Goal: Task Accomplishment & Management: Complete application form

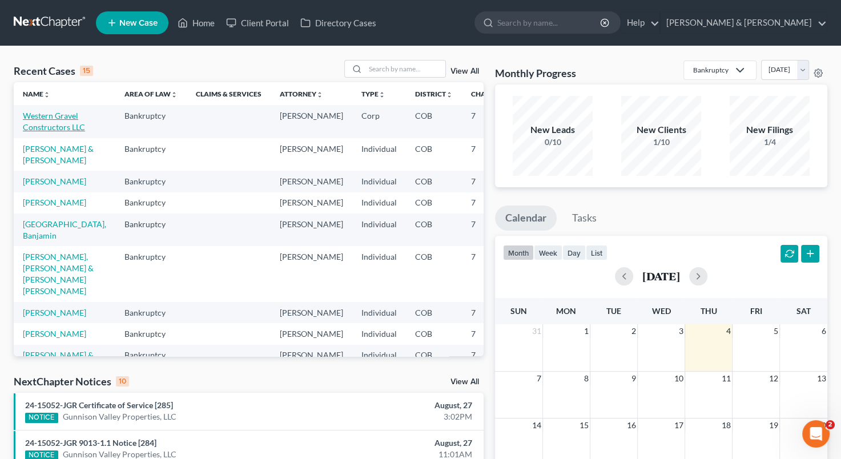
click at [37, 126] on link "Western Gravel Constructors LLC" at bounding box center [54, 121] width 62 height 21
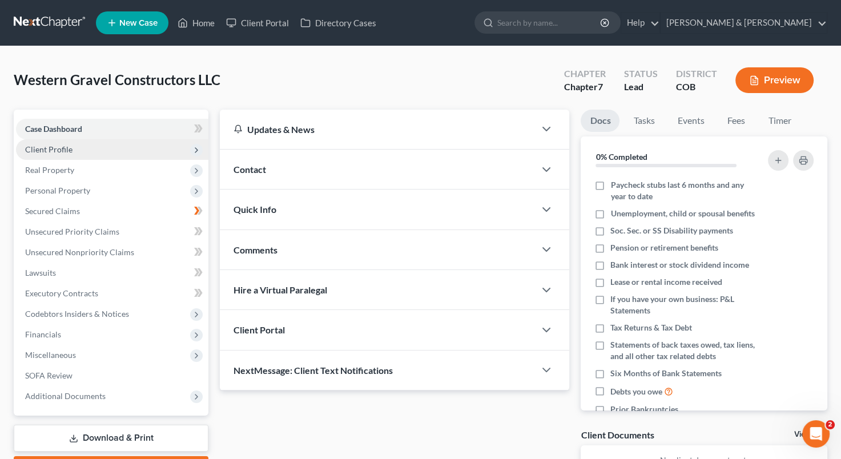
click at [98, 152] on span "Client Profile" at bounding box center [112, 149] width 192 height 21
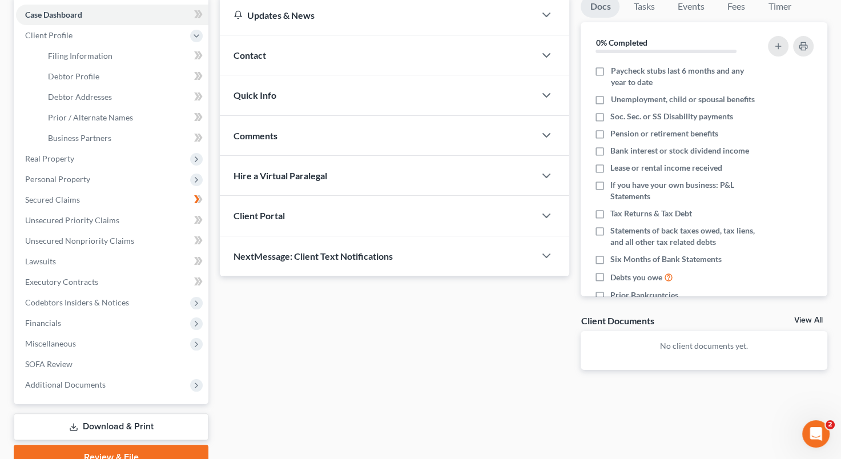
scroll to position [116, 0]
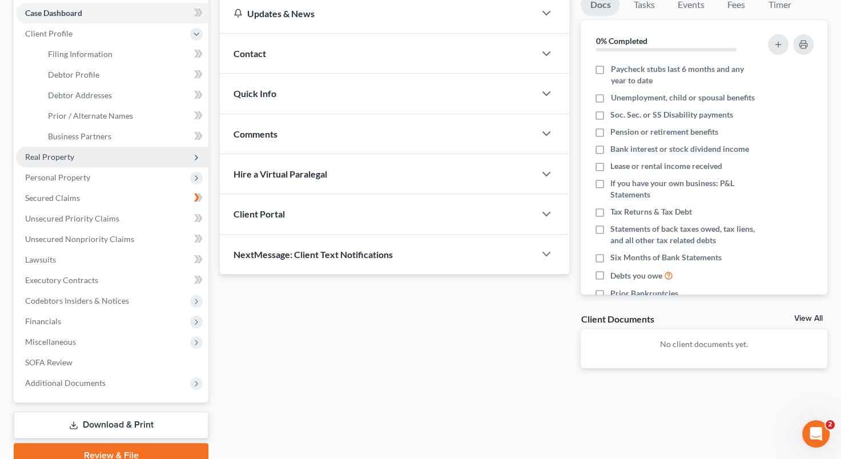
click at [112, 155] on span "Real Property" at bounding box center [112, 157] width 192 height 21
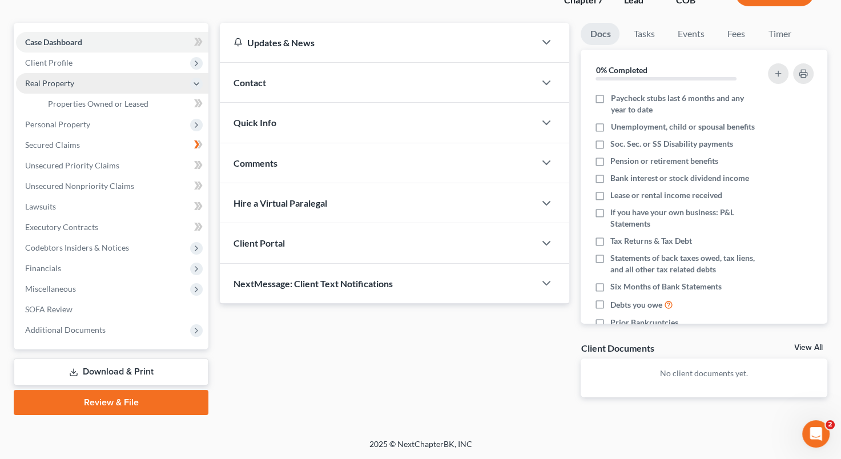
scroll to position [86, 0]
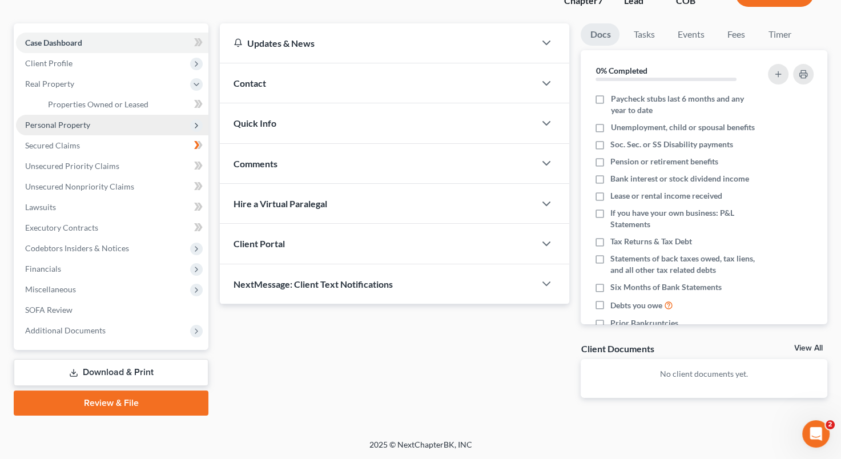
click at [94, 128] on span "Personal Property" at bounding box center [112, 125] width 192 height 21
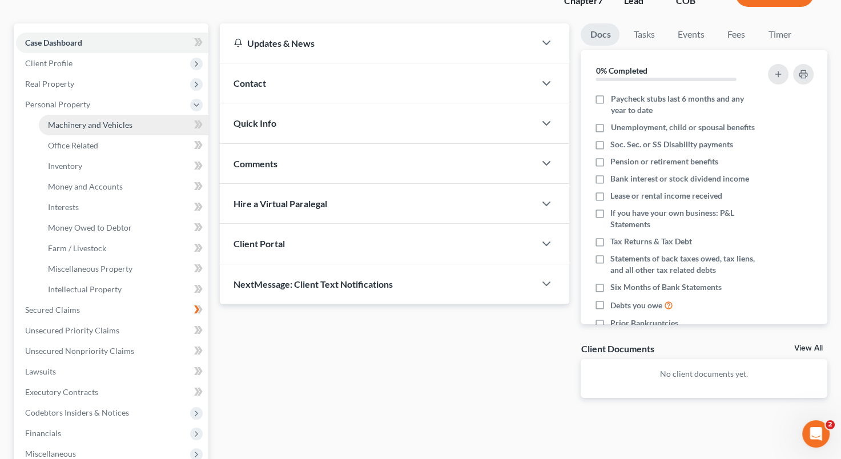
click at [94, 128] on link "Machinery and Vehicles" at bounding box center [124, 125] width 170 height 21
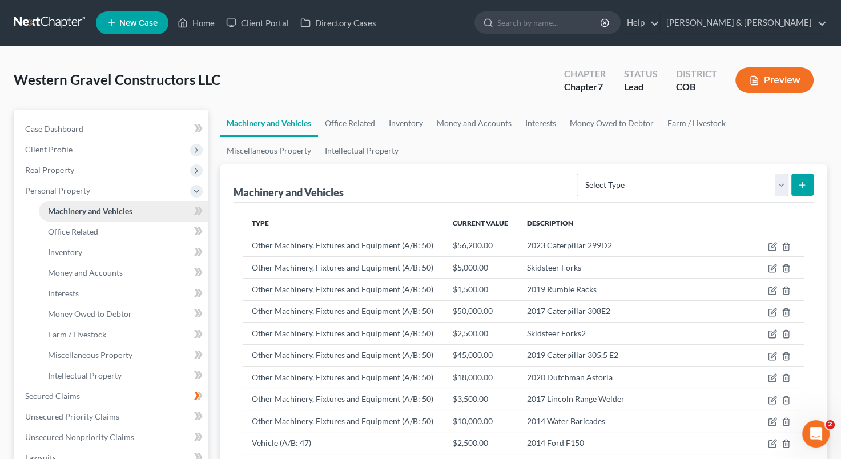
click at [103, 206] on span "Machinery and Vehicles" at bounding box center [90, 211] width 85 height 10
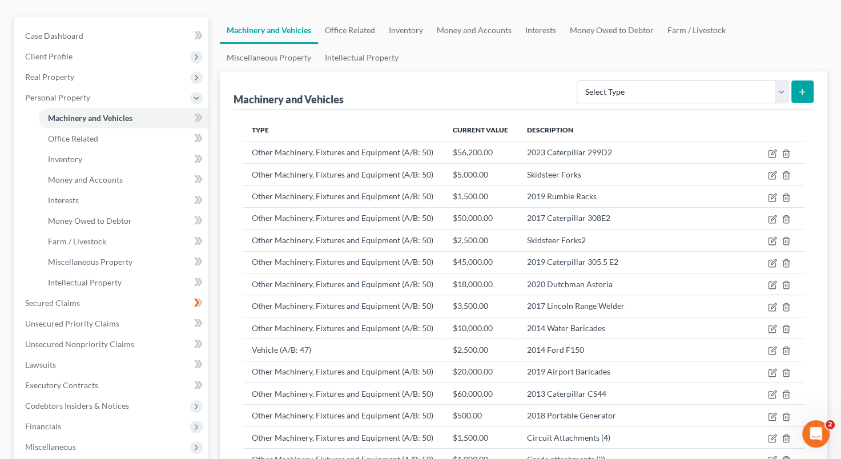
scroll to position [91, 0]
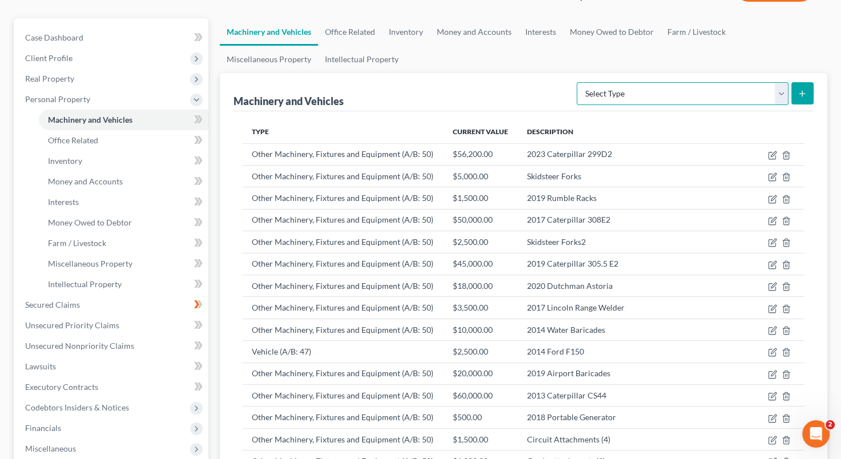
click at [781, 98] on select "Select Type Aircraft (A/B: 49) Other Machinery, Fixtures and Equipment (A/B: 50…" at bounding box center [683, 93] width 212 height 23
select select "other"
click at [579, 82] on select "Select Type Aircraft (A/B: 49) Other Machinery, Fixtures and Equipment (A/B: 50…" at bounding box center [683, 93] width 212 height 23
click at [803, 99] on button "submit" at bounding box center [802, 93] width 22 height 22
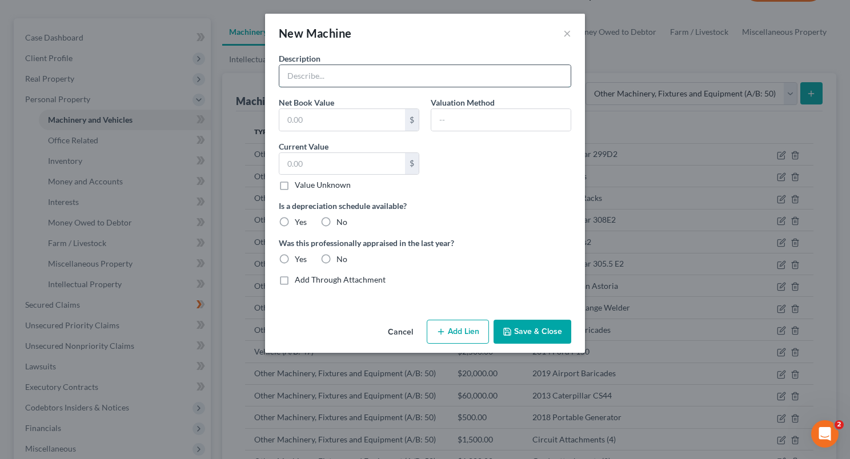
click at [343, 84] on input "text" at bounding box center [424, 76] width 291 height 22
type input "2021 Caterpillar 299D"
click at [327, 160] on input "text" at bounding box center [342, 164] width 126 height 22
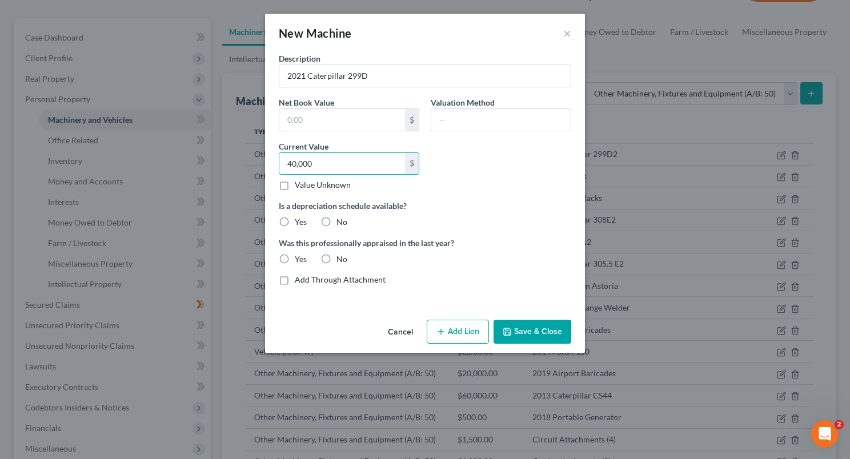
type input "40,000"
click at [536, 331] on button "Save & Close" at bounding box center [532, 332] width 78 height 24
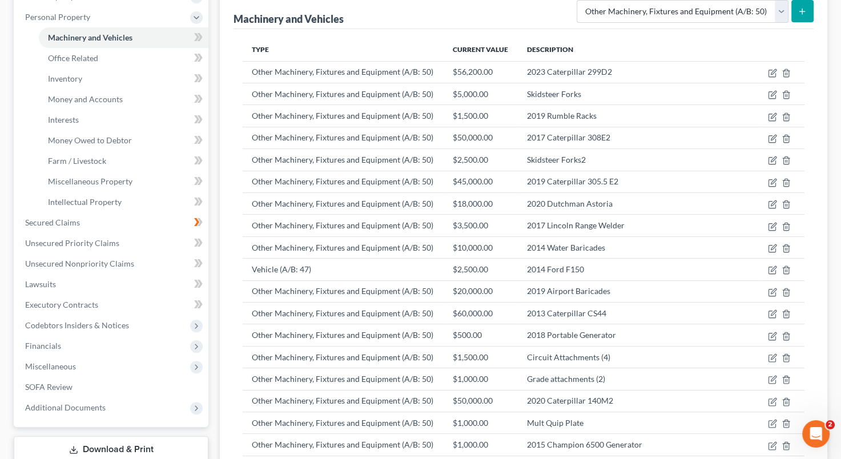
scroll to position [159, 0]
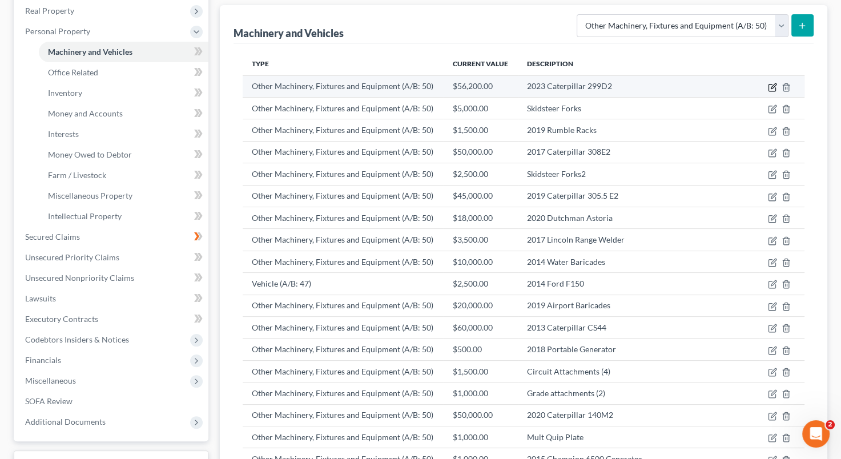
click at [773, 85] on icon "button" at bounding box center [773, 85] width 5 height 5
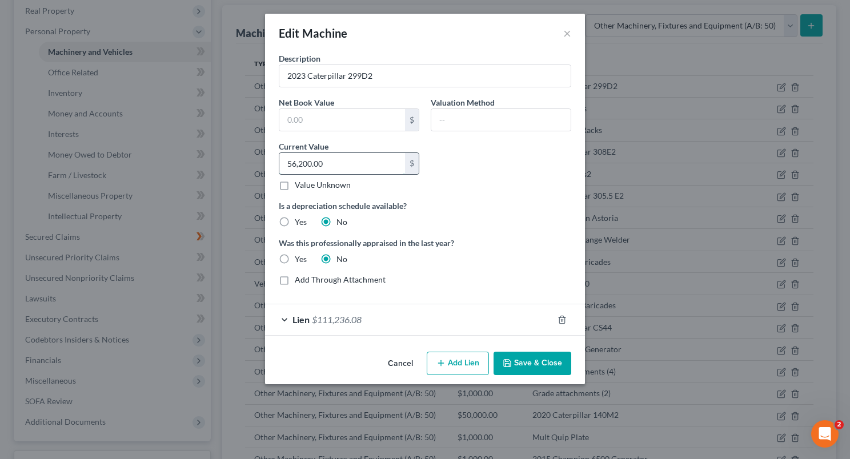
click at [339, 158] on input "56,200.00" at bounding box center [342, 164] width 126 height 22
type input "120,000"
click at [520, 356] on button "Save & Close" at bounding box center [532, 364] width 78 height 24
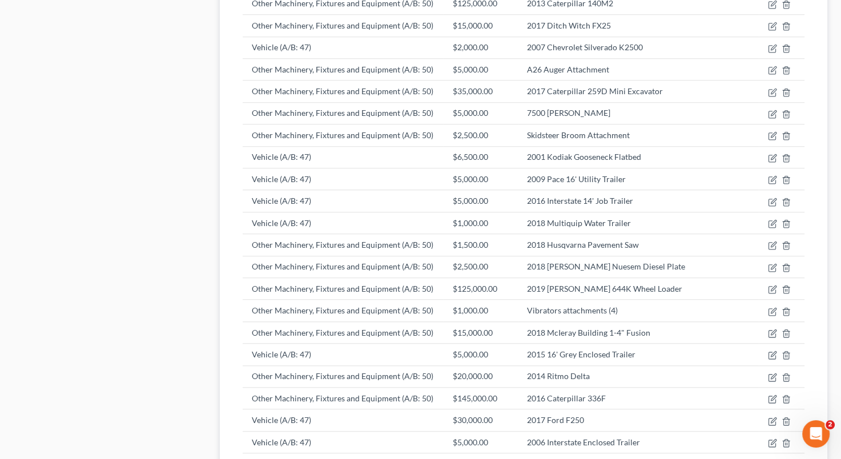
scroll to position [910, 0]
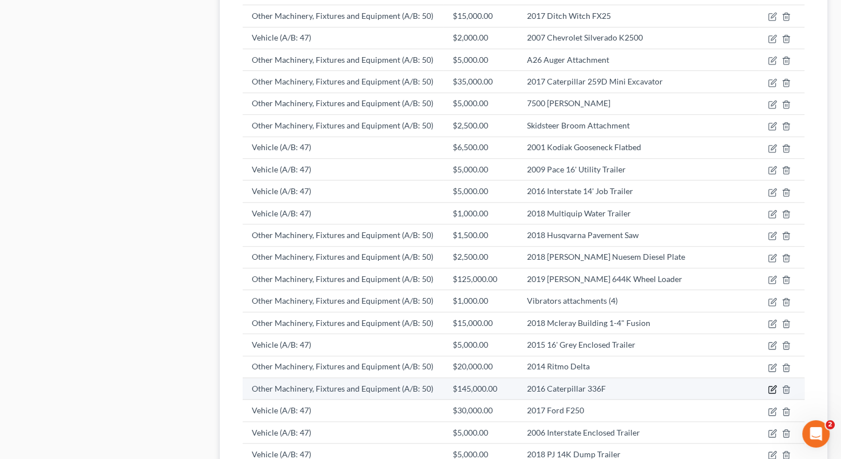
click at [772, 385] on icon "button" at bounding box center [772, 389] width 9 height 9
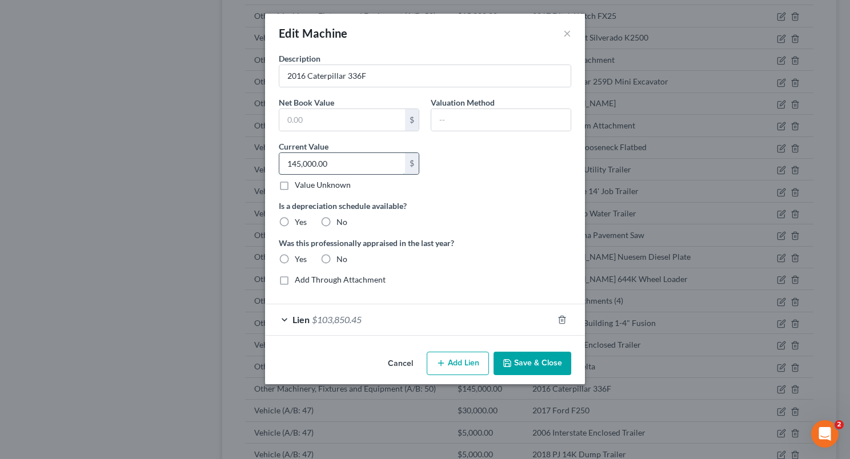
click at [352, 160] on input "145,000.00" at bounding box center [342, 164] width 126 height 22
type input "120,000"
click at [525, 360] on button "Save & Close" at bounding box center [532, 364] width 78 height 24
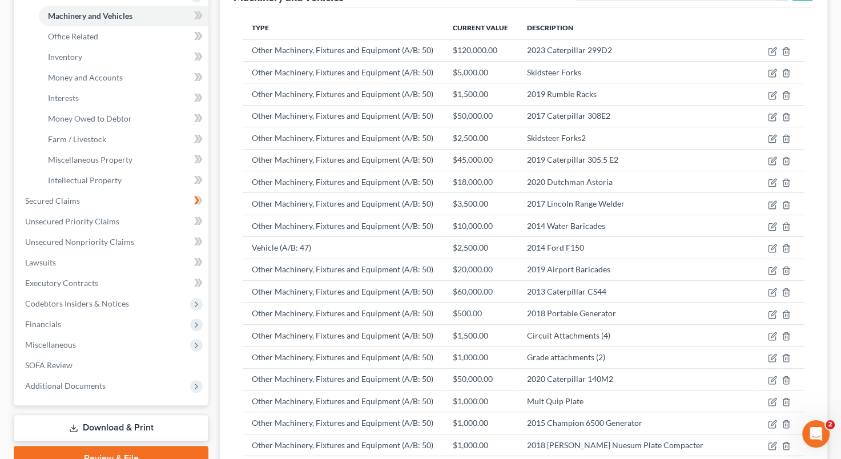
scroll to position [164, 0]
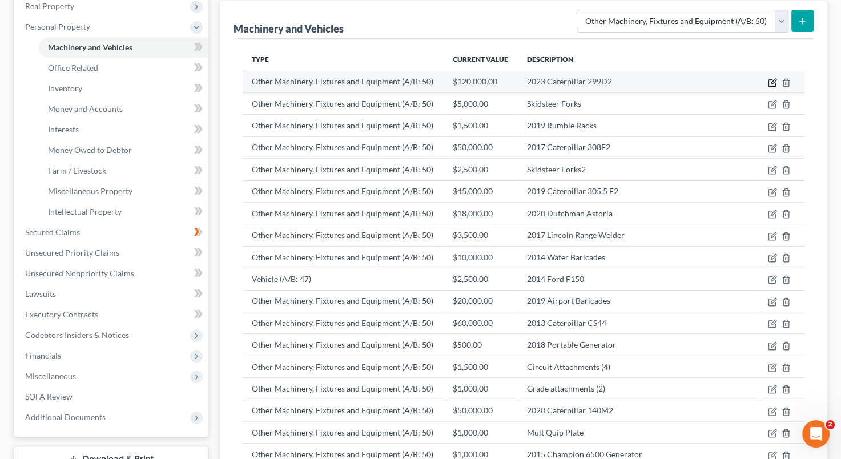
click at [771, 84] on icon "button" at bounding box center [772, 82] width 9 height 9
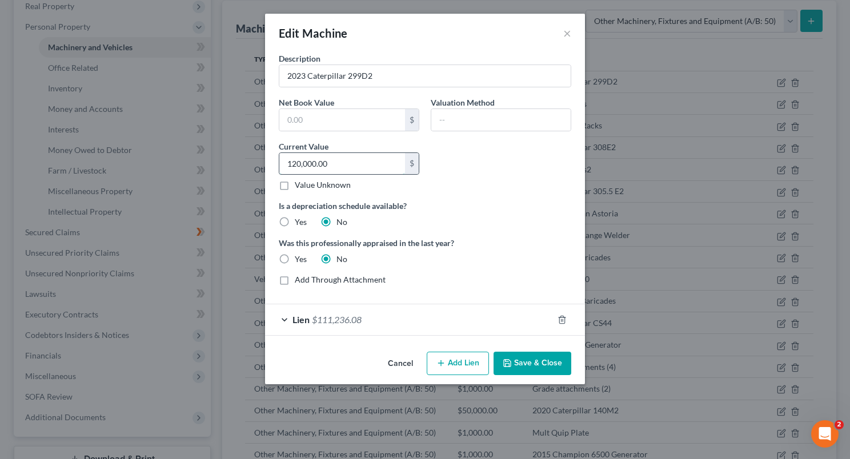
click at [295, 162] on input "120,000.00" at bounding box center [342, 164] width 126 height 22
type input "80,000"
click at [534, 361] on button "Save & Close" at bounding box center [532, 364] width 78 height 24
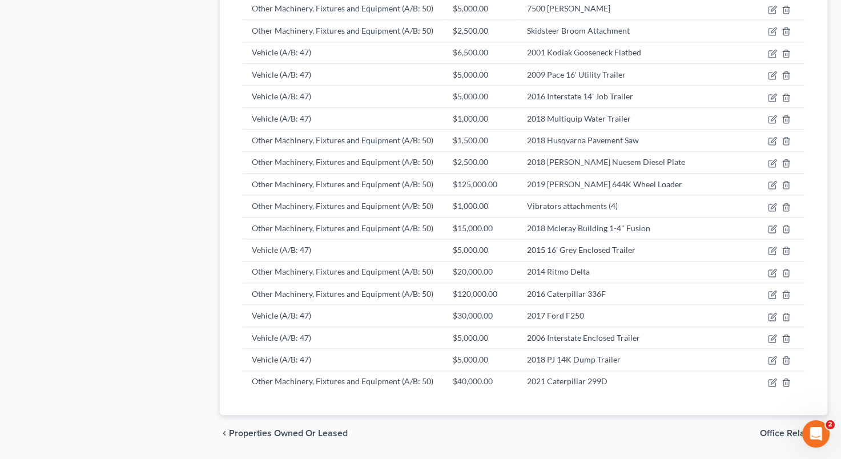
scroll to position [999, 0]
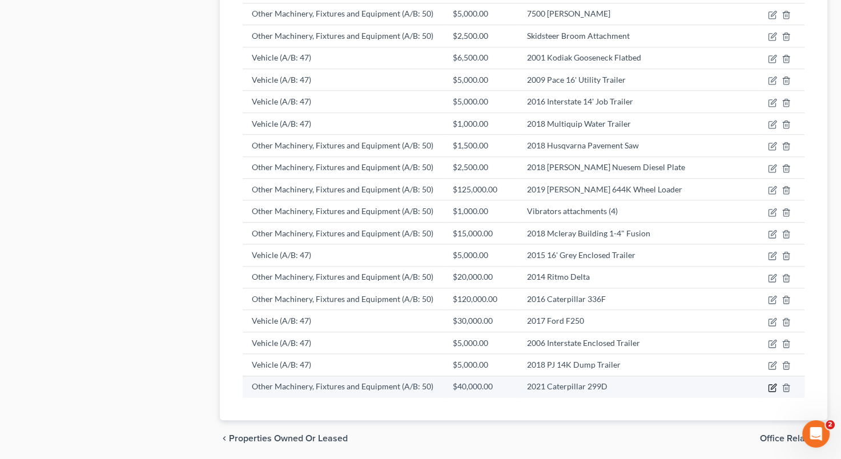
click at [772, 383] on icon "button" at bounding box center [772, 387] width 9 height 9
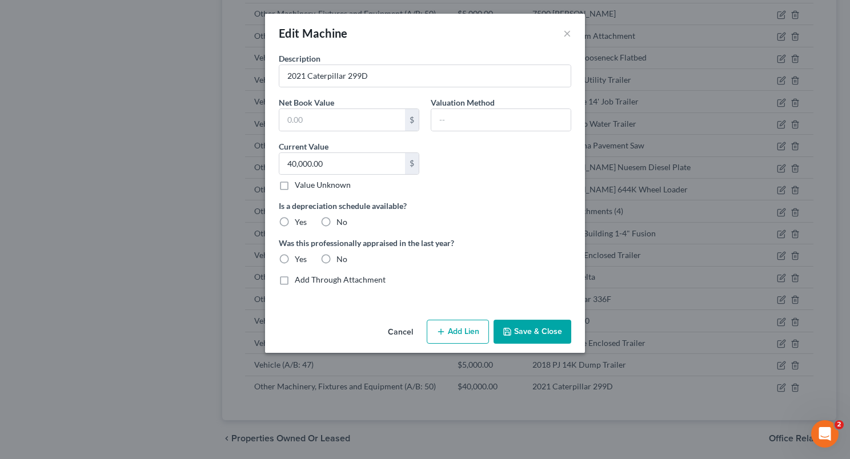
click at [447, 331] on button "Add Lien" at bounding box center [458, 332] width 62 height 24
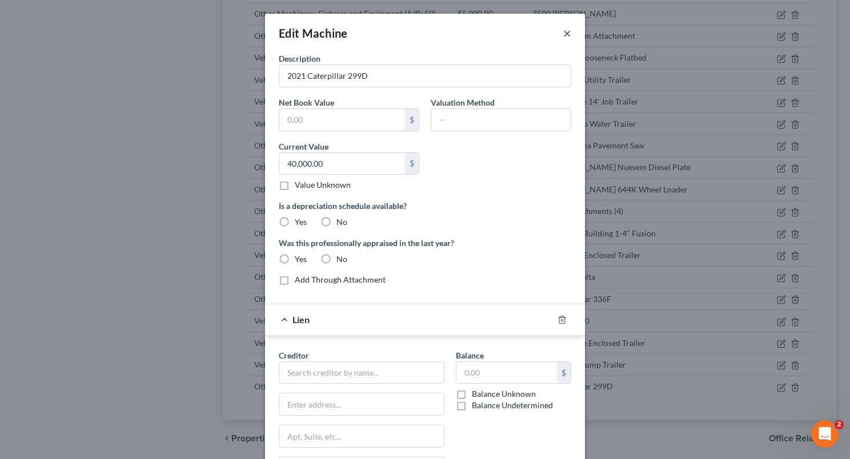
click at [564, 34] on button "×" at bounding box center [567, 33] width 8 height 14
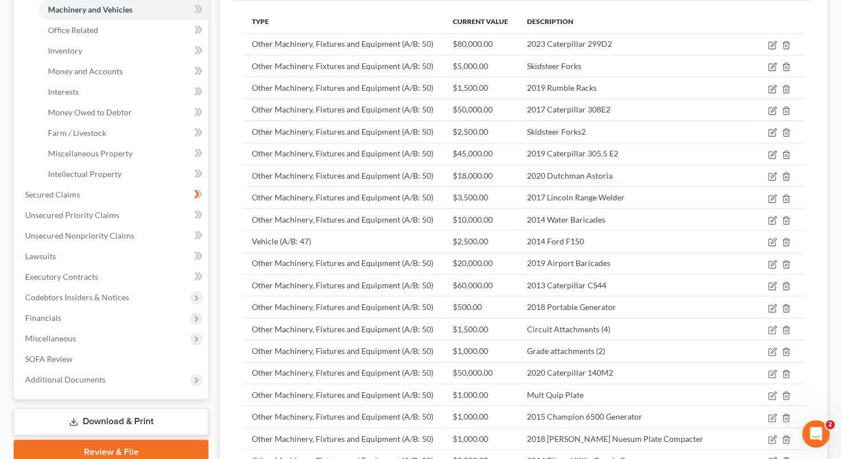
scroll to position [100, 0]
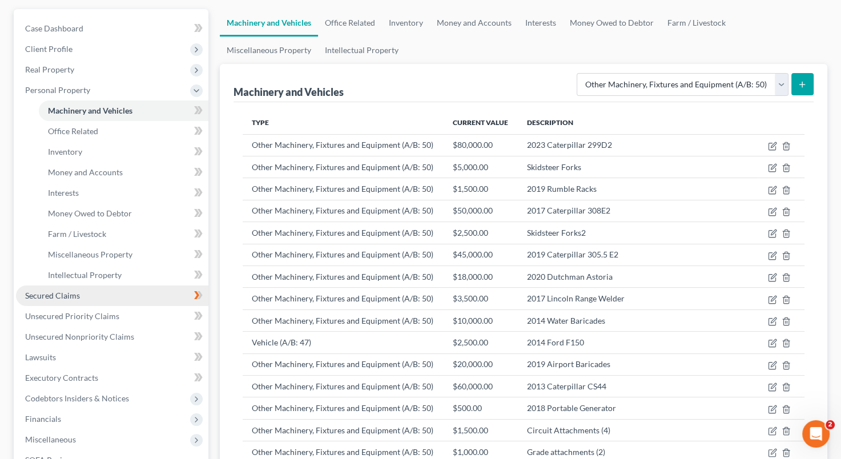
click at [67, 292] on span "Secured Claims" at bounding box center [52, 296] width 55 height 10
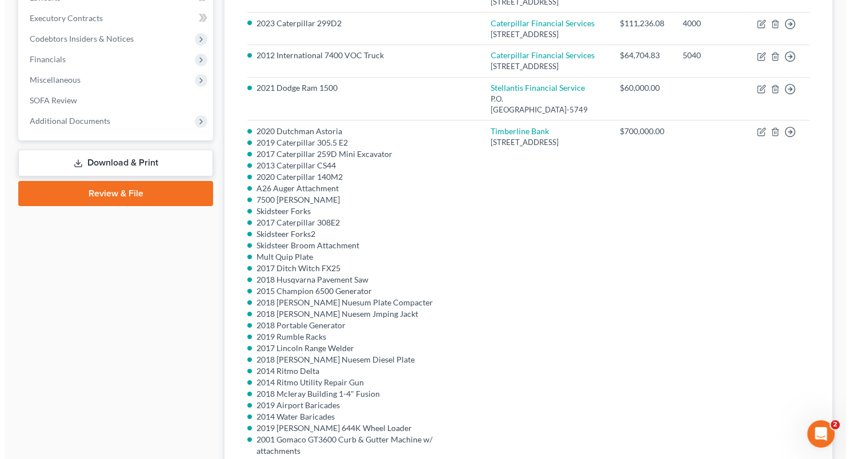
scroll to position [287, 0]
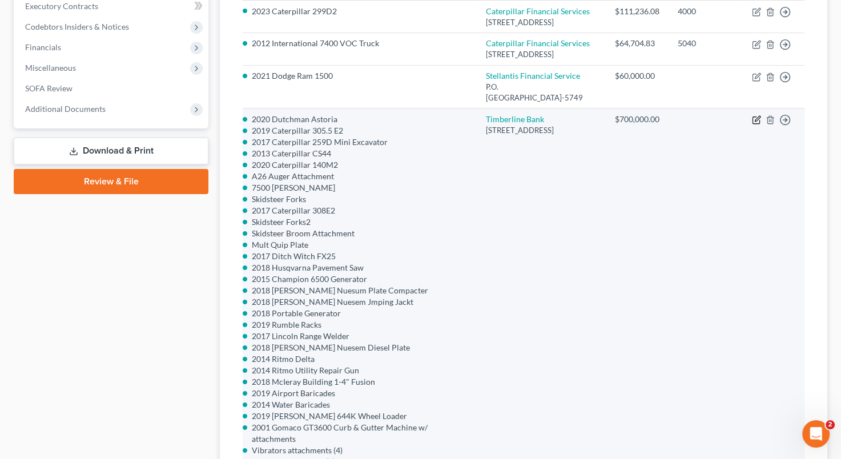
click at [755, 124] on icon "button" at bounding box center [756, 120] width 7 height 7
select select "5"
select select "0"
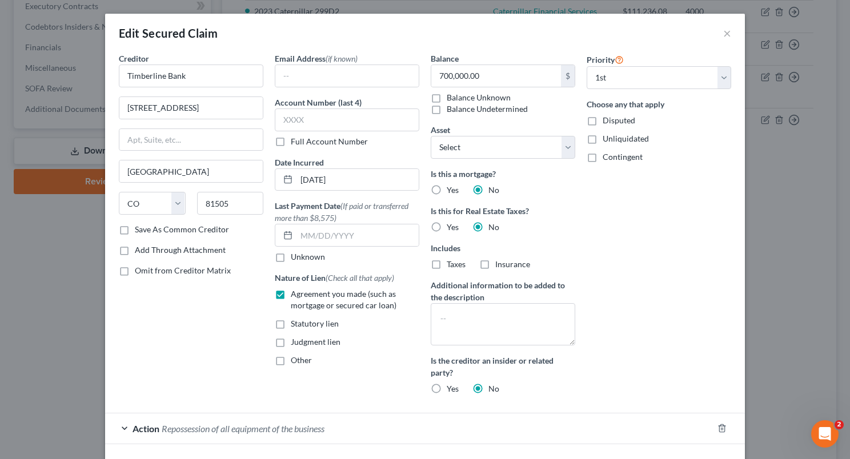
select select "2716239"
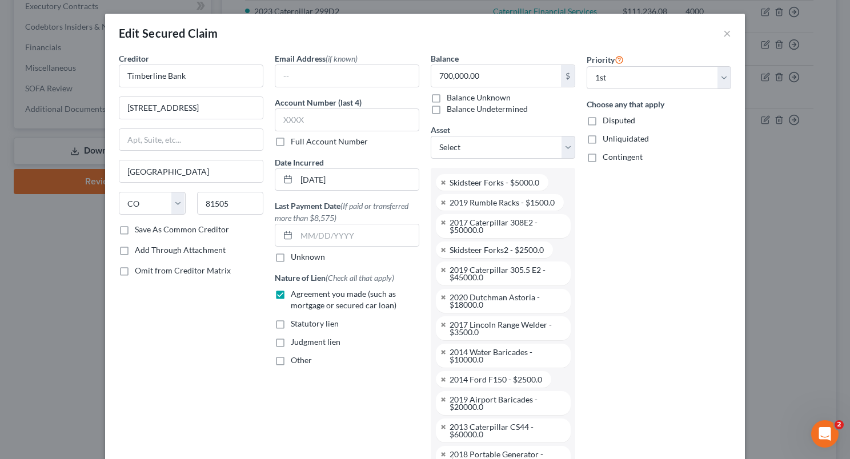
scroll to position [559, 0]
click at [565, 148] on select "Select Other Multiple Assets Timberline Bank (Checking Account) - $0.0 Citizens…" at bounding box center [503, 147] width 144 height 23
select select "34"
click at [431, 136] on select "Select Other Multiple Assets Timberline Bank (Checking Account) - $0.0 Citizens…" at bounding box center [503, 147] width 144 height 23
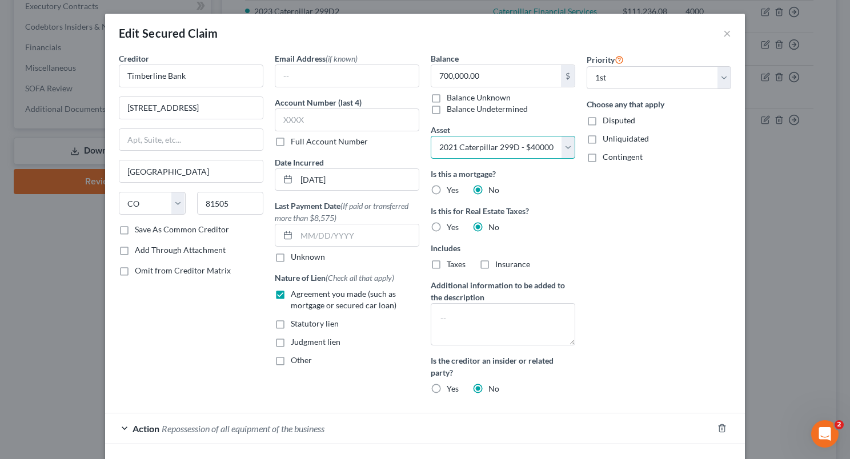
click at [564, 153] on select "Select Other Multiple Assets Timberline Bank (Checking Account) - $0.0 Citizens…" at bounding box center [503, 147] width 144 height 23
click at [431, 136] on select "Select Other Multiple Assets Timberline Bank (Checking Account) - $0.0 Citizens…" at bounding box center [503, 147] width 144 height 23
click at [541, 443] on div "Creditor * Timberline Bank [STREET_ADDRESS][GEOGRAPHIC_DATA] [US_STATE][GEOGRAP…" at bounding box center [425, 254] width 640 height 403
click at [562, 144] on select "Select Other Multiple Assets Timberline Bank (Checking Account) - $0.0 Citizens…" at bounding box center [503, 147] width 144 height 23
click at [410, 352] on div "Nature of Lien (Check all that apply) Agreement you made (such as mortgage or s…" at bounding box center [347, 319] width 144 height 94
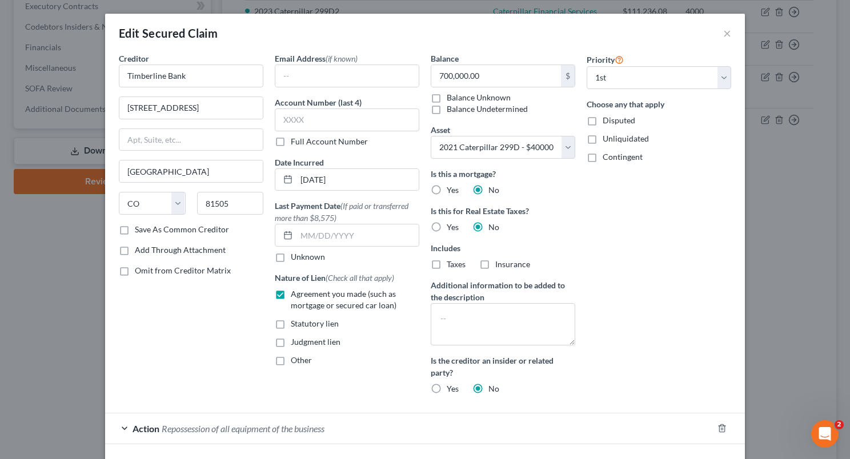
scroll to position [40, 0]
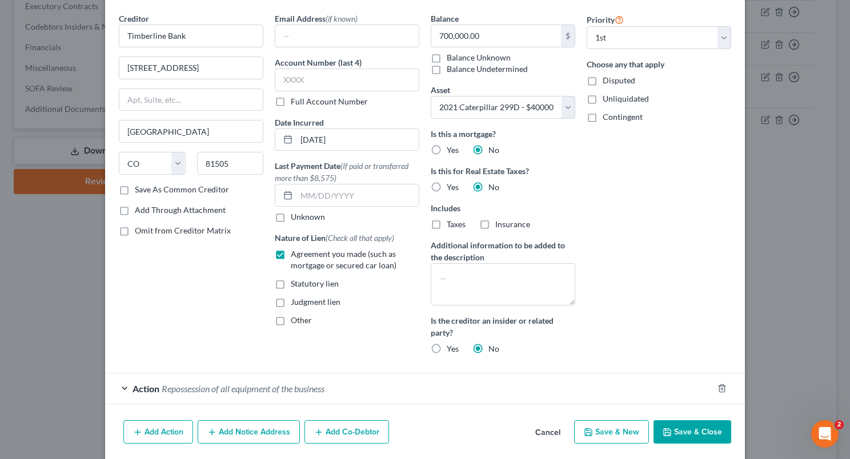
drag, startPoint x: 838, startPoint y: 279, endPoint x: 833, endPoint y: 299, distance: 20.6
click at [833, 299] on div "Edit Secured Claim × Creditor * Timberline Bank [STREET_ADDRESS][GEOGRAPHIC_DAT…" at bounding box center [425, 229] width 850 height 459
click at [685, 423] on button "Save & Close" at bounding box center [692, 432] width 78 height 24
select select
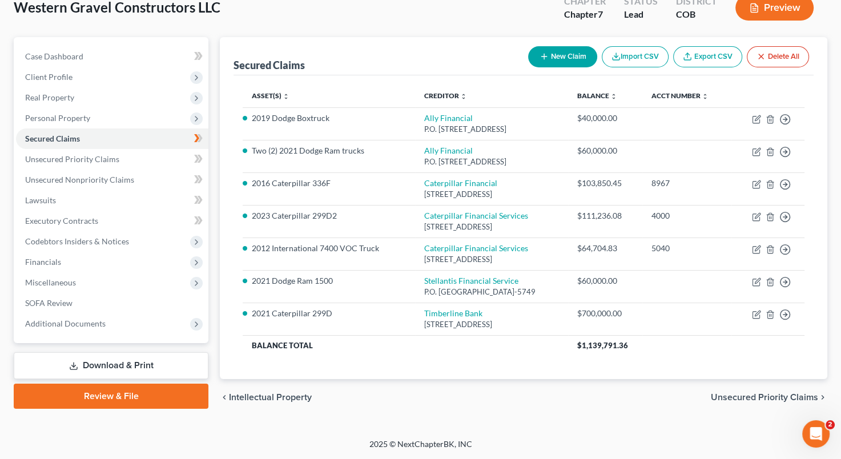
scroll to position [103, 0]
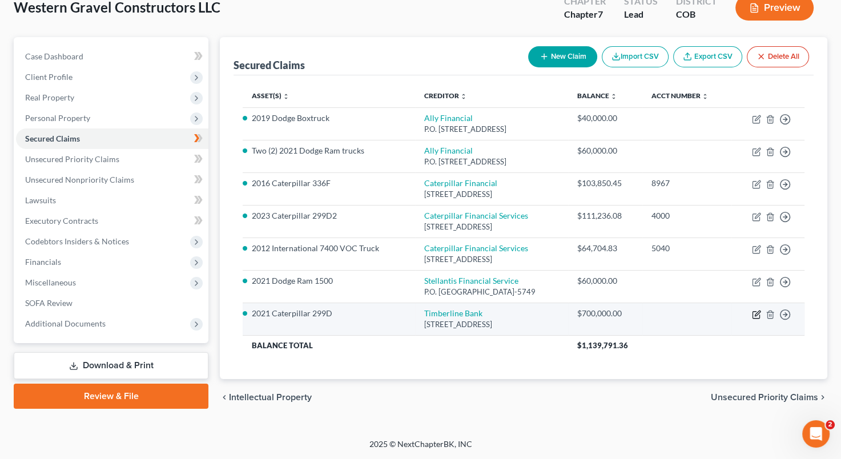
click at [758, 316] on icon "button" at bounding box center [756, 314] width 9 height 9
select select "5"
select select "0"
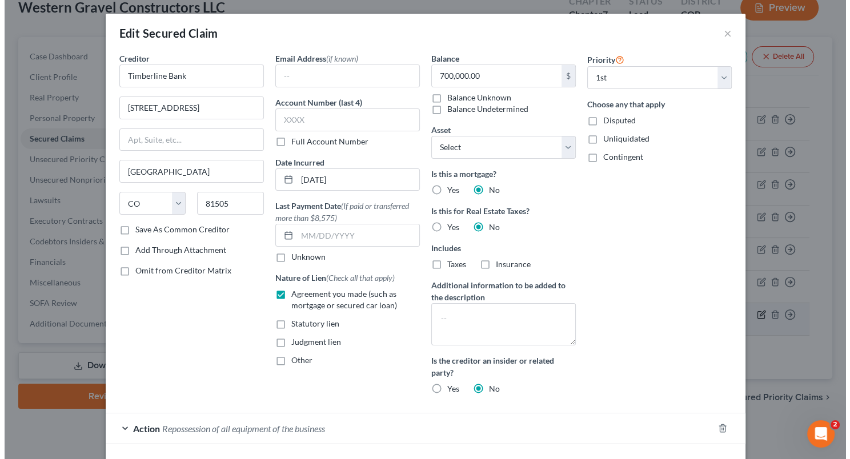
scroll to position [71, 0]
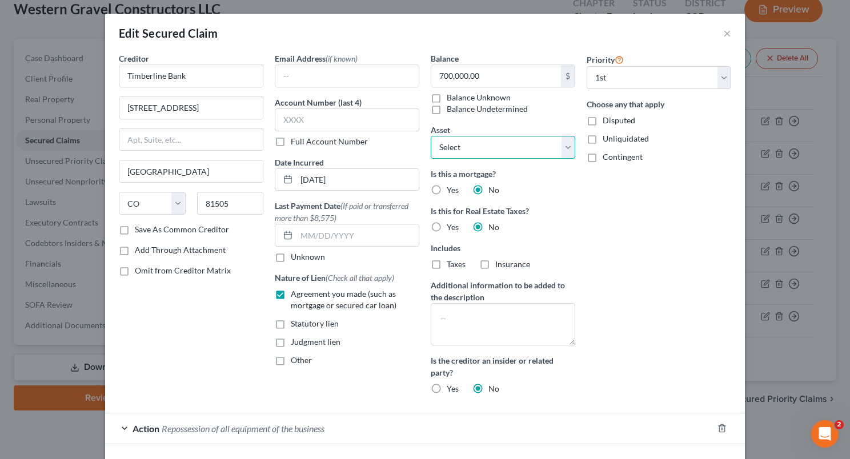
click at [566, 148] on select "Select Other Multiple Assets Timberline Bank (Checking Account) - $0.0 Citizens…" at bounding box center [503, 147] width 144 height 23
select select "1"
click at [431, 136] on select "Select Other Multiple Assets Timberline Bank (Checking Account) - $0.0 Citizens…" at bounding box center [503, 147] width 144 height 23
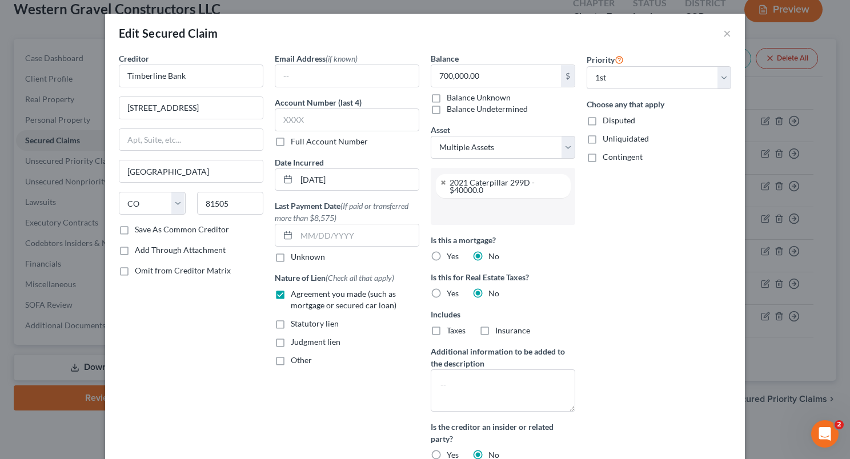
click at [498, 212] on input "text" at bounding box center [501, 211] width 128 height 17
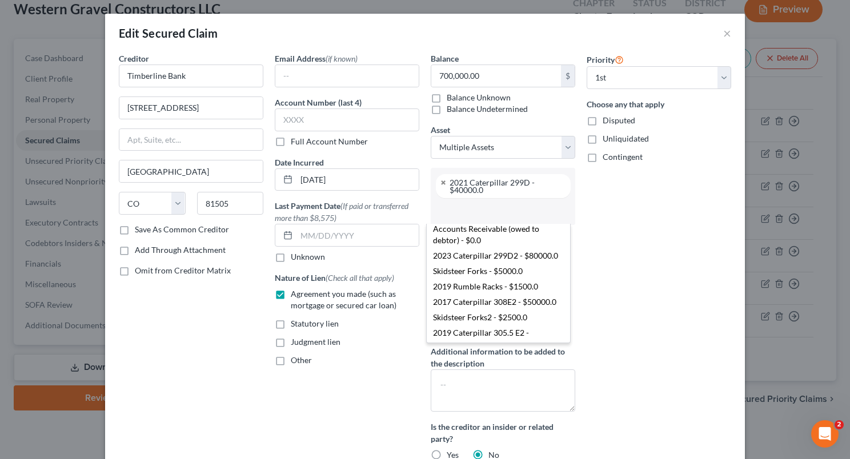
scroll to position [69, 0]
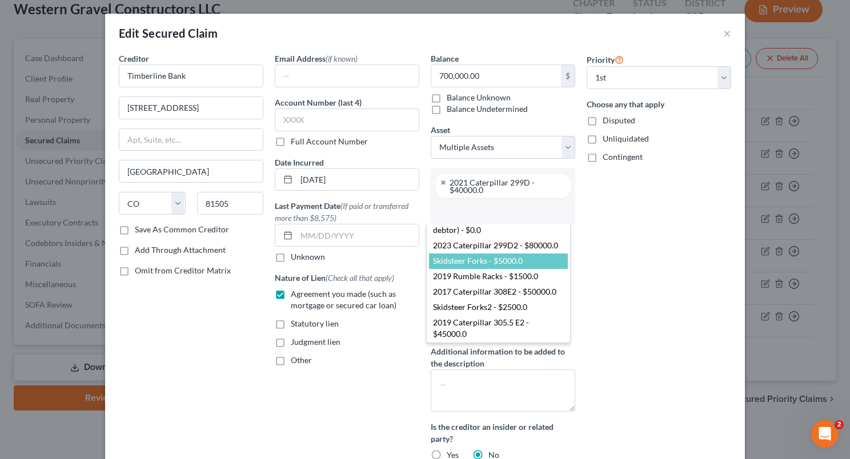
select select "2716239"
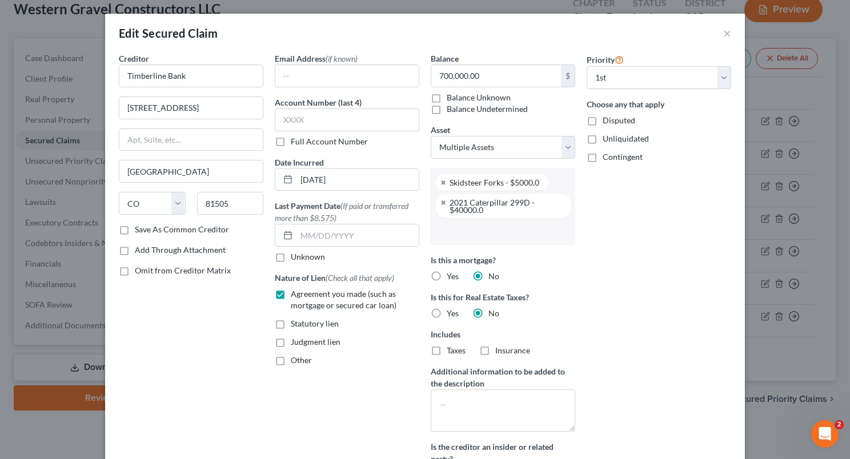
click at [495, 235] on input "text" at bounding box center [501, 231] width 128 height 17
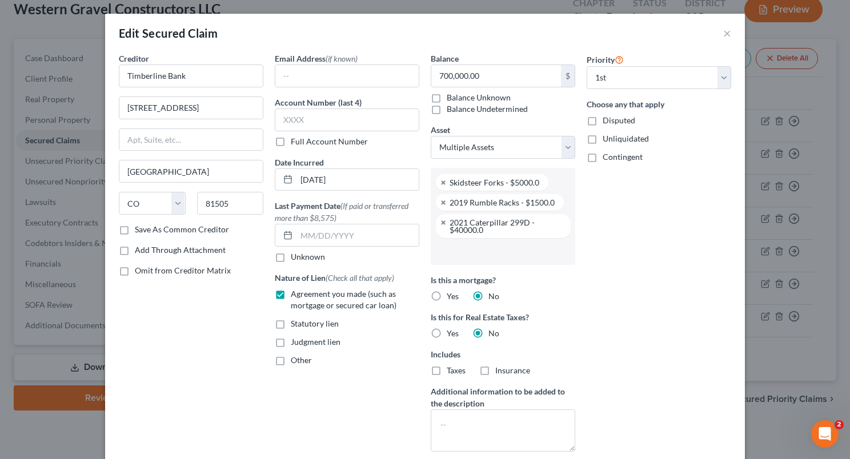
scroll to position [0, 0]
click at [498, 290] on div "Is this a mortgage? Yes No" at bounding box center [503, 288] width 144 height 28
click at [500, 254] on input "text" at bounding box center [501, 251] width 128 height 17
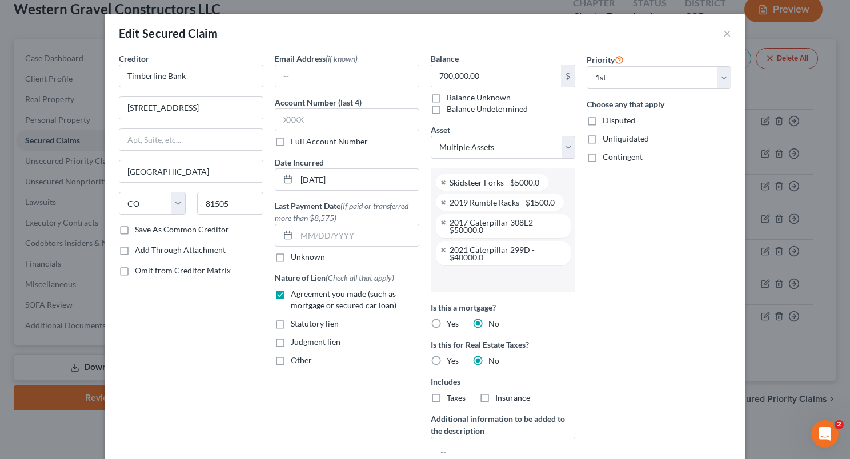
click at [481, 278] on input "text" at bounding box center [501, 278] width 128 height 17
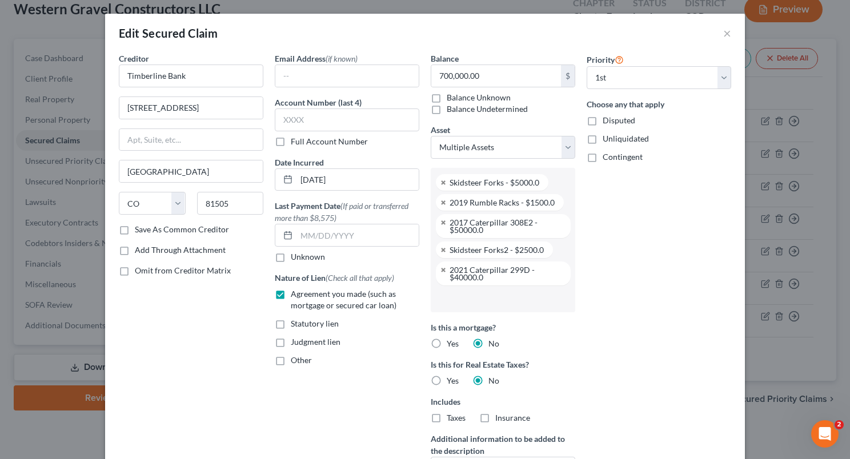
click at [514, 309] on ul "Skidsteer Forks - $5000.0 2019 Rumble Racks - $1500.0 2017 Caterpillar 308E2 - …" at bounding box center [503, 240] width 144 height 144
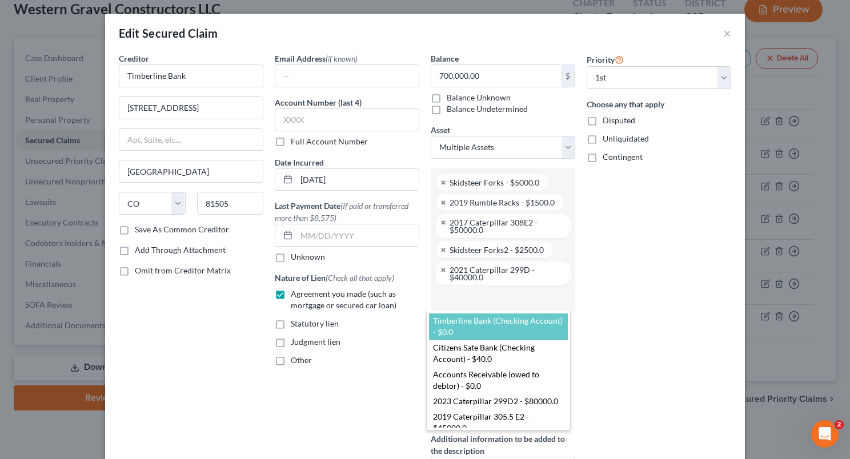
click at [501, 296] on body "Home New Case Client Portal Directory Cases [PERSON_NAME] & Lowenberg [EMAIL_AD…" at bounding box center [425, 195] width 850 height 532
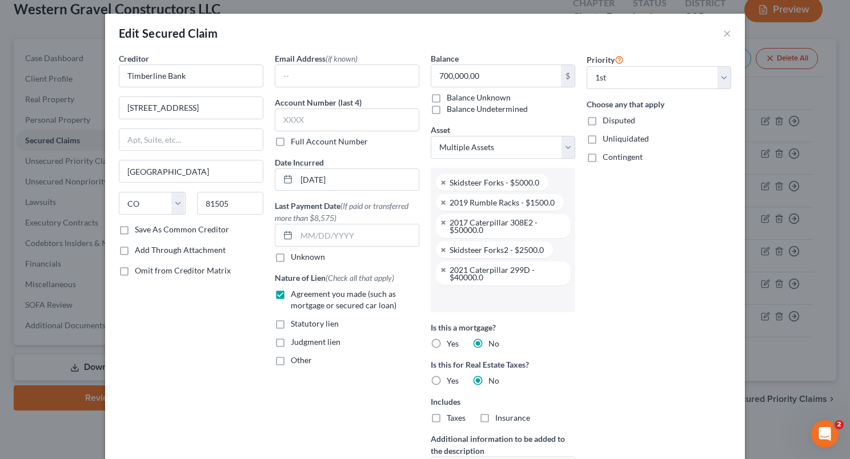
click at [501, 296] on input "text" at bounding box center [501, 298] width 128 height 17
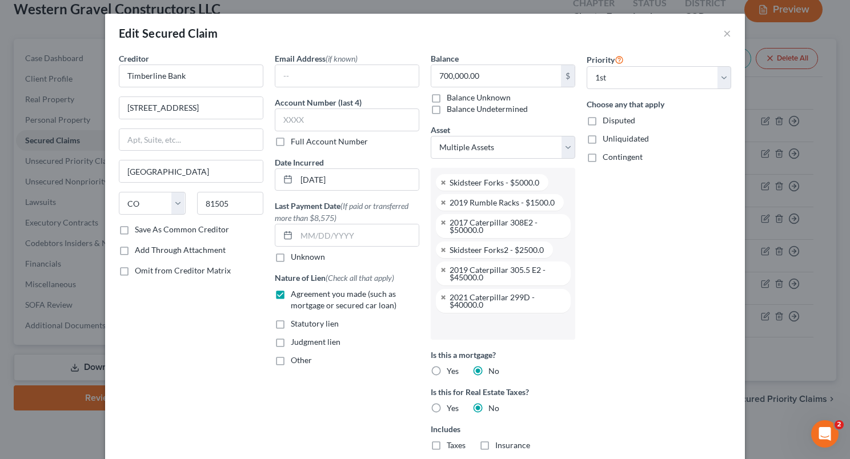
click at [496, 331] on input "text" at bounding box center [501, 325] width 128 height 17
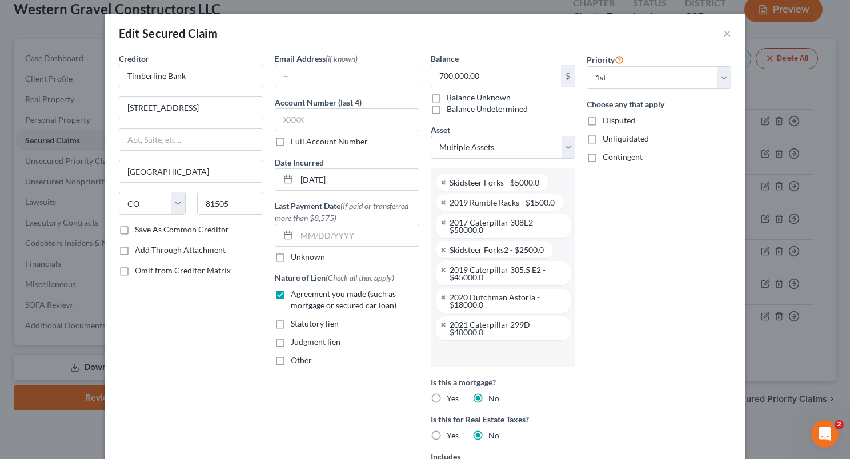
click at [489, 357] on input "text" at bounding box center [501, 353] width 128 height 17
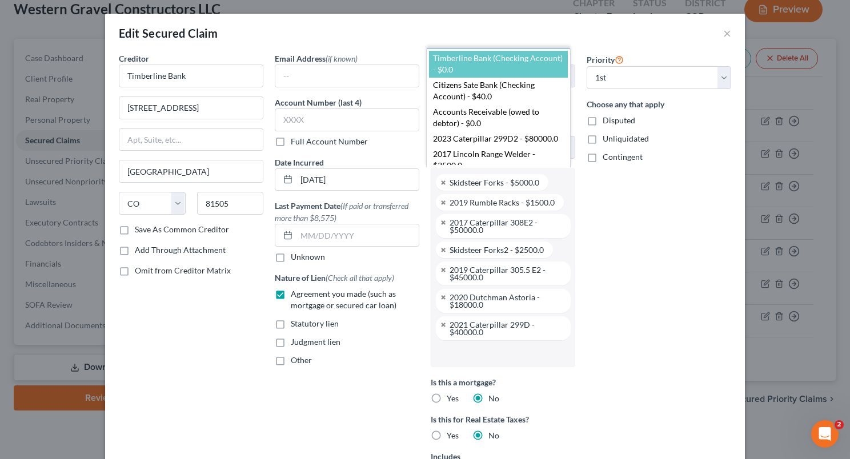
click at [489, 357] on body "Home New Case Client Portal Directory Cases [PERSON_NAME] & Lowenberg [EMAIL_AD…" at bounding box center [425, 195] width 850 height 532
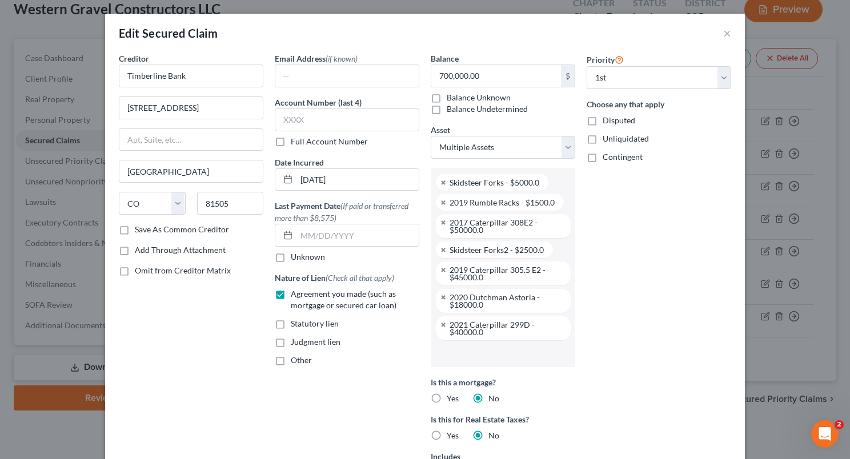
click at [489, 357] on input "text" at bounding box center [501, 353] width 128 height 17
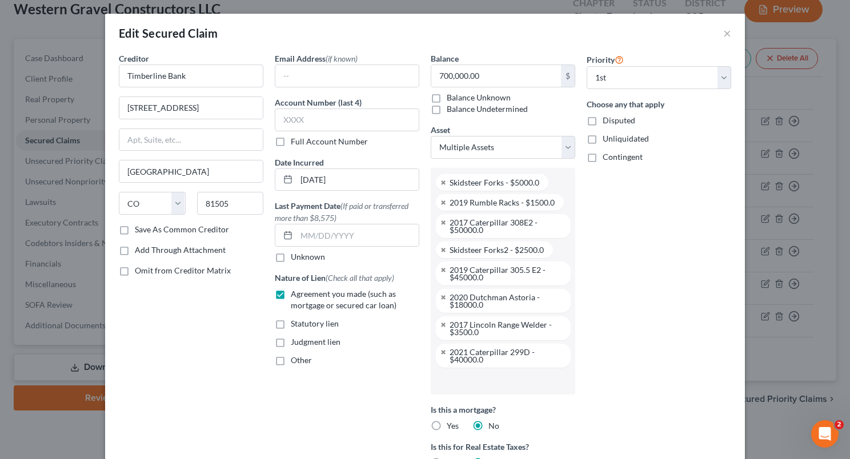
click at [476, 379] on input "text" at bounding box center [501, 380] width 128 height 17
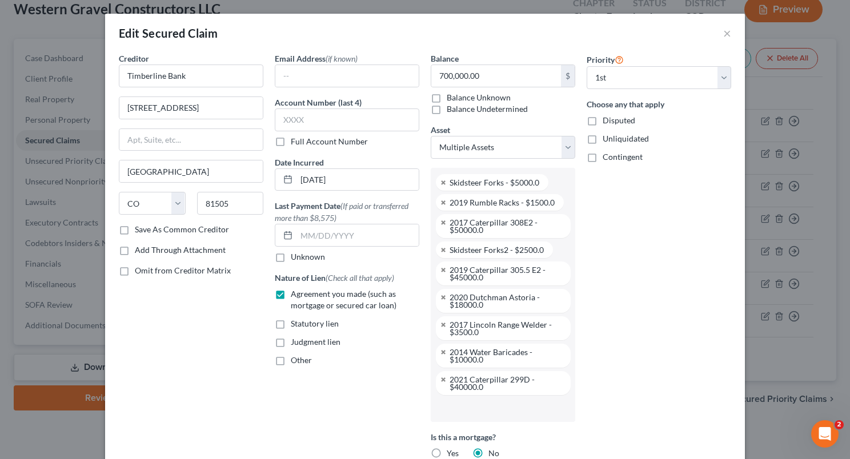
click at [476, 409] on input "text" at bounding box center [501, 408] width 128 height 17
click at [475, 427] on input "text" at bounding box center [501, 428] width 128 height 17
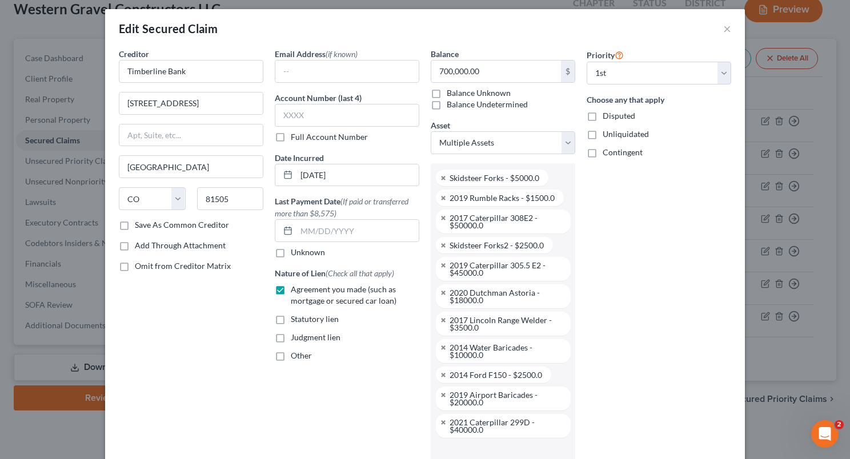
click at [468, 444] on input "text" at bounding box center [501, 451] width 128 height 17
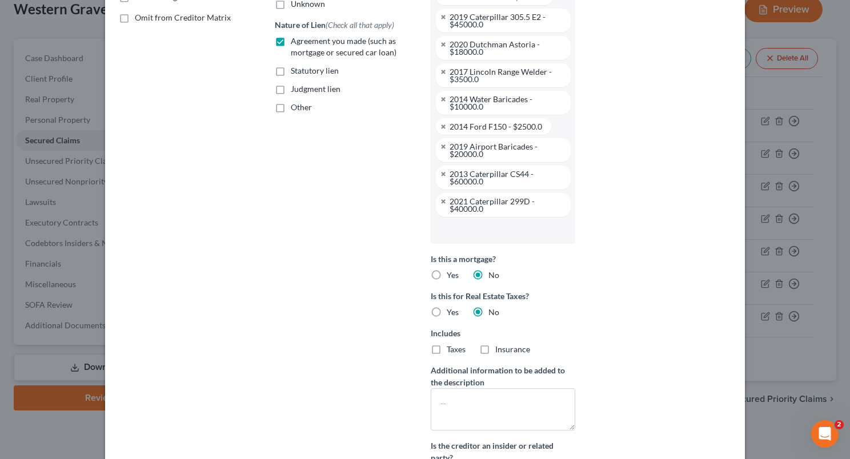
click at [498, 71] on div "2017 Lincoln Range Welder - $3500.0" at bounding box center [505, 75] width 112 height 15
click at [521, 239] on li at bounding box center [502, 230] width 138 height 23
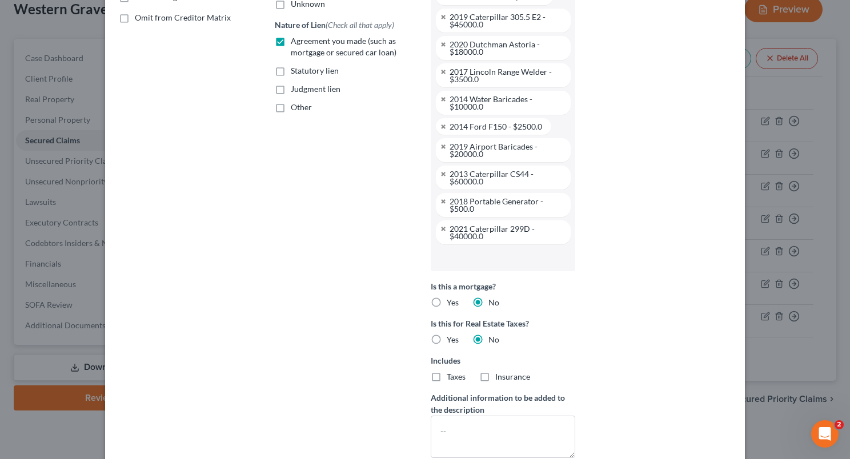
scroll to position [0, 0]
click at [508, 254] on input "text" at bounding box center [501, 257] width 128 height 17
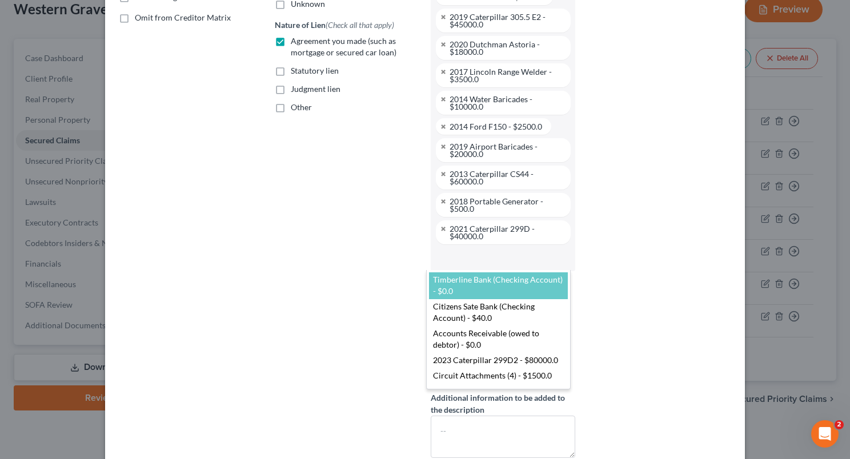
click at [508, 254] on body "Home New Case Client Portal Directory Cases [PERSON_NAME] & Lowenberg [EMAIL_AD…" at bounding box center [425, 195] width 850 height 532
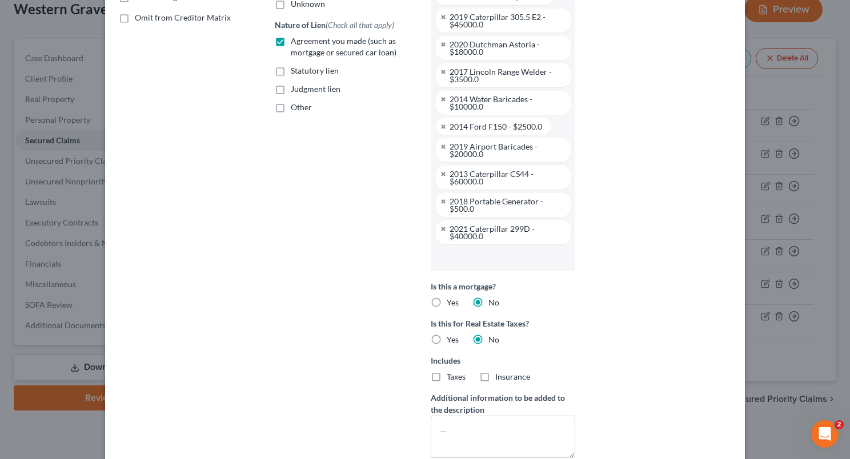
click at [508, 254] on input "text" at bounding box center [501, 257] width 128 height 17
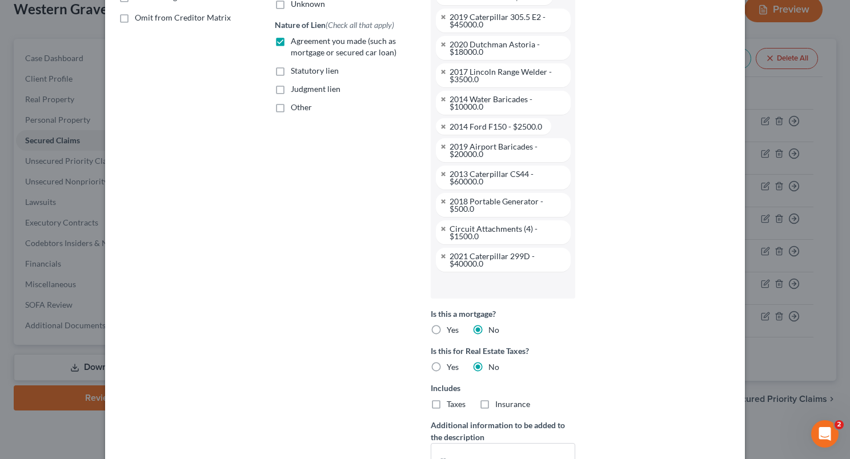
click at [521, 286] on input "text" at bounding box center [501, 284] width 128 height 17
click at [521, 286] on body "Home New Case Client Portal Directory Cases [PERSON_NAME] & Lowenberg [EMAIL_AD…" at bounding box center [425, 195] width 850 height 532
click at [521, 286] on input "text" at bounding box center [501, 284] width 128 height 17
drag, startPoint x: 521, startPoint y: 286, endPoint x: 541, endPoint y: 312, distance: 32.9
click at [541, 312] on body "Home New Case Client Portal Directory Cases [PERSON_NAME] & Lowenberg [EMAIL_AD…" at bounding box center [425, 195] width 850 height 532
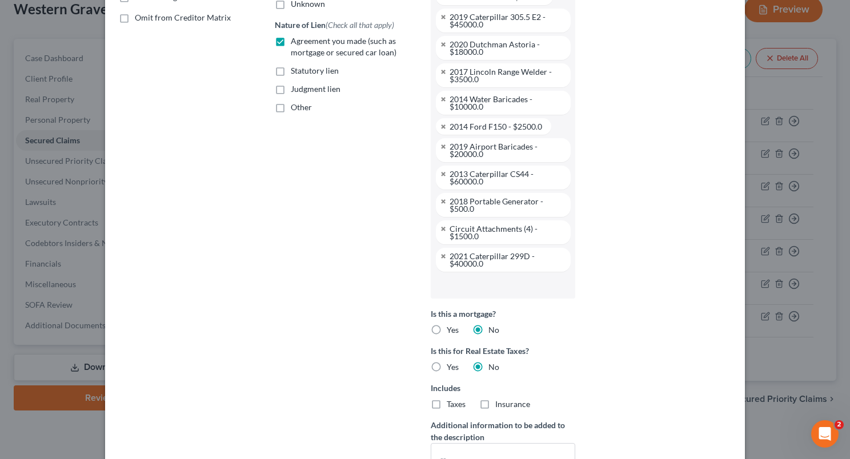
click at [514, 286] on input "text" at bounding box center [501, 284] width 128 height 17
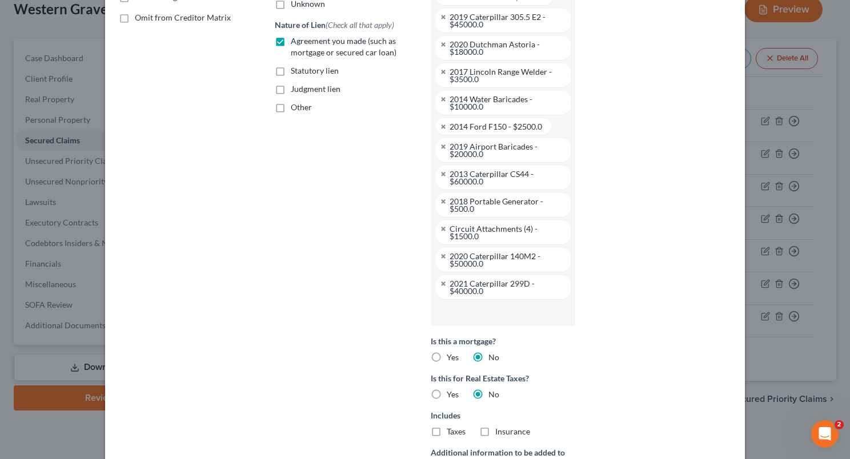
click at [500, 311] on input "text" at bounding box center [501, 312] width 128 height 17
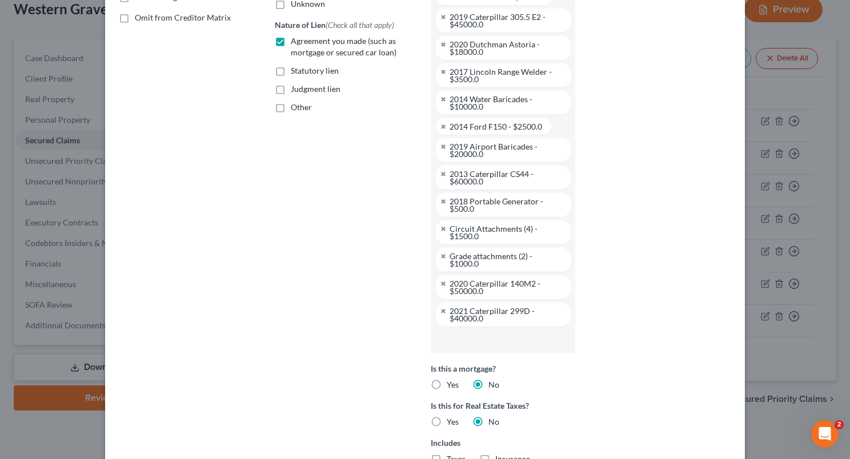
click at [475, 334] on input "text" at bounding box center [501, 339] width 128 height 17
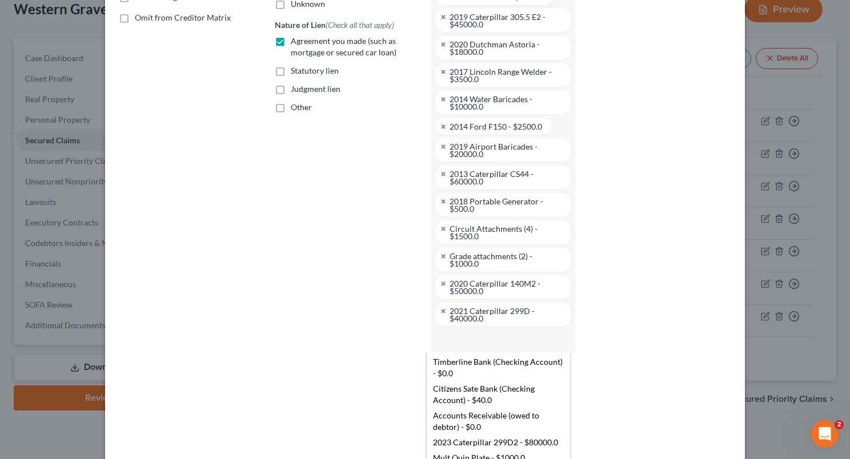
click at [568, 432] on ul "Timberline Bank (Checking Account) - $0.0 Citizens Sate Bank (Checking Account)…" at bounding box center [497, 412] width 141 height 114
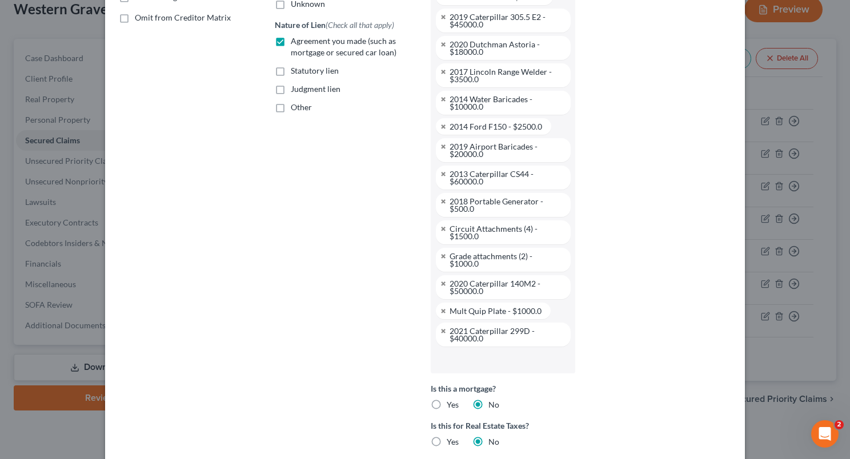
click at [484, 363] on input "text" at bounding box center [501, 359] width 128 height 17
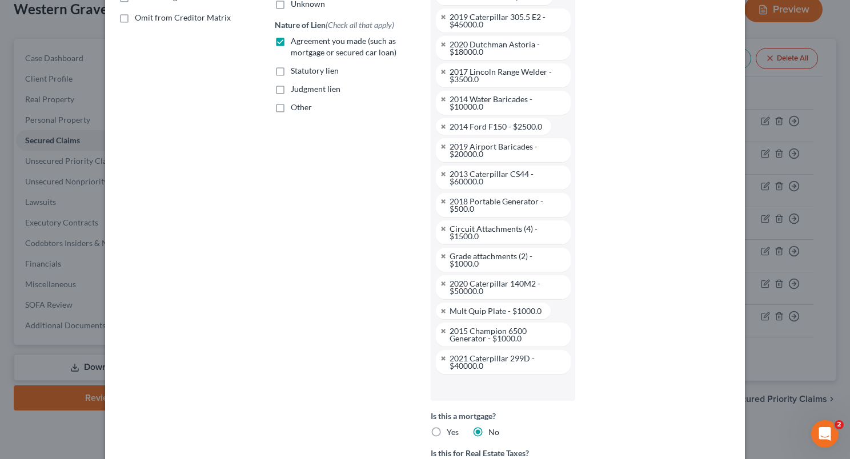
click at [487, 389] on input "text" at bounding box center [501, 387] width 128 height 17
click at [492, 414] on input "text" at bounding box center [501, 421] width 128 height 17
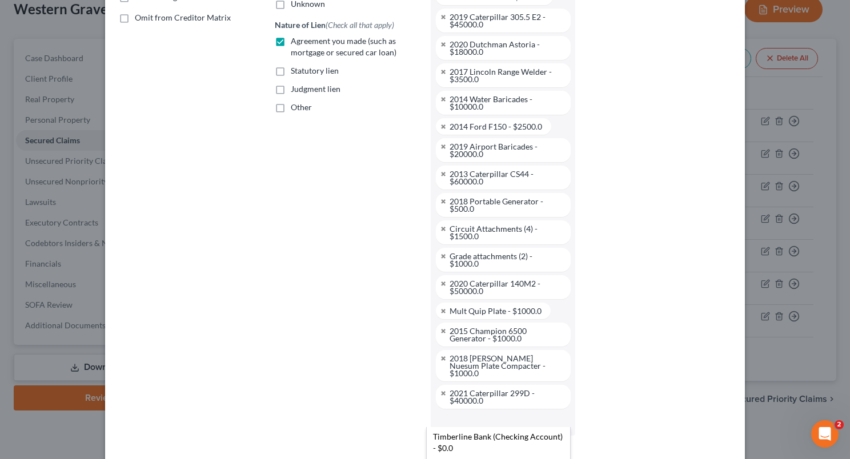
click at [847, 283] on body "Home New Case Client Portal Directory Cases [PERSON_NAME] & Lowenberg [EMAIL_AD…" at bounding box center [425, 195] width 850 height 532
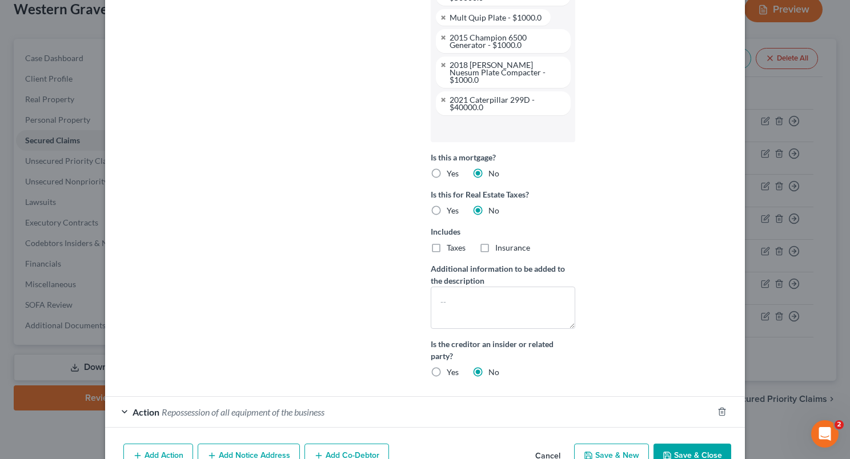
scroll to position [571, 0]
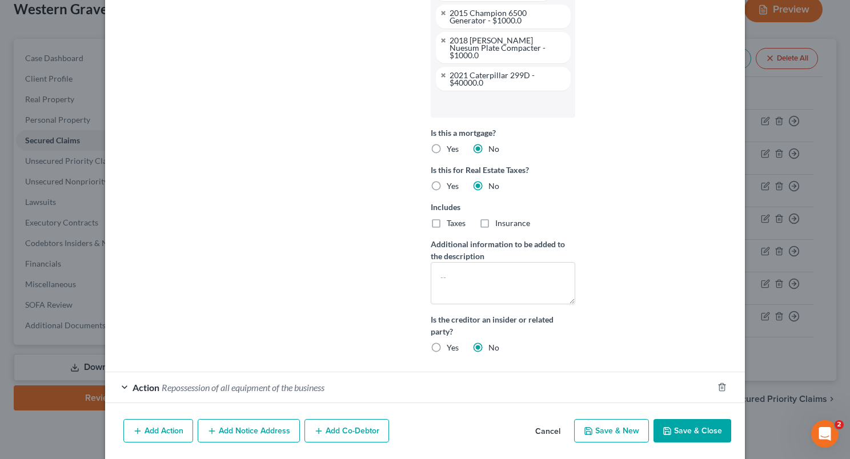
click at [474, 98] on input "text" at bounding box center [501, 103] width 128 height 17
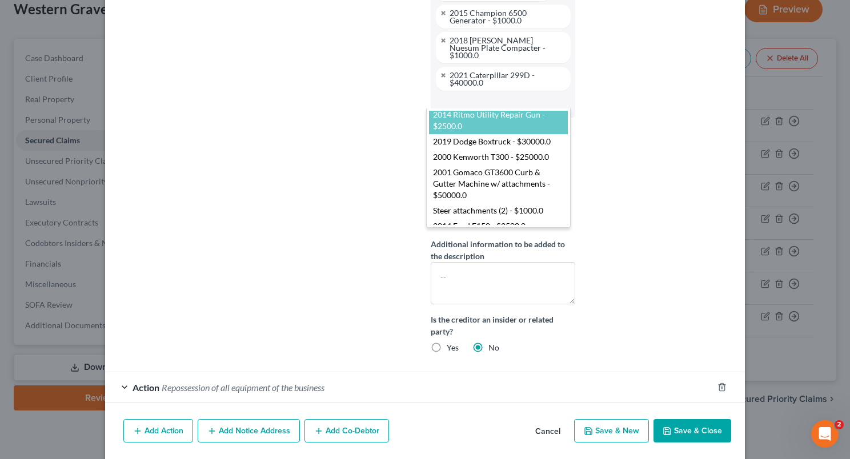
scroll to position [0, 0]
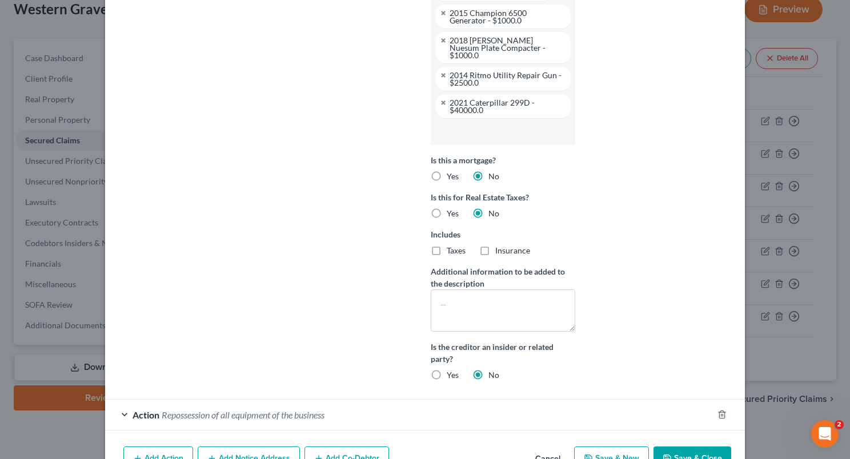
click at [486, 123] on input "text" at bounding box center [501, 131] width 128 height 17
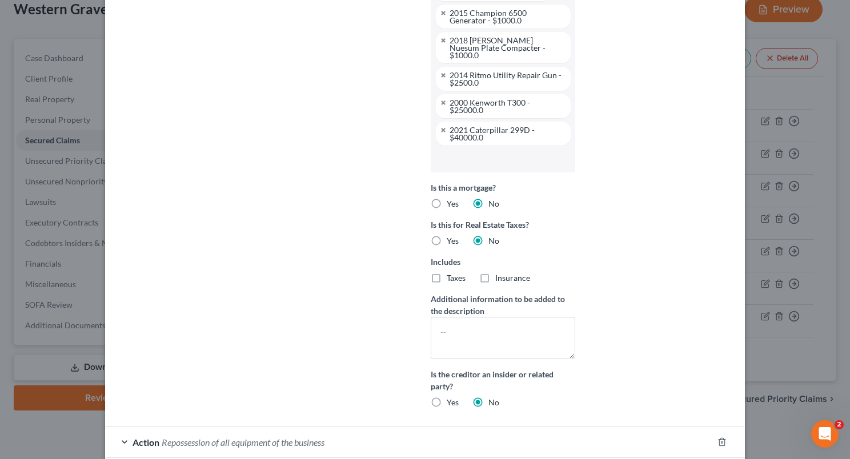
click at [473, 155] on input "text" at bounding box center [501, 158] width 128 height 17
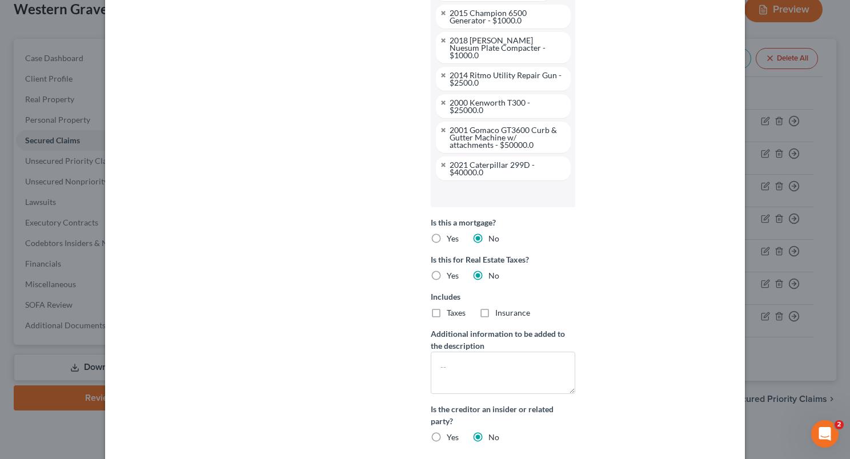
click at [497, 185] on input "text" at bounding box center [501, 193] width 128 height 17
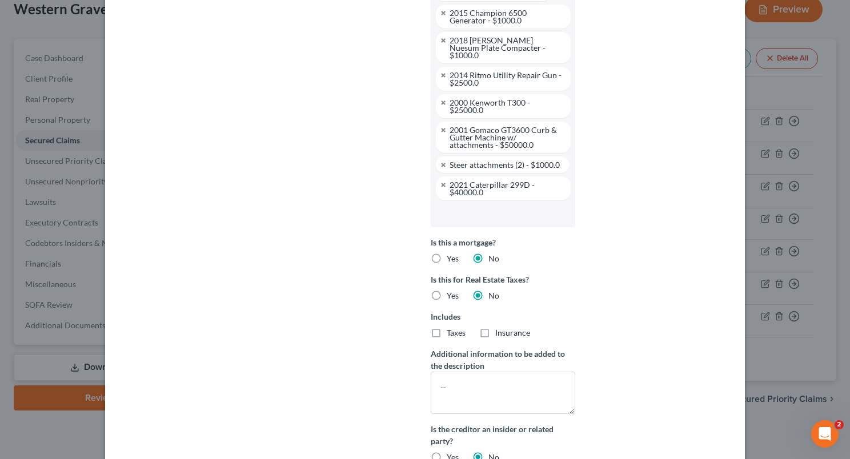
click at [488, 206] on input "text" at bounding box center [501, 213] width 128 height 17
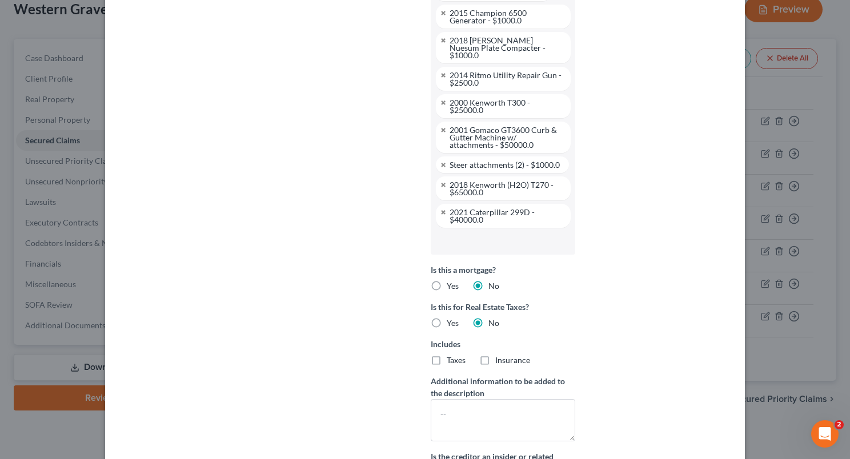
click at [502, 232] on input "text" at bounding box center [501, 240] width 128 height 17
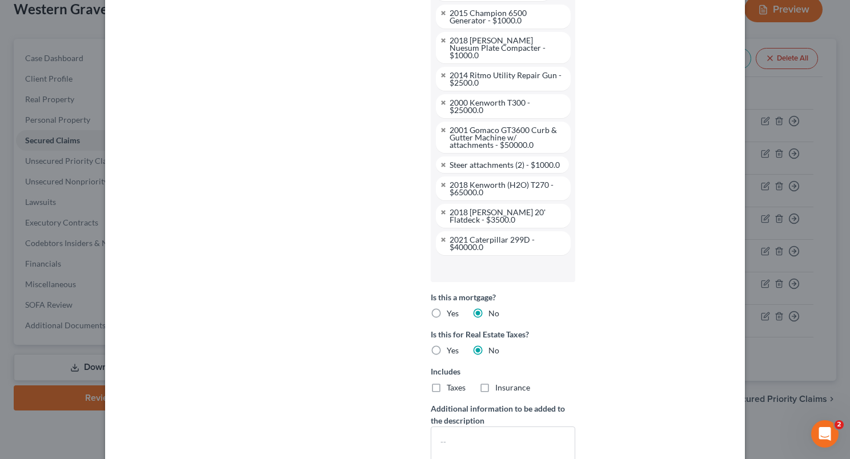
click at [492, 257] on li at bounding box center [502, 268] width 138 height 23
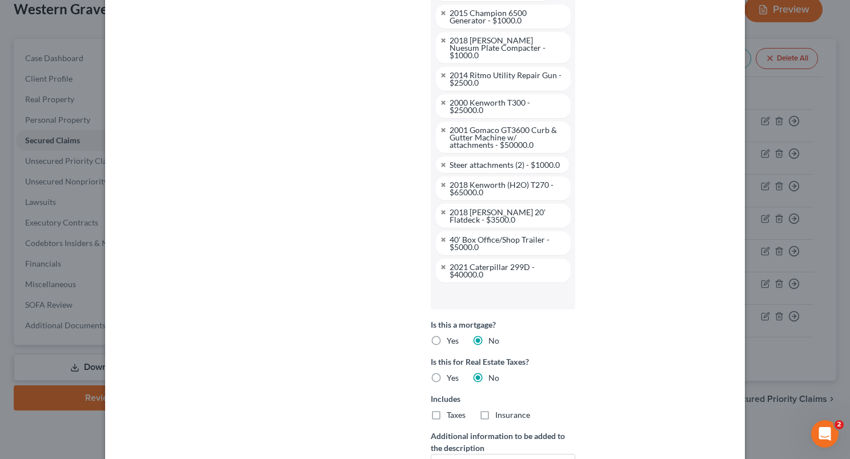
click at [489, 287] on input "text" at bounding box center [501, 295] width 128 height 17
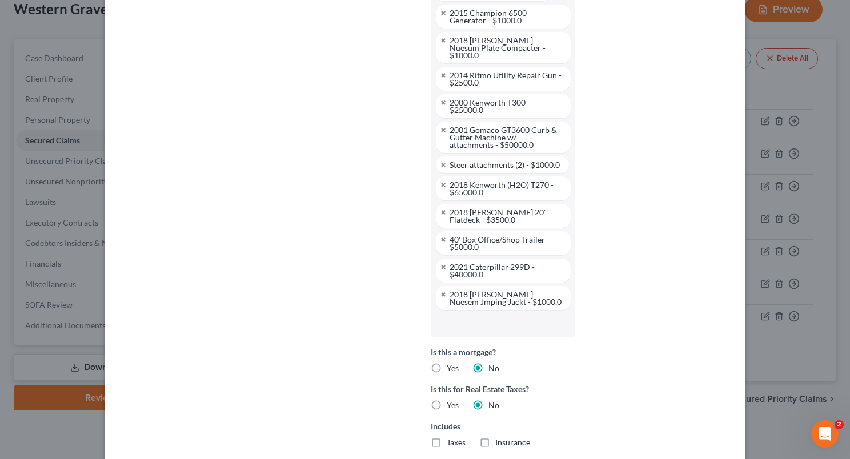
click at [504, 312] on li at bounding box center [502, 323] width 138 height 23
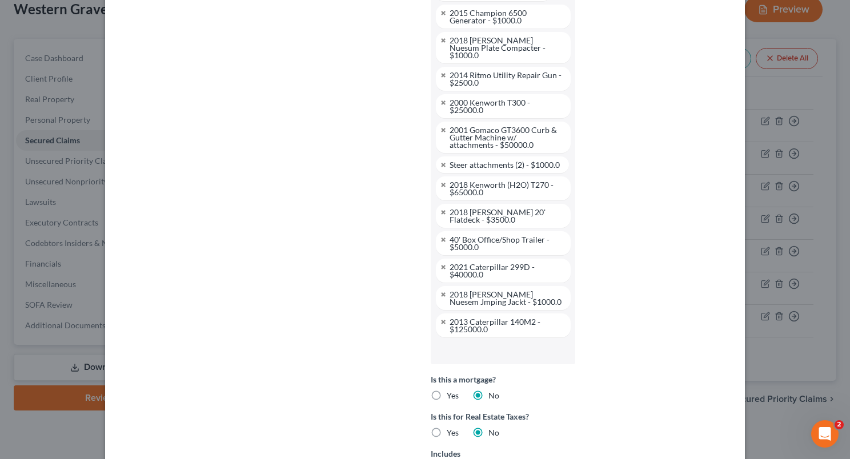
click at [512, 342] on input "text" at bounding box center [501, 350] width 128 height 17
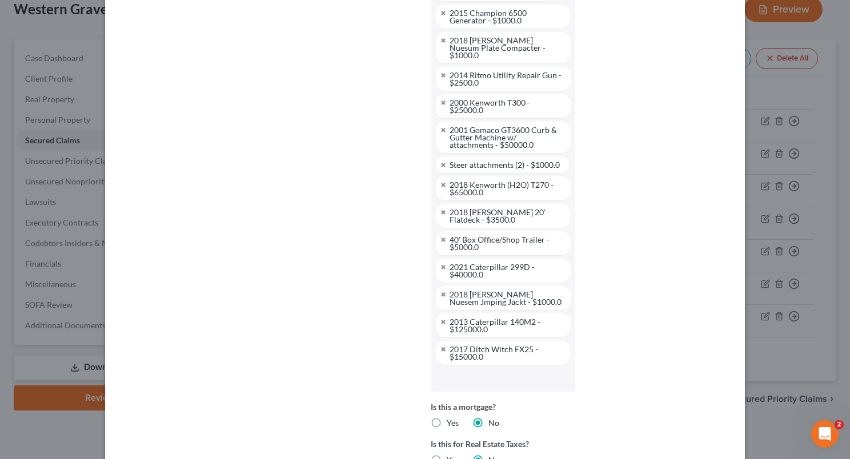
click at [530, 369] on input "text" at bounding box center [501, 377] width 128 height 17
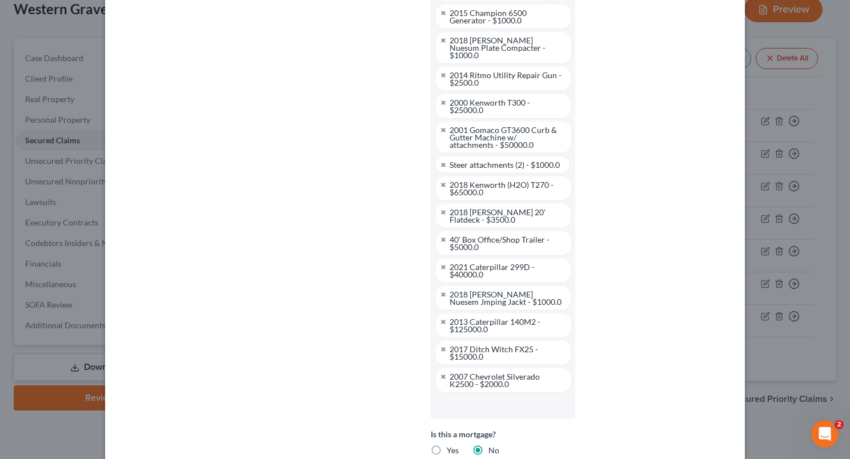
click at [484, 397] on input "text" at bounding box center [501, 405] width 128 height 17
click at [501, 424] on input "text" at bounding box center [501, 432] width 128 height 17
drag, startPoint x: 845, startPoint y: 317, endPoint x: 843, endPoint y: 376, distance: 58.9
click at [843, 376] on body "Home New Case Client Portal Directory Cases [PERSON_NAME] & Lowenberg [EMAIL_AD…" at bounding box center [425, 195] width 850 height 532
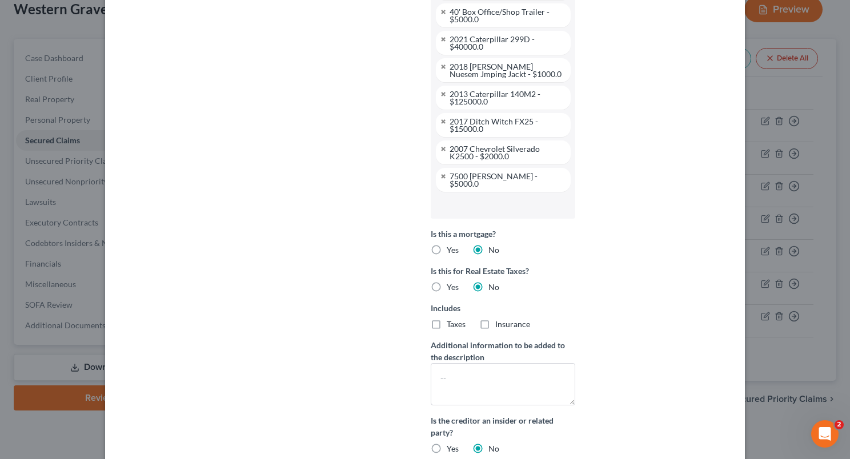
scroll to position [801, 0]
click at [515, 195] on input "text" at bounding box center [501, 203] width 128 height 17
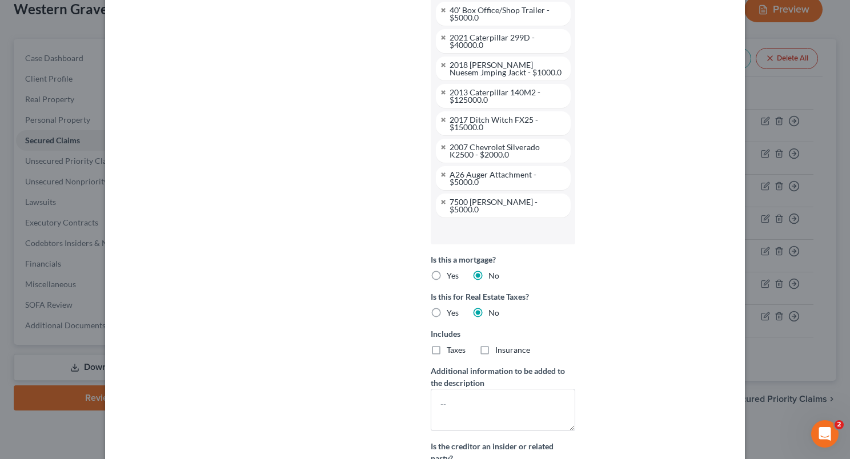
scroll to position [0, 0]
click at [501, 222] on input "text" at bounding box center [501, 230] width 128 height 17
drag, startPoint x: 846, startPoint y: 306, endPoint x: 854, endPoint y: 325, distance: 20.7
click at [849, 325] on html "Home New Case Client Portal Directory Cases [PERSON_NAME] & Lowenberg [EMAIL_AD…" at bounding box center [425, 195] width 850 height 532
click at [532, 222] on input "text" at bounding box center [501, 230] width 128 height 17
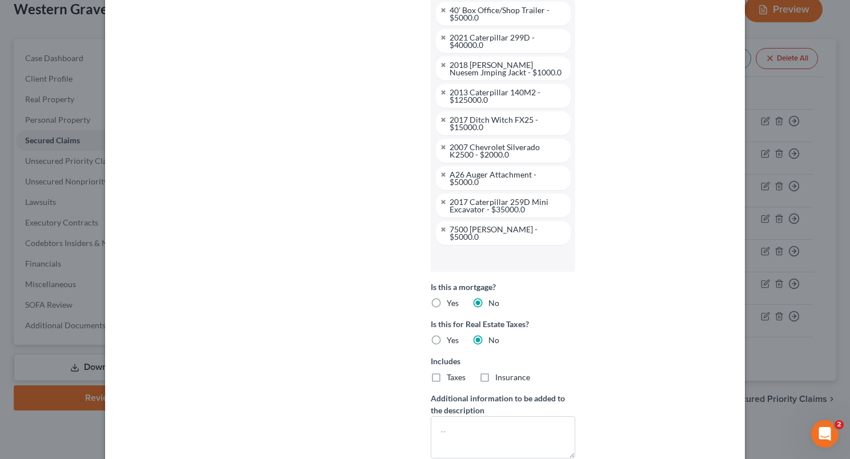
click at [499, 250] on input "text" at bounding box center [501, 258] width 128 height 17
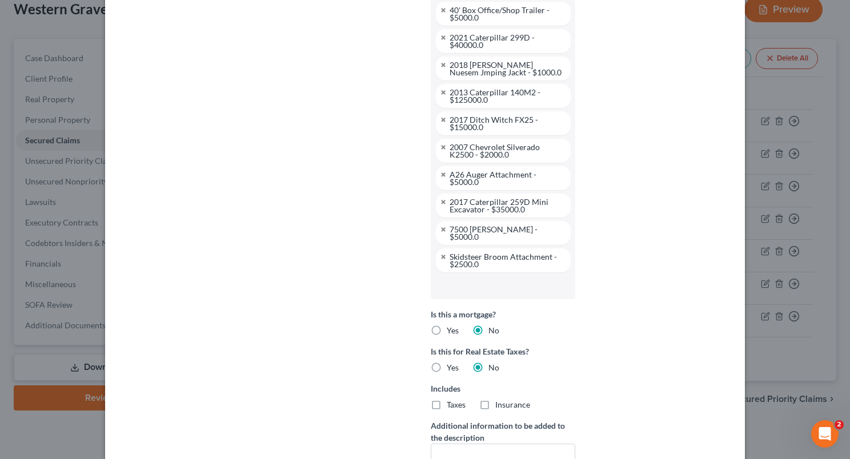
click at [504, 277] on input "text" at bounding box center [501, 285] width 128 height 17
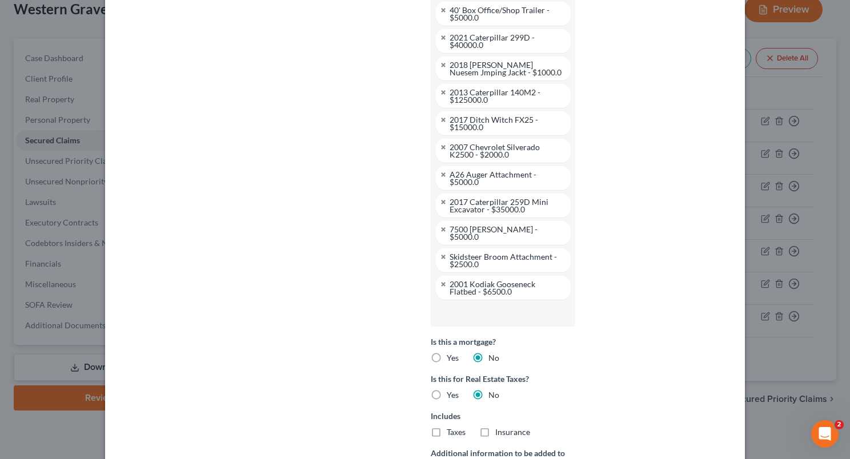
click at [516, 304] on input "text" at bounding box center [501, 312] width 128 height 17
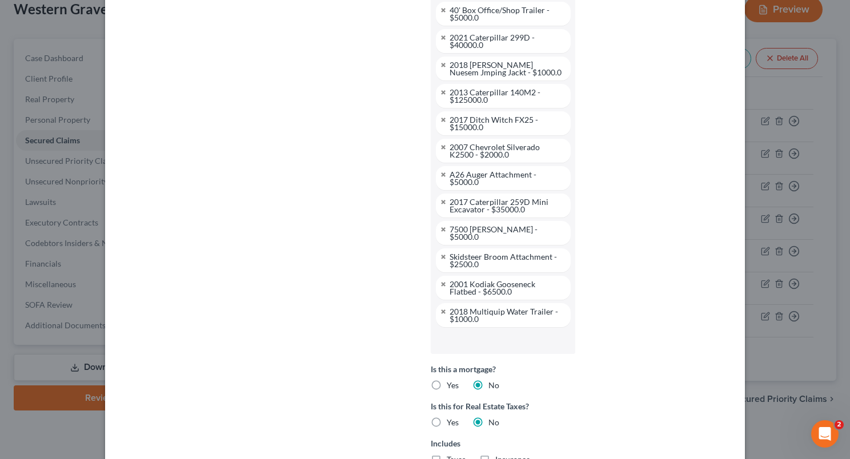
click at [498, 332] on input "text" at bounding box center [501, 340] width 128 height 17
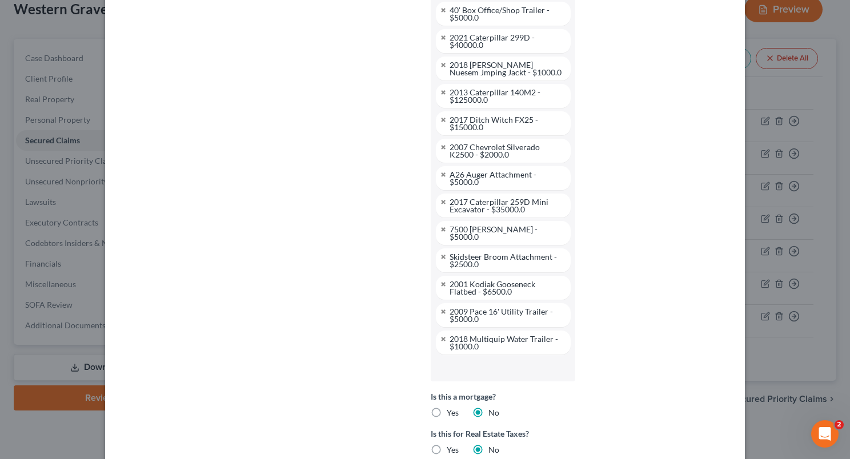
click at [520, 359] on input "text" at bounding box center [501, 367] width 128 height 17
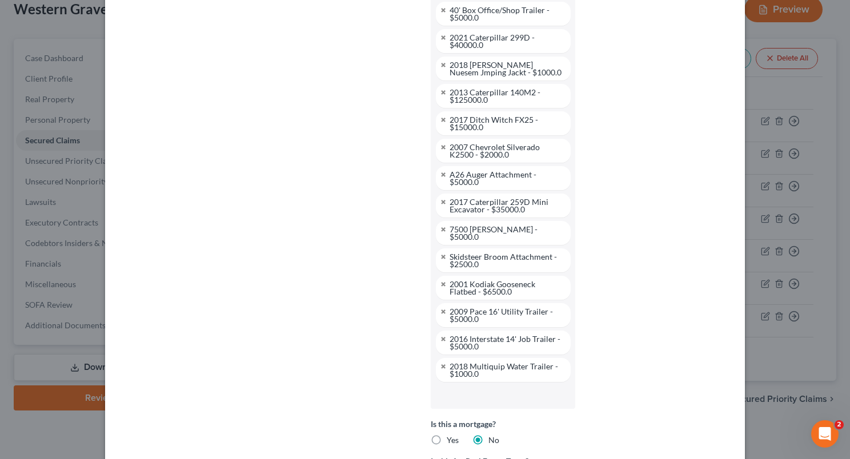
click at [509, 387] on input "text" at bounding box center [501, 395] width 128 height 17
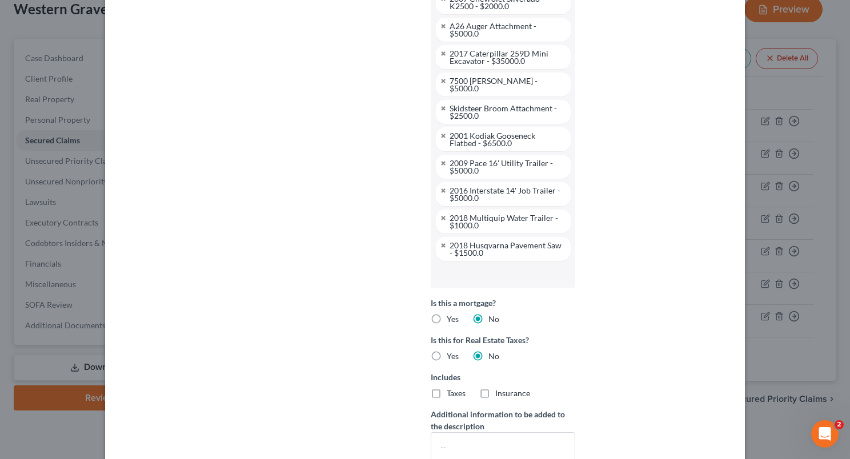
scroll to position [951, 0]
click at [496, 264] on input "text" at bounding box center [501, 272] width 128 height 17
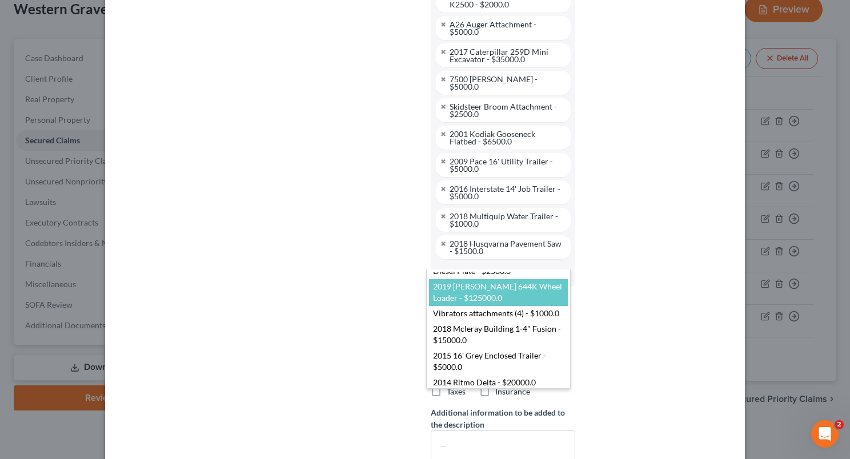
scroll to position [0, 0]
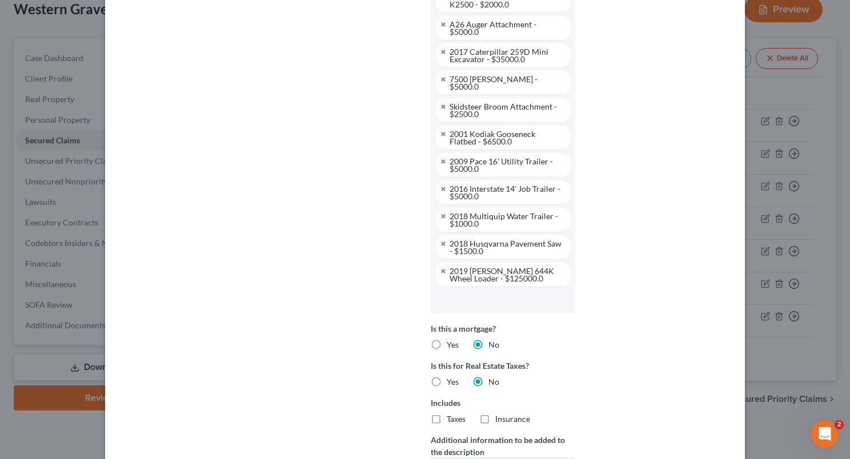
click at [500, 291] on input "text" at bounding box center [501, 299] width 128 height 17
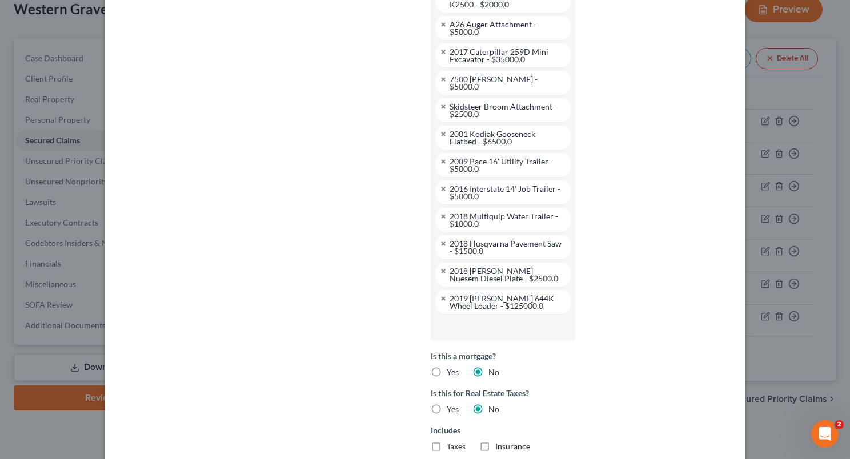
drag, startPoint x: 498, startPoint y: 316, endPoint x: 485, endPoint y: 308, distance: 14.9
click at [485, 319] on input "text" at bounding box center [501, 327] width 128 height 17
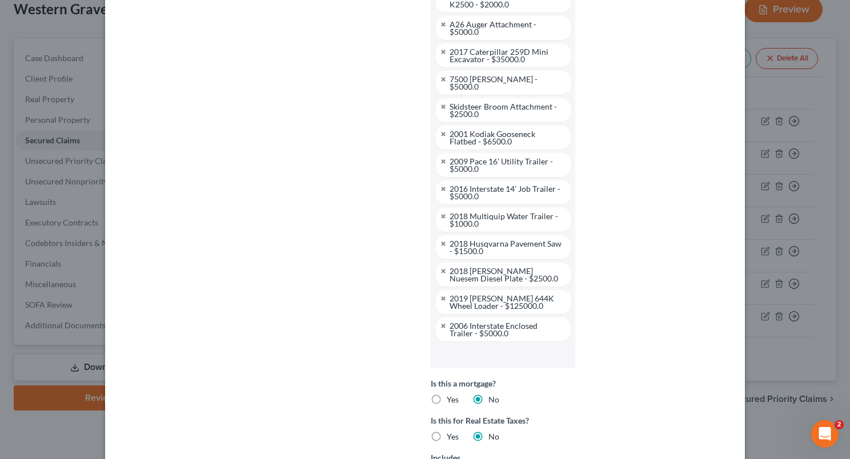
click at [477, 346] on input "text" at bounding box center [501, 354] width 128 height 17
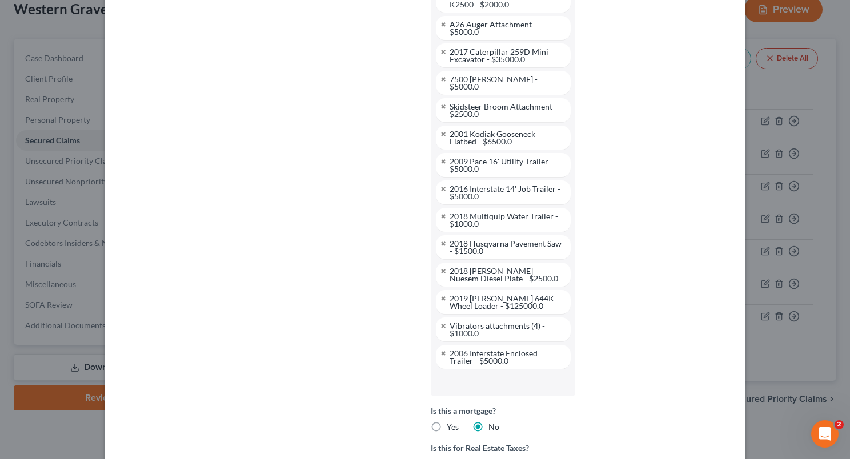
drag, startPoint x: 518, startPoint y: 372, endPoint x: 484, endPoint y: 371, distance: 34.3
click at [484, 373] on input "text" at bounding box center [501, 381] width 128 height 17
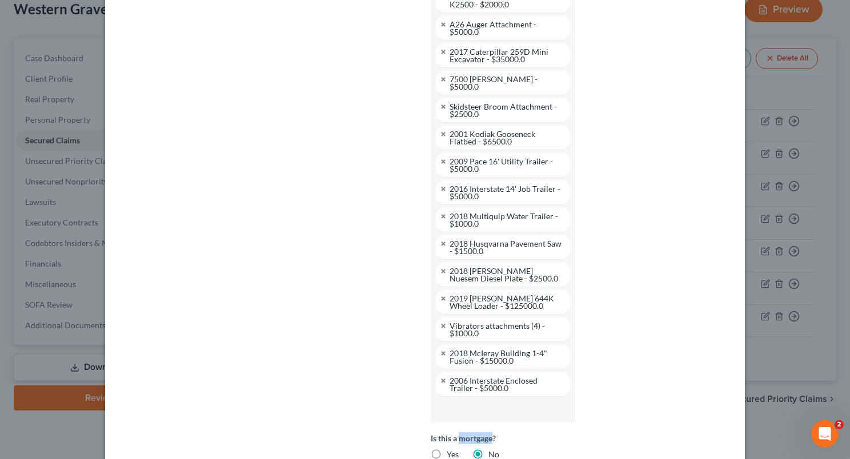
drag, startPoint x: 480, startPoint y: 411, endPoint x: 464, endPoint y: 389, distance: 26.6
click at [464, 401] on input "text" at bounding box center [501, 409] width 128 height 17
click at [839, 345] on body "Home New Case Client Portal Directory Cases [PERSON_NAME] & Lowenberg [EMAIL_AD…" at bounding box center [425, 195] width 850 height 532
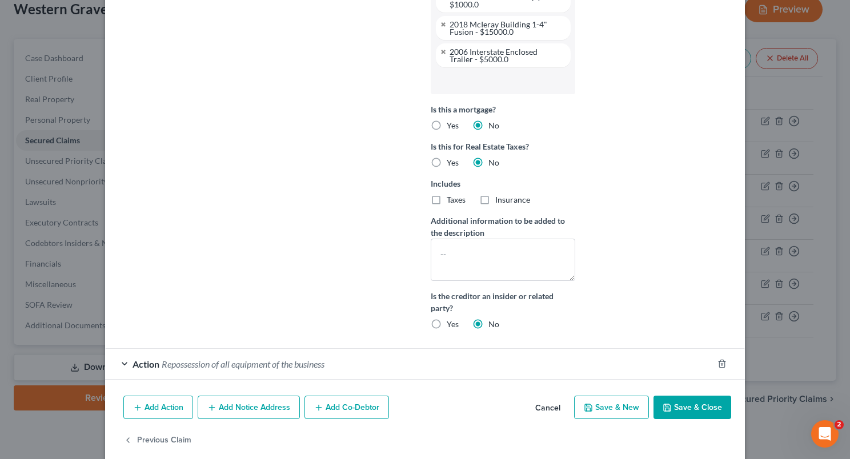
click at [535, 72] on input "text" at bounding box center [501, 80] width 128 height 17
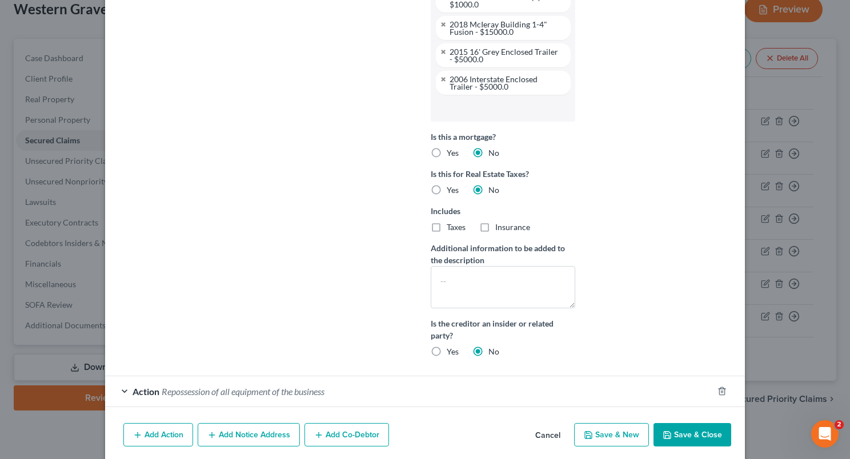
scroll to position [0, 0]
click at [498, 99] on input "text" at bounding box center [501, 107] width 128 height 17
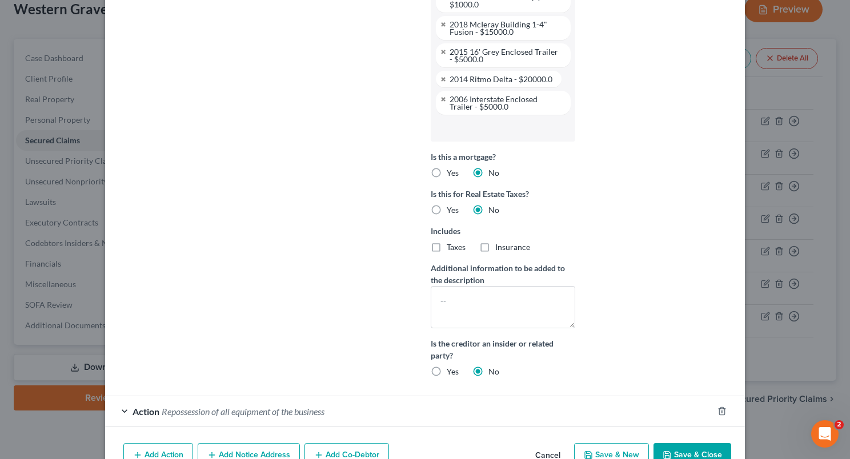
click at [492, 119] on input "text" at bounding box center [501, 127] width 128 height 17
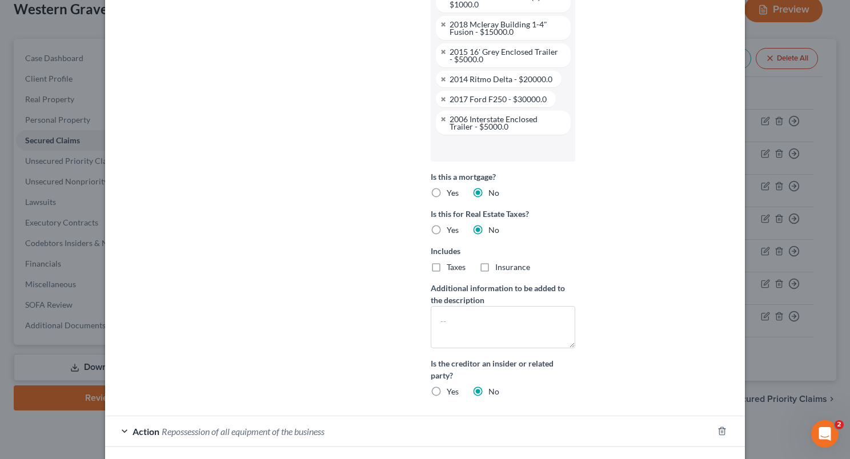
click at [481, 139] on input "text" at bounding box center [501, 147] width 128 height 17
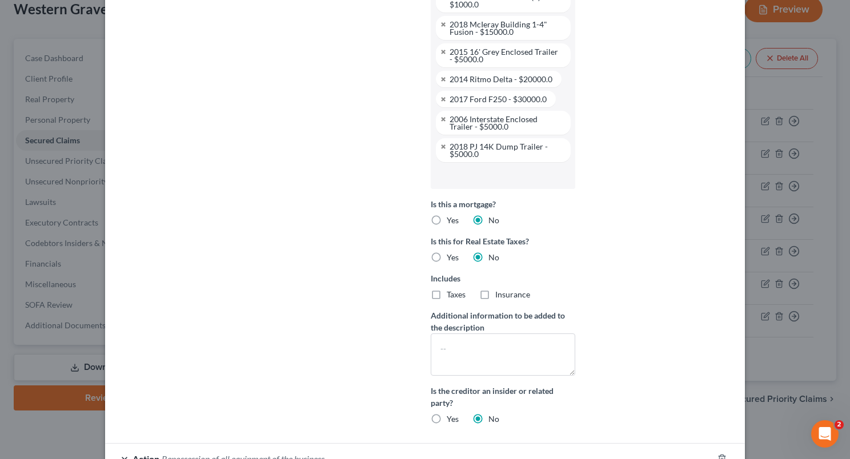
click at [518, 167] on input "text" at bounding box center [501, 175] width 128 height 17
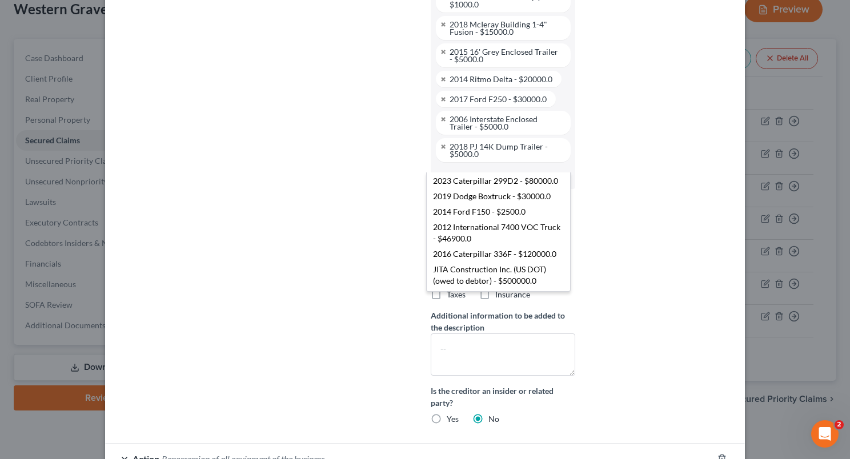
scroll to position [71, 0]
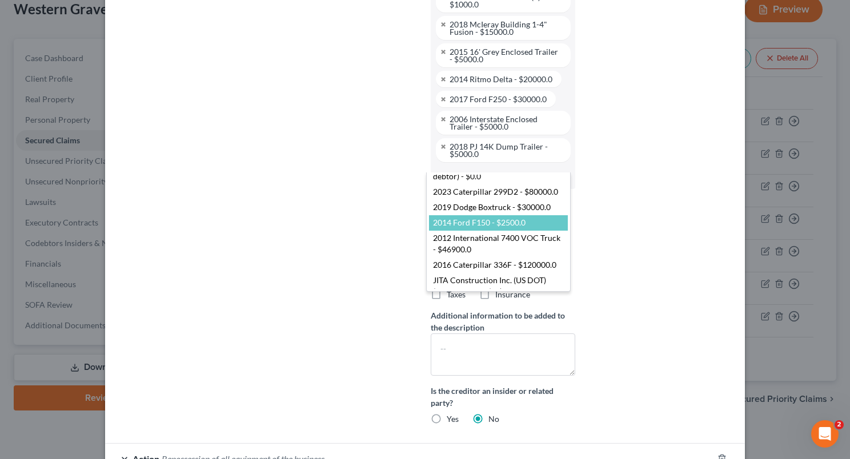
click at [366, 242] on body "Home New Case Client Portal Directory Cases [PERSON_NAME] & Lowenberg [EMAIL_AD…" at bounding box center [425, 195] width 850 height 532
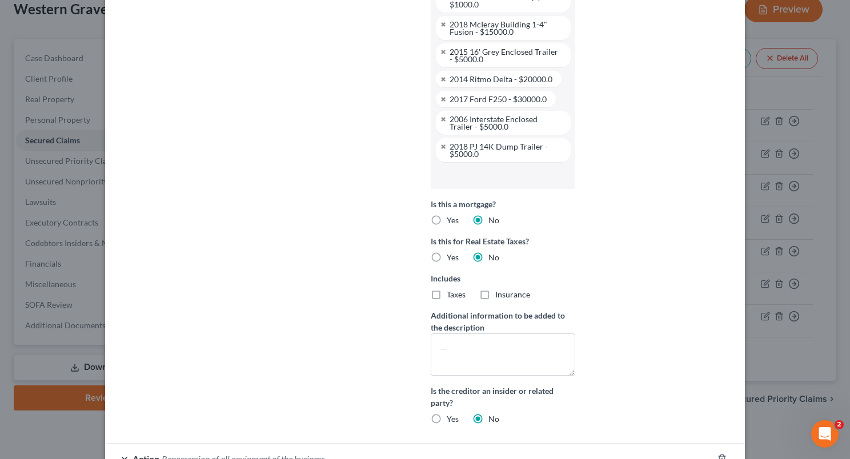
scroll to position [1374, 0]
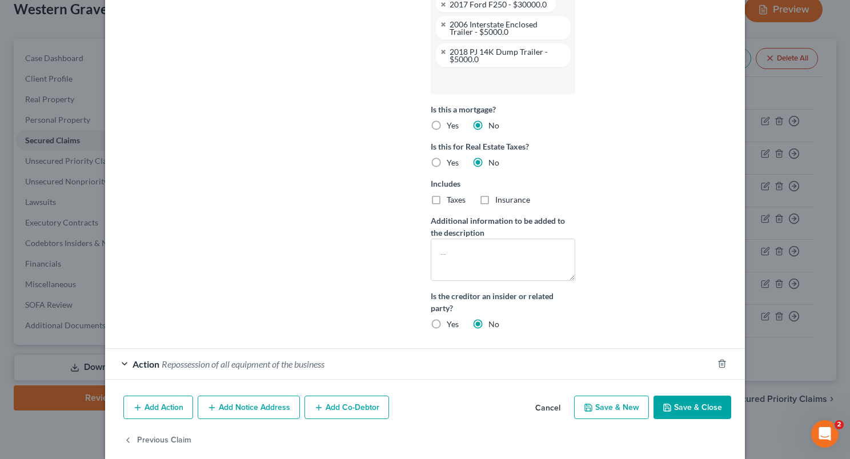
click at [671, 397] on button "Save & Close" at bounding box center [692, 408] width 78 height 24
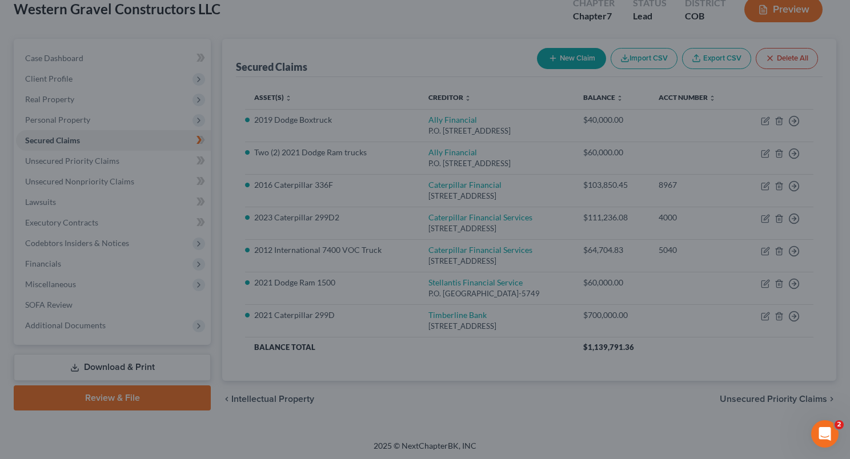
select select
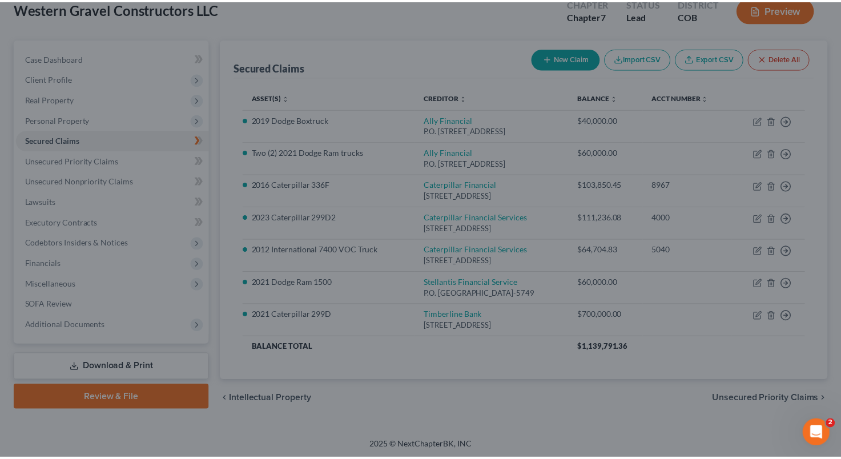
scroll to position [79, 0]
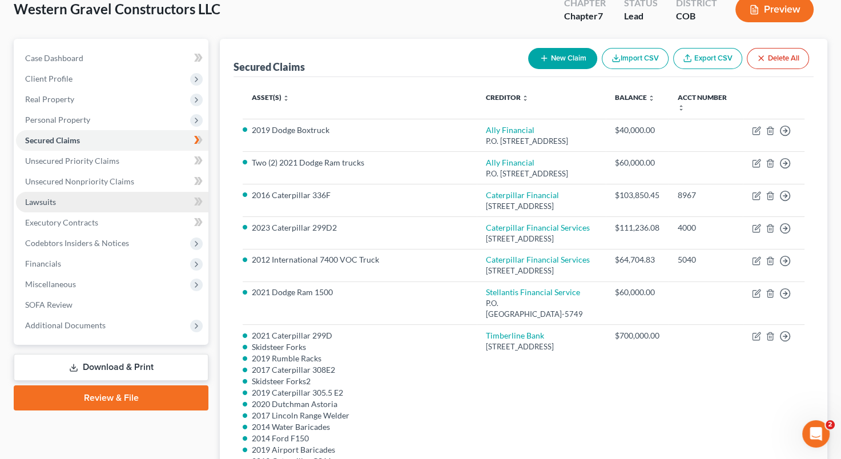
click at [112, 199] on link "Lawsuits" at bounding box center [112, 202] width 192 height 21
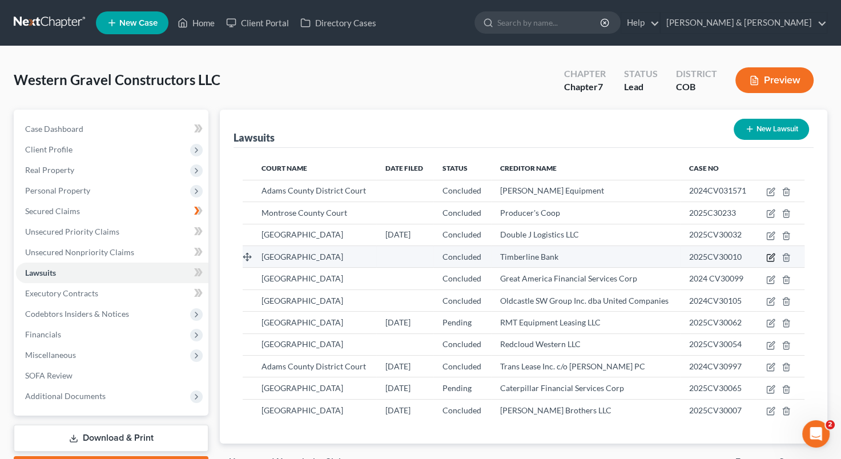
click at [773, 258] on icon "button" at bounding box center [770, 257] width 9 height 9
select select "5"
select select "2"
select select "3"
select select "5"
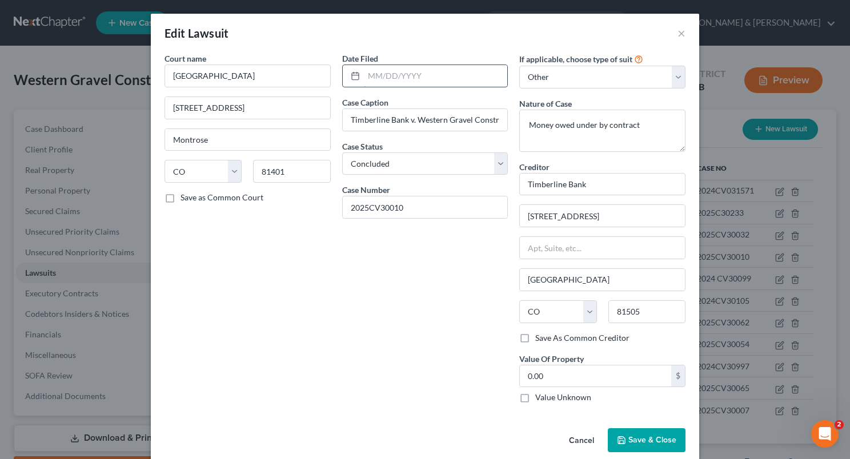
click at [375, 67] on input "text" at bounding box center [436, 76] width 144 height 22
type input "[DATE]"
click at [435, 299] on div "Date Filed [DATE] Case Caption Timberline Bank v. Western Gravel Constructors L…" at bounding box center [425, 233] width 178 height 360
click at [520, 372] on input "0.00" at bounding box center [595, 376] width 151 height 22
type input "1,090,101.62"
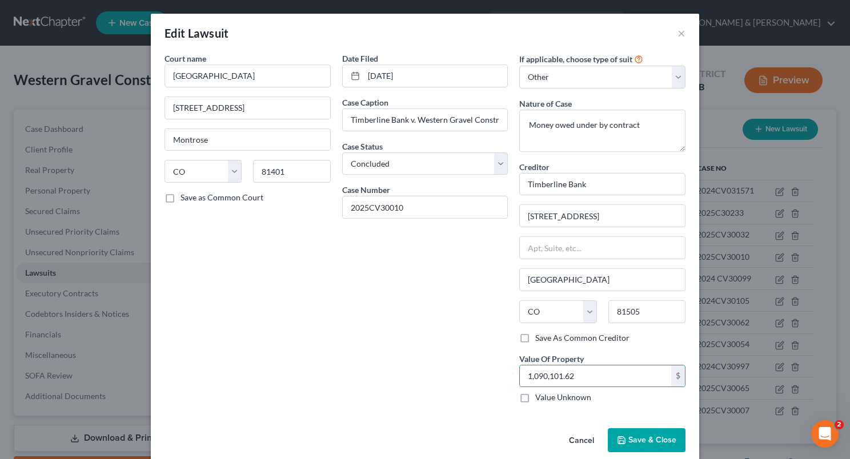
click at [639, 436] on span "Save & Close" at bounding box center [652, 440] width 48 height 10
click at [639, 436] on button "Save & Close" at bounding box center [647, 440] width 78 height 24
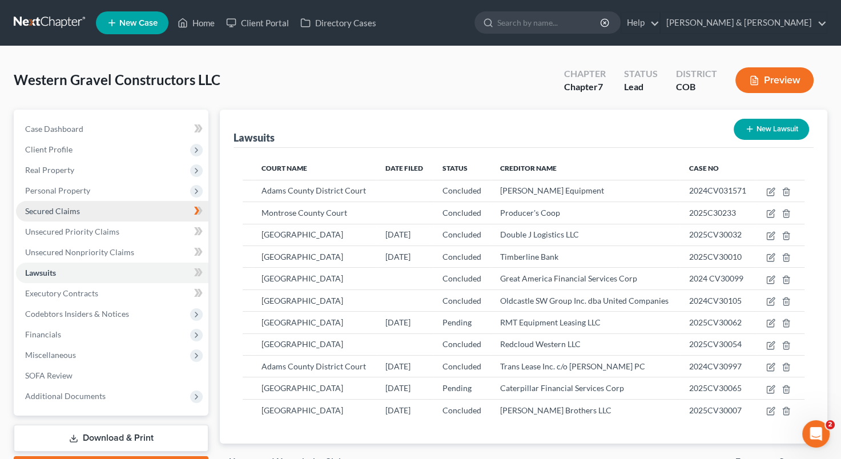
click at [139, 212] on link "Secured Claims" at bounding box center [112, 211] width 192 height 21
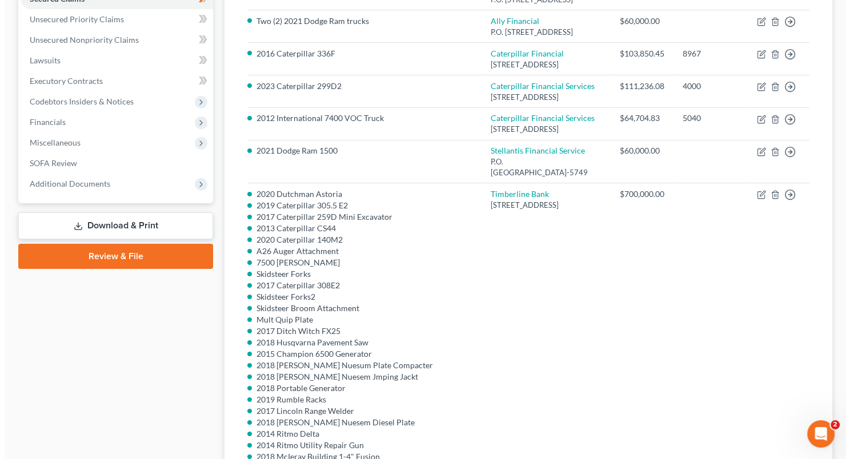
scroll to position [216, 0]
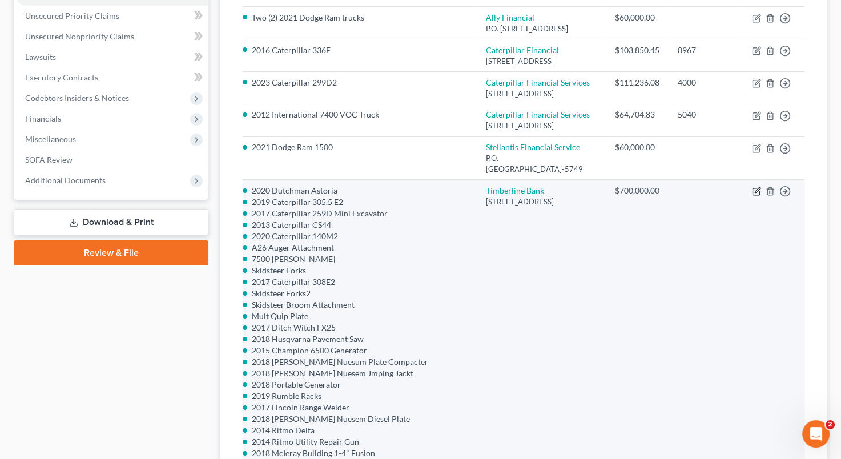
click at [756, 193] on icon "button" at bounding box center [757, 190] width 5 height 5
select select "5"
select select "0"
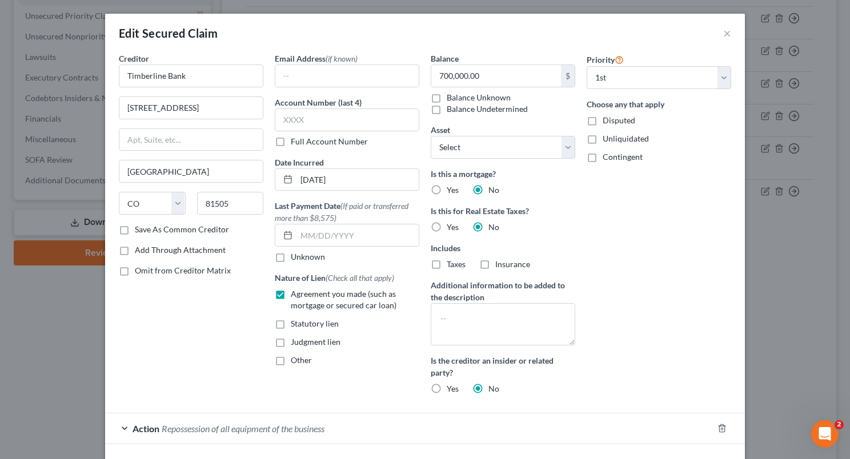
select select "2716239"
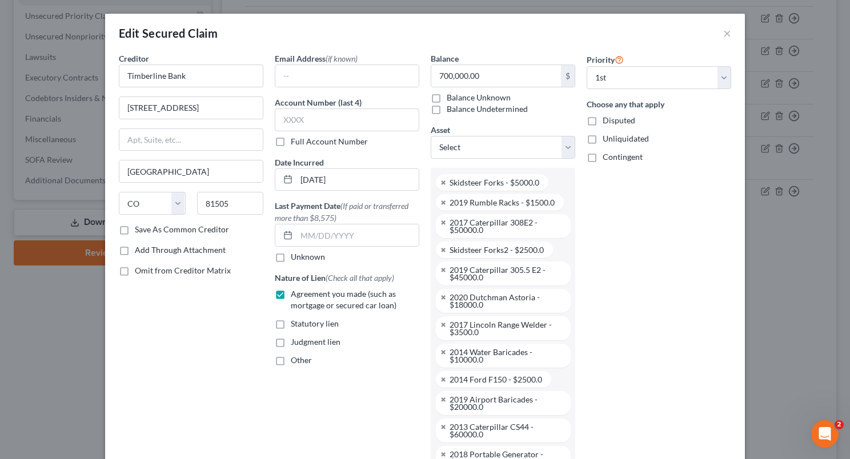
scroll to position [559, 0]
type input "1,090,101.62"
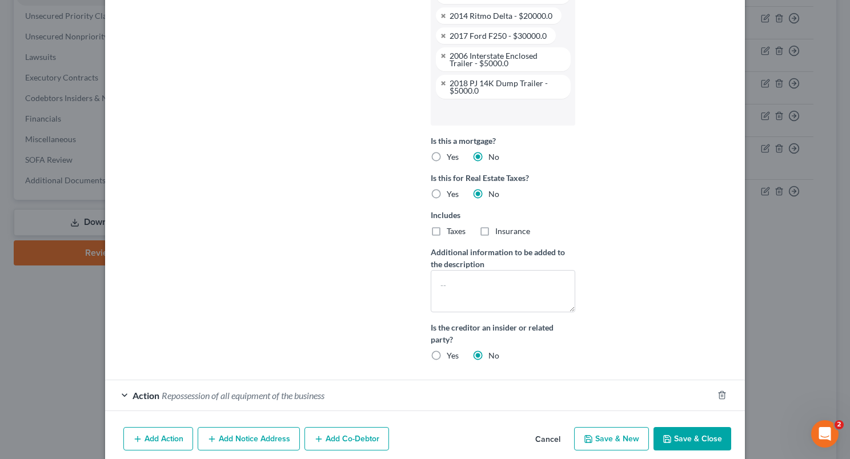
click at [676, 427] on button "Save & Close" at bounding box center [692, 439] width 78 height 24
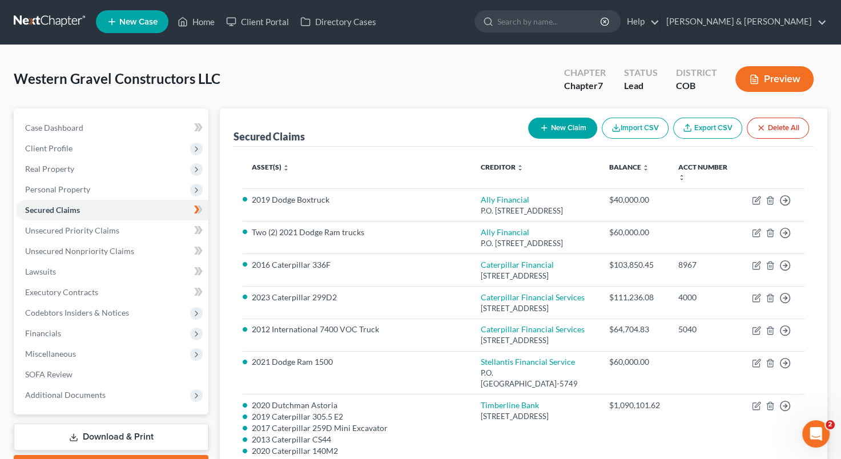
scroll to position [0, 0]
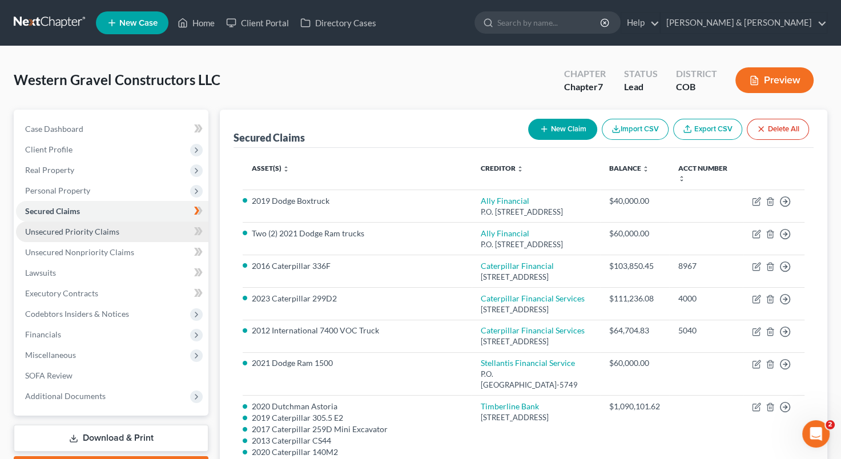
click at [116, 231] on span "Unsecured Priority Claims" at bounding box center [72, 232] width 94 height 10
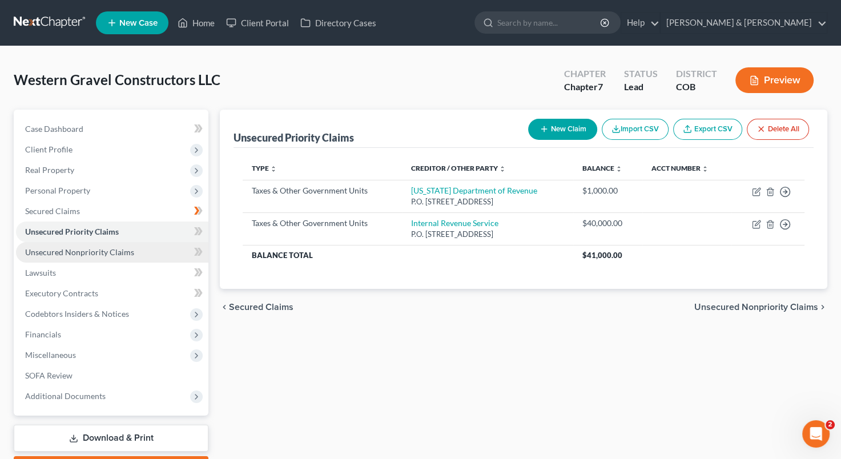
click at [110, 251] on span "Unsecured Nonpriority Claims" at bounding box center [79, 252] width 109 height 10
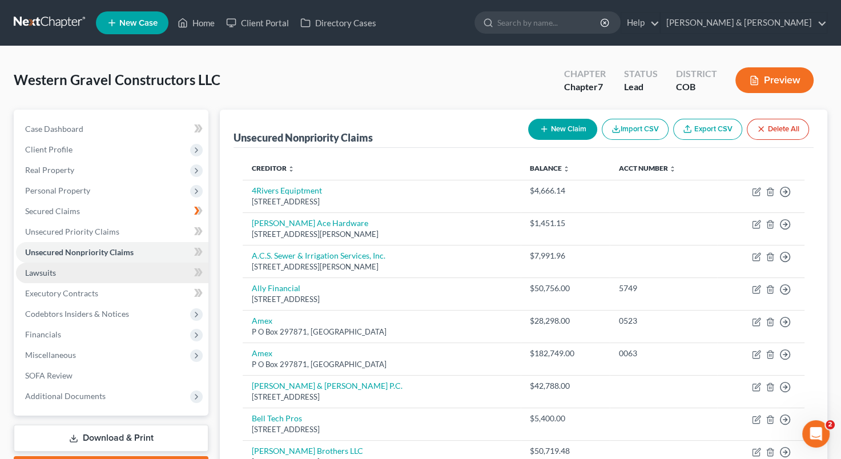
click at [96, 268] on link "Lawsuits" at bounding box center [112, 273] width 192 height 21
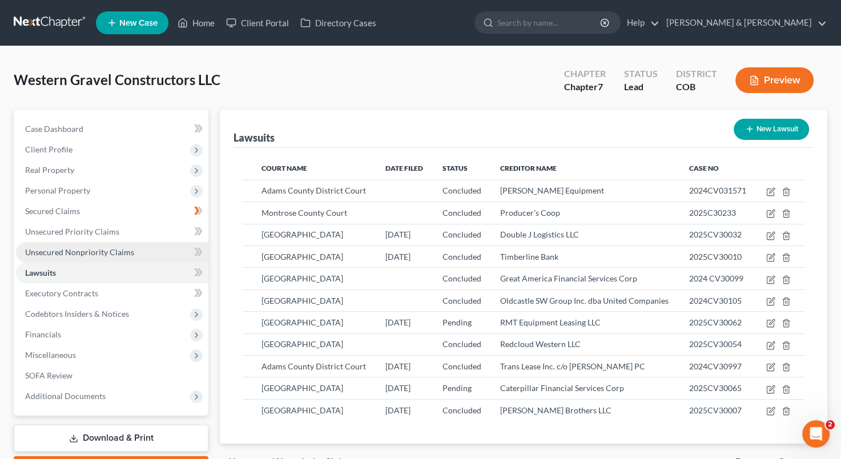
click at [103, 255] on span "Unsecured Nonpriority Claims" at bounding box center [79, 252] width 109 height 10
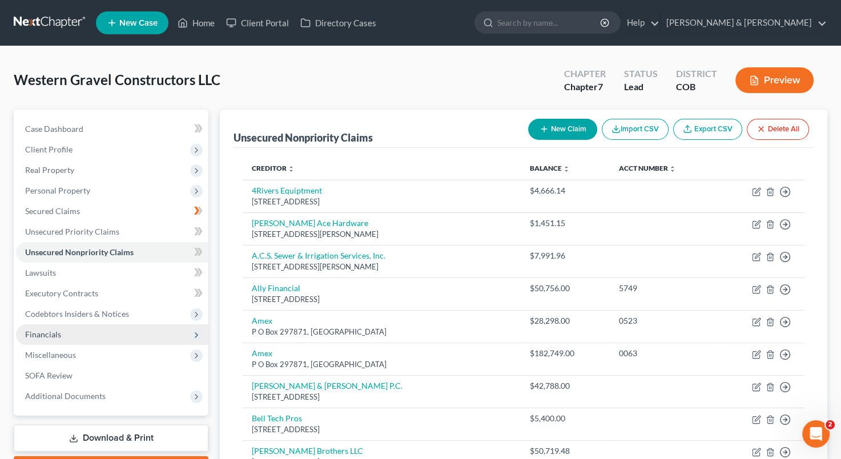
click at [68, 336] on span "Financials" at bounding box center [112, 334] width 192 height 21
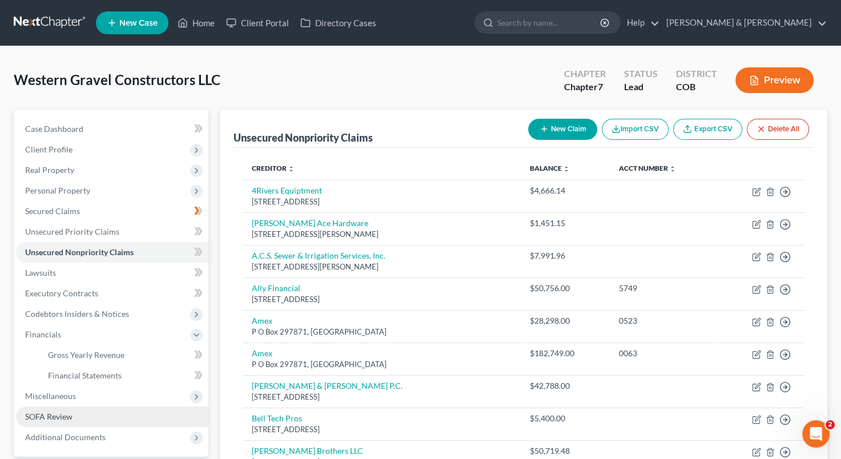
click at [59, 421] on link "SOFA Review" at bounding box center [112, 417] width 192 height 21
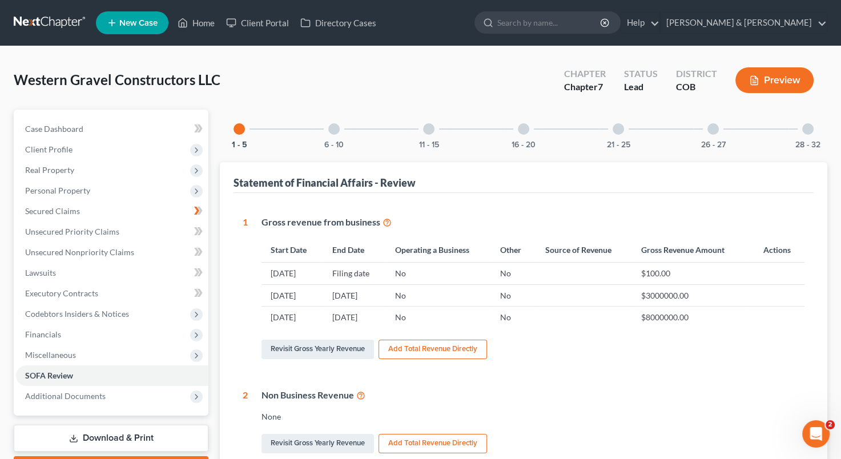
drag, startPoint x: 840, startPoint y: 190, endPoint x: 838, endPoint y: 223, distance: 33.8
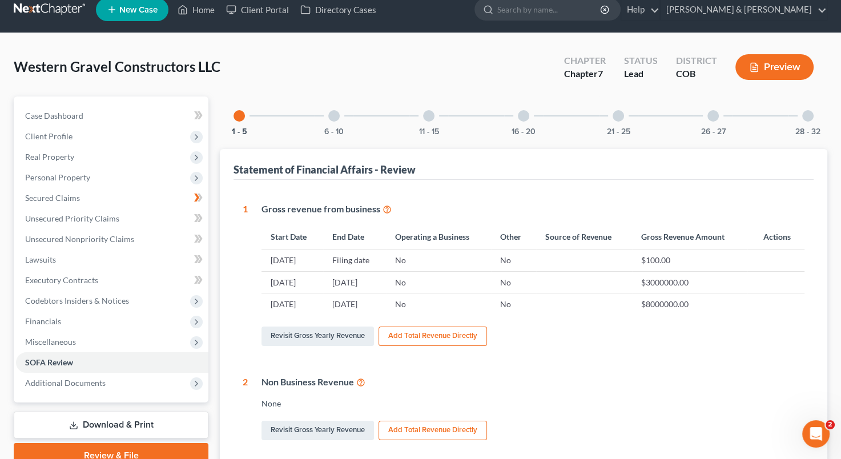
scroll to position [2, 0]
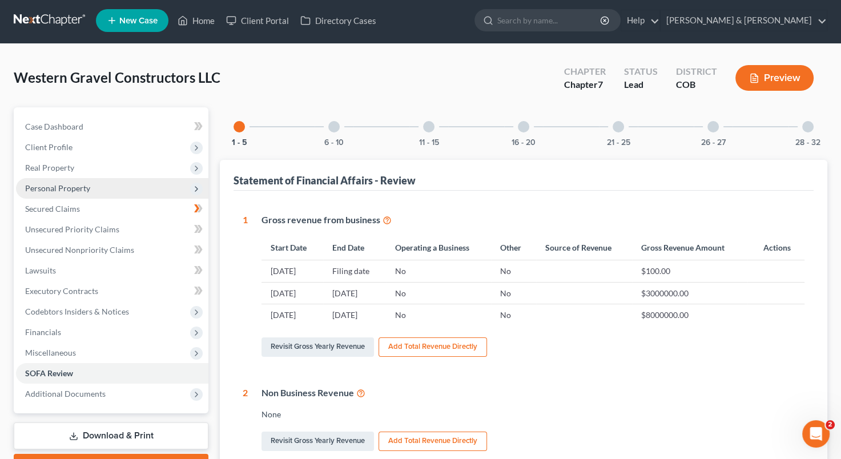
click at [89, 187] on span "Personal Property" at bounding box center [112, 188] width 192 height 21
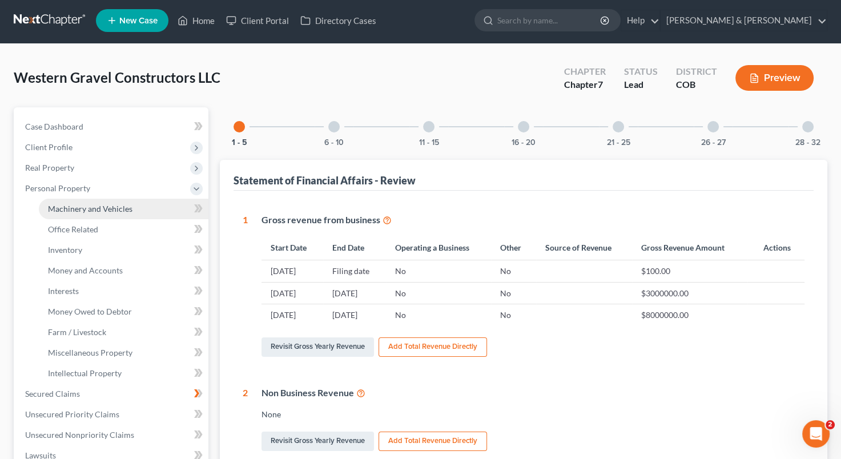
click at [98, 209] on span "Machinery and Vehicles" at bounding box center [90, 209] width 85 height 10
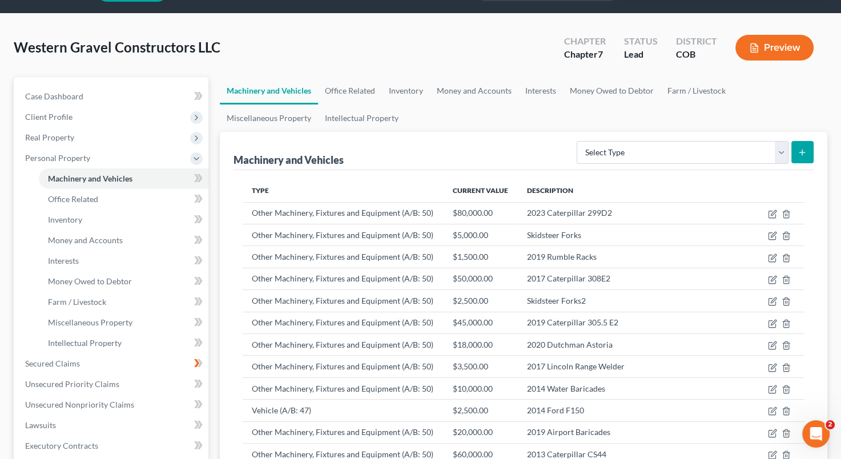
scroll to position [30, 0]
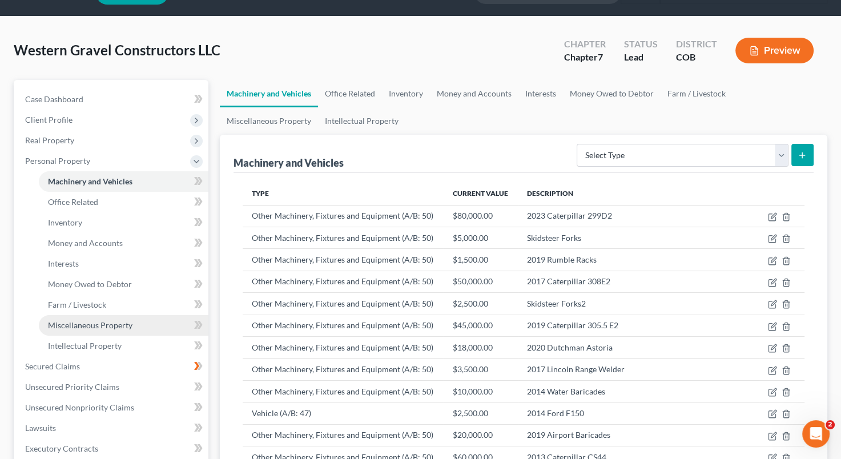
click at [106, 322] on span "Miscellaneous Property" at bounding box center [90, 325] width 85 height 10
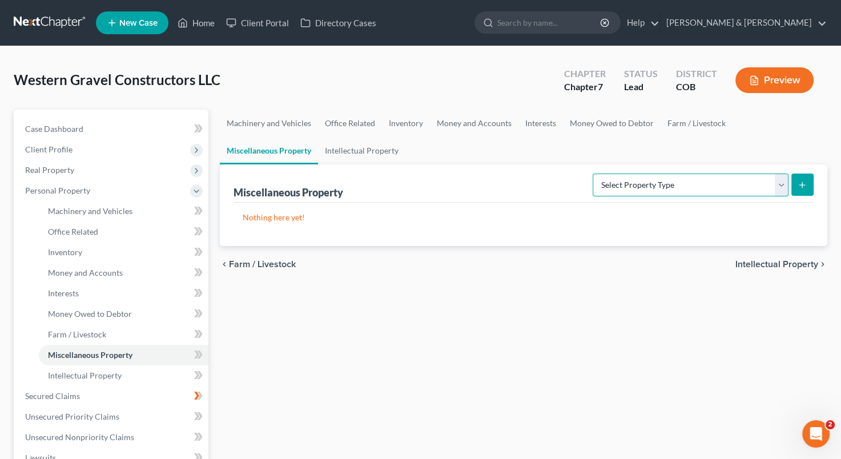
click at [784, 182] on select "Select Property Type Assigned for Creditor Benefit [DATE] (SOFA: 8) Assigned to…" at bounding box center [691, 185] width 196 height 23
click at [688, 154] on ul "Machinery and Vehicles Office Related Inventory Money and Accounts Interests Mo…" at bounding box center [524, 137] width 608 height 55
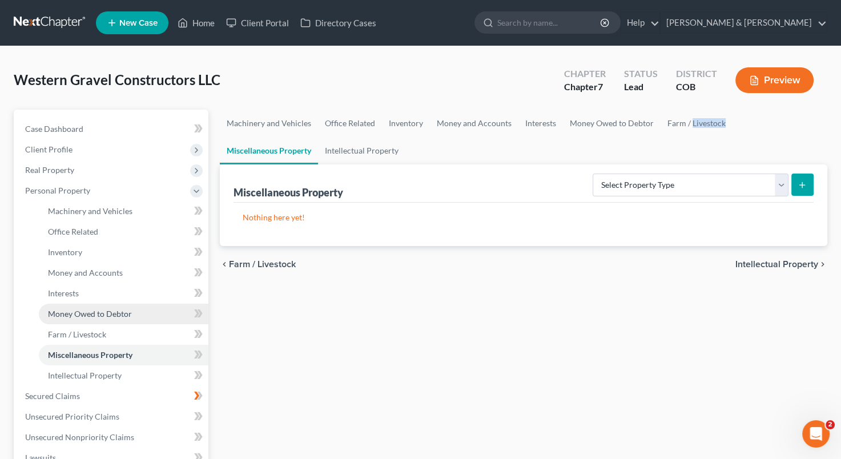
click at [120, 308] on link "Money Owed to Debtor" at bounding box center [124, 314] width 170 height 21
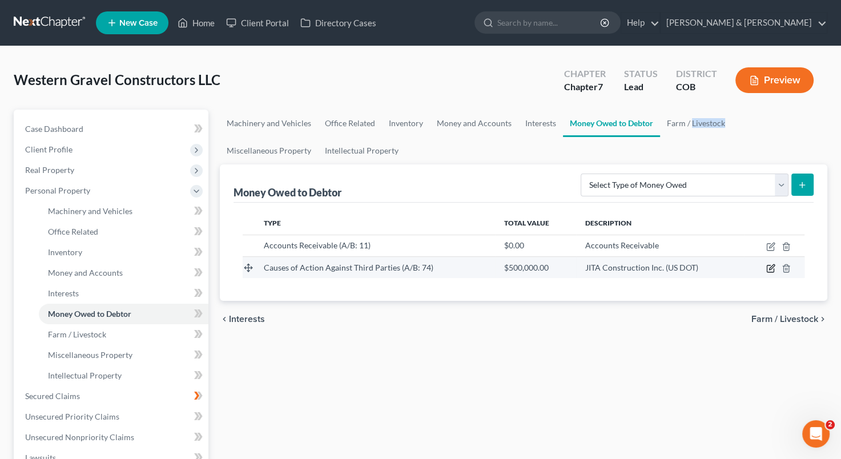
click at [769, 265] on icon "button" at bounding box center [770, 268] width 9 height 9
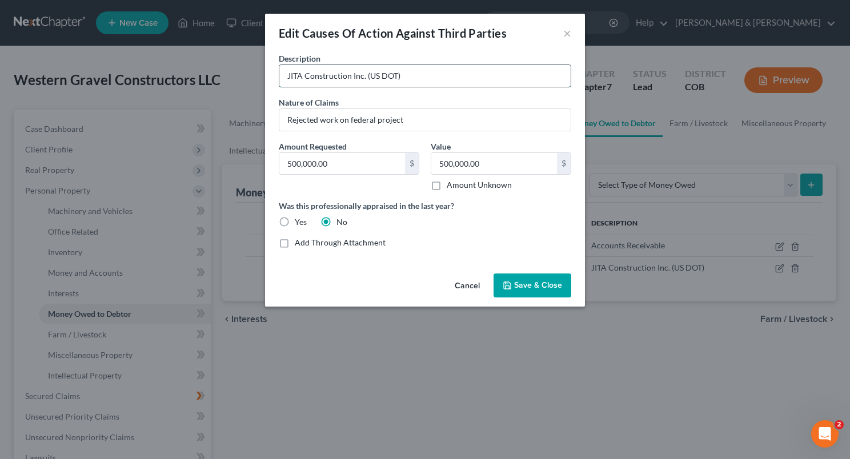
click at [442, 78] on input "JITA Construction Inc. (US DOT)" at bounding box center [424, 76] width 291 height 22
click at [438, 75] on input "JITA Construction Inc. (US DOT)" at bounding box center [424, 76] width 291 height 22
type input "JITA Construction Inc. (US DOT)"
click at [349, 164] on input "500,000.00" at bounding box center [342, 164] width 126 height 22
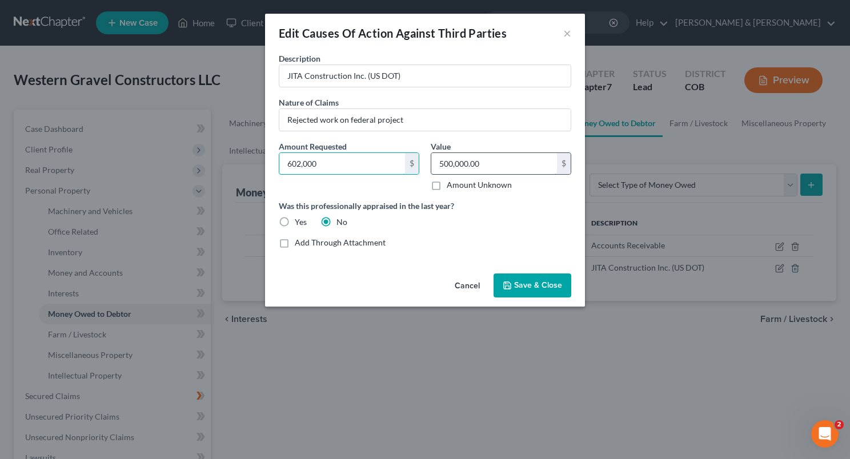
type input "602,000"
click at [518, 169] on input "500,000.00" at bounding box center [494, 164] width 126 height 22
type input "602,000"
click at [522, 283] on span "Save & Close" at bounding box center [538, 285] width 48 height 10
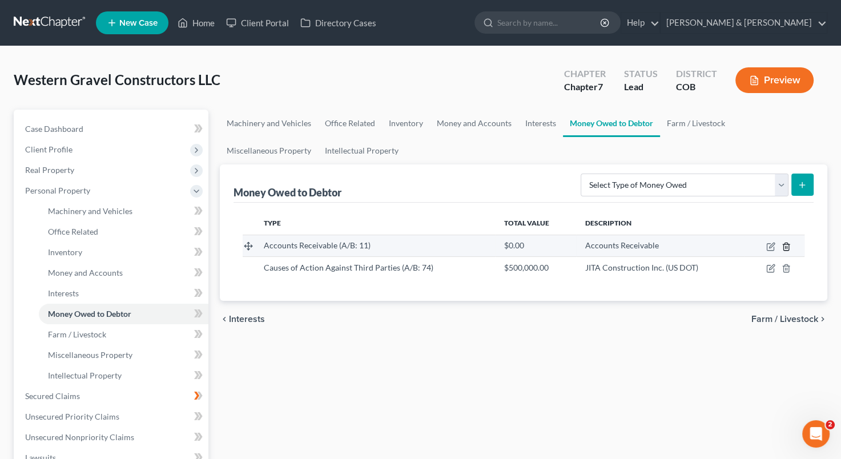
click at [786, 246] on icon "button" at bounding box center [786, 246] width 9 height 9
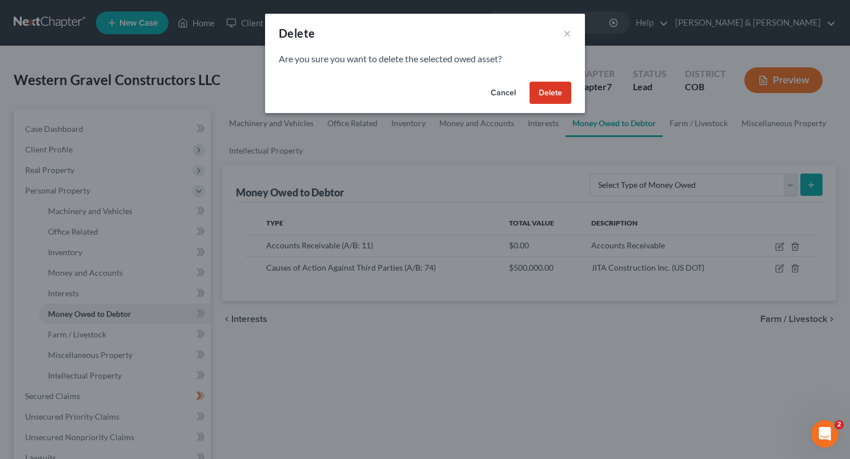
click at [562, 89] on button "Delete" at bounding box center [550, 93] width 42 height 23
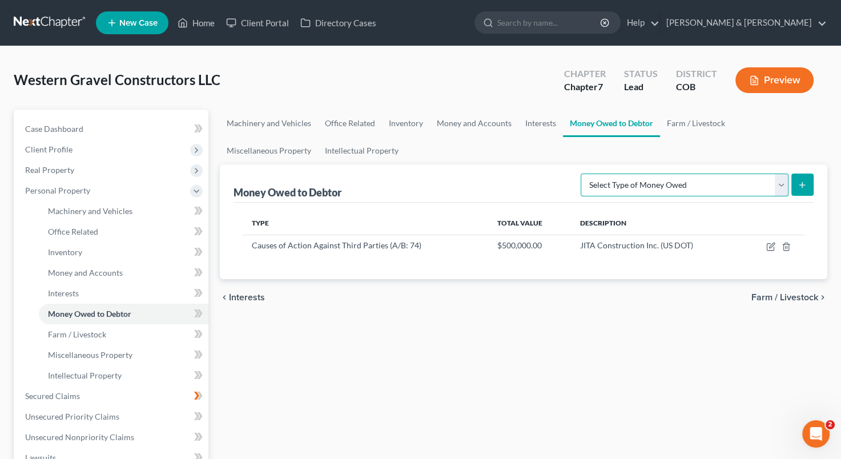
click at [784, 184] on select "Select Type of Money Owed Accounts Receivable (A/B: 11) Causes of Action Agains…" at bounding box center [685, 185] width 208 height 23
click at [584, 174] on select "Select Type of Money Owed Accounts Receivable (A/B: 11) Causes of Action Agains…" at bounding box center [685, 185] width 208 height 23
click at [813, 184] on button "submit" at bounding box center [802, 185] width 22 height 22
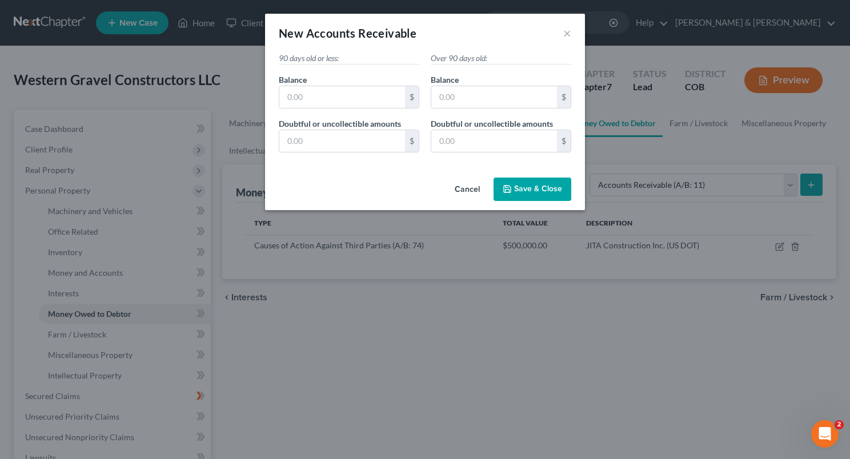
click at [477, 189] on button "Cancel" at bounding box center [466, 190] width 43 height 23
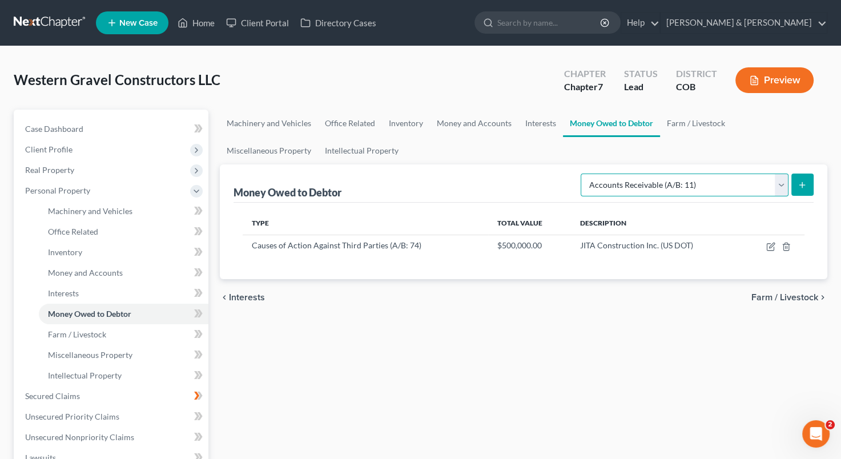
click at [779, 187] on select "Select Type of Money Owed Accounts Receivable (A/B: 11) Causes of Action Agains…" at bounding box center [685, 185] width 208 height 23
select select "other_contingent_and_unliquidated_claims"
click at [584, 174] on select "Select Type of Money Owed Accounts Receivable (A/B: 11) Causes of Action Agains…" at bounding box center [685, 185] width 208 height 23
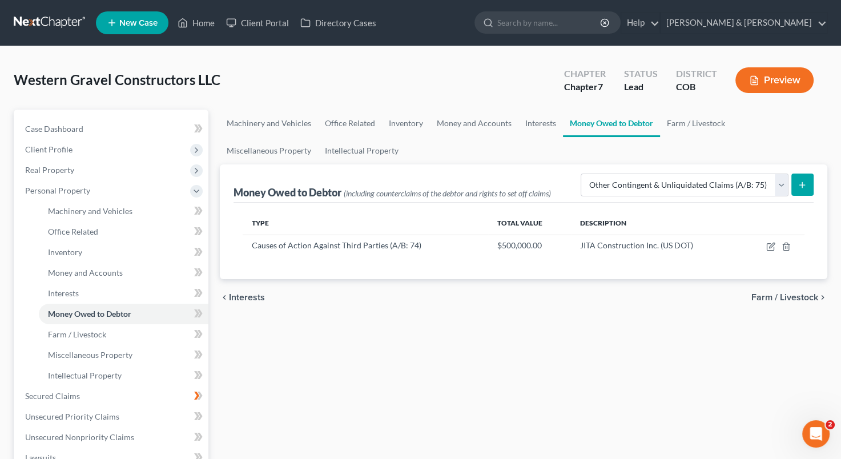
click at [698, 274] on div "Type Total Value Description Causes of Action Against Third Parties (A/B: 74) $…" at bounding box center [524, 241] width 580 height 77
drag, startPoint x: 703, startPoint y: 270, endPoint x: 803, endPoint y: 187, distance: 129.8
click at [803, 187] on icon "submit" at bounding box center [802, 184] width 9 height 9
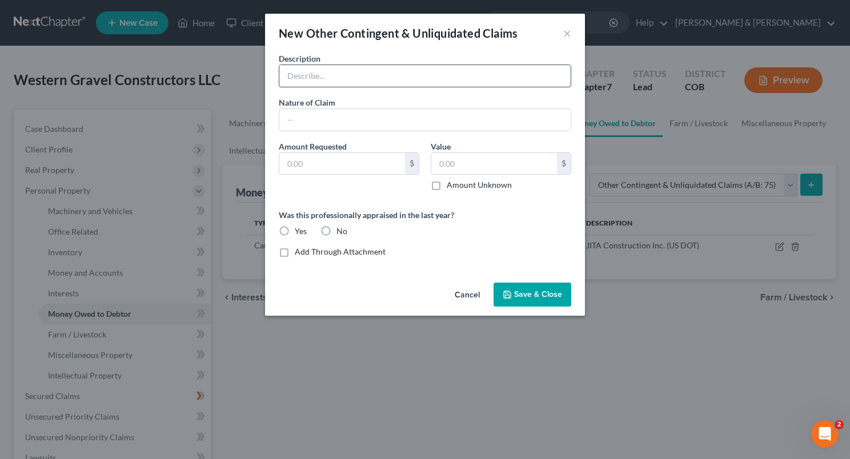
click at [347, 81] on input "text" at bounding box center [424, 76] width 291 height 22
type input "Hotel [PERSON_NAME] - Wapiti Corp.Up"
click at [407, 119] on input "text" at bounding box center [424, 120] width 291 height 22
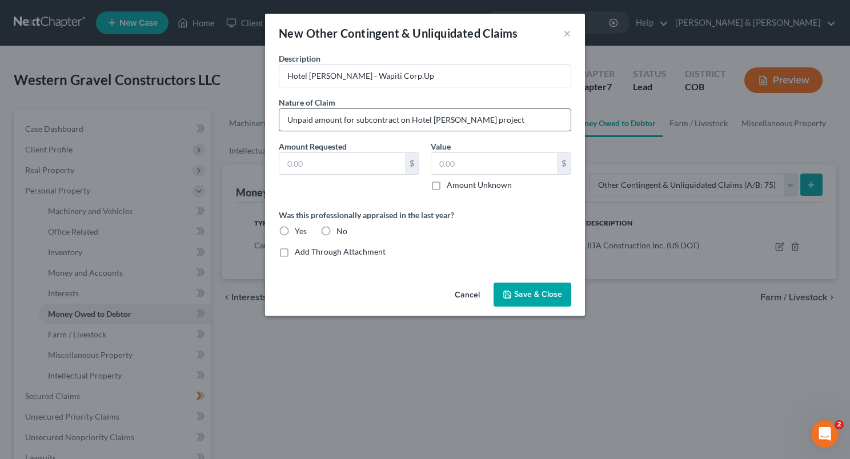
click at [355, 119] on input "Unpaid amount for subcontract on Hotel [PERSON_NAME] project" at bounding box center [424, 120] width 291 height 22
type input "Unpaid amount for subcontract on Hotel [PERSON_NAME] project"
click at [370, 164] on input "text" at bounding box center [342, 164] width 126 height 22
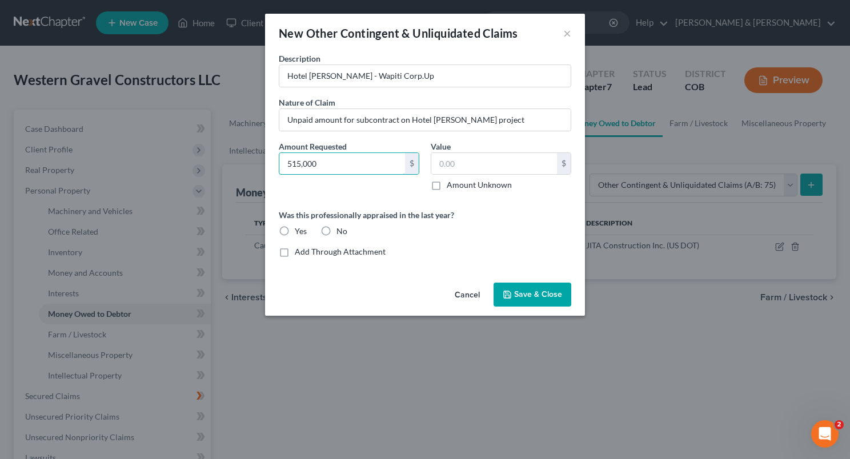
type input "515,000"
click at [526, 292] on span "Save & Close" at bounding box center [538, 295] width 48 height 10
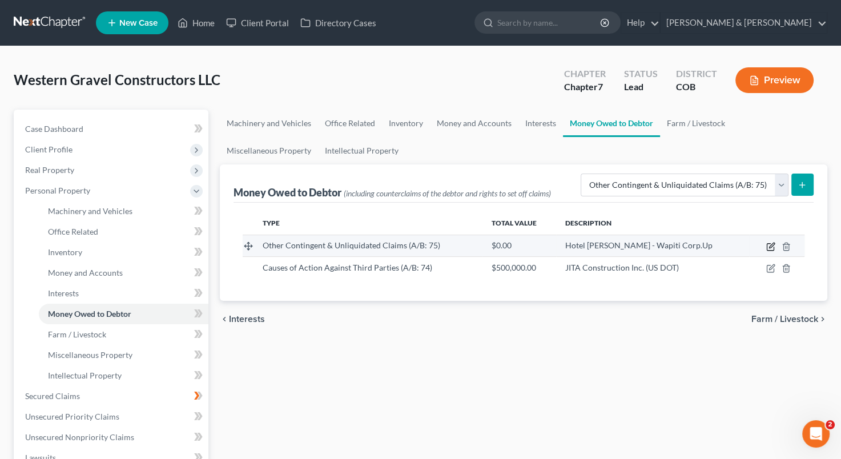
click at [770, 244] on icon "button" at bounding box center [771, 245] width 5 height 5
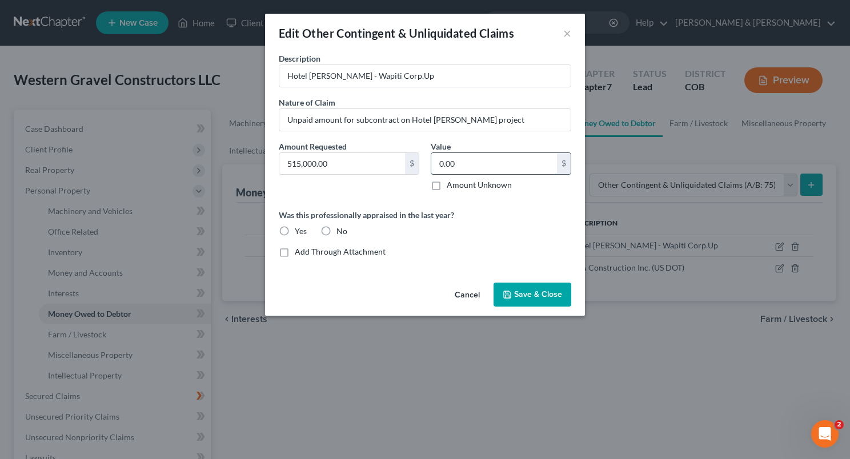
click at [479, 158] on input "0.00" at bounding box center [494, 164] width 126 height 22
type input "515,000"
click at [521, 293] on span "Save & Close" at bounding box center [538, 295] width 48 height 10
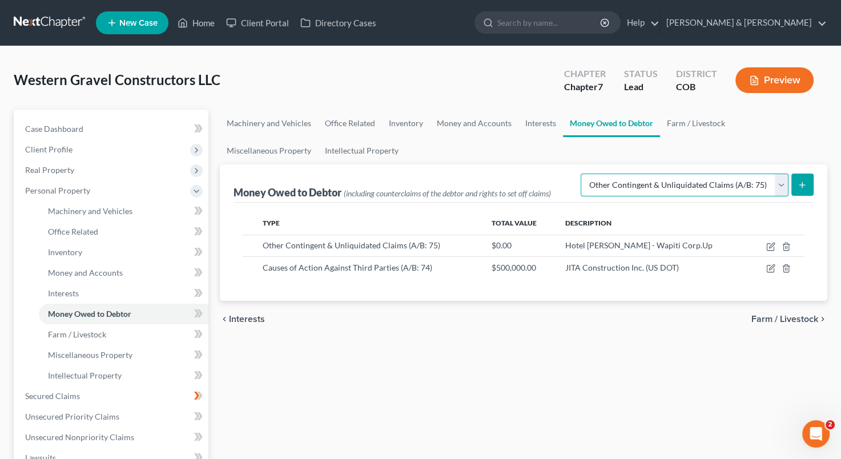
click at [779, 184] on select "Select Type of Money Owed Accounts Receivable (A/B: 11) Causes of Action Agains…" at bounding box center [685, 185] width 208 height 23
click at [783, 185] on select "Select Type of Money Owed Accounts Receivable (A/B: 11) Causes of Action Agains…" at bounding box center [685, 185] width 208 height 23
click at [802, 185] on line "submit" at bounding box center [802, 185] width 5 height 0
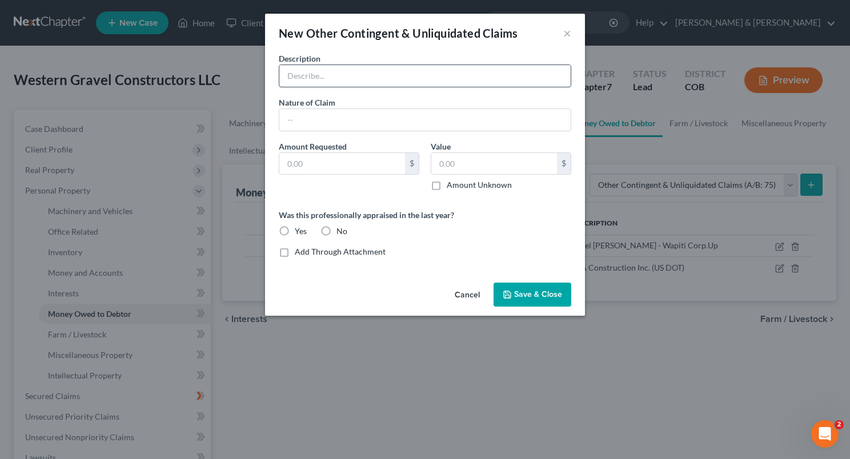
click at [312, 78] on input "text" at bounding box center [424, 76] width 291 height 22
type input "Claim against IRS for unpaid Employee Retention Credits"
click at [347, 128] on input "text" at bounding box center [424, 120] width 291 height 22
click at [495, 78] on input "Claim against IRS for unpaid Employee Retention Credits" at bounding box center [424, 76] width 291 height 22
drag, startPoint x: 495, startPoint y: 78, endPoint x: 276, endPoint y: 78, distance: 218.1
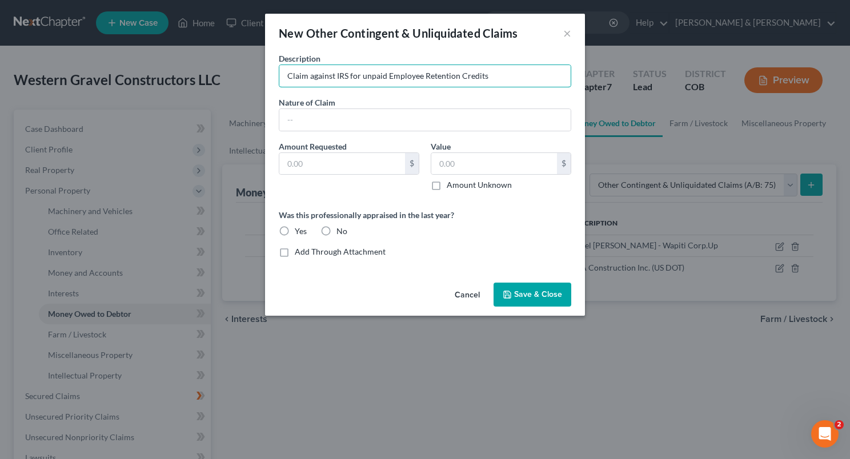
click at [276, 78] on div "Description * Claim against IRS for unpaid Employee Retention Credits" at bounding box center [425, 70] width 304 height 35
click at [304, 114] on input "text" at bounding box center [424, 120] width 291 height 22
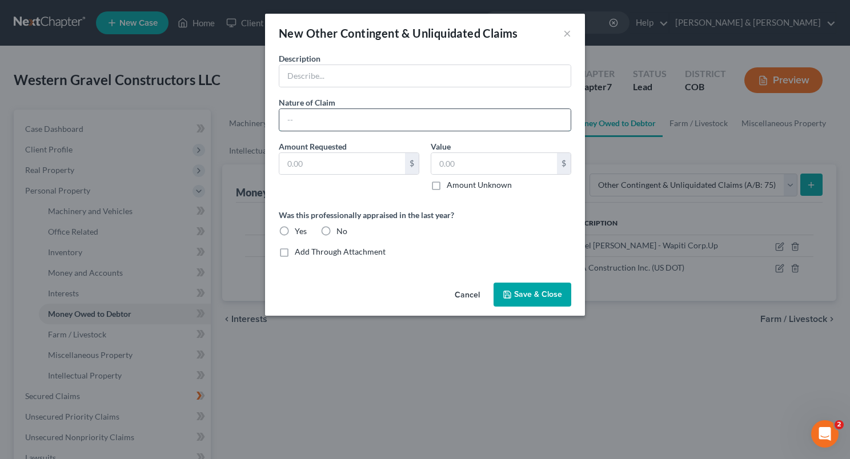
paste input "Claim against IRS for unpaid Employee Retention Credits"
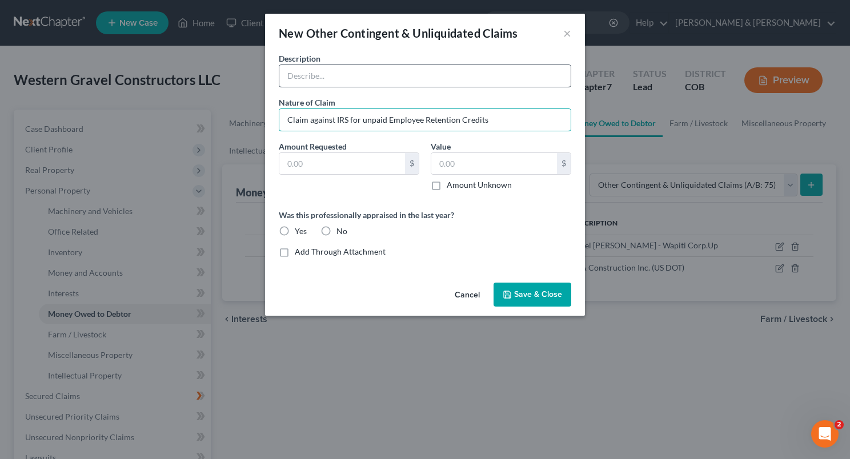
type input "Claim against IRS for unpaid Employee Retention Credits"
click at [303, 71] on input "text" at bounding box center [424, 76] width 291 height 22
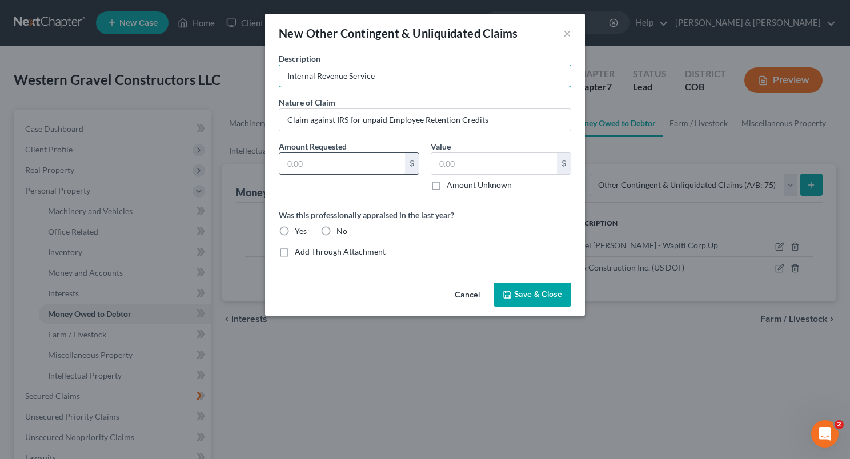
type input "Internal Revenue Service"
click at [377, 167] on input "text" at bounding box center [342, 164] width 126 height 22
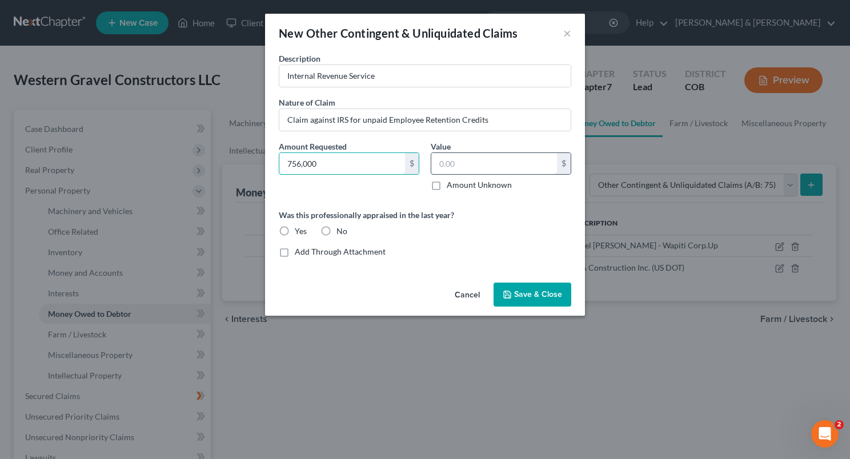
type input "756,000"
click at [469, 165] on input "text" at bounding box center [494, 164] width 126 height 22
type input "756,000"
click at [528, 290] on span "Save & Close" at bounding box center [538, 295] width 48 height 10
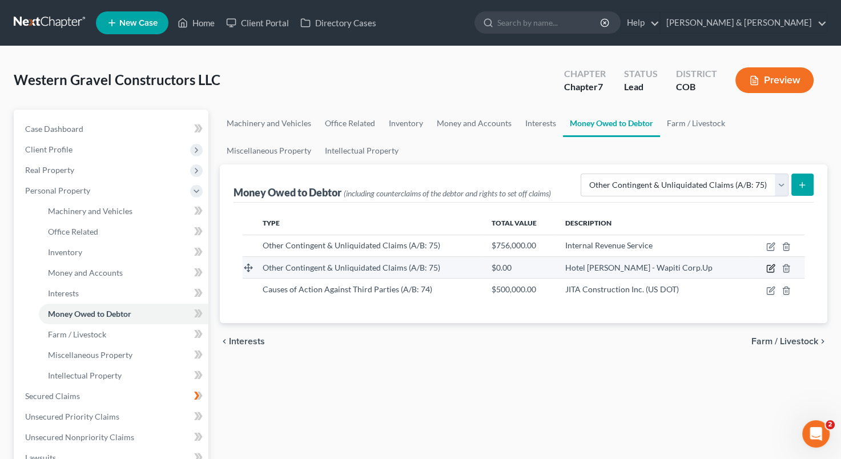
click at [770, 267] on icon "button" at bounding box center [771, 266] width 5 height 5
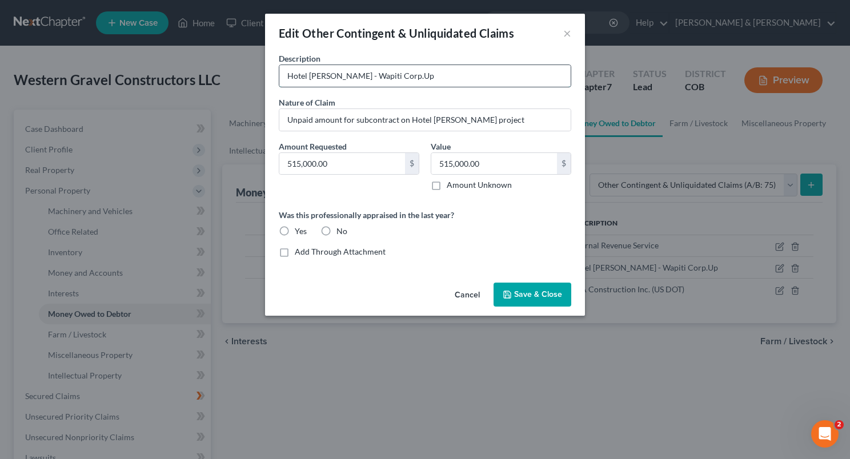
click at [413, 79] on input "Hotel [PERSON_NAME] - Wapiti Corp.Up" at bounding box center [424, 76] width 291 height 22
click at [413, 79] on input "Hotel [PERSON_NAME] - Wapiti Corp.U" at bounding box center [424, 76] width 291 height 22
type input "Hotel [PERSON_NAME] - Wapiti Corp."
click at [519, 295] on span "Save & Close" at bounding box center [538, 295] width 48 height 10
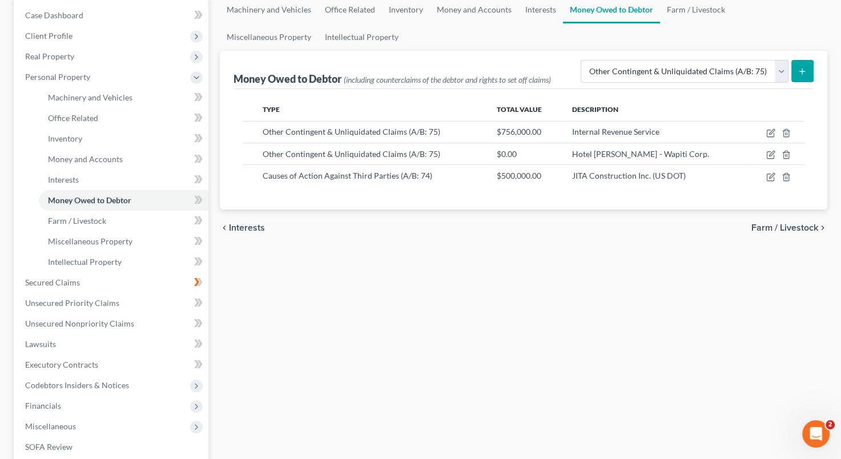
scroll to position [122, 0]
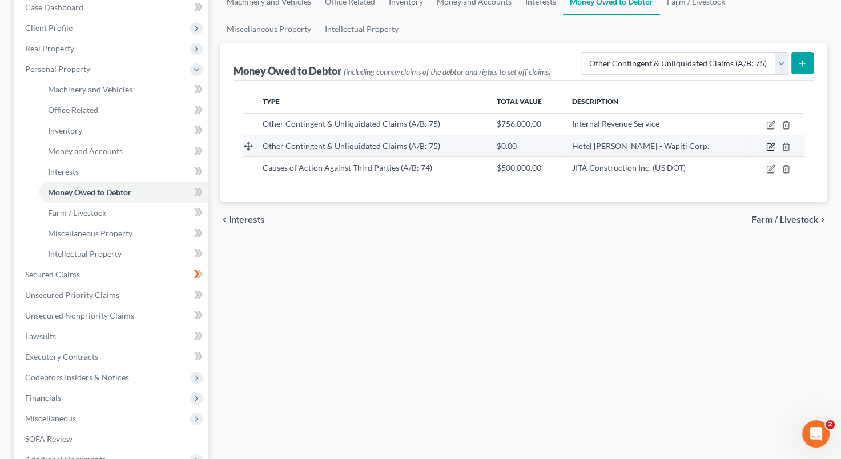
click at [769, 147] on icon "button" at bounding box center [771, 145] width 5 height 5
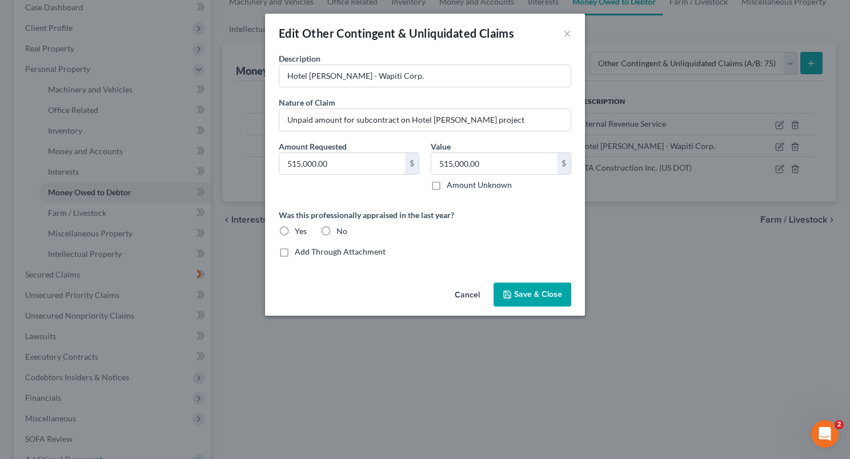
click at [534, 296] on span "Save & Close" at bounding box center [538, 295] width 48 height 10
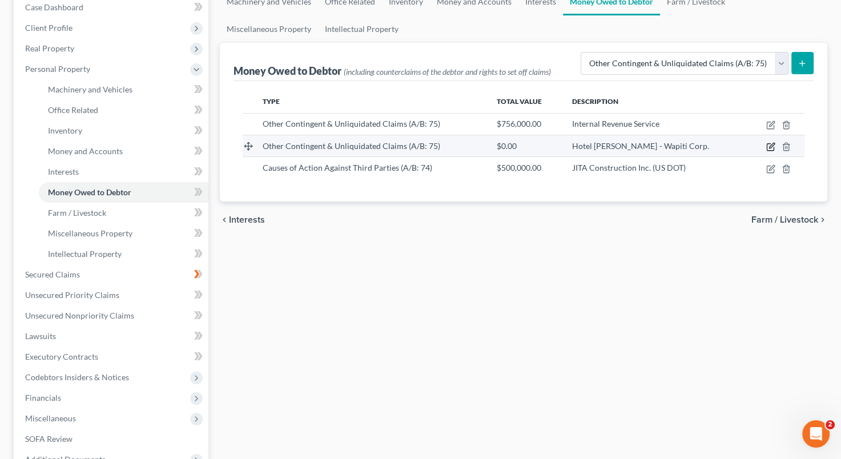
click at [767, 144] on icon "button" at bounding box center [770, 146] width 9 height 9
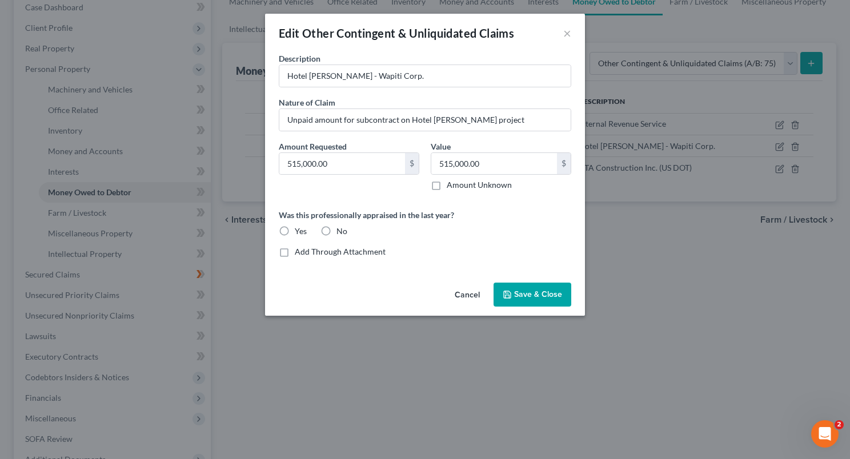
click at [516, 295] on span "Save & Close" at bounding box center [538, 295] width 48 height 10
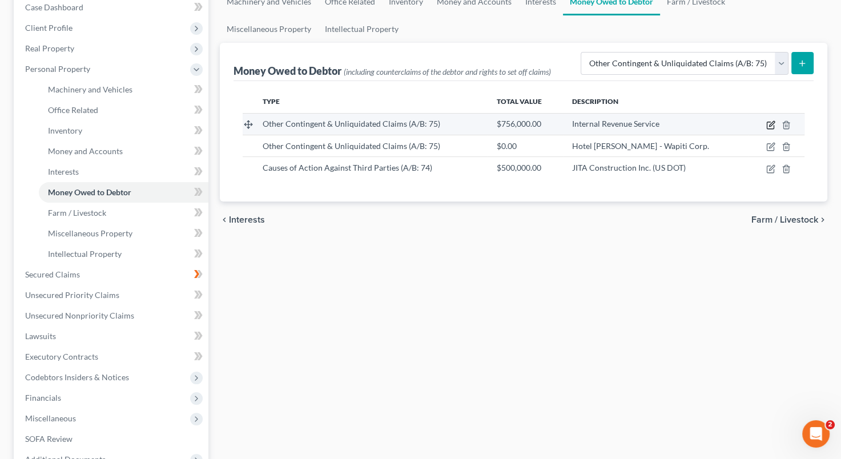
click at [766, 126] on icon "button" at bounding box center [770, 124] width 9 height 9
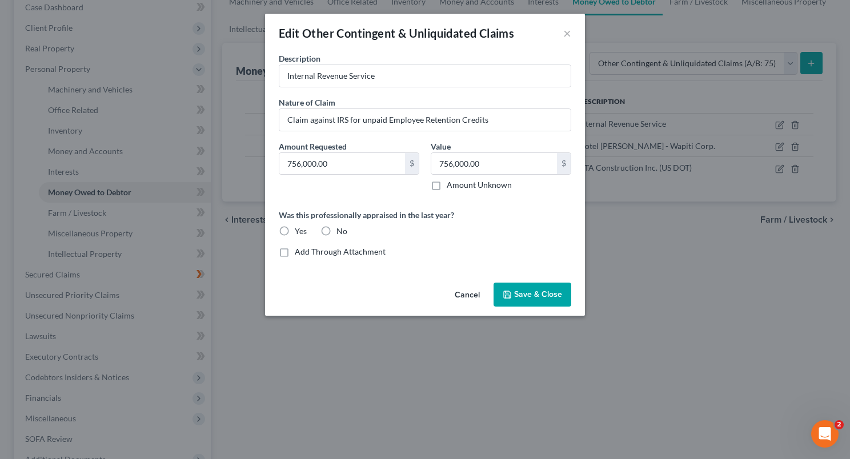
click at [775, 144] on div "Edit Other Contingent & Unliquidated Claims × Description * Internal Revenue Se…" at bounding box center [425, 229] width 850 height 459
click at [469, 287] on button "Cancel" at bounding box center [466, 295] width 43 height 23
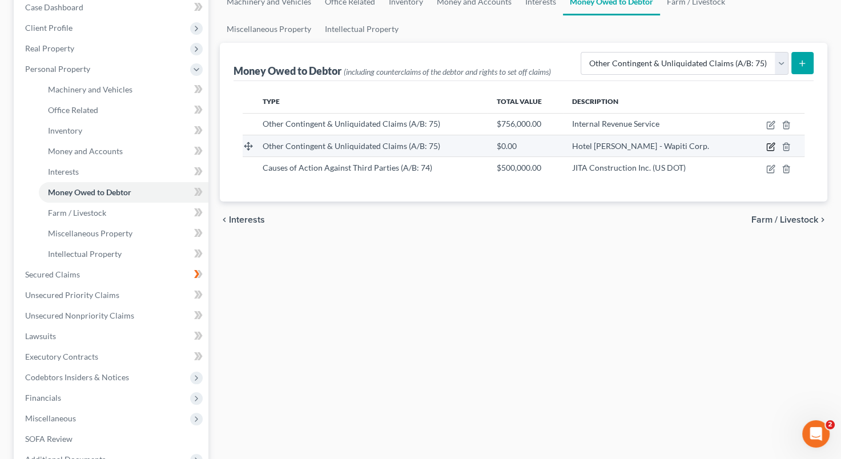
click at [771, 143] on icon "button" at bounding box center [770, 146] width 9 height 9
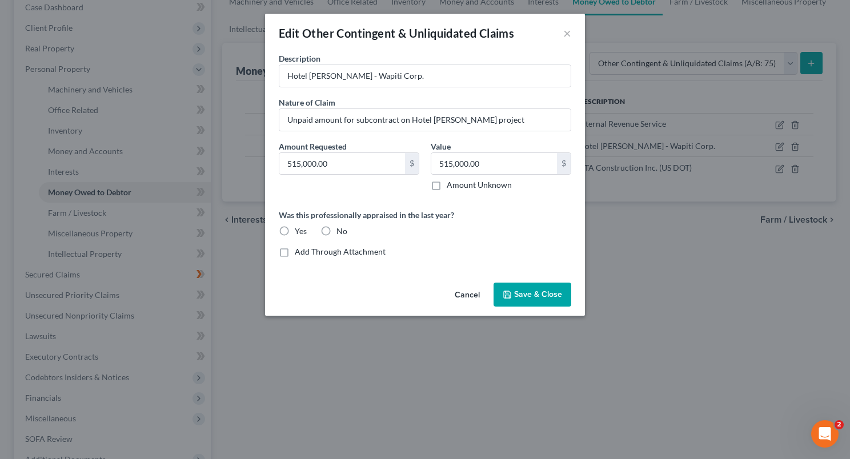
click at [525, 286] on button "Save & Close" at bounding box center [532, 295] width 78 height 24
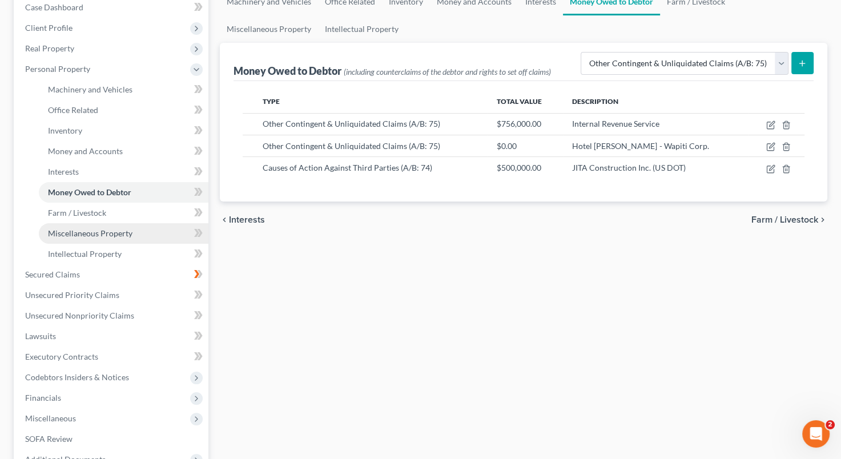
click at [127, 231] on span "Miscellaneous Property" at bounding box center [90, 233] width 85 height 10
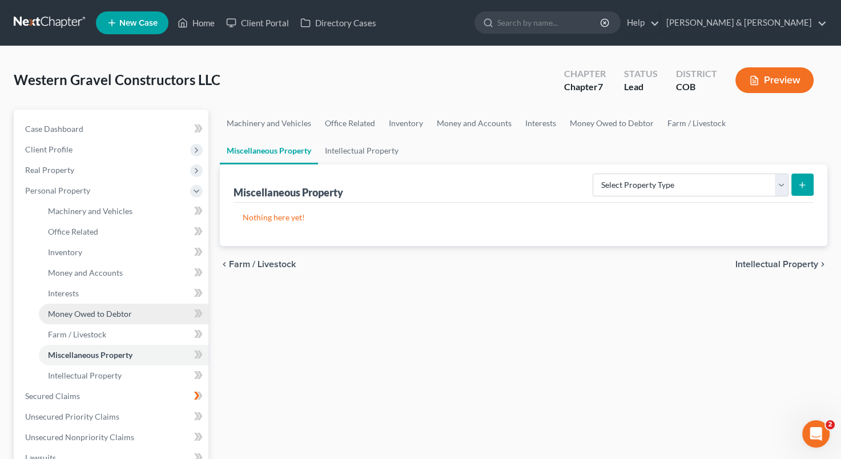
click at [91, 309] on span "Money Owed to Debtor" at bounding box center [90, 314] width 84 height 10
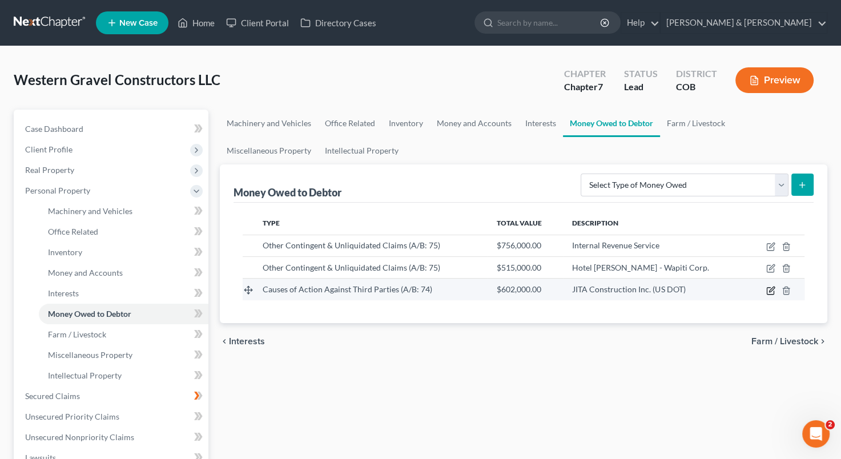
click at [771, 292] on icon "button" at bounding box center [770, 290] width 9 height 9
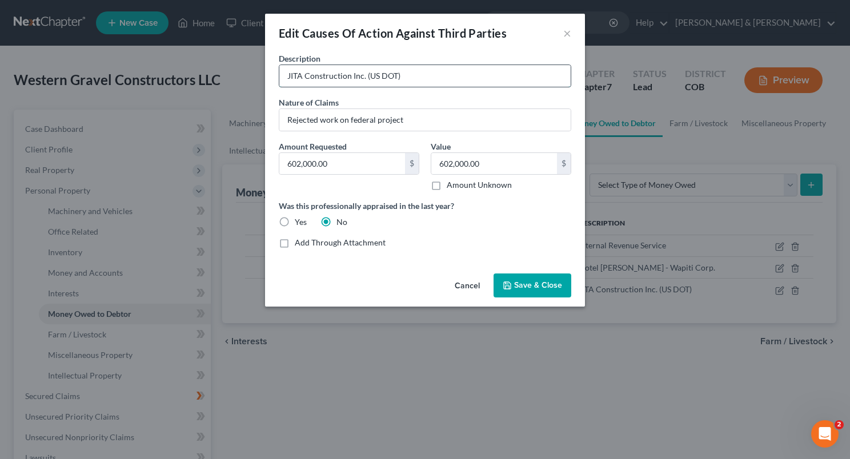
click at [442, 75] on input "JITA Construction Inc. (US DOT)" at bounding box center [424, 76] width 291 height 22
click at [284, 77] on input "JITA Construction Inc. (US DOT), US Dist. (Colo.) Case No. 22CV00720" at bounding box center [424, 76] width 291 height 22
type input "JITA Construction Inc. (US DOT), US Dist. (Colo.) Case No. 22CV00720"
click at [429, 116] on input "Rejected work on federal project" at bounding box center [424, 120] width 291 height 22
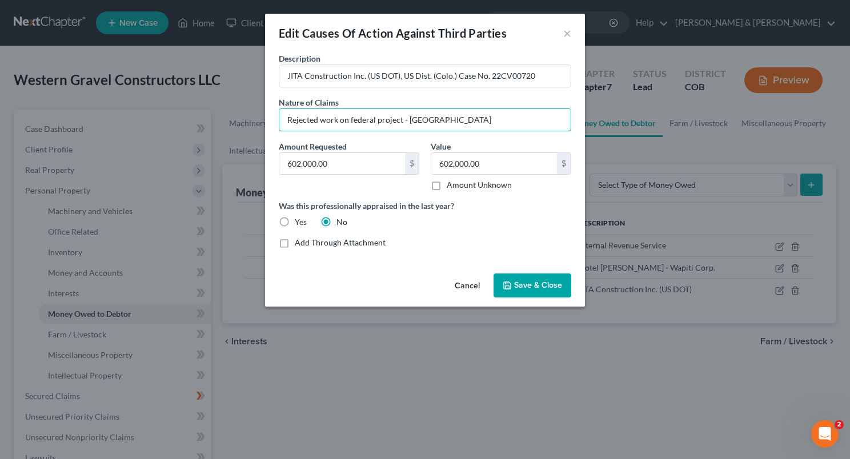
type input "Rejected work on federal project - [GEOGRAPHIC_DATA]"
click at [524, 284] on span "Save & Close" at bounding box center [538, 285] width 48 height 10
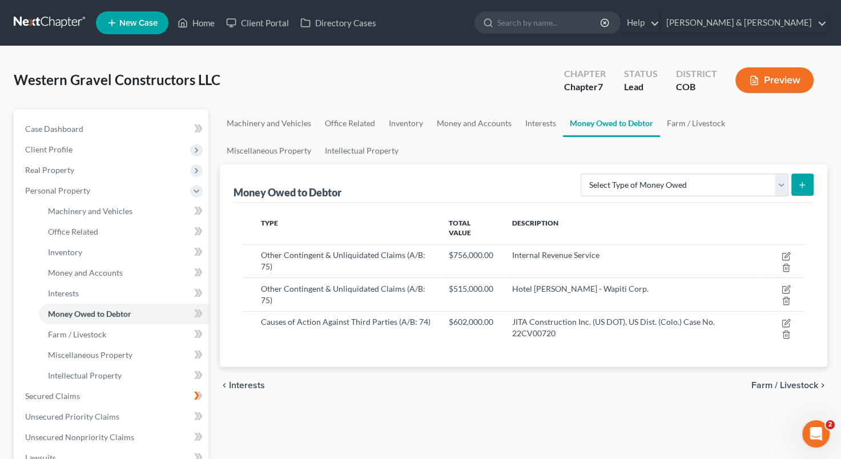
scroll to position [121, 0]
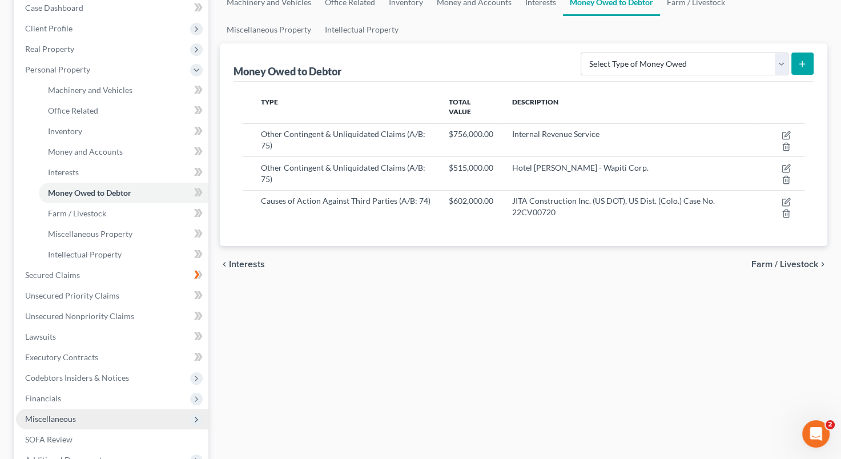
click at [90, 413] on span "Miscellaneous" at bounding box center [112, 419] width 192 height 21
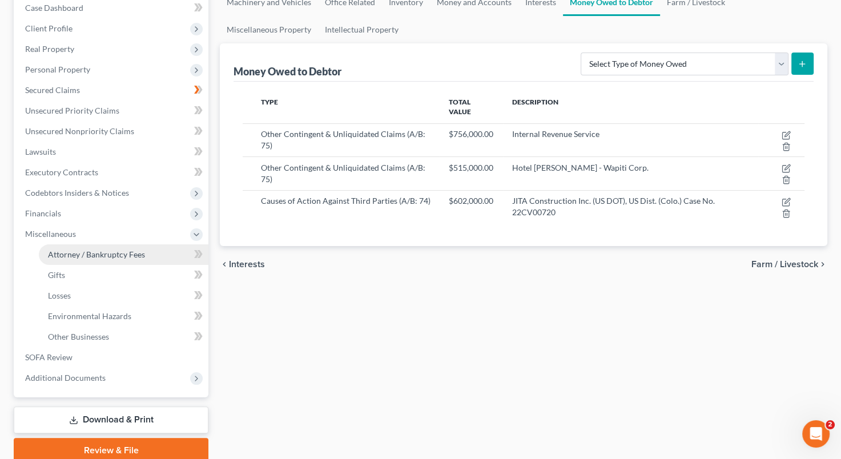
click at [124, 258] on span "Attorney / Bankruptcy Fees" at bounding box center [96, 255] width 97 height 10
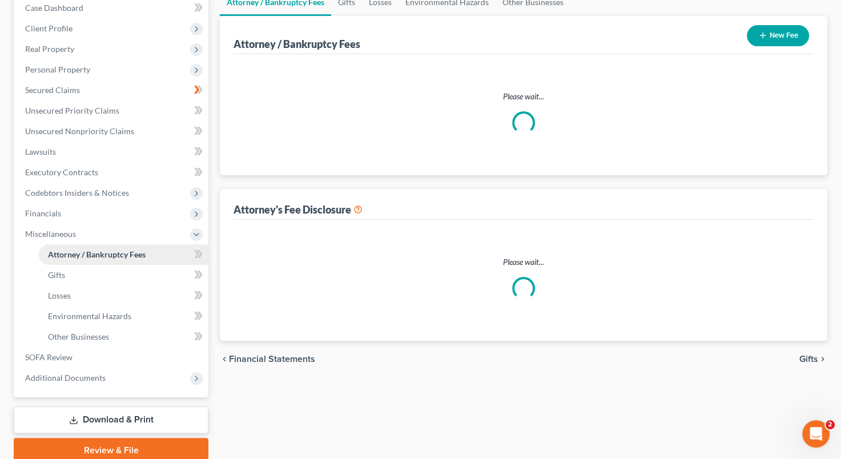
scroll to position [1, 0]
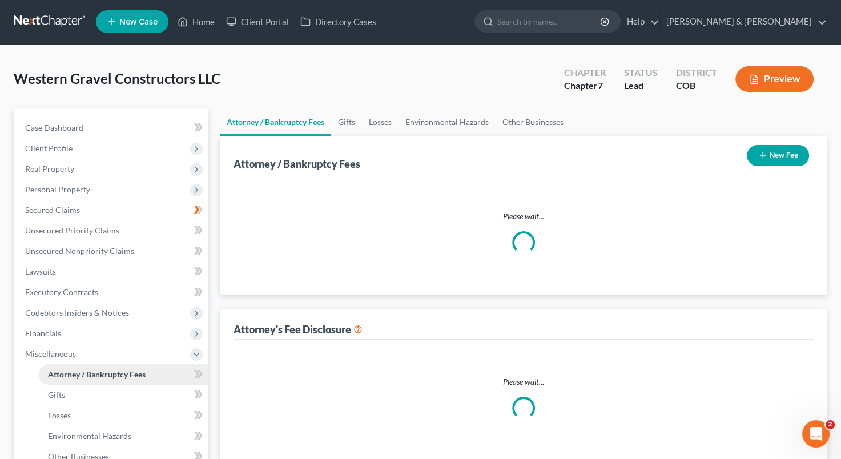
select select "5"
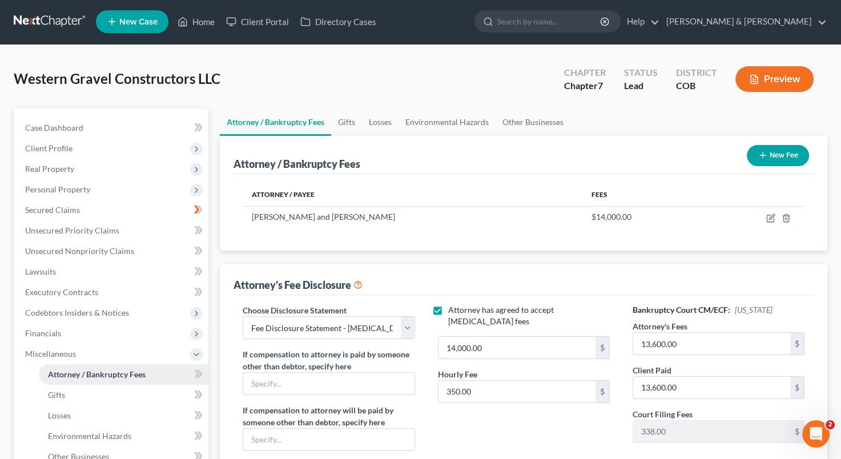
scroll to position [0, 0]
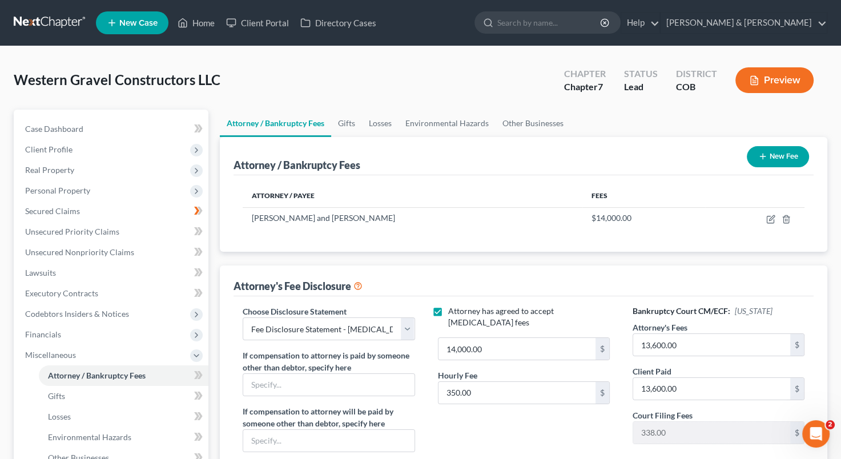
click at [530, 369] on div "Hourly Fee 350.00 $" at bounding box center [523, 386] width 183 height 35
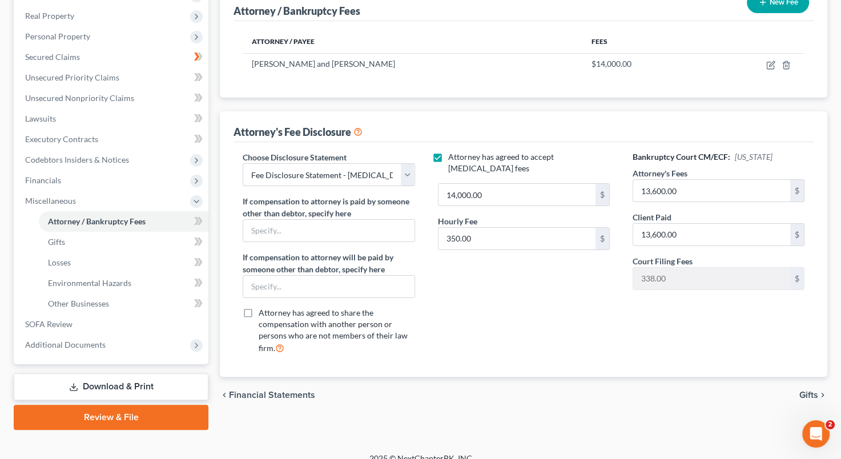
scroll to position [160, 0]
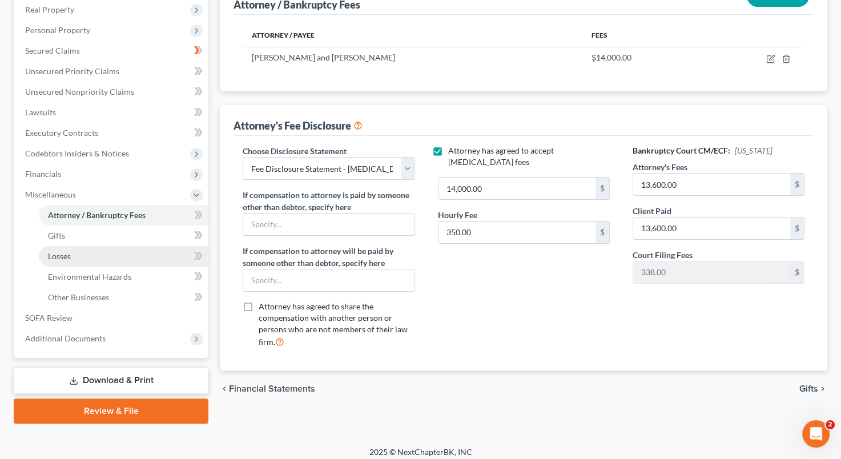
click at [119, 254] on link "Losses" at bounding box center [124, 256] width 170 height 21
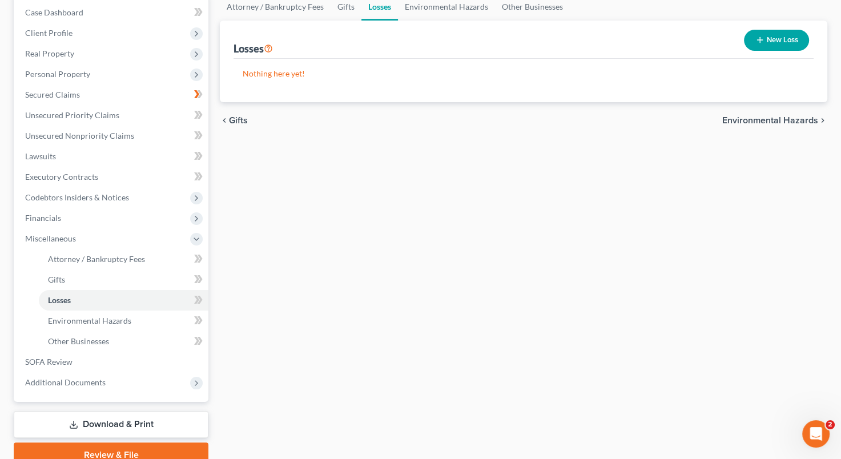
scroll to position [127, 0]
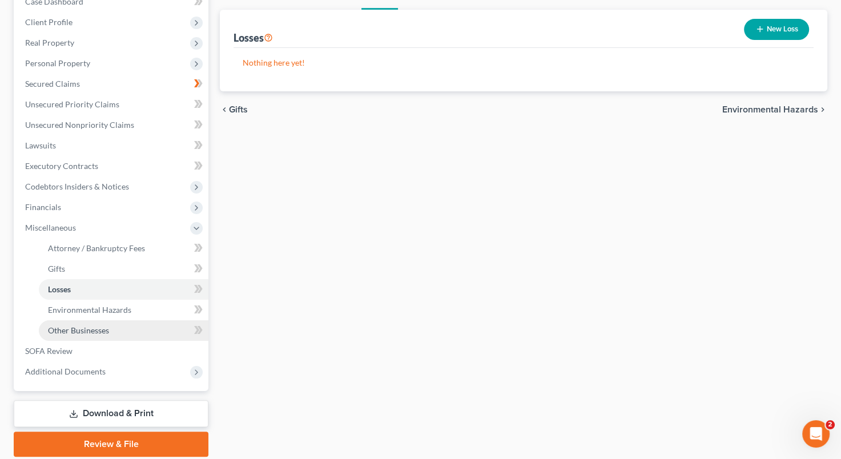
click at [95, 327] on span "Other Businesses" at bounding box center [78, 330] width 61 height 10
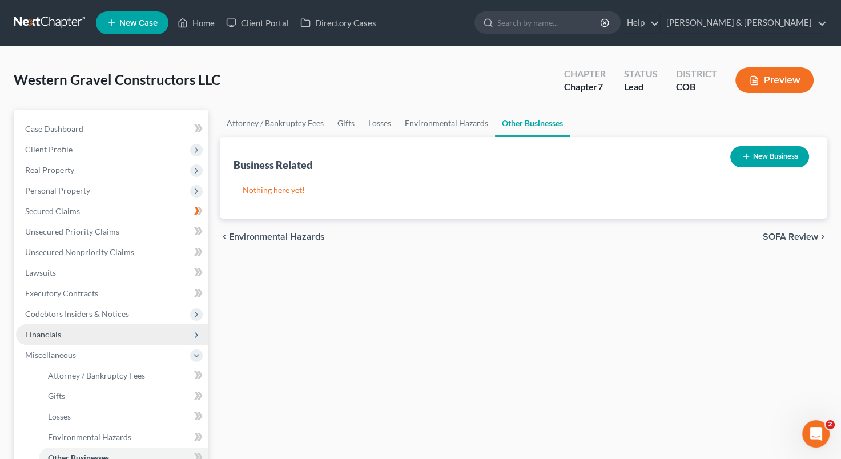
click at [108, 330] on span "Financials" at bounding box center [112, 334] width 192 height 21
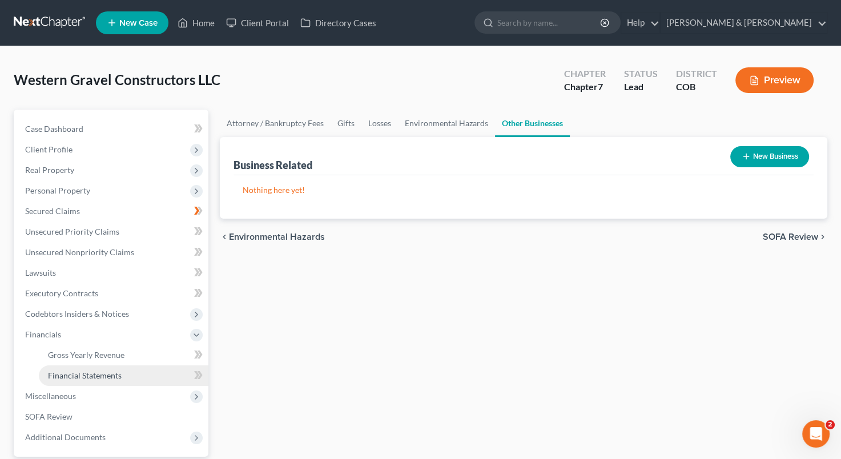
click at [131, 371] on link "Financial Statements" at bounding box center [124, 375] width 170 height 21
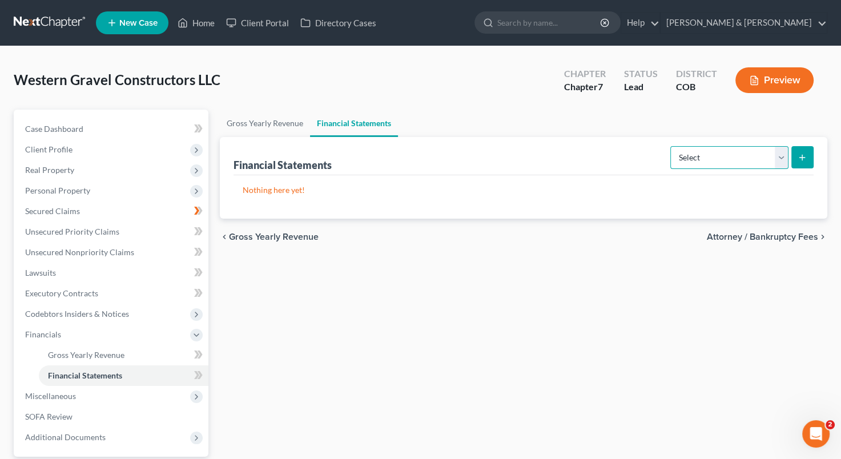
click at [783, 160] on select "Select Auditor Bookkeeper Creditor Pension Contribution Records Keeper Tax Cons…" at bounding box center [729, 157] width 118 height 23
select select "creditor"
click at [670, 146] on select "Select Auditor Bookkeeper Creditor Pension Contribution Records Keeper Tax Cons…" at bounding box center [729, 157] width 118 height 23
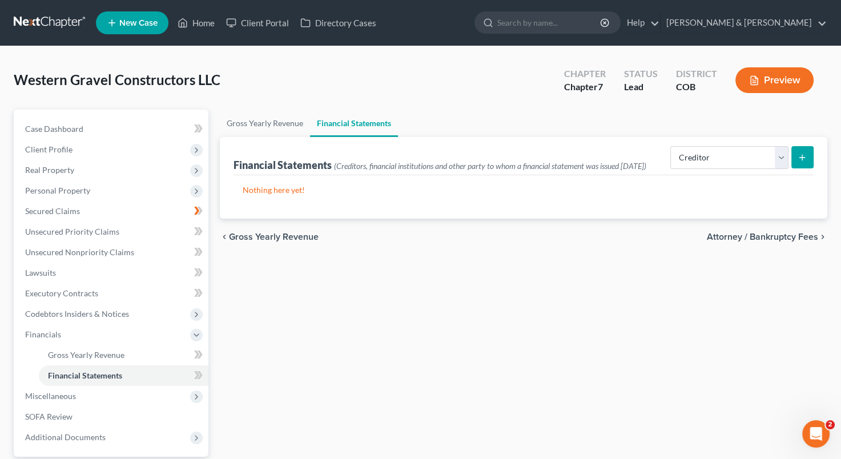
click at [798, 159] on icon "submit" at bounding box center [802, 157] width 9 height 9
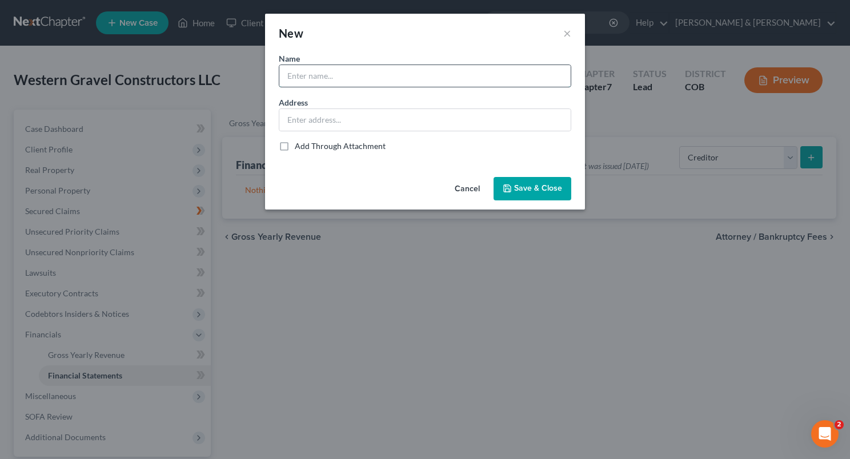
click at [326, 79] on input "text" at bounding box center [424, 76] width 291 height 22
type input "[PERSON_NAME] [PERSON_NAME]"
click at [322, 115] on input "text" at bounding box center [424, 120] width 291 height 22
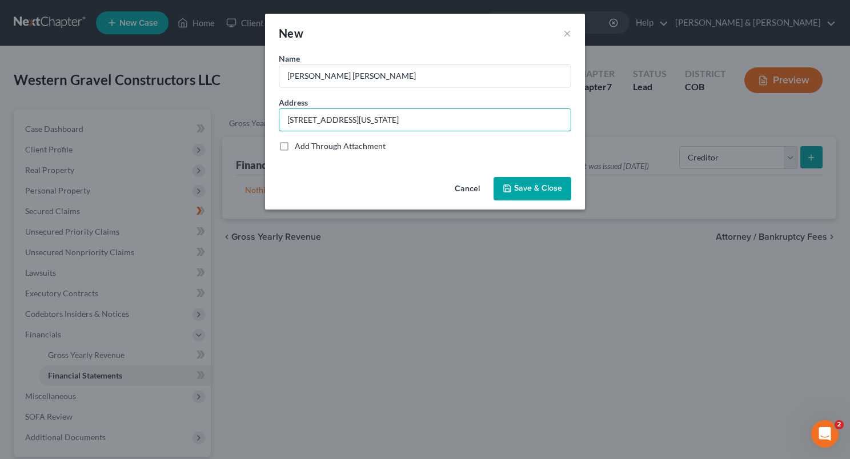
type input "[STREET_ADDRESS][US_STATE]"
click at [527, 184] on span "Save & Close" at bounding box center [538, 189] width 48 height 10
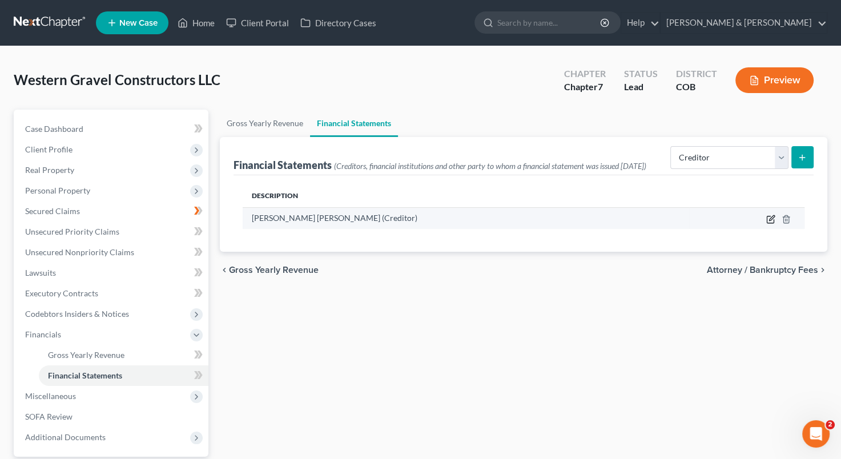
click at [772, 224] on icon "button" at bounding box center [770, 219] width 9 height 9
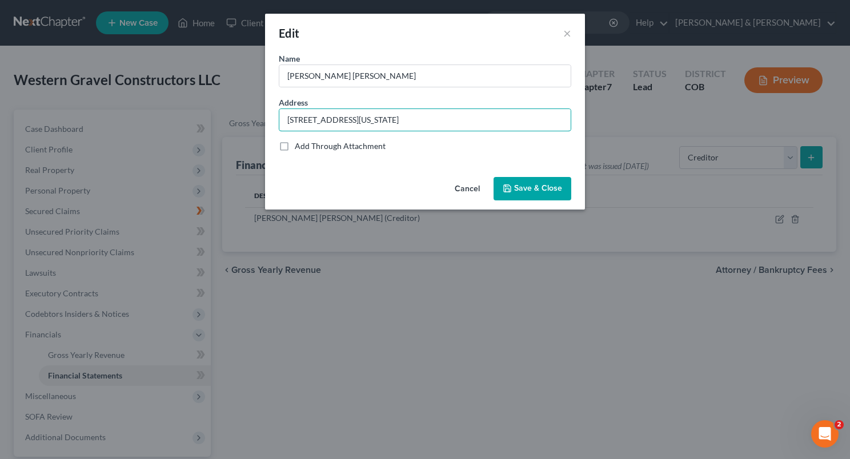
drag, startPoint x: 501, startPoint y: 119, endPoint x: 274, endPoint y: 107, distance: 227.6
click at [274, 107] on div "Name * [PERSON_NAME] [PERSON_NAME] Address [STREET_ADDRESS][US_STATE] Add Throu…" at bounding box center [425, 113] width 320 height 120
click at [266, 102] on div "Name * [PERSON_NAME] [PERSON_NAME] Address [STREET_ADDRESS][US_STATE] Add Throu…" at bounding box center [425, 113] width 320 height 120
click at [530, 194] on button "Save & Close" at bounding box center [532, 189] width 78 height 24
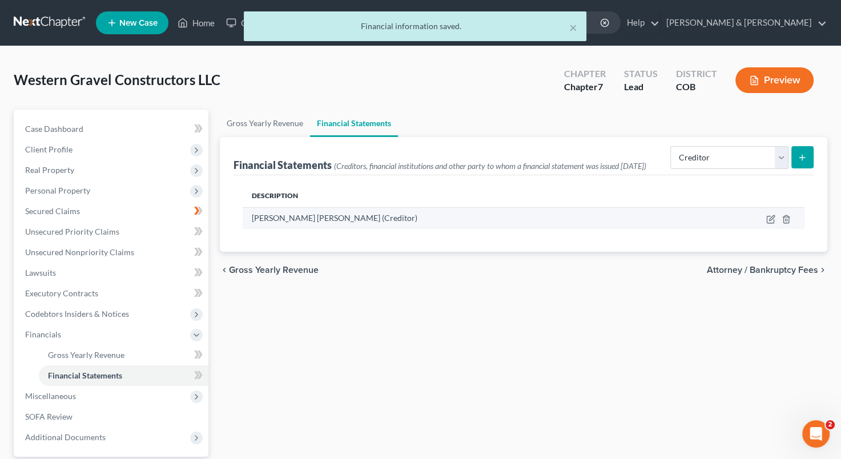
click at [793, 229] on td at bounding box center [746, 218] width 115 height 22
click at [790, 224] on icon "button" at bounding box center [786, 219] width 9 height 9
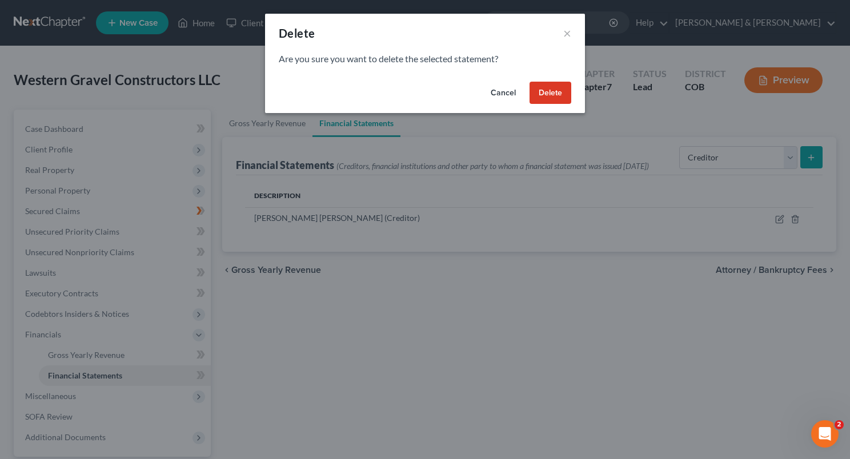
click at [559, 88] on button "Delete" at bounding box center [550, 93] width 42 height 23
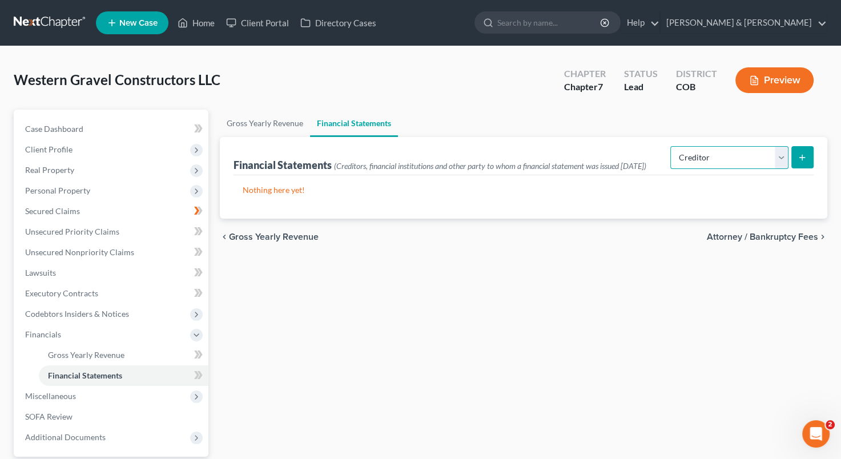
click at [670, 159] on select "Select Auditor Bookkeeper Creditor Pension Contribution Records Keeper Tax Cons…" at bounding box center [729, 157] width 118 height 23
select select "bookkeeper"
click at [672, 146] on select "Select Auditor Bookkeeper Creditor Pension Contribution Records Keeper Tax Cons…" at bounding box center [729, 157] width 118 height 23
click at [781, 160] on select "Select Auditor Bookkeeper Creditor Pension Contribution Records Keeper Tax Cons…" at bounding box center [729, 157] width 118 height 23
click at [672, 146] on select "Select Auditor Bookkeeper Creditor Pension Contribution Records Keeper Tax Cons…" at bounding box center [729, 157] width 118 height 23
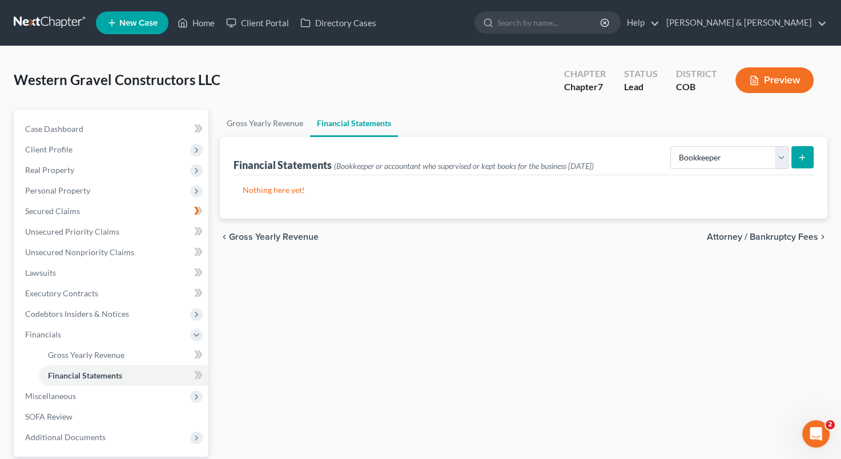
click at [802, 160] on icon "submit" at bounding box center [802, 157] width 9 height 9
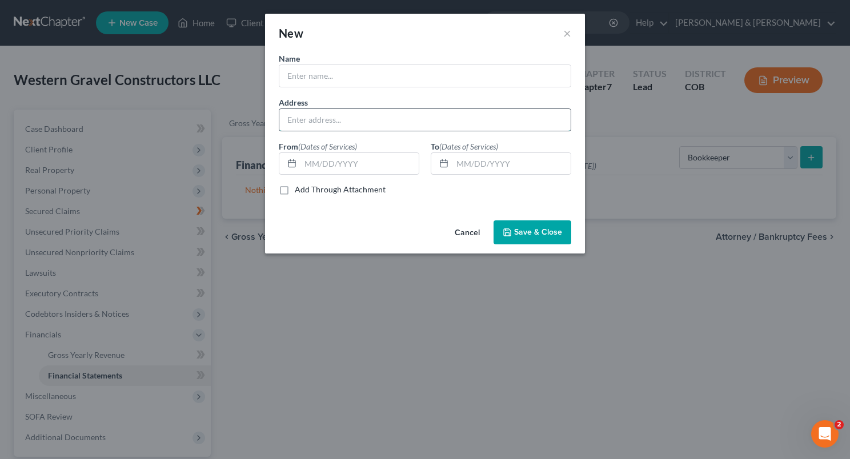
click at [355, 110] on input "text" at bounding box center [424, 120] width 291 height 22
paste input "[STREET_ADDRESS][US_STATE]"
type input "[STREET_ADDRESS][US_STATE]"
click at [328, 78] on input "text" at bounding box center [424, 76] width 291 height 22
click at [328, 78] on input "B" at bounding box center [424, 76] width 291 height 22
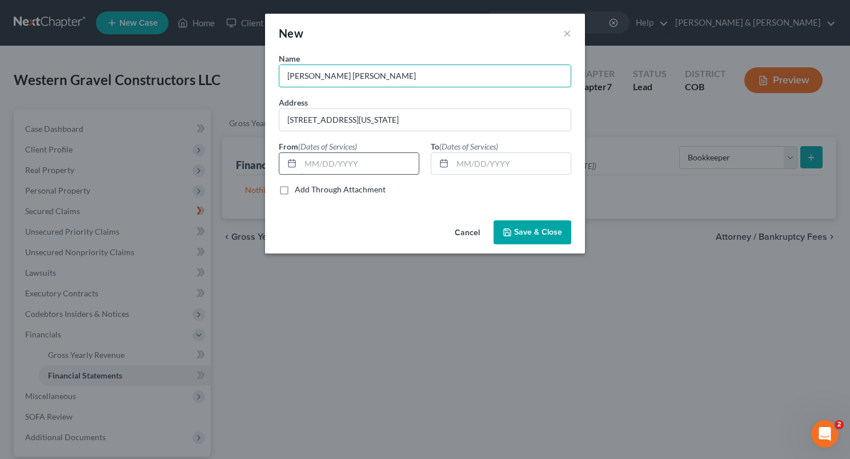
type input "[PERSON_NAME] [PERSON_NAME]"
click at [318, 164] on input "text" at bounding box center [359, 164] width 118 height 22
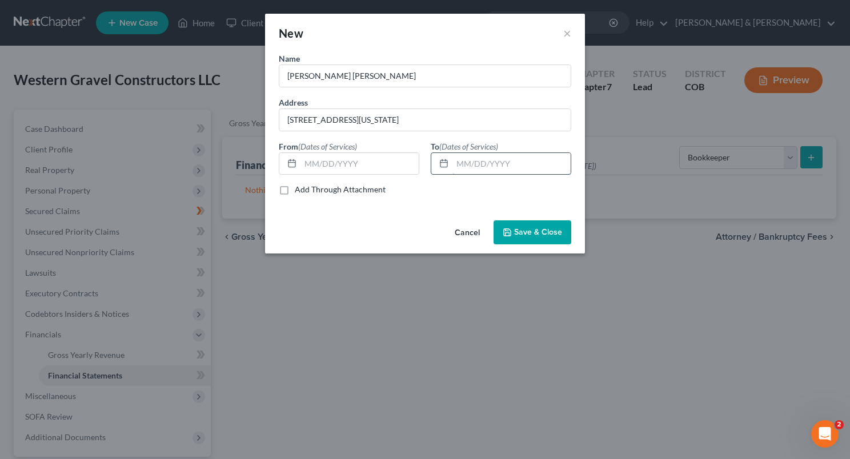
click at [514, 167] on input "text" at bounding box center [511, 164] width 118 height 22
click at [364, 160] on input "text" at bounding box center [359, 164] width 118 height 22
click at [519, 166] on input "text" at bounding box center [511, 164] width 118 height 22
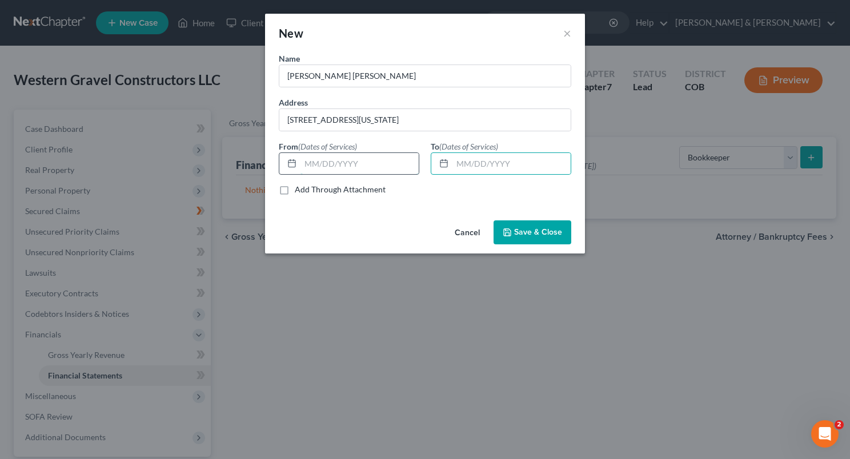
click at [377, 160] on input "text" at bounding box center [359, 164] width 118 height 22
type input "[DATE]"
click at [452, 160] on input "text" at bounding box center [511, 164] width 118 height 22
click at [476, 162] on input "[DATE]" at bounding box center [511, 164] width 118 height 22
type input "[DATE]"
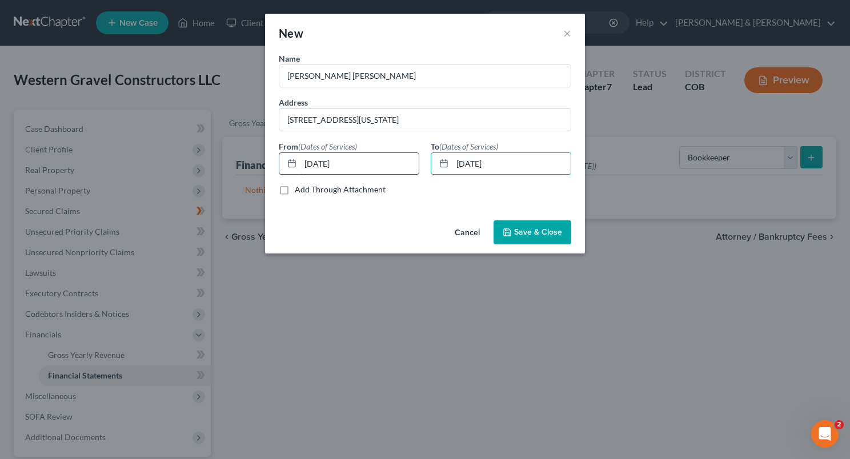
click at [350, 155] on input "[DATE]" at bounding box center [359, 164] width 118 height 22
type input "0"
type input "[DATE]"
click at [510, 230] on icon "button" at bounding box center [506, 232] width 9 height 9
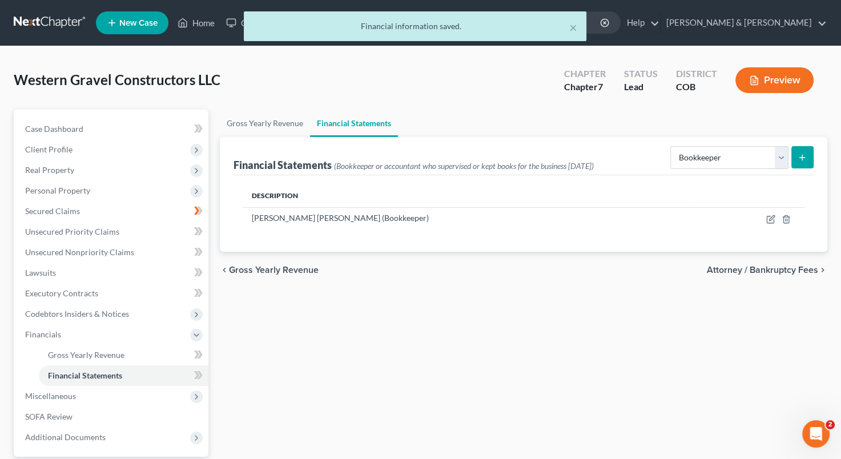
click at [799, 148] on button "submit" at bounding box center [802, 157] width 22 height 22
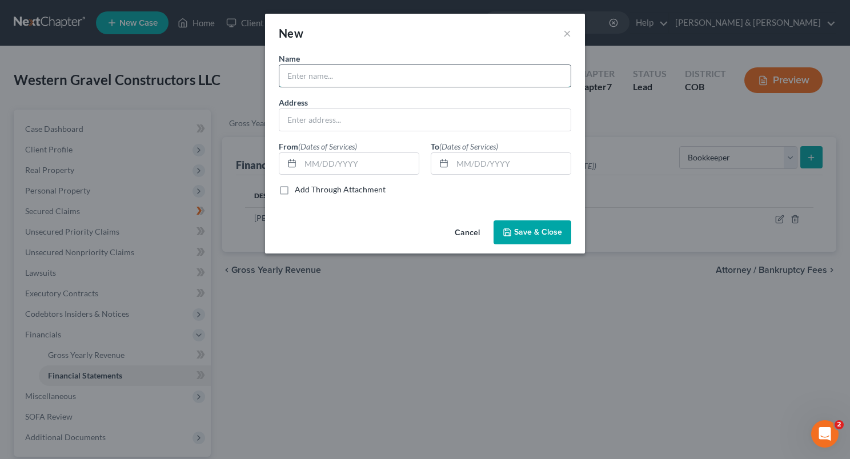
click at [339, 78] on input "text" at bounding box center [424, 76] width 291 height 22
type input "New Life Accounting"
click at [321, 112] on input "text" at bounding box center [424, 120] width 291 height 22
click at [321, 112] on input "118 N. Co" at bounding box center [424, 120] width 291 height 22
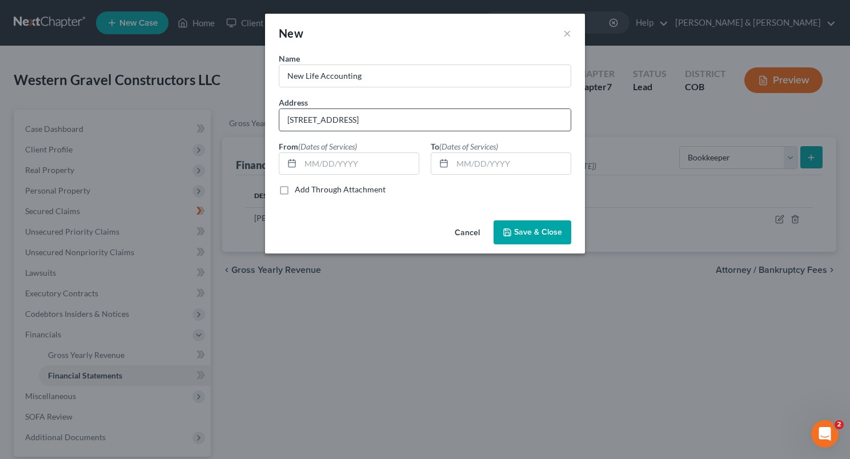
click at [344, 128] on input "[STREET_ADDRESS]" at bounding box center [424, 120] width 291 height 22
type input "[STREET_ADDRESS]"
click at [308, 168] on input "text" at bounding box center [359, 164] width 118 height 22
type input "[DATE]"
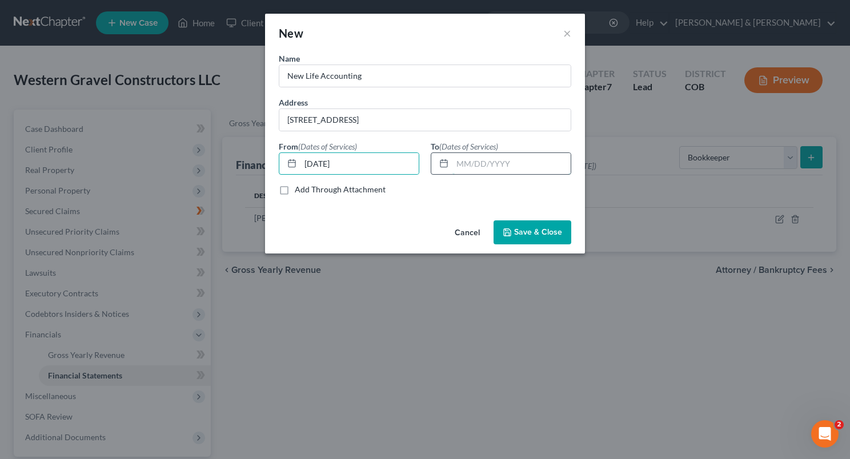
click at [457, 159] on input "text" at bounding box center [511, 164] width 118 height 22
type input "[DATE]"
click at [515, 230] on span "Save & Close" at bounding box center [538, 232] width 48 height 10
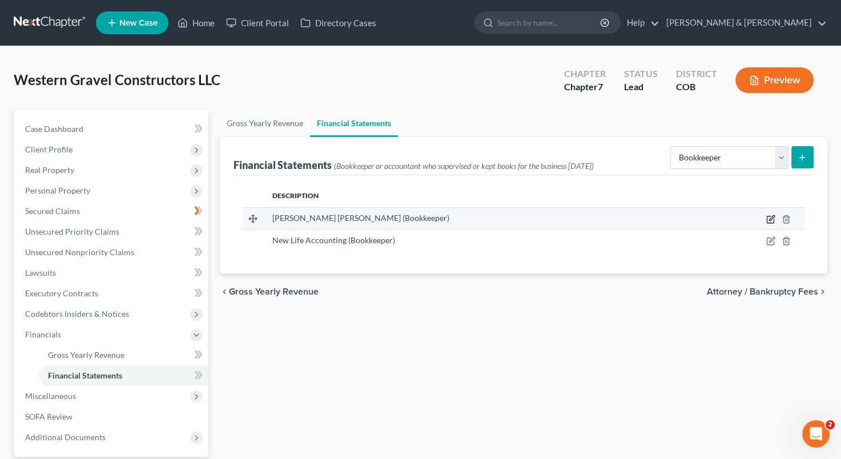
click at [771, 219] on icon "button" at bounding box center [770, 219] width 9 height 9
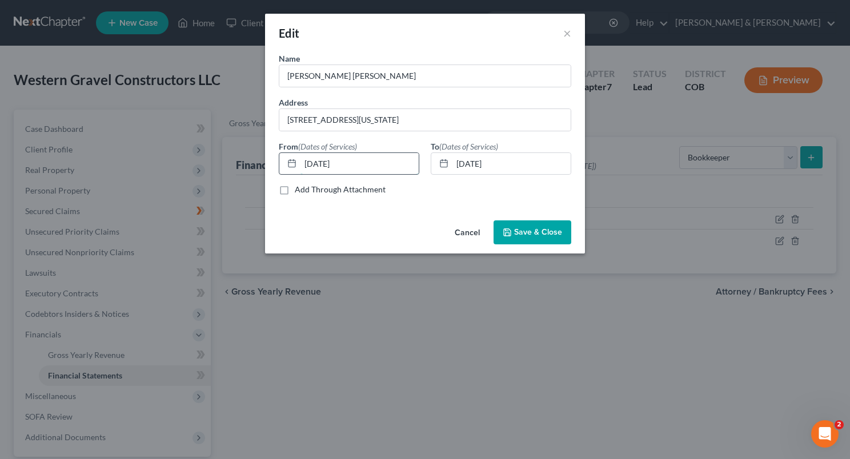
click at [359, 160] on input "[DATE]" at bounding box center [359, 164] width 118 height 22
click at [311, 165] on input "[DATE]" at bounding box center [359, 164] width 118 height 22
type input "[DATE]"
click at [514, 166] on input "[DATE]" at bounding box center [511, 164] width 118 height 22
type input "0"
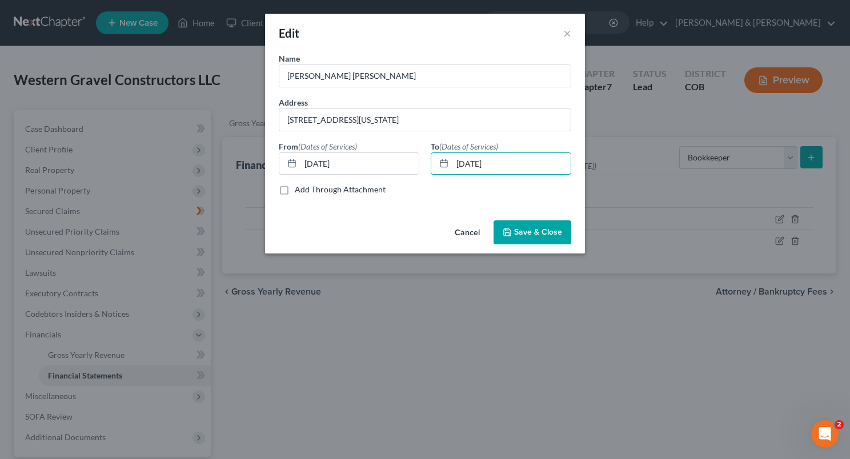
type input "[DATE]"
click at [530, 230] on span "Save & Close" at bounding box center [538, 232] width 48 height 10
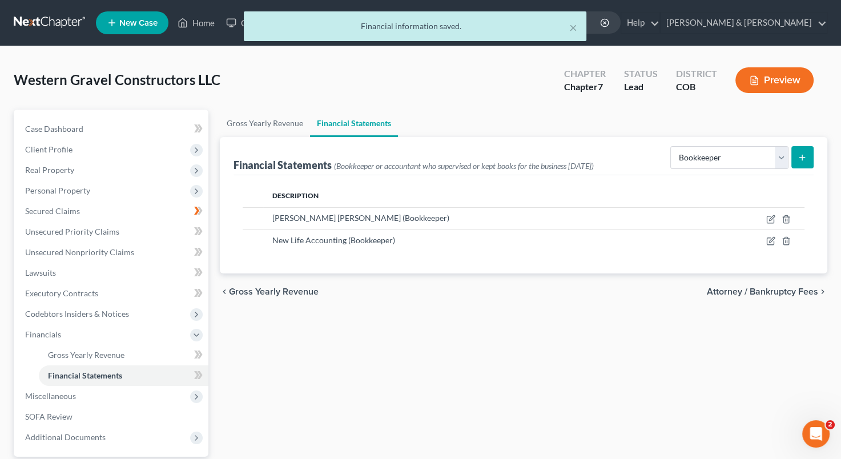
click at [557, 270] on div "Description [PERSON_NAME] [PERSON_NAME] (Bookkeeper) New Life Accounting (Bookk…" at bounding box center [524, 224] width 580 height 99
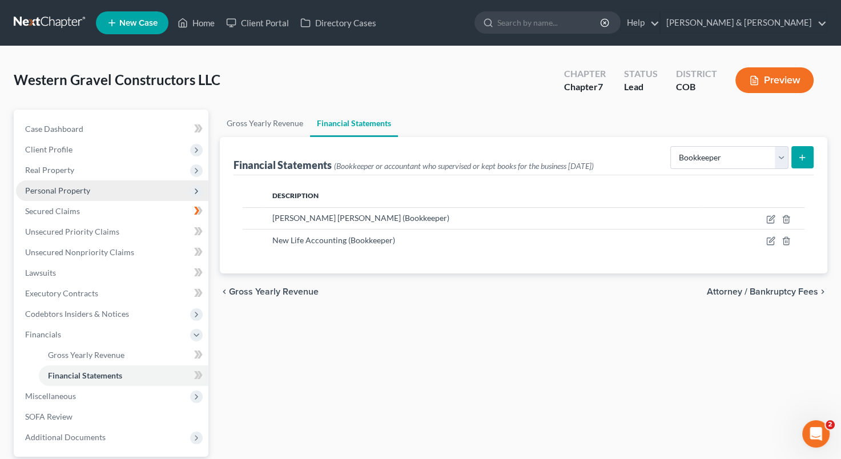
click at [107, 191] on span "Personal Property" at bounding box center [112, 190] width 192 height 21
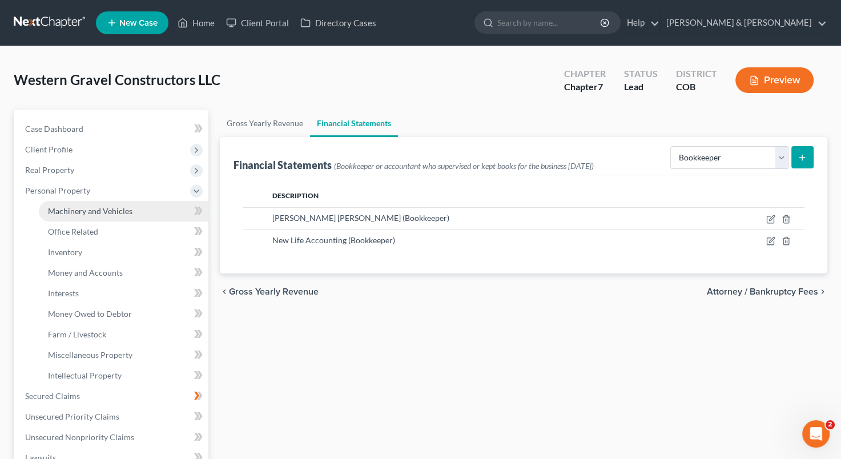
click at [107, 206] on span "Machinery and Vehicles" at bounding box center [90, 211] width 85 height 10
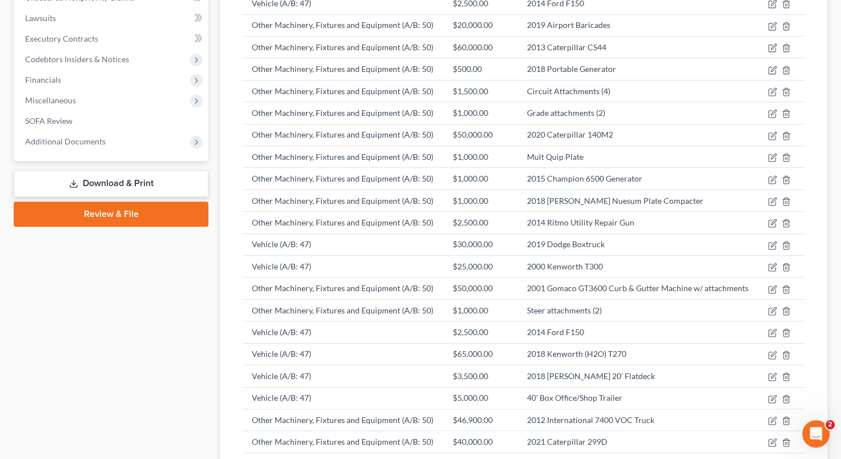
scroll to position [443, 0]
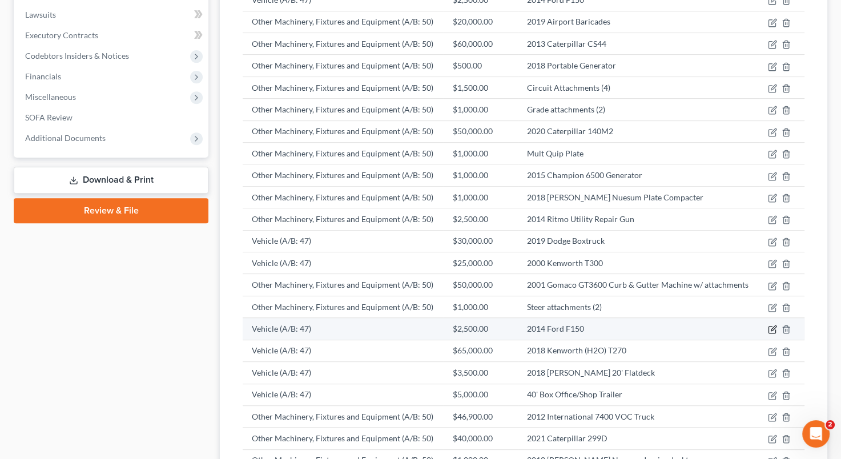
click at [770, 325] on icon "button" at bounding box center [772, 329] width 9 height 9
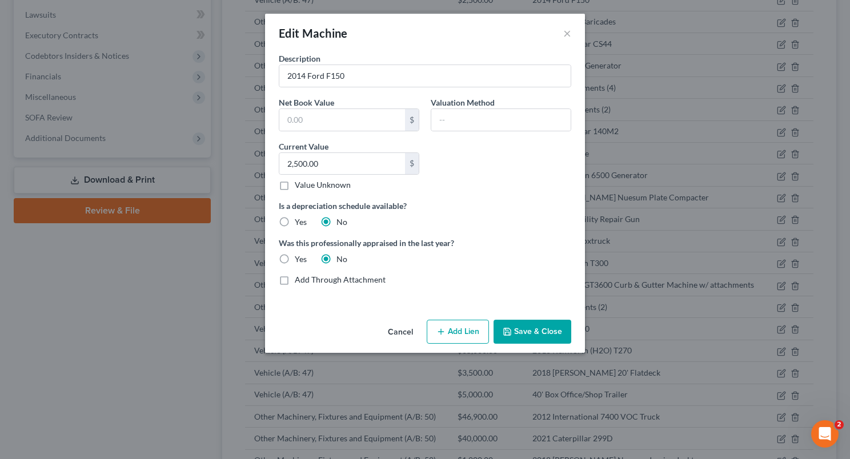
click at [397, 332] on button "Cancel" at bounding box center [400, 332] width 43 height 23
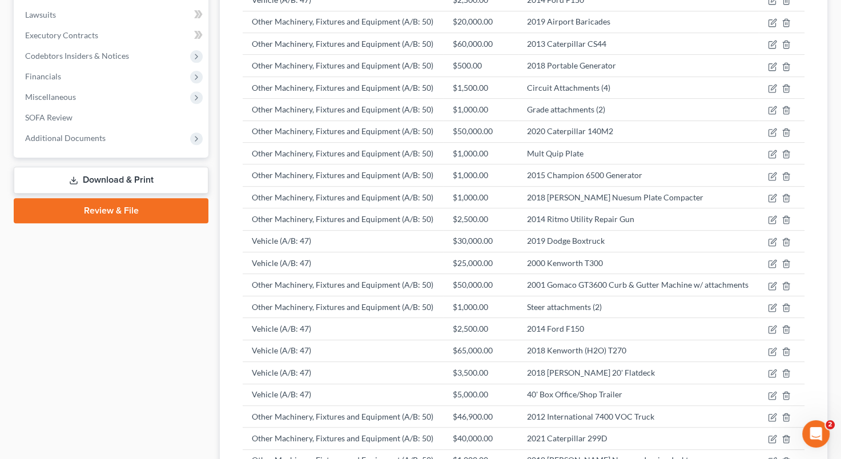
click at [841, 172] on div "Western Gravel Constructors LLC Upgraded Chapter Chapter 7 Status Lead District…" at bounding box center [420, 319] width 841 height 1433
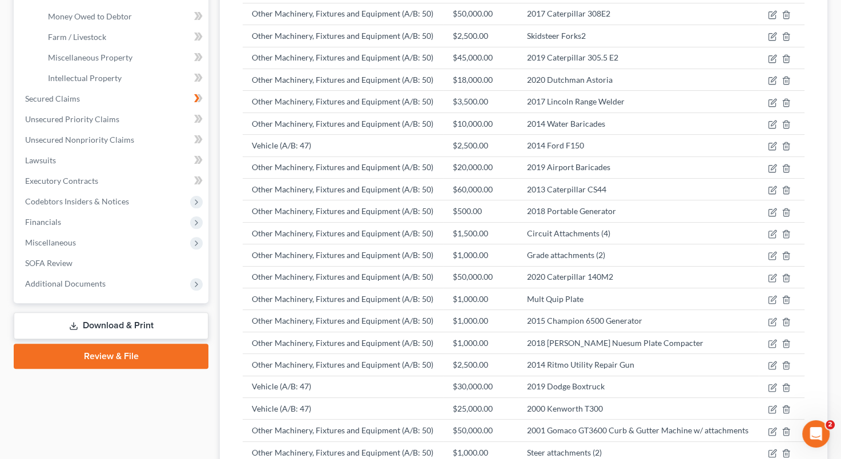
scroll to position [293, 0]
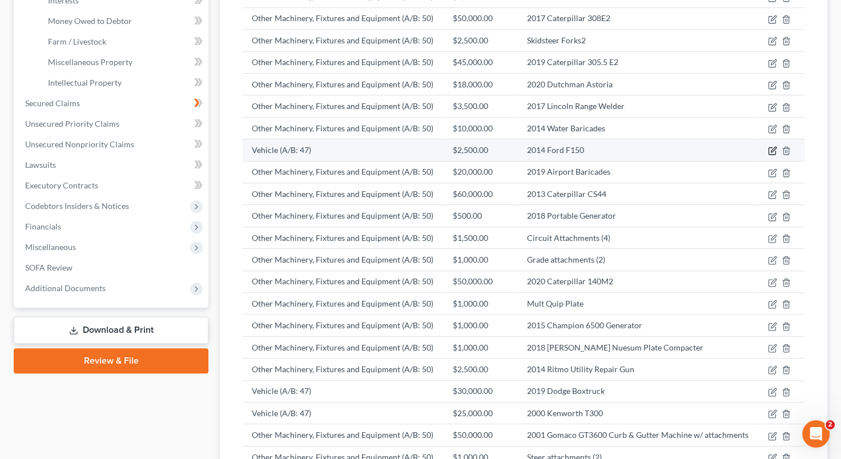
click at [770, 150] on icon "button" at bounding box center [772, 150] width 9 height 9
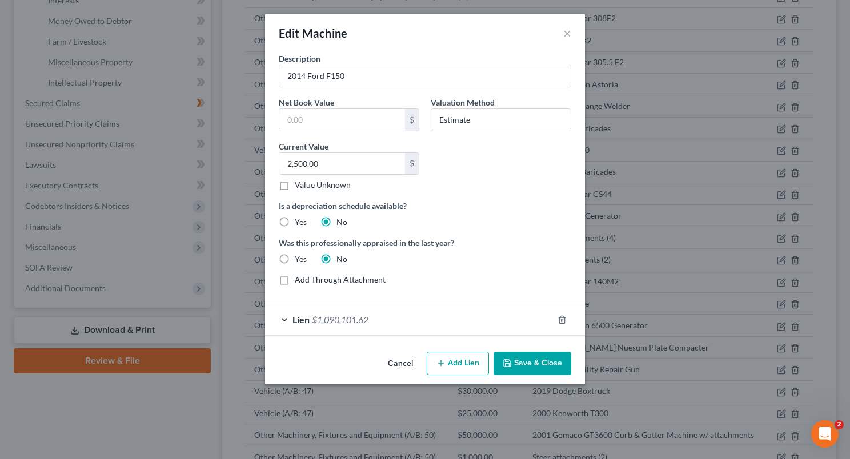
click at [396, 361] on button "Cancel" at bounding box center [400, 364] width 43 height 23
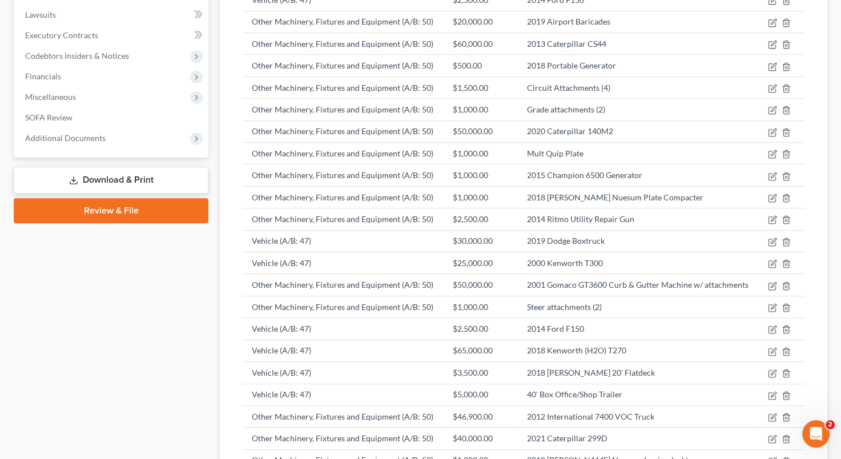
scroll to position [455, 0]
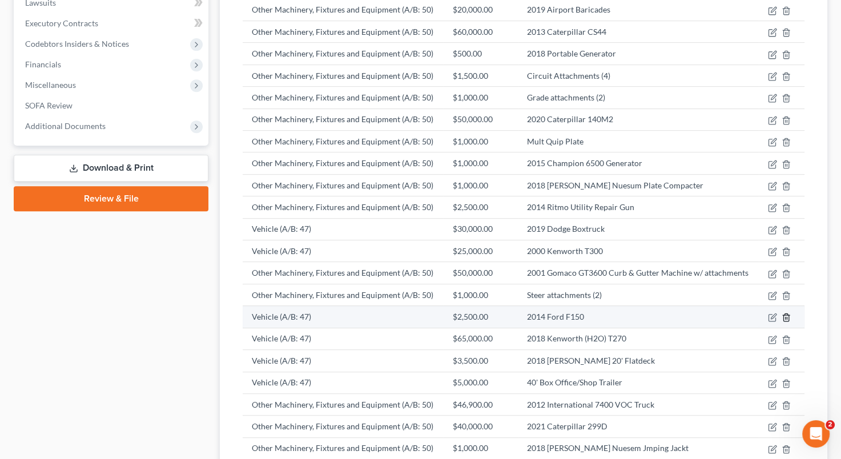
click at [787, 313] on icon "button" at bounding box center [786, 317] width 9 height 9
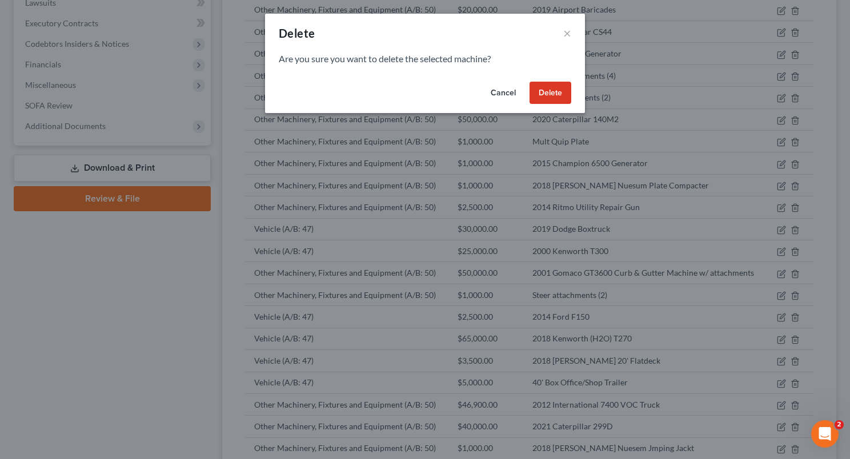
click at [553, 98] on button "Delete" at bounding box center [550, 93] width 42 height 23
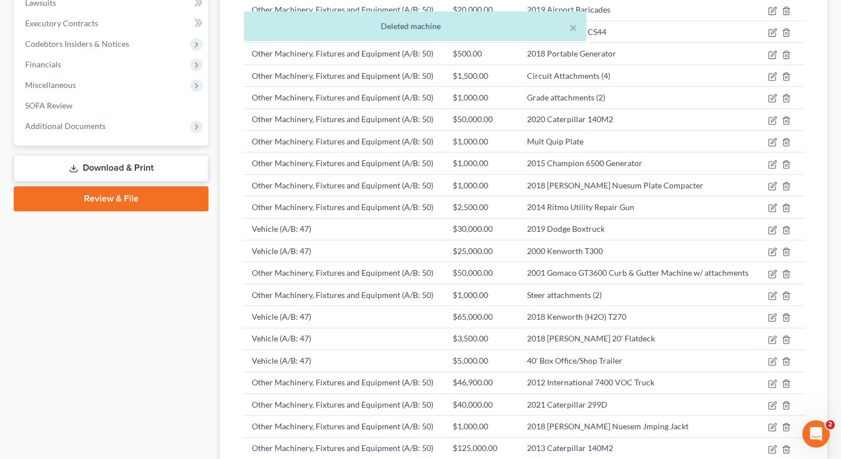
click at [163, 389] on div "Case Dashboard Payments Invoices Payments Payments Credit Report Client Profile" at bounding box center [111, 317] width 206 height 1325
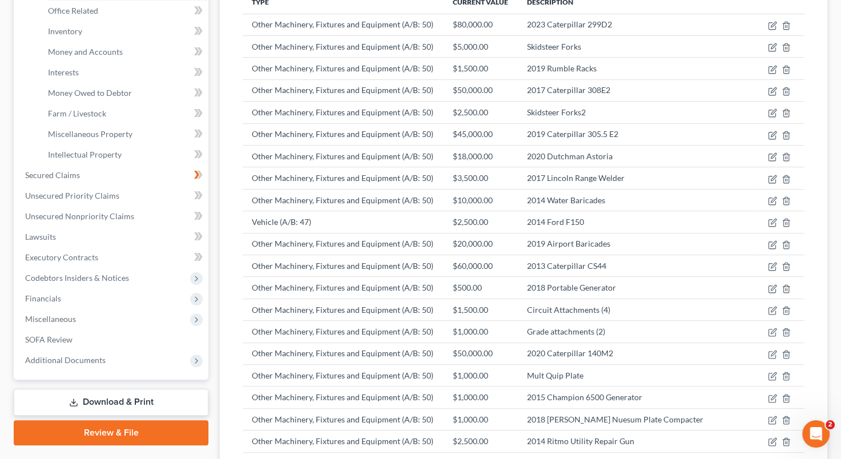
scroll to position [224, 0]
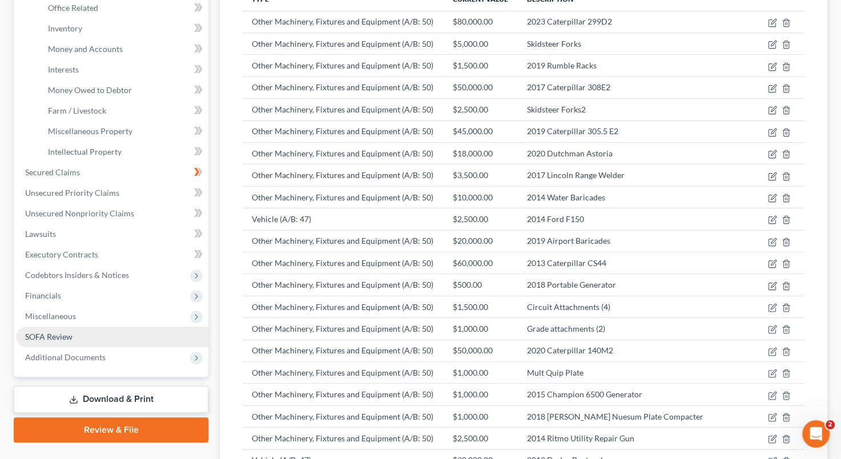
click at [150, 336] on link "SOFA Review" at bounding box center [112, 337] width 192 height 21
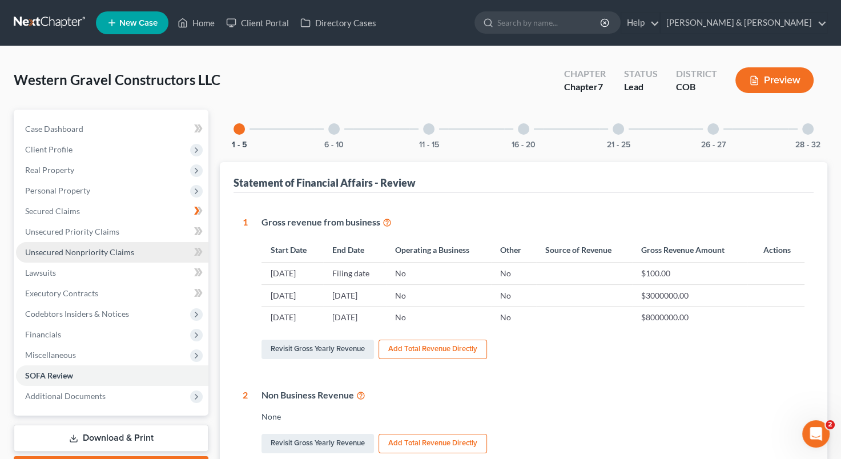
click at [112, 253] on span "Unsecured Nonpriority Claims" at bounding box center [79, 252] width 109 height 10
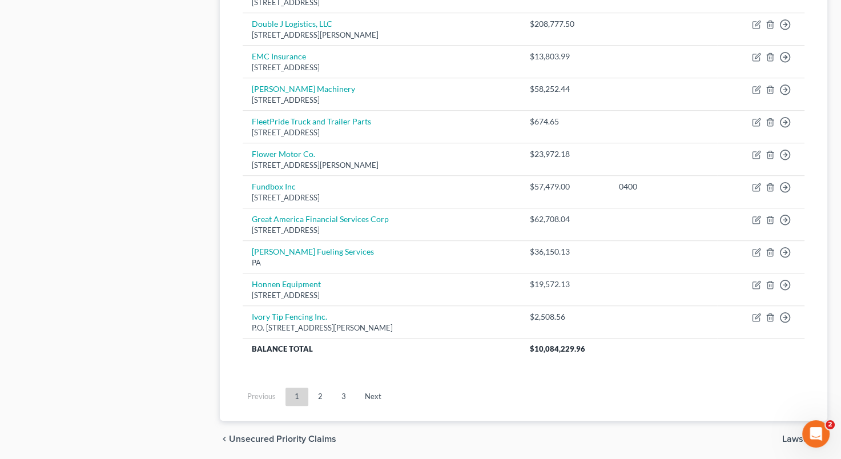
scroll to position [817, 0]
click at [317, 391] on link "2" at bounding box center [320, 398] width 23 height 18
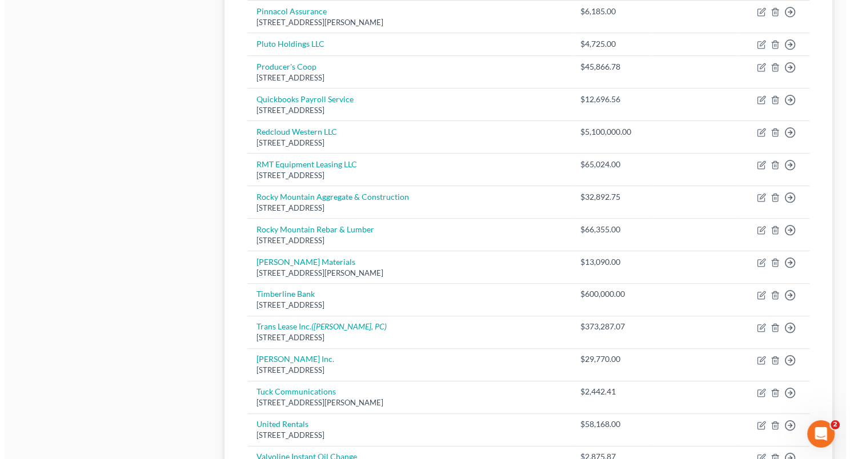
scroll to position [448, 0]
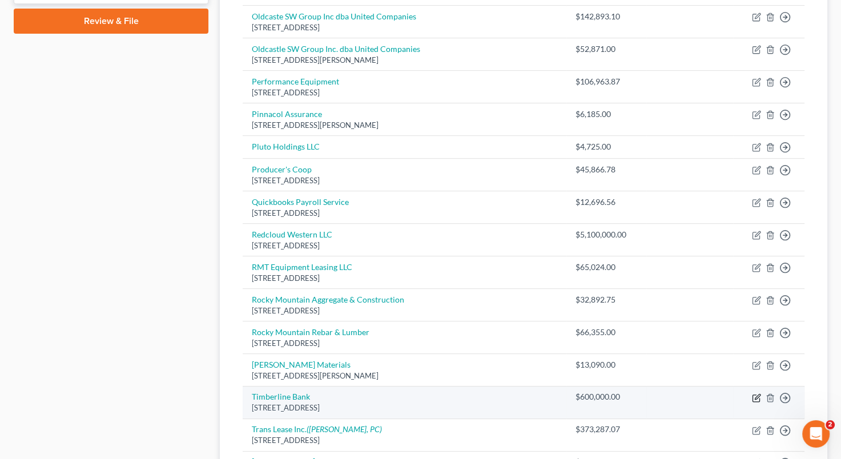
click at [757, 393] on icon "button" at bounding box center [756, 397] width 9 height 9
select select "5"
select select "8"
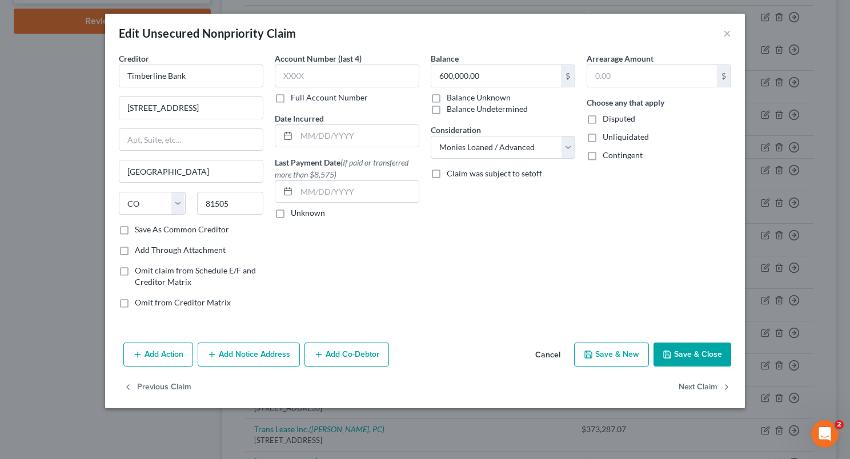
click at [249, 355] on button "Add Notice Address" at bounding box center [249, 355] width 102 height 24
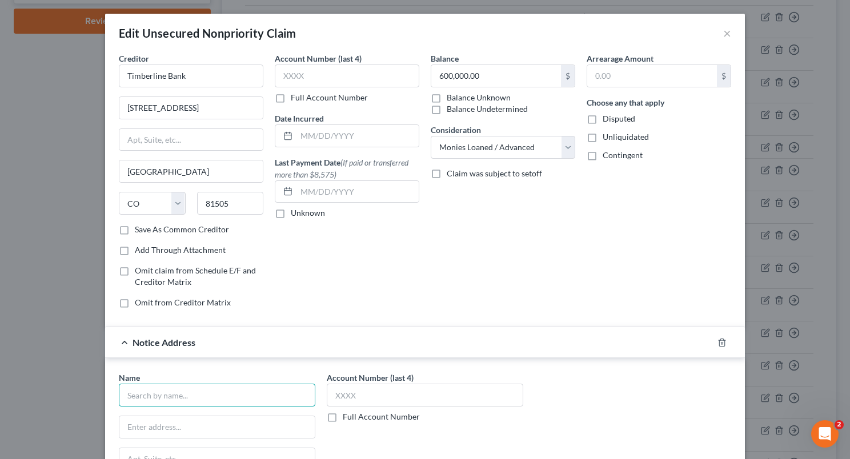
click at [182, 396] on input "text" at bounding box center [217, 395] width 196 height 23
click at [215, 386] on input "text" at bounding box center [217, 395] width 196 height 23
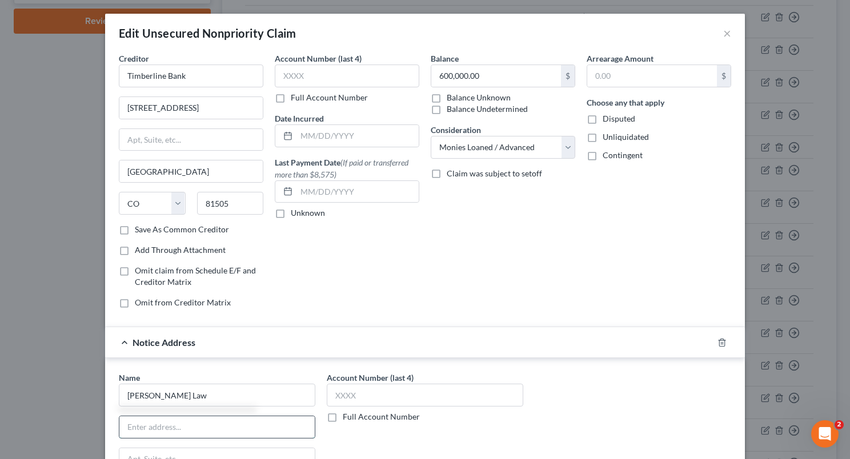
click at [173, 421] on input "text" at bounding box center [216, 427] width 195 height 22
type input "[PERSON_NAME] Law"
type input "[STREET_ADDRESS]"
type input "[GEOGRAPHIC_DATA]"
type input "80111"
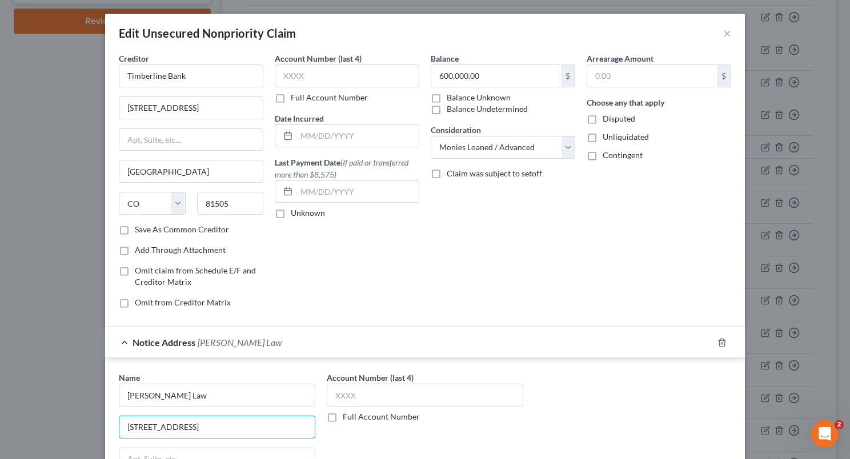
type input "[GEOGRAPHIC_DATA]"
select select "5"
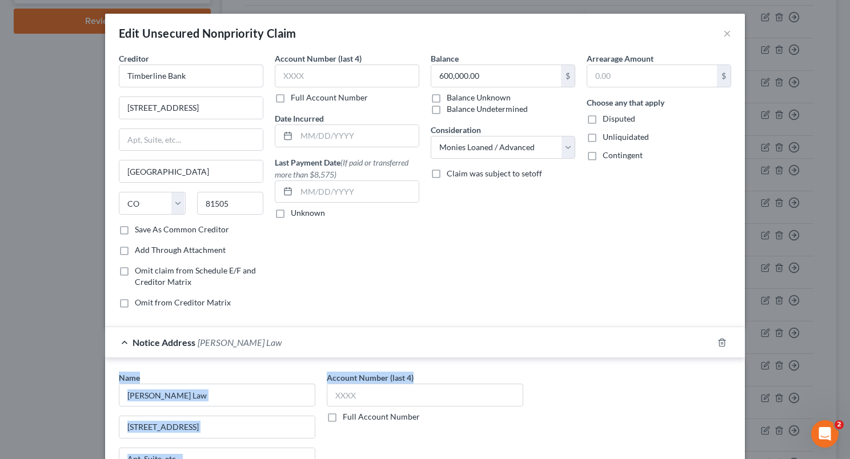
drag, startPoint x: 839, startPoint y: 349, endPoint x: 839, endPoint y: 359, distance: 10.3
click at [839, 359] on div "Edit Unsecured Nonpriority Claim × Creditor * Timberline Bank [STREET_ADDRESS][…" at bounding box center [425, 229] width 850 height 459
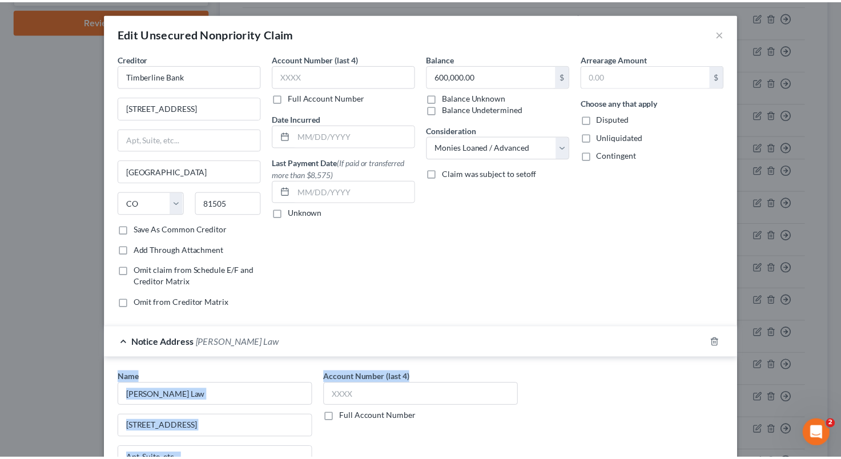
scroll to position [227, 0]
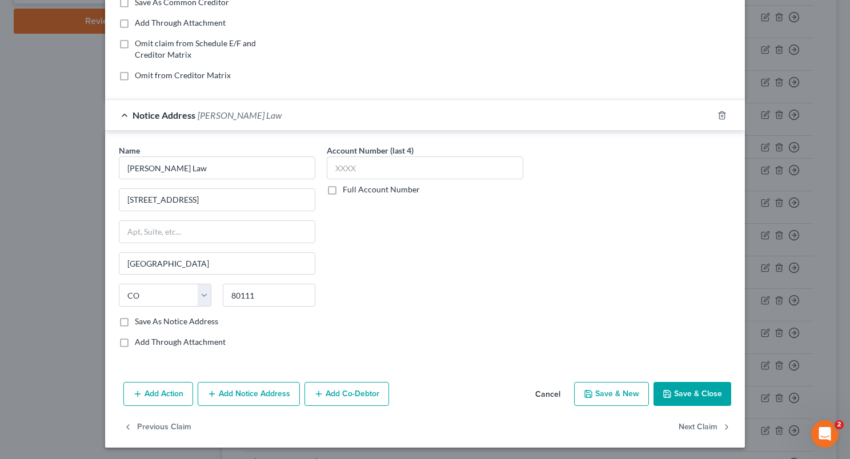
click at [487, 271] on div "Account Number (last 4) Full Account Number" at bounding box center [425, 250] width 208 height 212
click at [178, 258] on input "[GEOGRAPHIC_DATA]" at bounding box center [216, 264] width 195 height 22
type input "E"
type input "[GEOGRAPHIC_DATA]"
click at [678, 389] on button "Save & Close" at bounding box center [692, 394] width 78 height 24
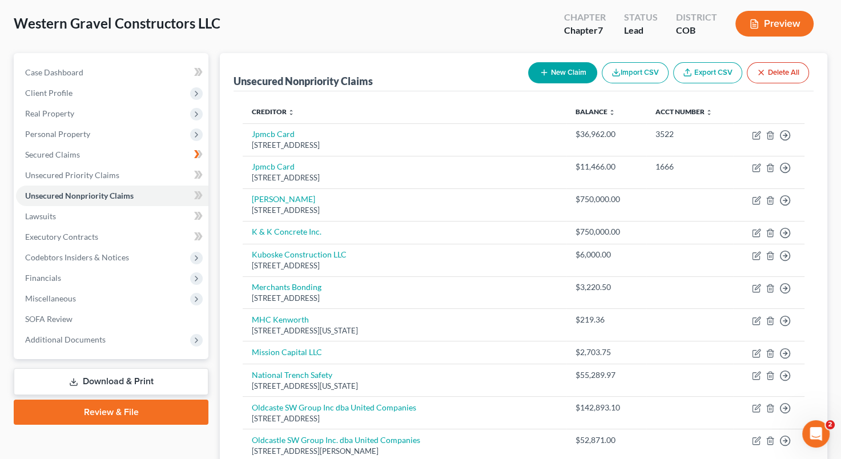
scroll to position [0, 0]
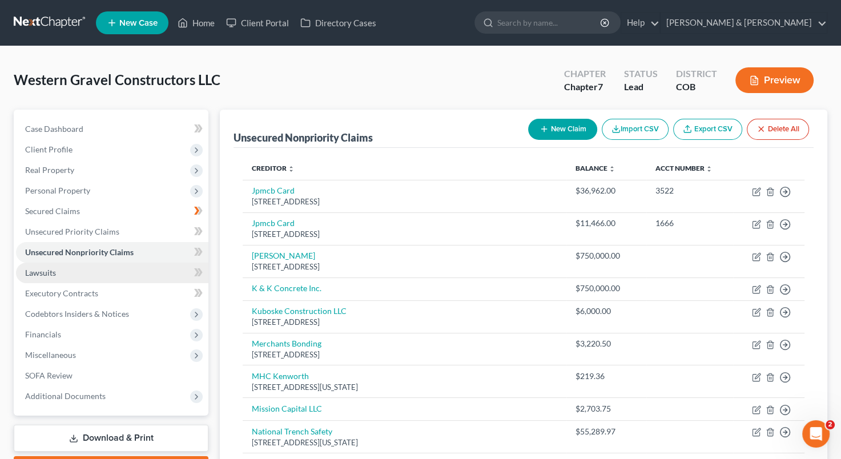
click at [108, 270] on link "Lawsuits" at bounding box center [112, 273] width 192 height 21
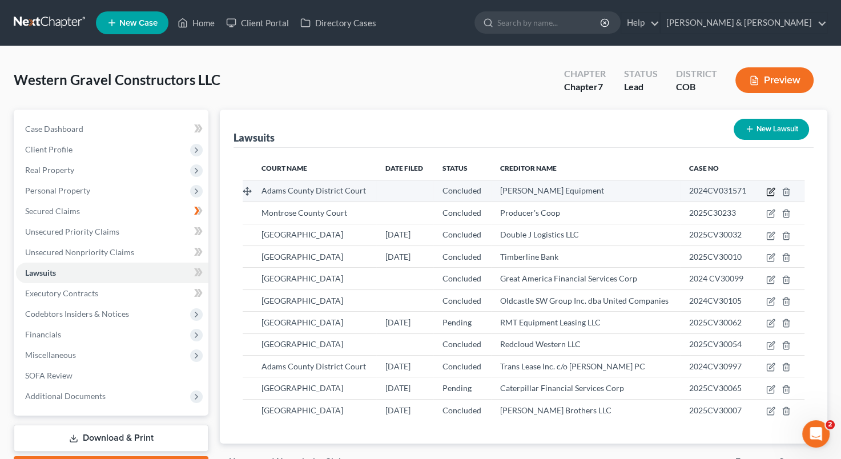
click at [770, 191] on icon "button" at bounding box center [771, 190] width 5 height 5
select select "5"
select select "2"
select select "3"
select select "5"
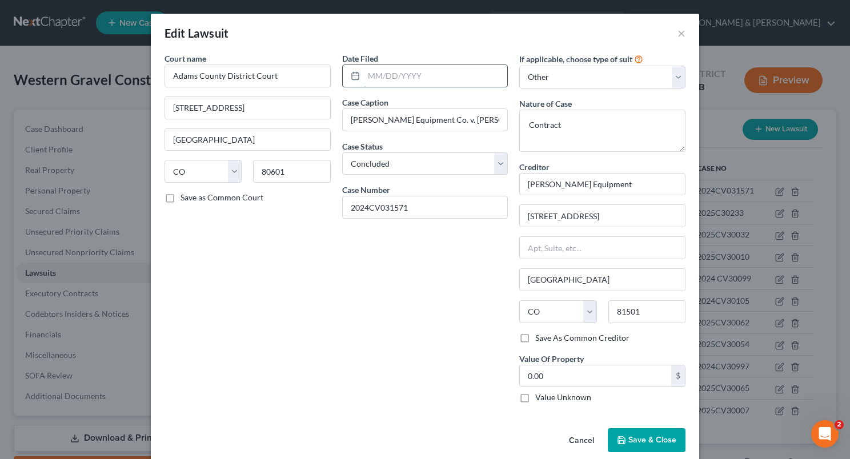
click at [370, 73] on input "text" at bounding box center [436, 76] width 144 height 22
type input "[DATE]"
click at [630, 437] on span "Save & Close" at bounding box center [652, 440] width 48 height 10
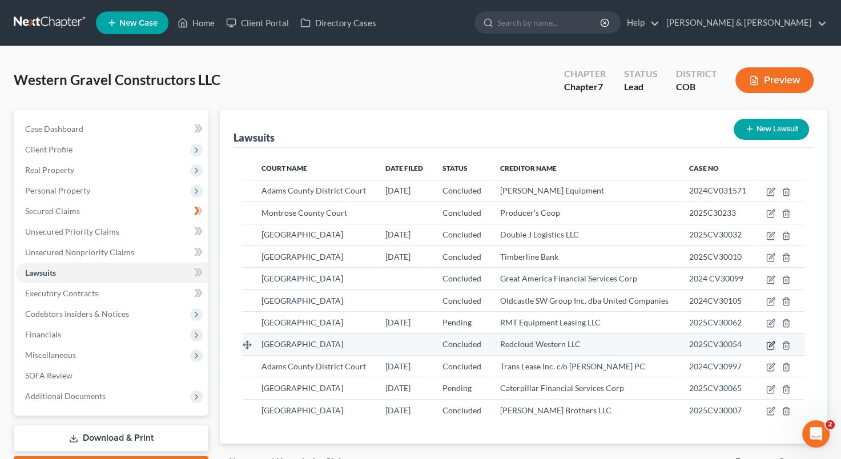
click at [770, 345] on icon "button" at bounding box center [770, 345] width 9 height 9
select select "5"
select select "2"
select select "3"
select select "5"
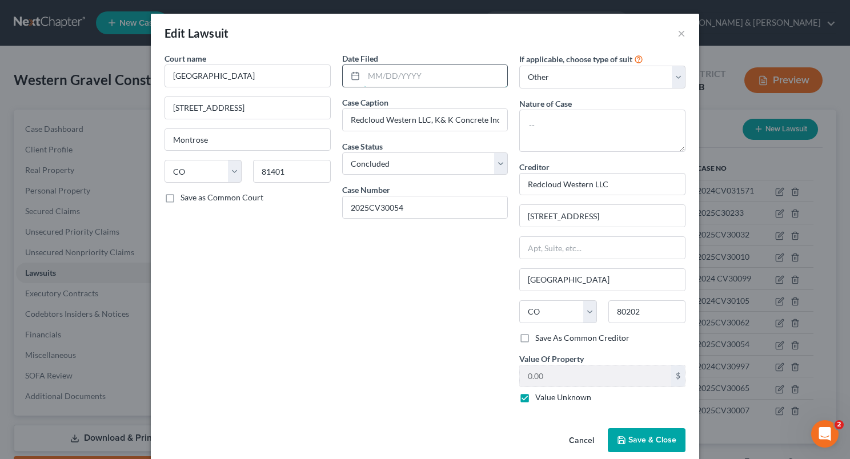
click at [364, 78] on input "text" at bounding box center [436, 76] width 144 height 22
type input "[DATE]"
click at [633, 437] on span "Save & Close" at bounding box center [652, 440] width 48 height 10
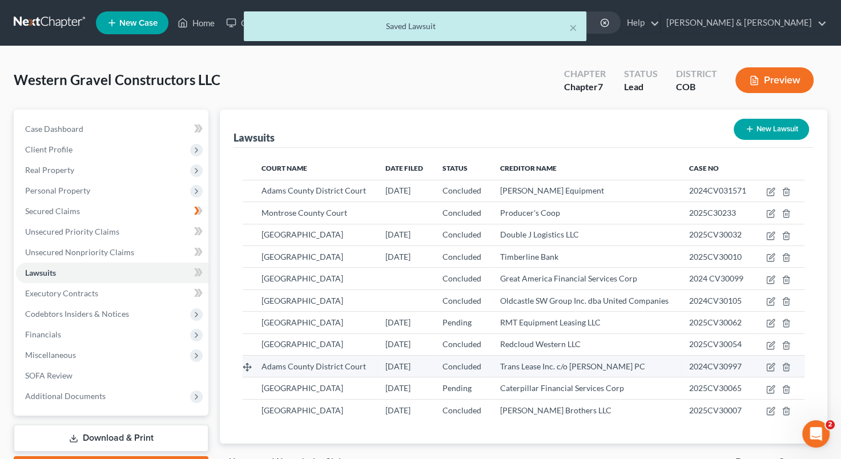
click at [641, 375] on td "Trans Lease Inc. c/o [PERSON_NAME] PC" at bounding box center [585, 367] width 189 height 22
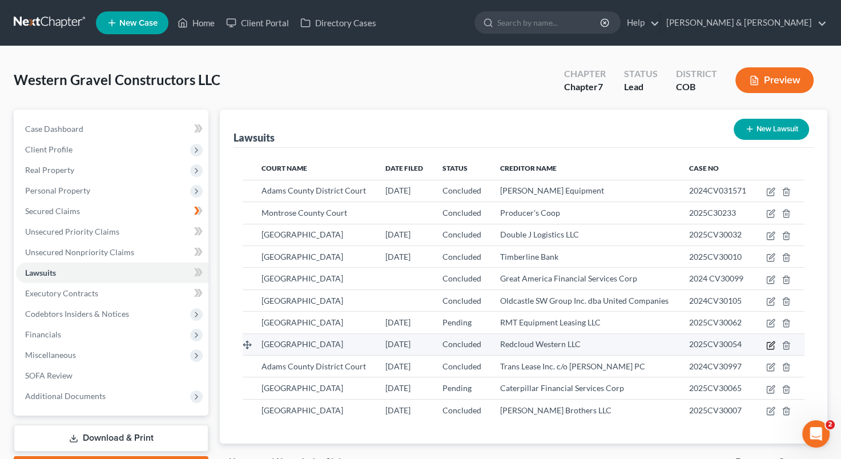
click at [769, 345] on icon "button" at bounding box center [771, 343] width 5 height 5
select select "5"
select select "2"
select select "3"
select select "5"
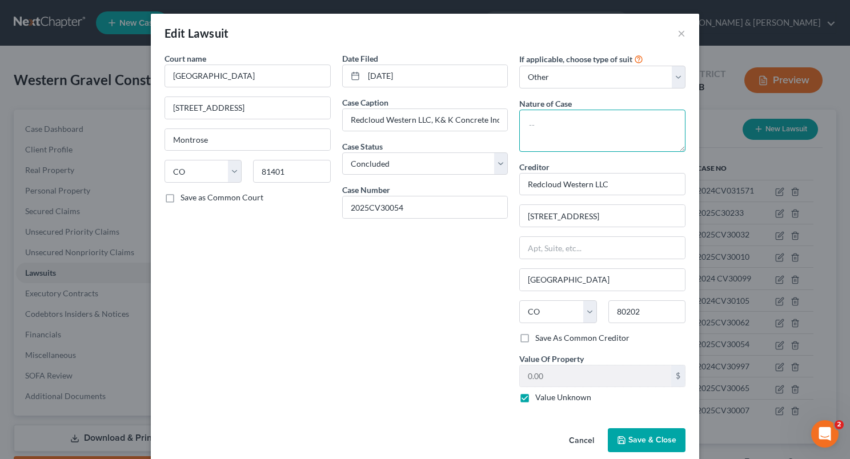
click at [547, 119] on textarea at bounding box center [602, 131] width 166 height 42
type textarea "Breach of contract, breach of duties"
click at [621, 436] on icon "button" at bounding box center [621, 440] width 9 height 9
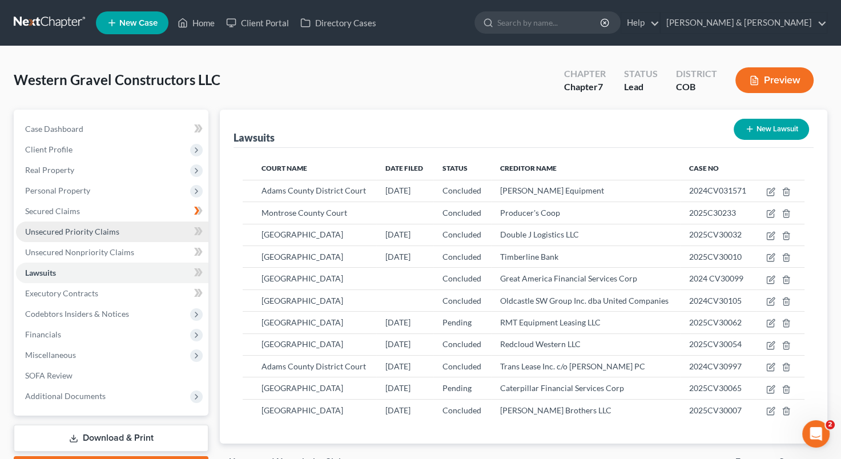
click at [98, 233] on span "Unsecured Priority Claims" at bounding box center [72, 232] width 94 height 10
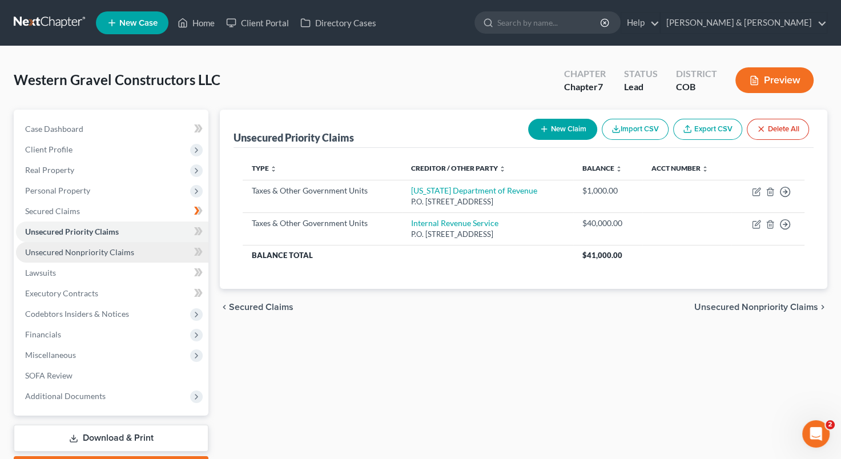
click at [121, 247] on span "Unsecured Nonpriority Claims" at bounding box center [79, 252] width 109 height 10
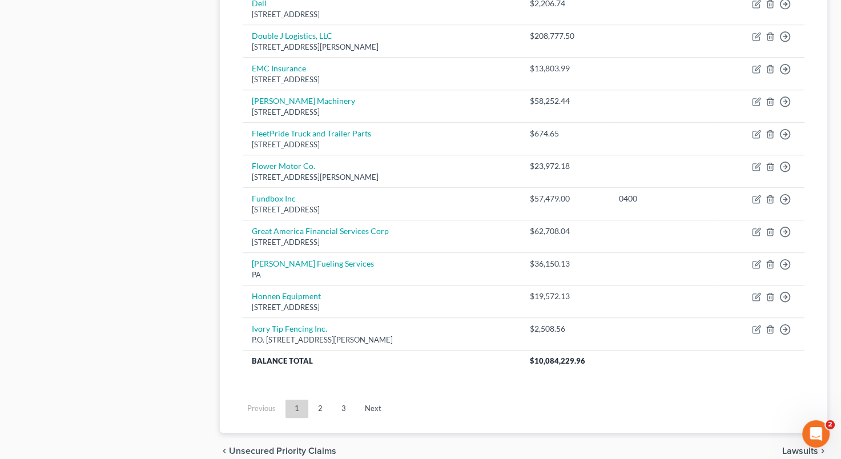
scroll to position [809, 0]
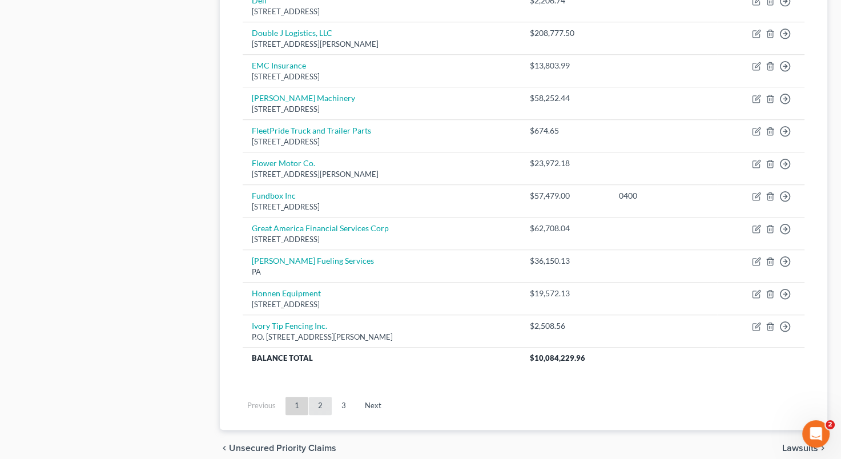
click at [317, 402] on link "2" at bounding box center [320, 406] width 23 height 18
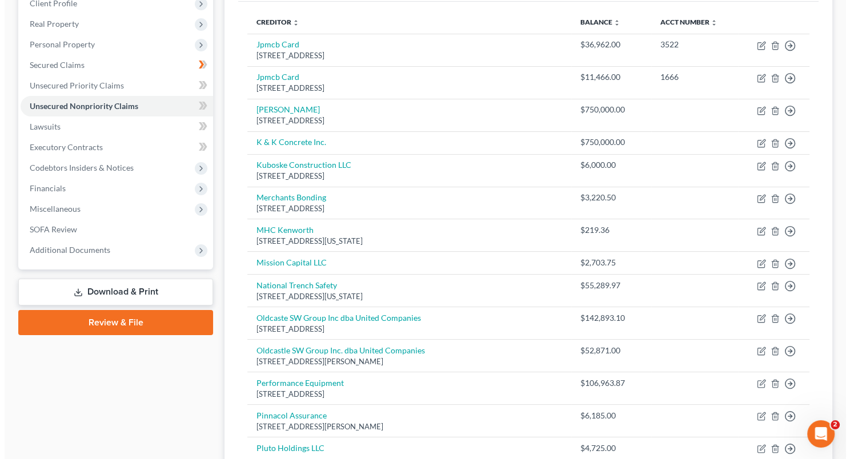
scroll to position [112, 0]
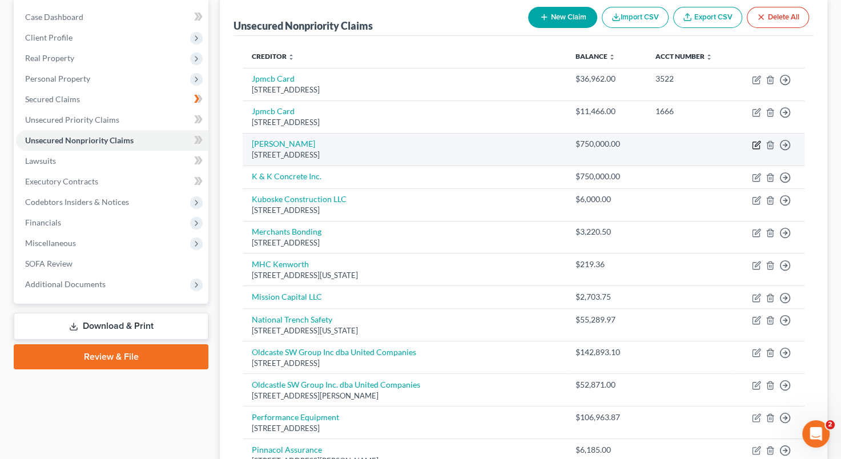
click at [754, 144] on icon "button" at bounding box center [756, 144] width 9 height 9
select select "5"
select select "11"
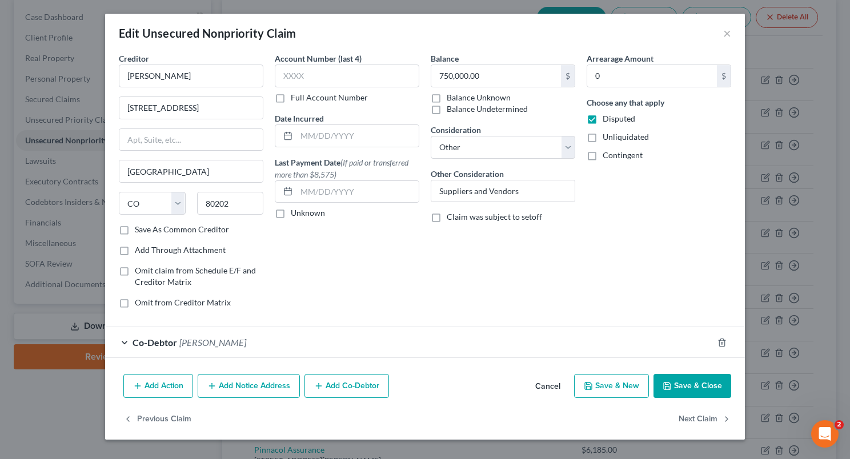
drag, startPoint x: 244, startPoint y: 395, endPoint x: 243, endPoint y: 410, distance: 14.9
click at [243, 410] on div "Edit Unsecured Nonpriority Claim × Creditor * [PERSON_NAME] [STREET_ADDRESS][GE…" at bounding box center [425, 227] width 640 height 426
click at [243, 410] on div "Previous Claim Next Claim" at bounding box center [425, 423] width 640 height 33
click at [257, 386] on button "Add Notice Address" at bounding box center [249, 386] width 102 height 24
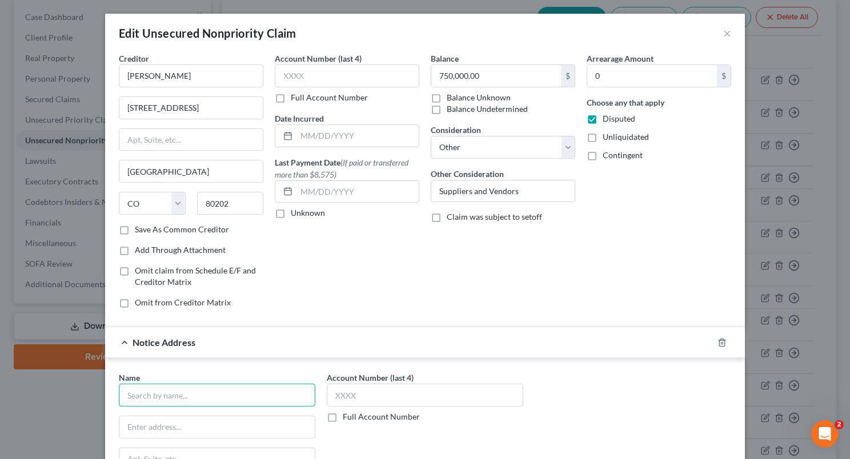
click at [219, 396] on input "text" at bounding box center [217, 395] width 196 height 23
drag, startPoint x: 219, startPoint y: 396, endPoint x: 242, endPoint y: 393, distance: 23.6
click at [242, 393] on input "text" at bounding box center [217, 395] width 196 height 23
type input "Crisham & [PERSON_NAME] LLC"
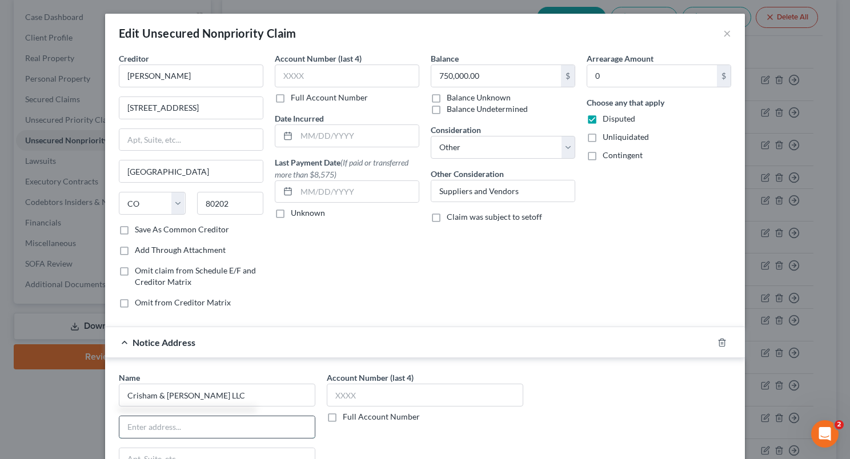
click at [172, 431] on input "text" at bounding box center [216, 427] width 195 height 22
type input "[STREET_ADDRESS]"
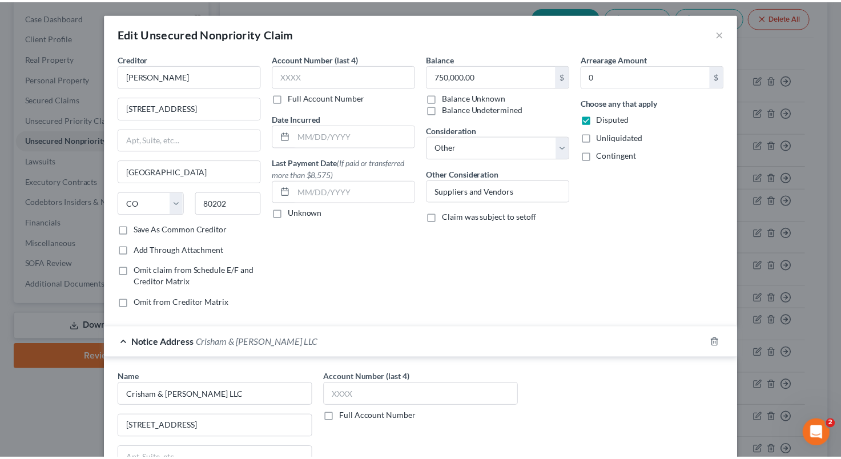
scroll to position [258, 0]
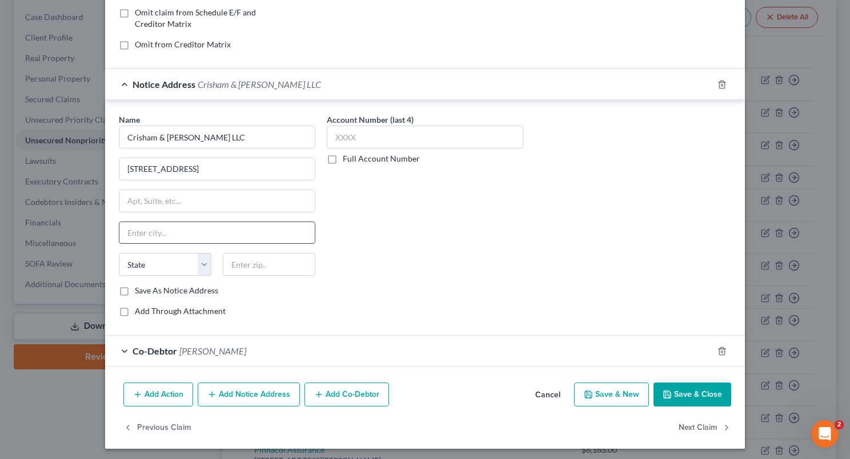
click at [203, 232] on input "text" at bounding box center [216, 233] width 195 height 22
type input "Littleton"
select select "5"
type input "80120"
click at [135, 287] on label "Save As Notice Address" at bounding box center [176, 290] width 83 height 11
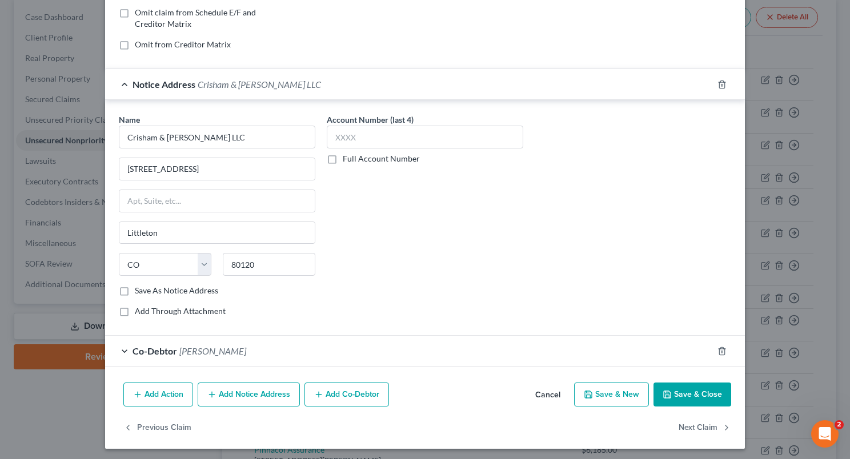
click at [139, 287] on input "Save As Notice Address" at bounding box center [142, 288] width 7 height 7
click at [677, 391] on button "Save & Close" at bounding box center [692, 395] width 78 height 24
checkbox input "false"
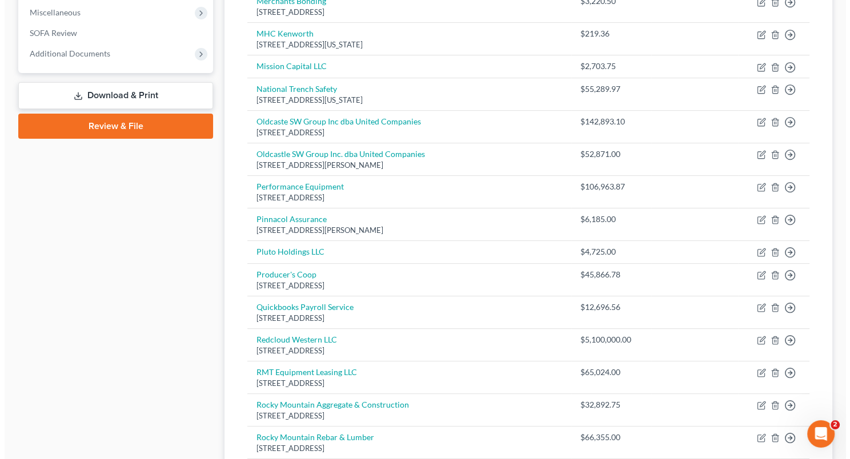
scroll to position [345, 0]
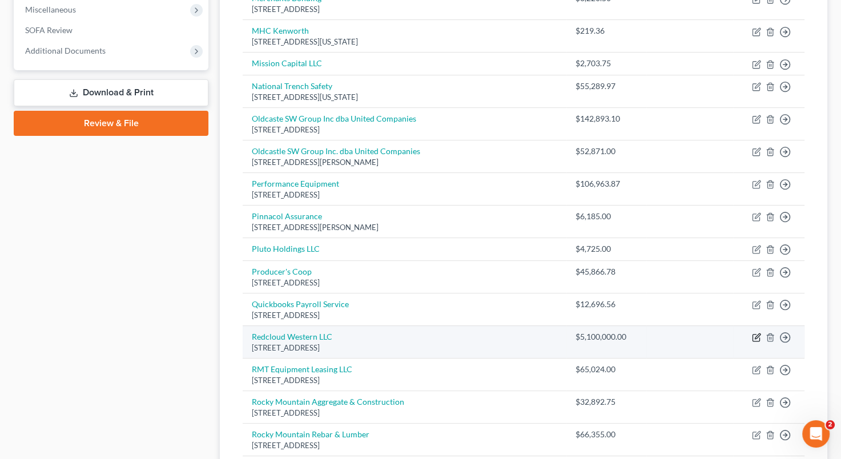
click at [760, 336] on icon "button" at bounding box center [756, 337] width 9 height 9
select select "5"
select select "11"
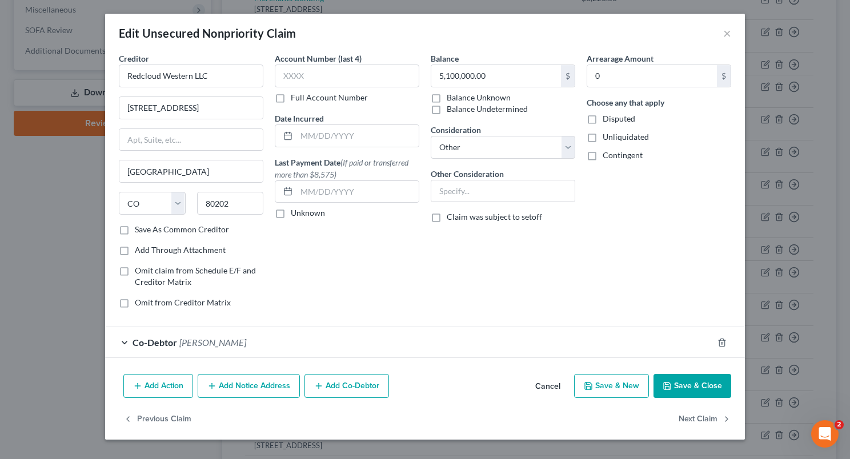
click at [231, 380] on button "Add Notice Address" at bounding box center [249, 386] width 102 height 24
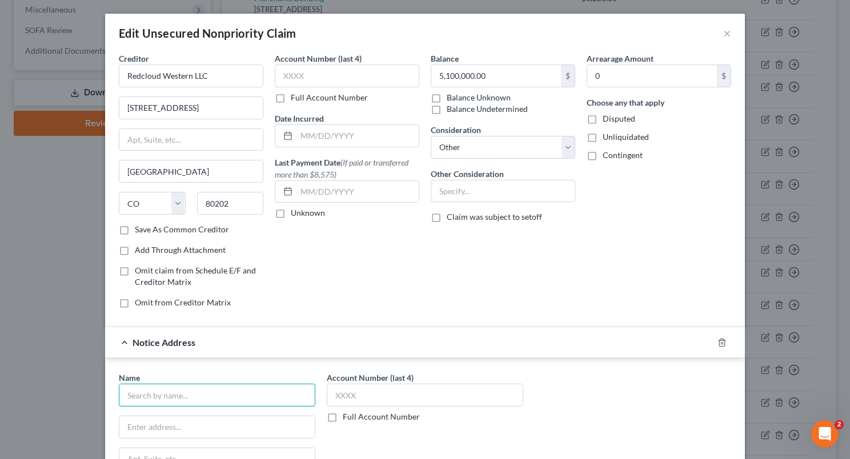
click at [211, 387] on input "text" at bounding box center [217, 395] width 196 height 23
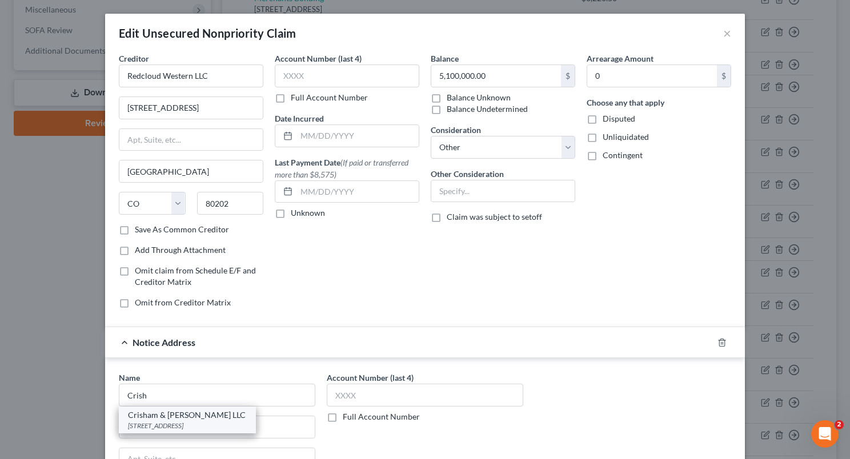
click at [195, 421] on div "[STREET_ADDRESS]" at bounding box center [187, 426] width 119 height 10
type input "Crisham & [PERSON_NAME] LLC"
type input "[STREET_ADDRESS]"
type input "Littleton"
select select "5"
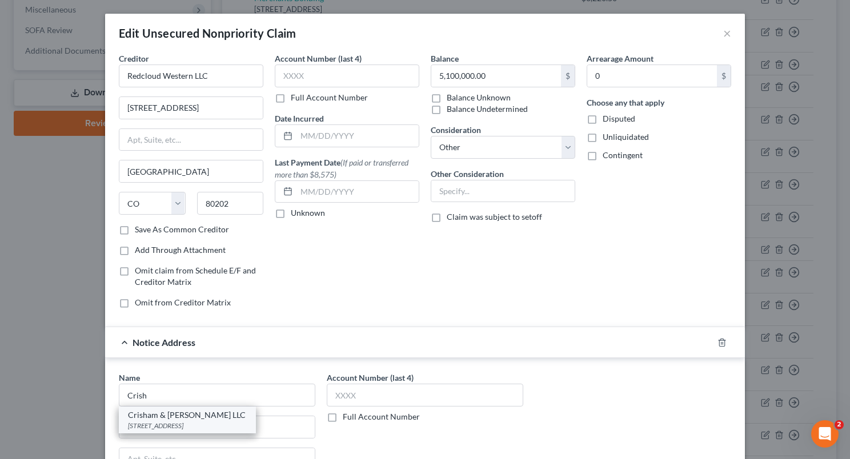
type input "80120"
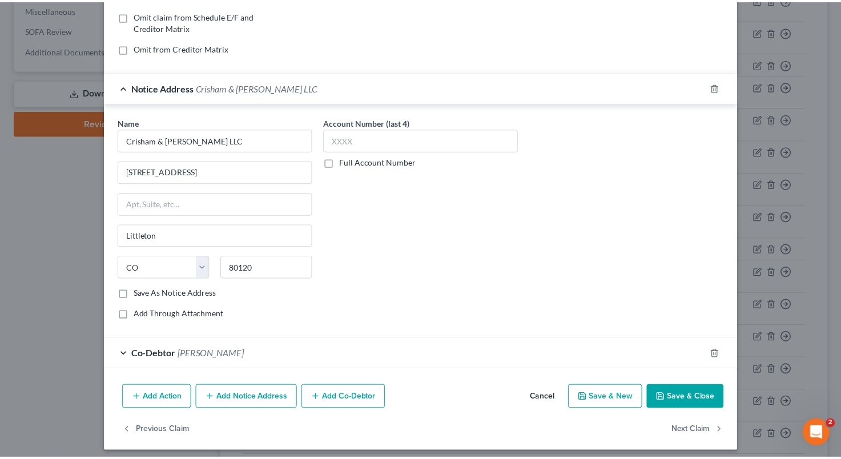
scroll to position [258, 0]
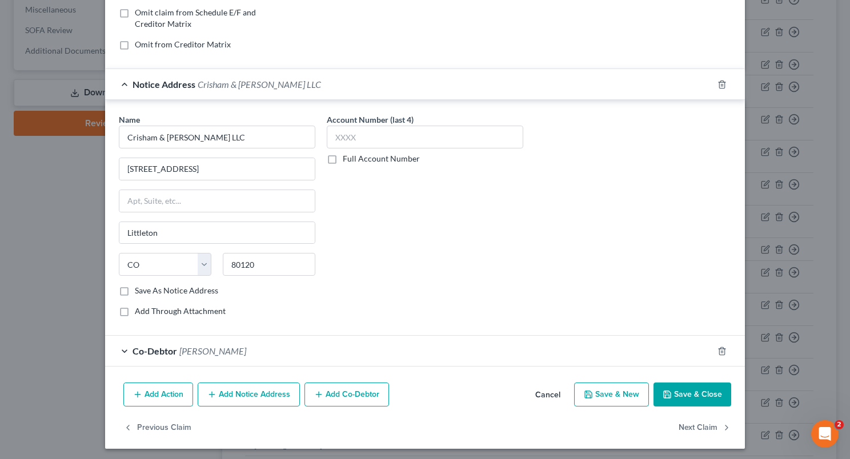
click at [688, 393] on button "Save & Close" at bounding box center [692, 395] width 78 height 24
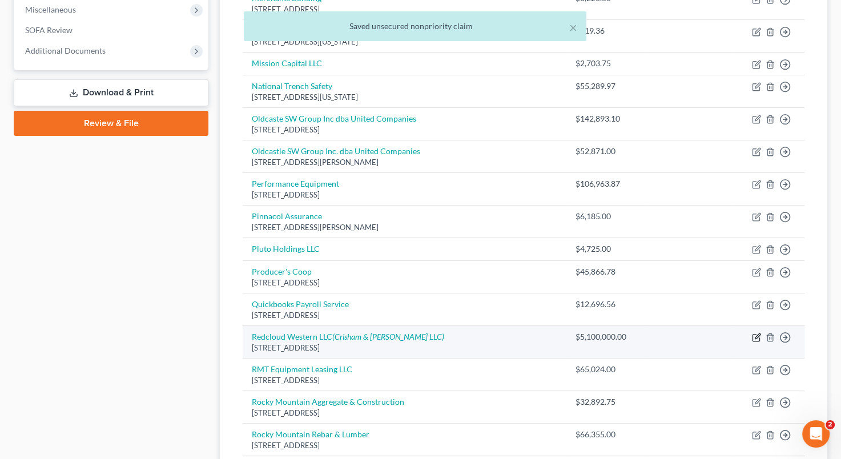
click at [757, 333] on icon "button" at bounding box center [757, 335] width 5 height 5
select select "5"
select select "11"
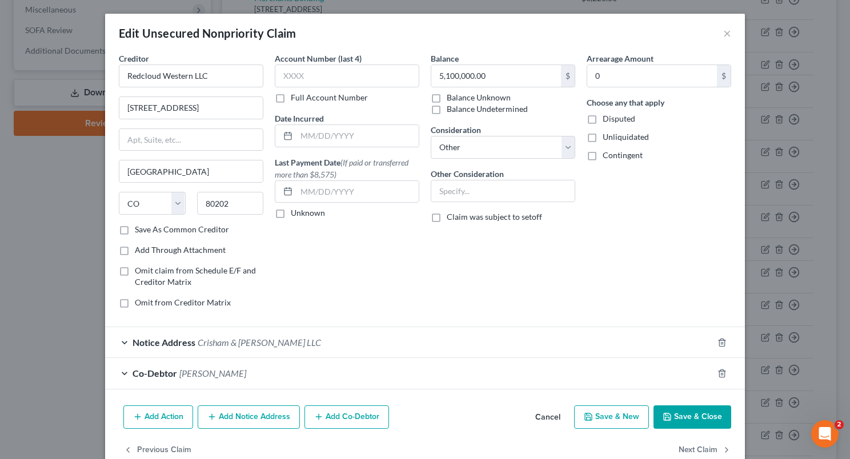
click at [546, 407] on button "Cancel" at bounding box center [547, 418] width 43 height 23
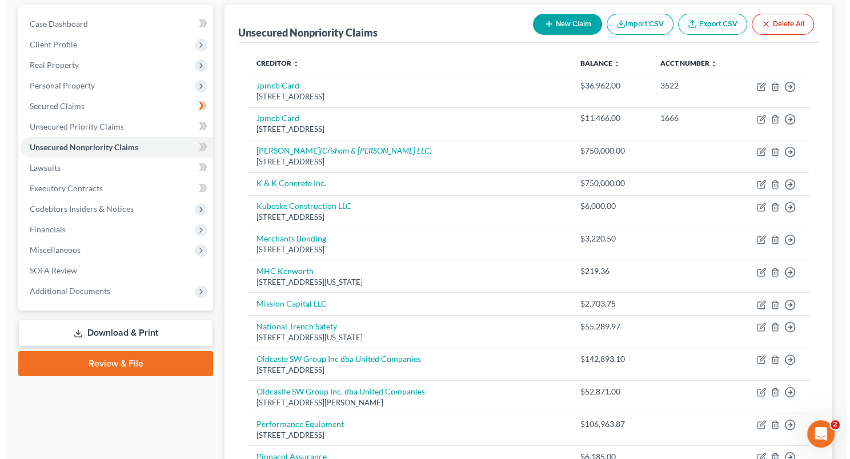
scroll to position [108, 0]
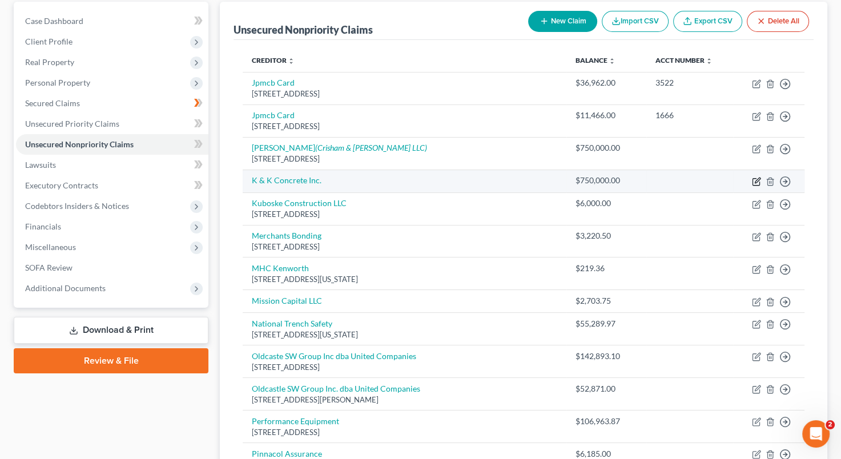
click at [756, 178] on icon "button" at bounding box center [756, 181] width 9 height 9
select select "2"
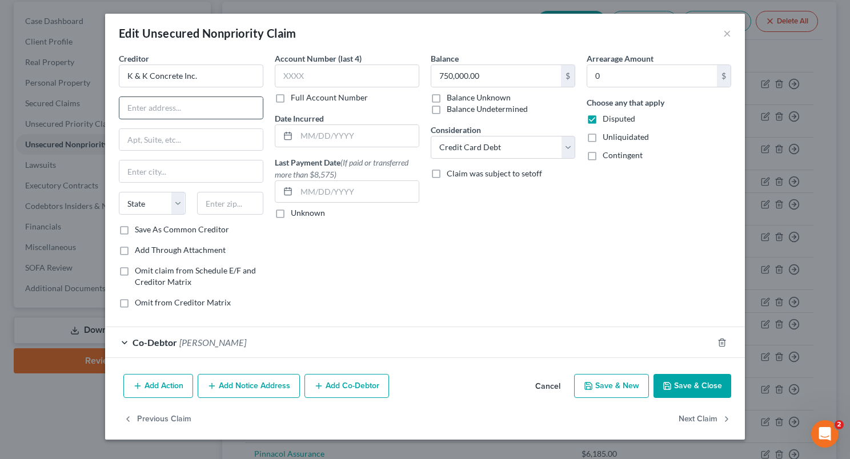
click at [181, 104] on input "text" at bounding box center [190, 108] width 143 height 22
type input "[STREET_ADDRESS]"
click at [174, 164] on input "text" at bounding box center [190, 171] width 143 height 22
type input "[GEOGRAPHIC_DATA]"
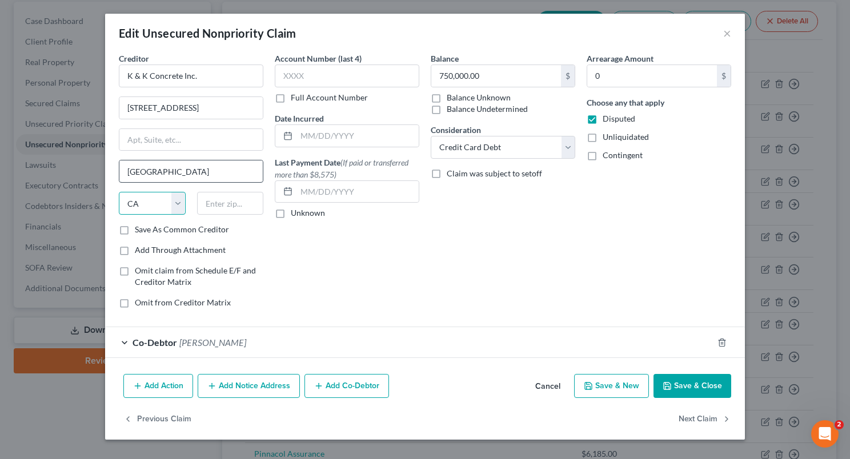
select select "5"
type input "80202"
click at [471, 235] on div "Balance 750,000.00 $ Balance Unknown Balance Undetermined 750,000.00 $ Balance …" at bounding box center [503, 185] width 156 height 265
click at [135, 228] on label "Save As Common Creditor" at bounding box center [182, 229] width 94 height 11
click at [139, 228] on input "Save As Common Creditor" at bounding box center [142, 227] width 7 height 7
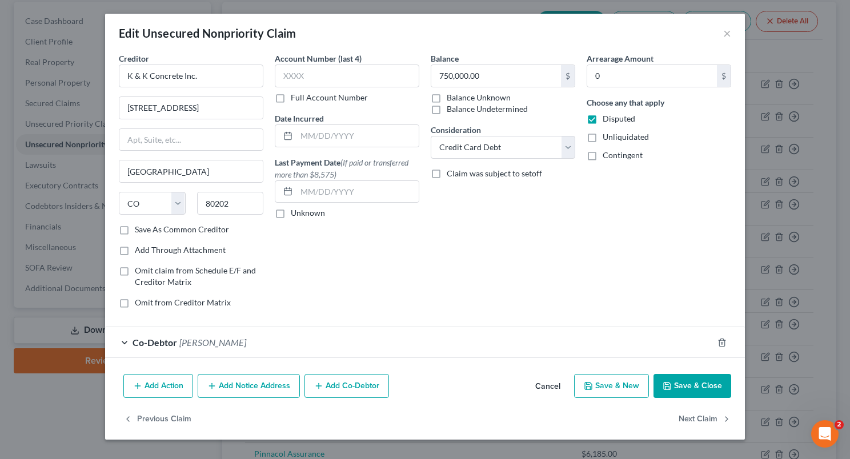
checkbox input "true"
click at [267, 381] on button "Add Notice Address" at bounding box center [249, 386] width 102 height 24
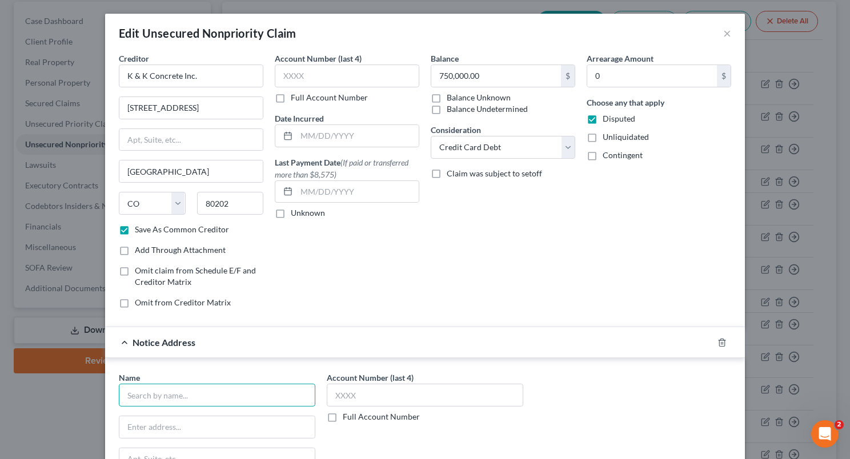
click at [240, 392] on input "text" at bounding box center [217, 395] width 196 height 23
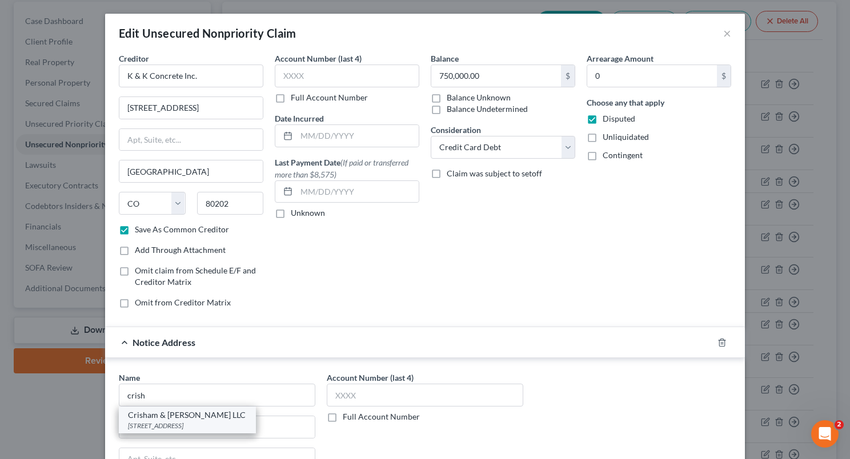
click at [180, 409] on div "Crisham & [PERSON_NAME] LLC" at bounding box center [187, 414] width 119 height 11
type input "Crisham & [PERSON_NAME] LLC"
type input "[STREET_ADDRESS]"
type input "Littleton"
select select "5"
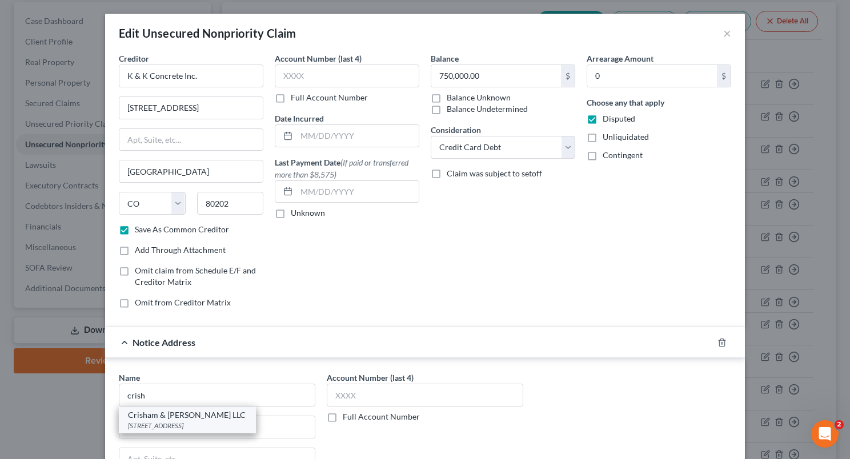
type input "80120"
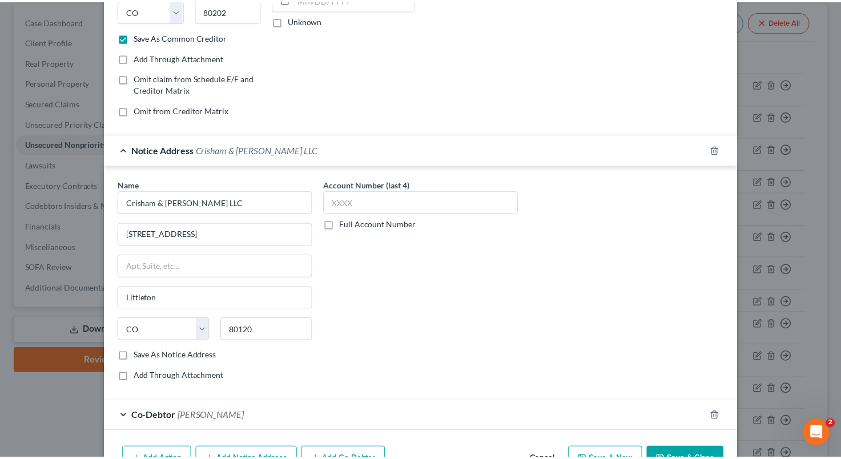
scroll to position [208, 0]
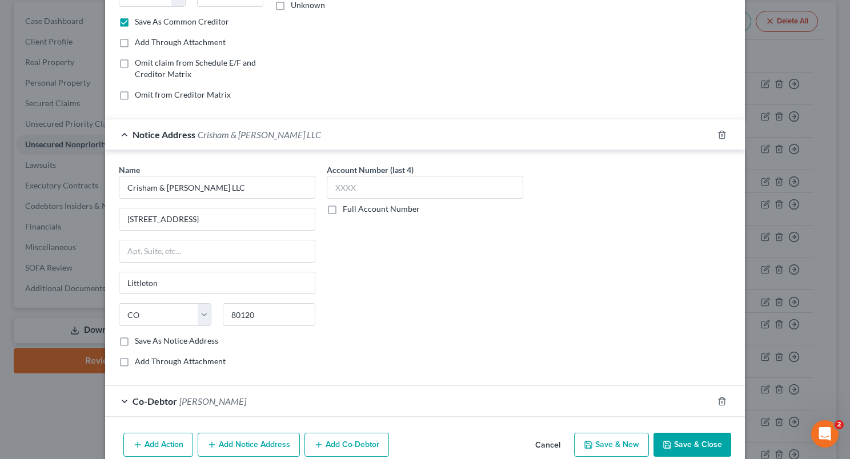
click at [690, 440] on button "Save & Close" at bounding box center [692, 445] width 78 height 24
checkbox input "false"
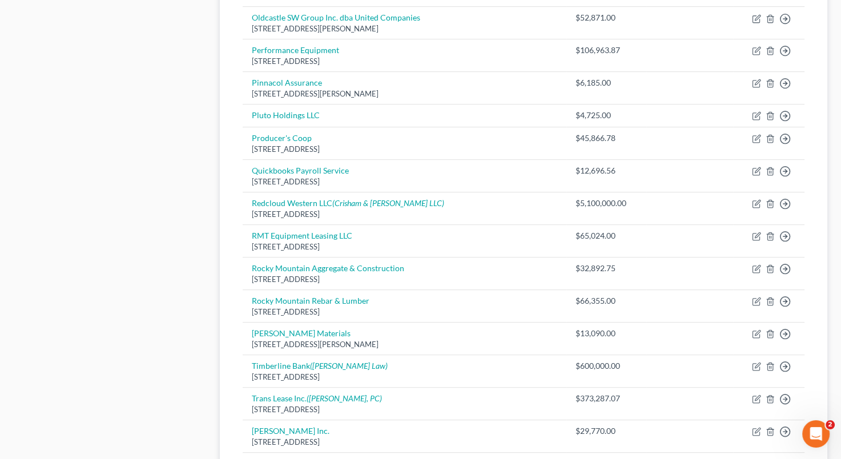
scroll to position [487, 0]
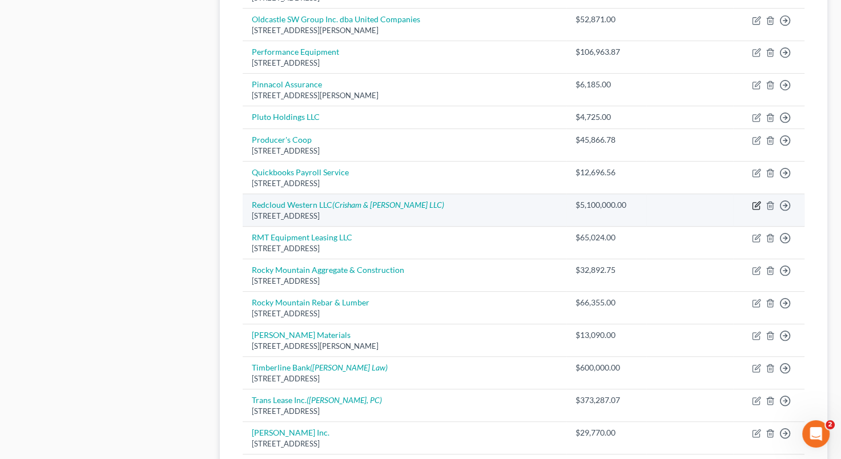
click at [754, 201] on icon "button" at bounding box center [756, 205] width 9 height 9
select select "5"
select select "11"
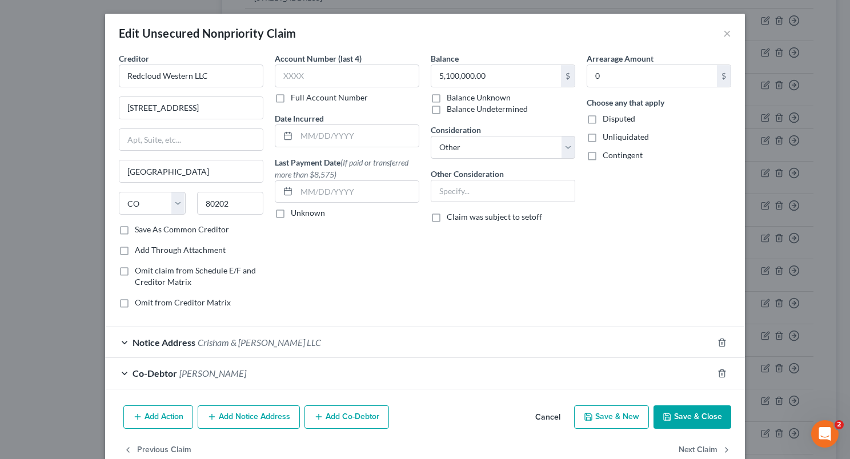
click at [688, 419] on button "Save & Close" at bounding box center [692, 417] width 78 height 24
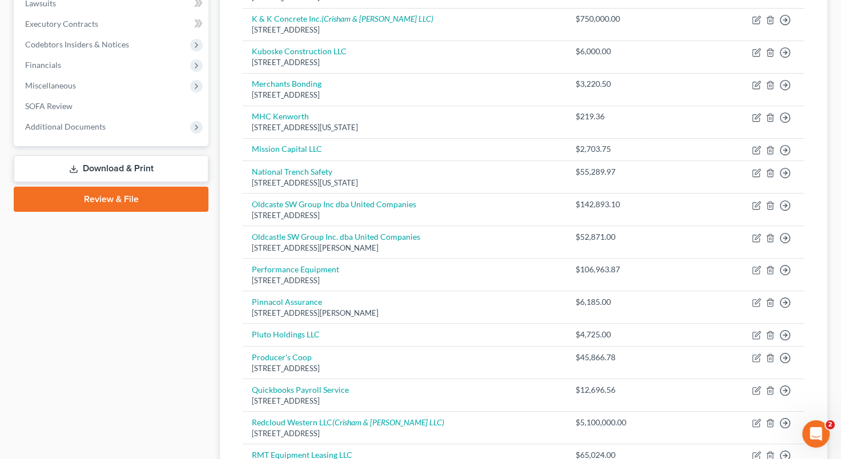
scroll to position [257, 0]
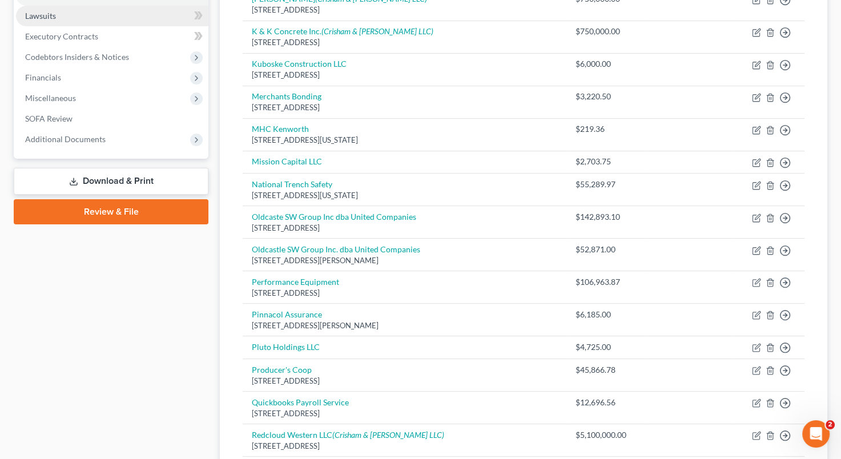
click at [86, 16] on link "Lawsuits" at bounding box center [112, 16] width 192 height 21
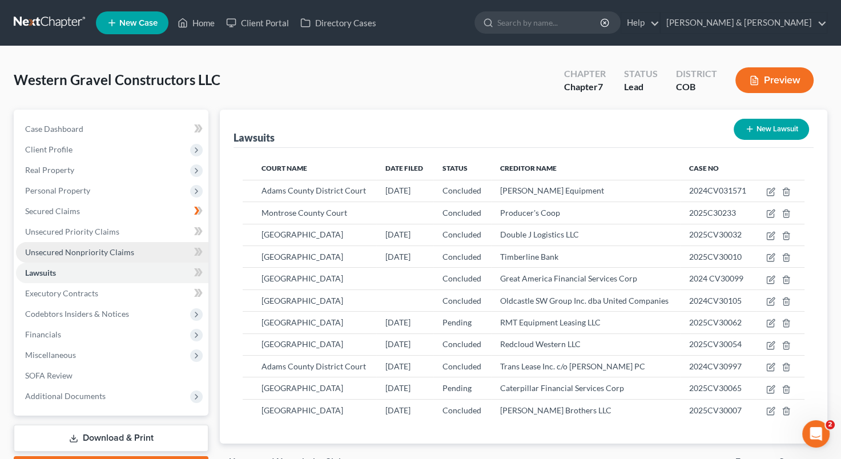
click at [118, 247] on span "Unsecured Nonpriority Claims" at bounding box center [79, 252] width 109 height 10
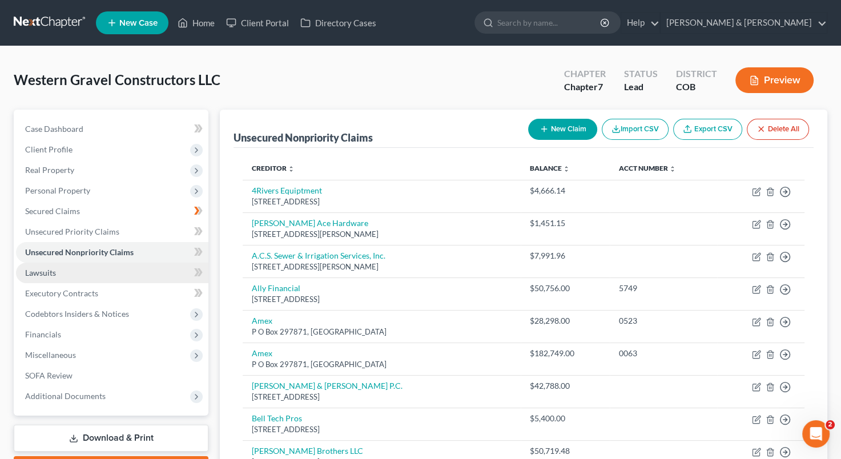
click at [139, 266] on link "Lawsuits" at bounding box center [112, 273] width 192 height 21
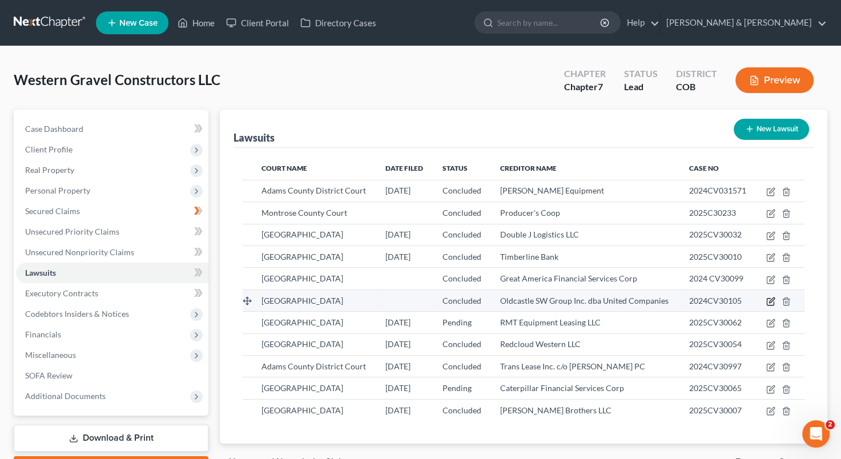
click at [770, 302] on icon "button" at bounding box center [770, 301] width 9 height 9
select select "5"
select select "2"
select select "3"
select select "5"
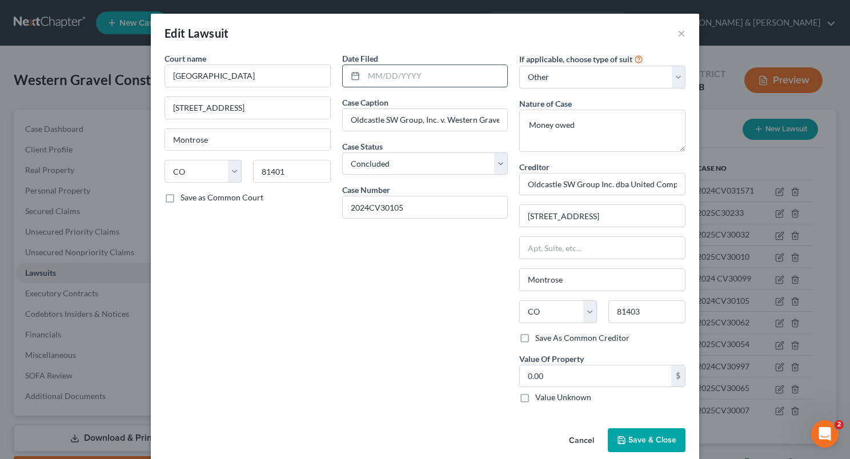
click at [364, 73] on input "text" at bounding box center [436, 76] width 144 height 22
type input "[DATE]"
click at [640, 443] on span "Save & Close" at bounding box center [652, 440] width 48 height 10
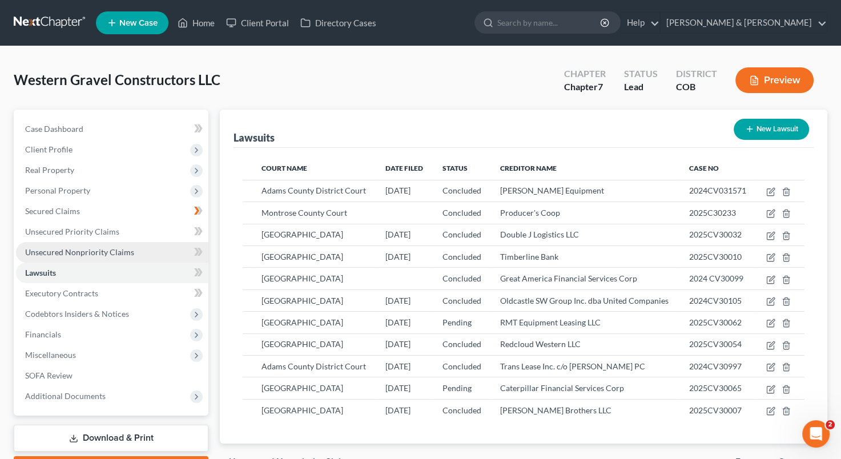
click at [141, 252] on link "Unsecured Nonpriority Claims" at bounding box center [112, 252] width 192 height 21
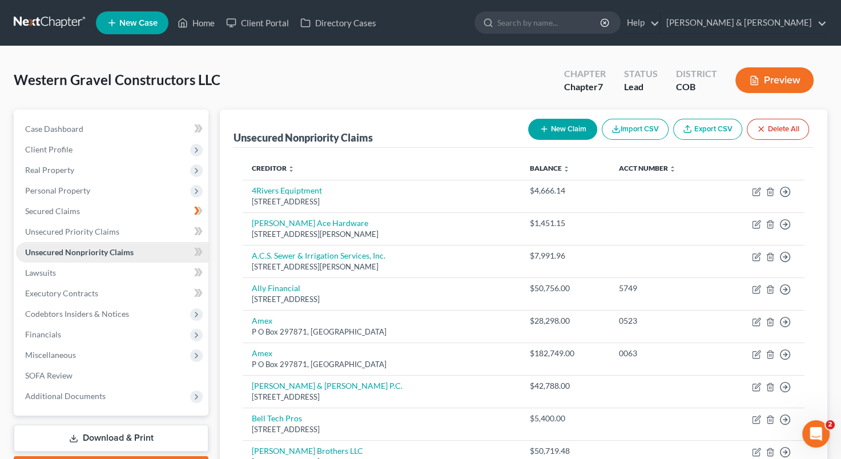
click at [141, 252] on link "Unsecured Nonpriority Claims" at bounding box center [112, 252] width 192 height 21
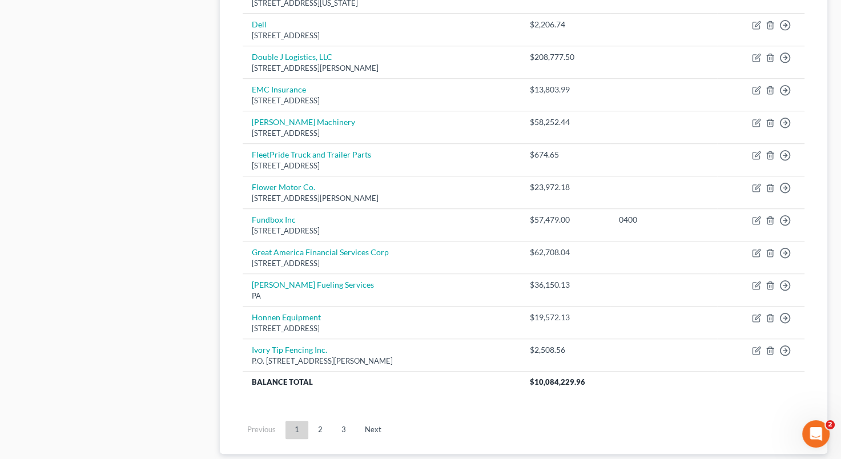
scroll to position [839, 0]
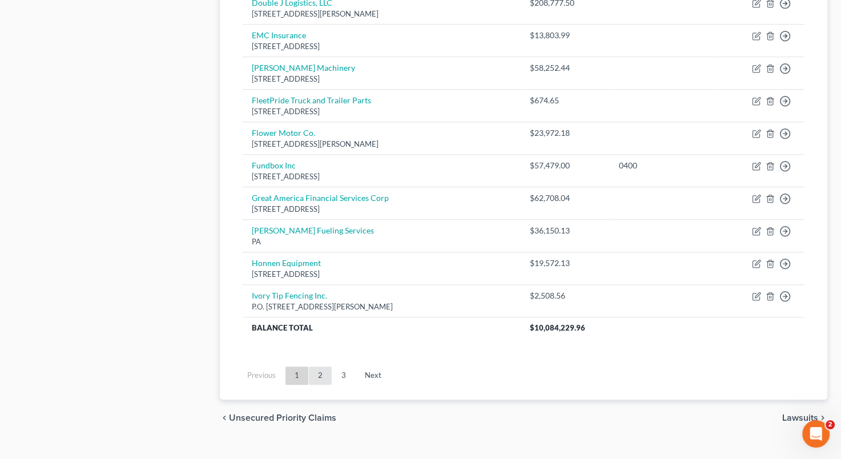
click at [317, 369] on link "2" at bounding box center [320, 376] width 23 height 18
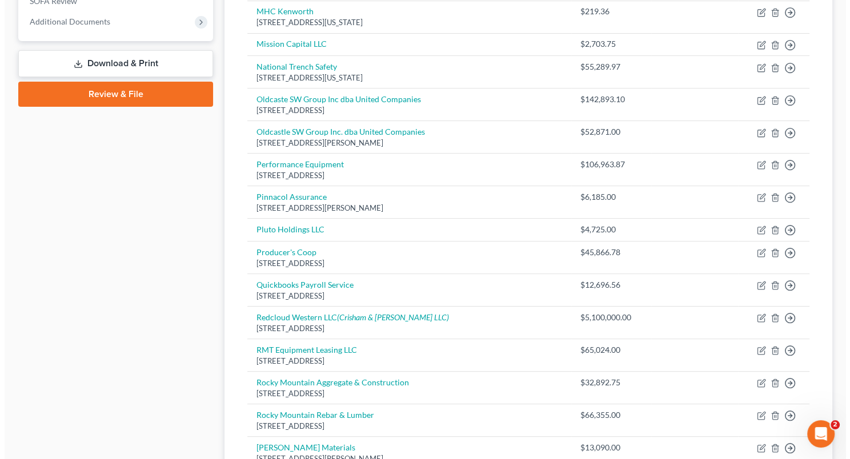
scroll to position [359, 0]
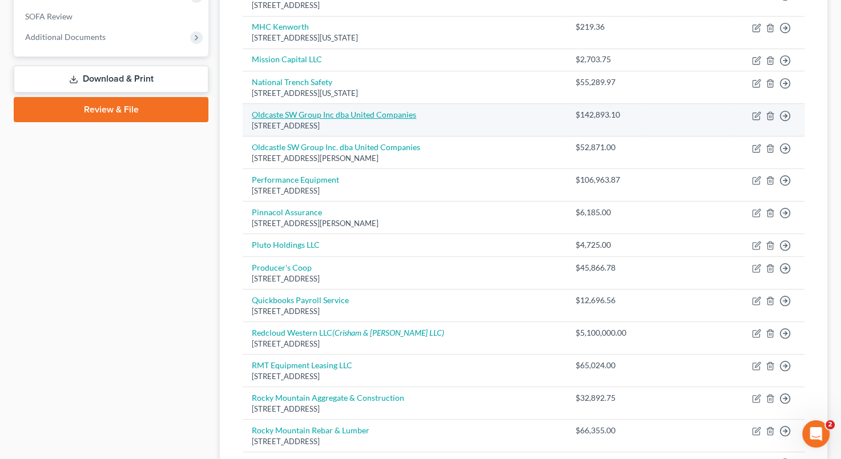
click at [313, 114] on link "Oldcaste SW Group Inc dba United Companies" at bounding box center [334, 115] width 164 height 10
select select "5"
select select "11"
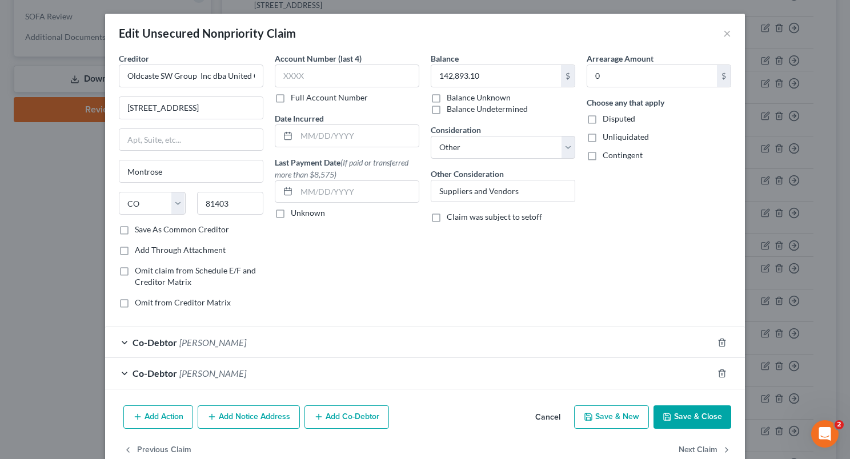
click at [231, 419] on button "Add Notice Address" at bounding box center [249, 417] width 102 height 24
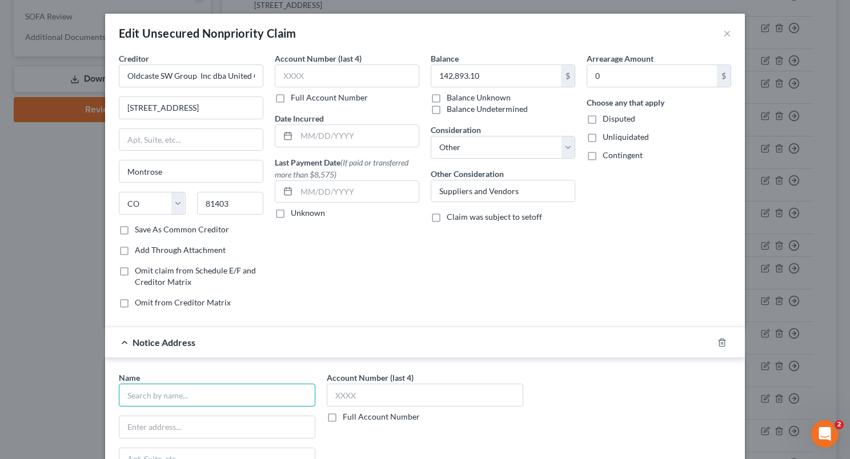
click at [182, 393] on input "text" at bounding box center [217, 395] width 196 height 23
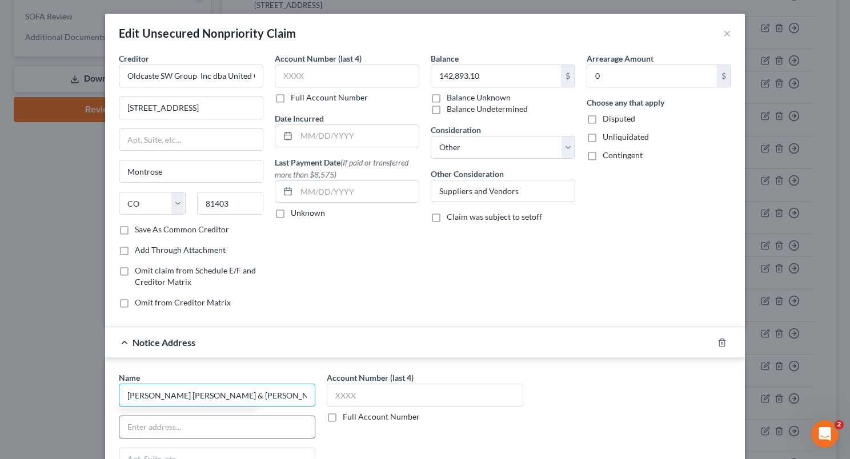
type input "[PERSON_NAME] [PERSON_NAME] & [PERSON_NAME] PC"
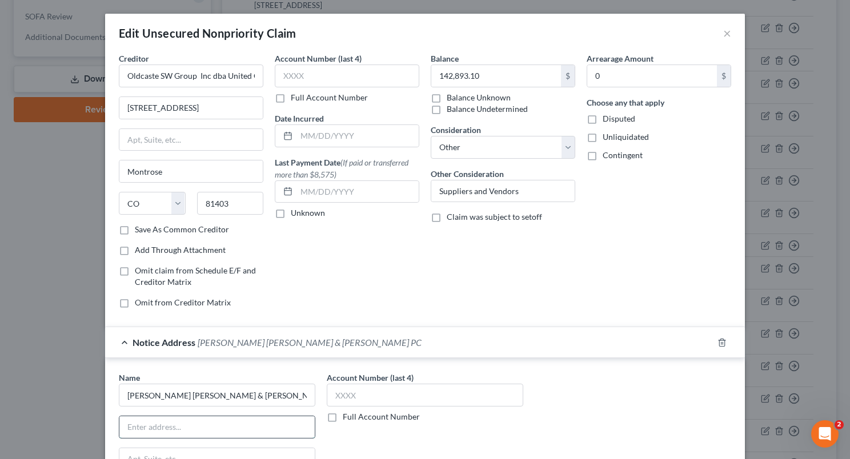
click at [178, 429] on input "text" at bounding box center [216, 427] width 195 height 22
type input "P..O. Box 40"
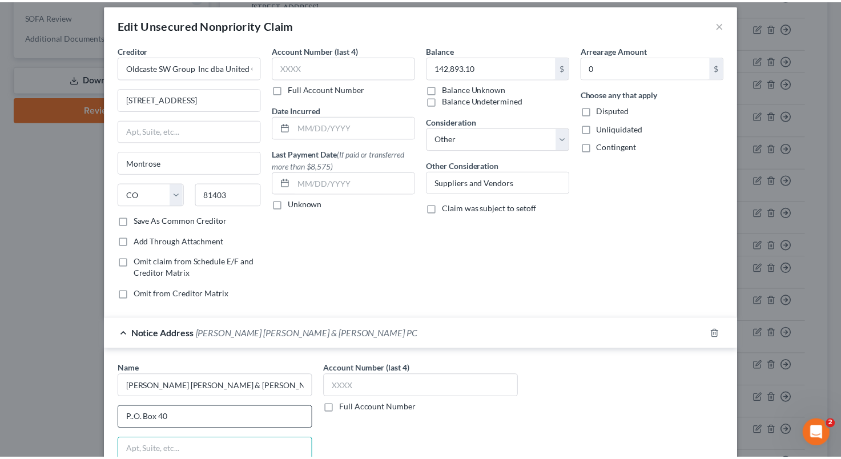
scroll to position [259, 0]
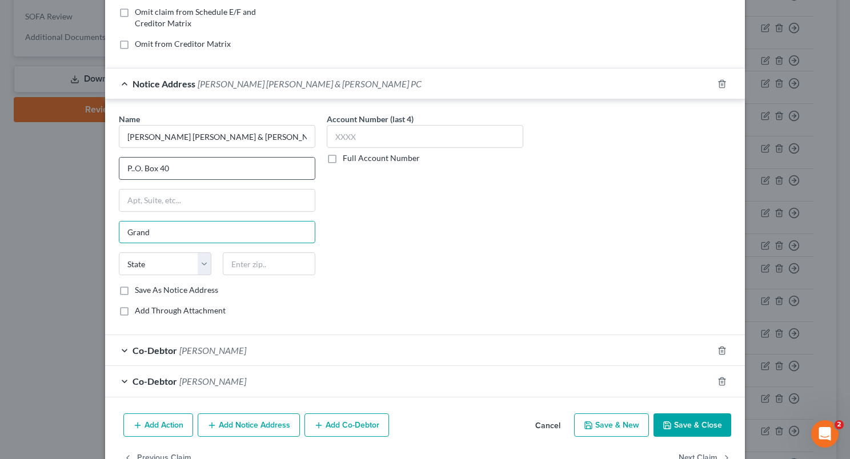
type input "[GEOGRAPHIC_DATA]"
select select "5"
type input "81502-0040"
click at [135, 284] on label "Save As Notice Address" at bounding box center [176, 289] width 83 height 11
click at [139, 284] on input "Save As Notice Address" at bounding box center [142, 287] width 7 height 7
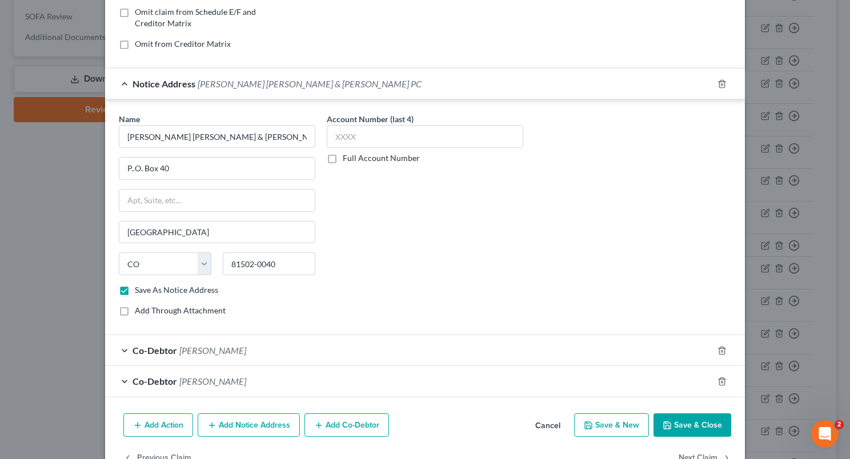
click at [702, 419] on button "Save & Close" at bounding box center [692, 425] width 78 height 24
checkbox input "false"
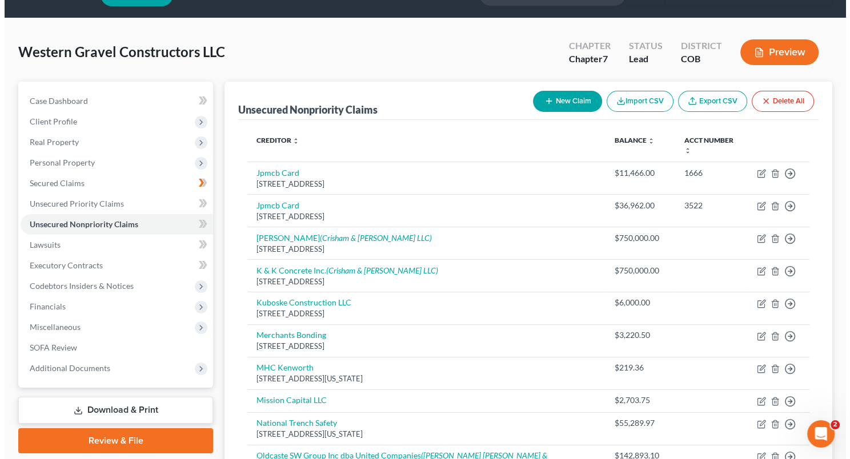
scroll to position [429, 0]
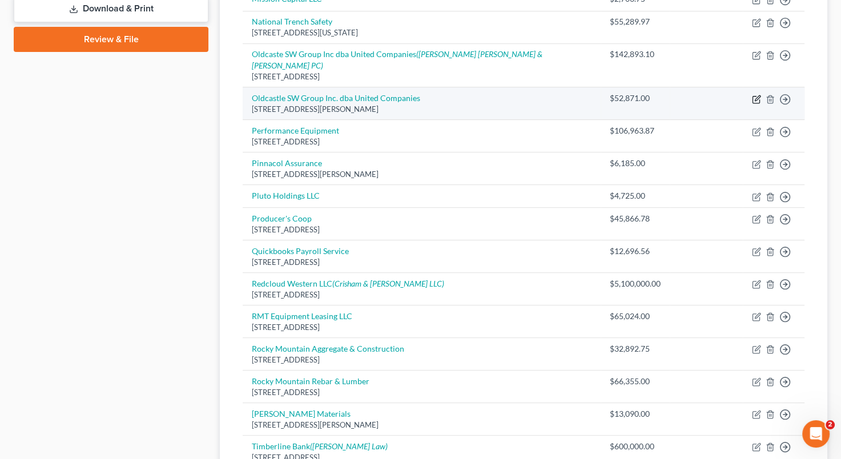
click at [757, 95] on icon "button" at bounding box center [756, 99] width 9 height 9
select select "5"
select select "11"
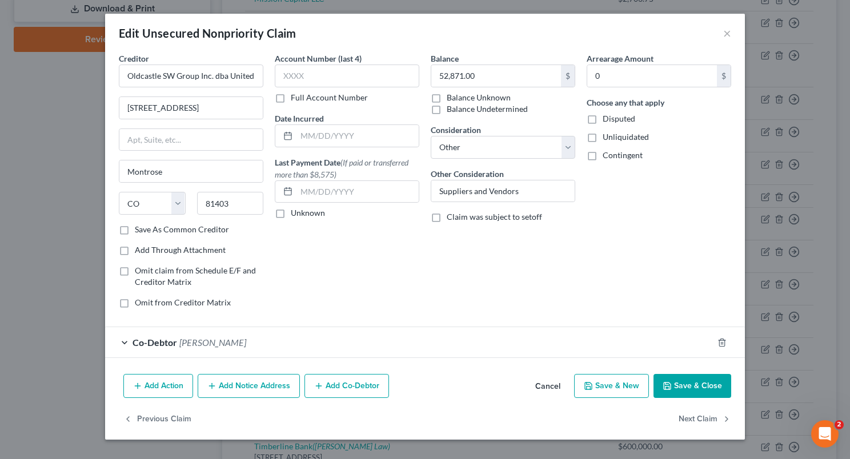
click at [246, 394] on button "Add Notice Address" at bounding box center [249, 386] width 102 height 24
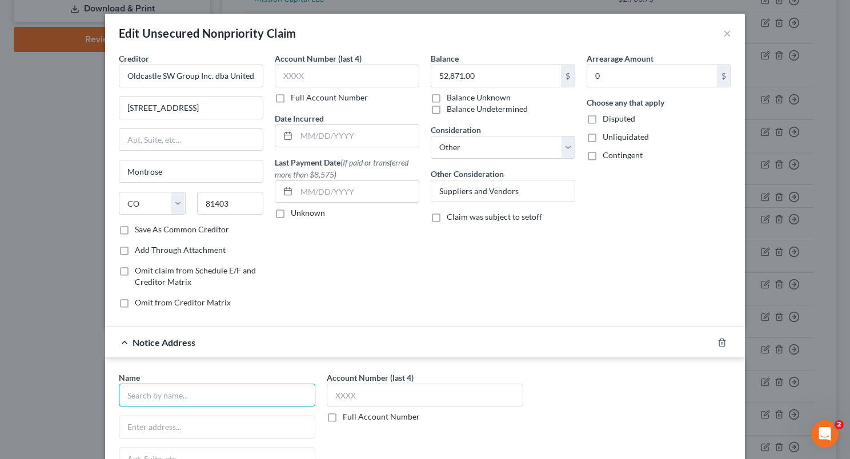
click at [221, 395] on input "text" at bounding box center [217, 395] width 196 height 23
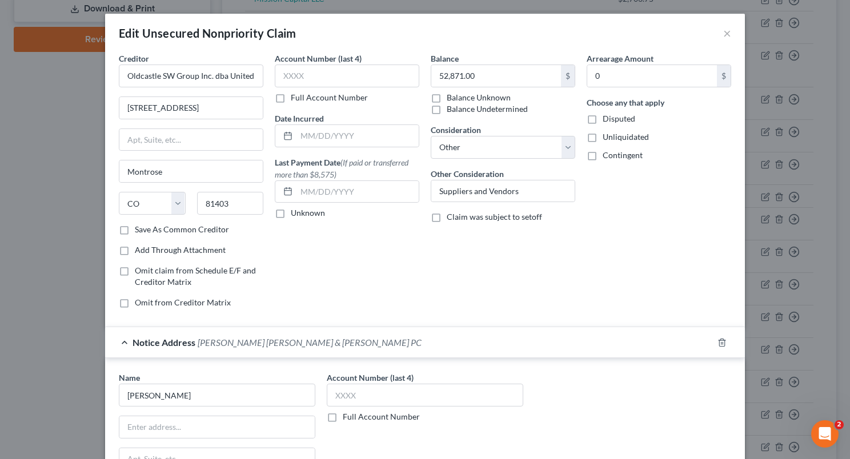
type input "[PERSON_NAME] [PERSON_NAME] & [PERSON_NAME] PC"
type input "P..O. Box 40"
type input "[GEOGRAPHIC_DATA]"
select select "5"
type input "81502-0040"
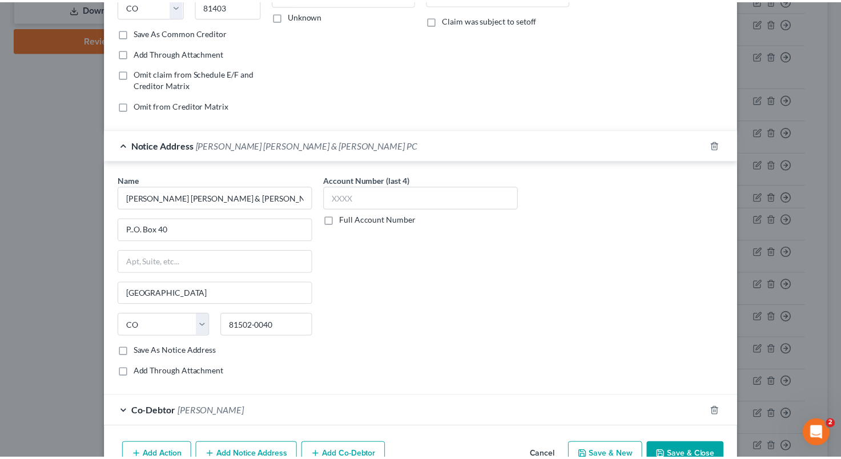
scroll to position [198, 0]
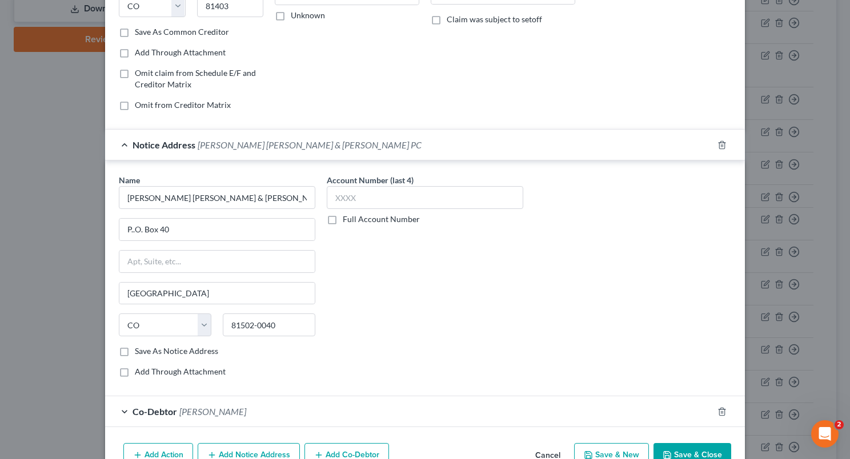
click at [697, 451] on button "Save & Close" at bounding box center [692, 455] width 78 height 24
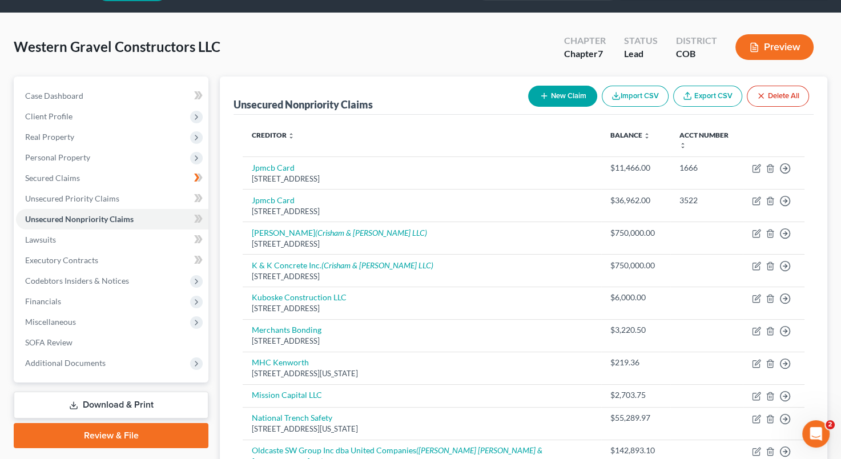
scroll to position [0, 0]
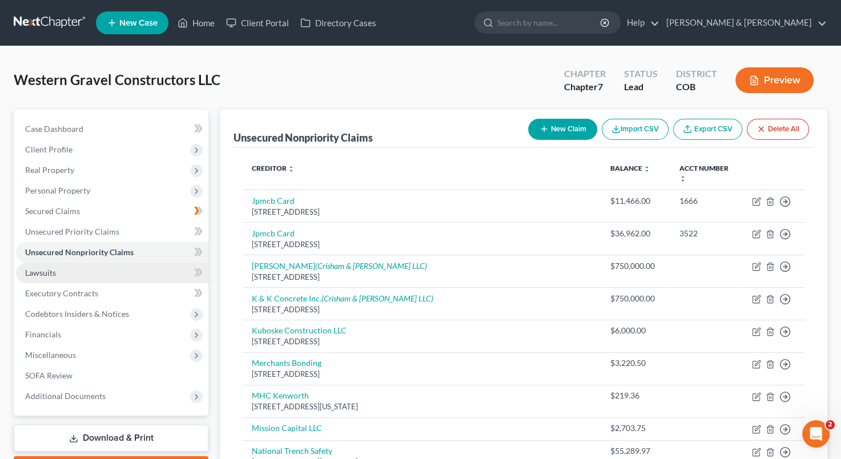
click at [105, 268] on link "Lawsuits" at bounding box center [112, 273] width 192 height 21
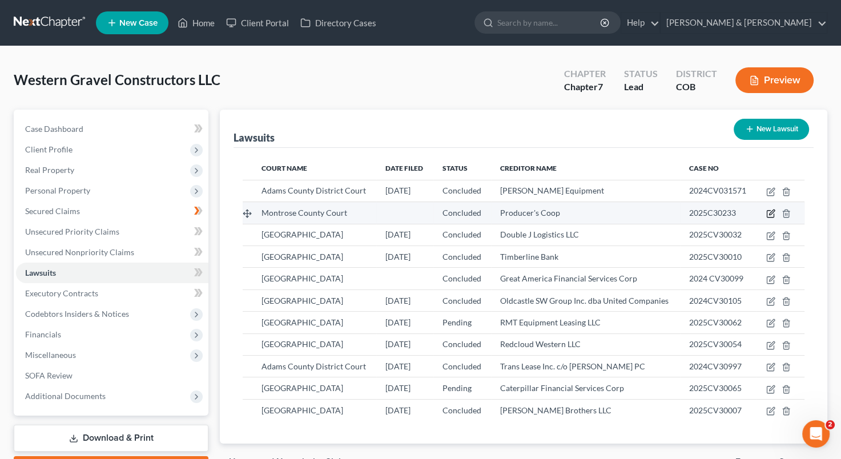
click at [772, 212] on icon "button" at bounding box center [770, 213] width 9 height 9
select select "5"
select select "2"
select select "3"
select select "5"
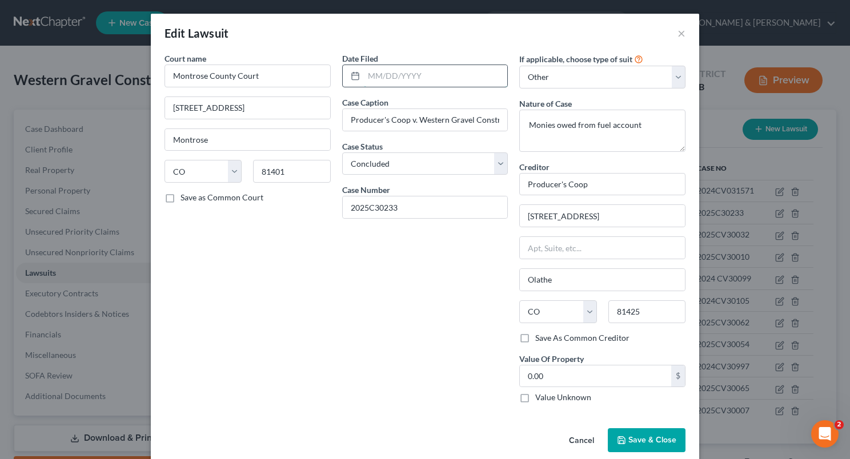
click at [372, 78] on input "text" at bounding box center [436, 76] width 144 height 22
type input "[DATE]"
click at [640, 445] on button "Save & Close" at bounding box center [647, 440] width 78 height 24
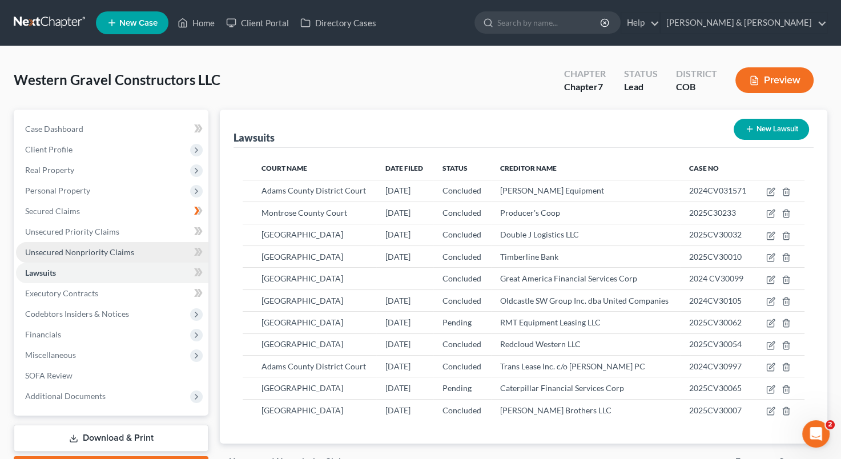
click at [137, 248] on link "Unsecured Nonpriority Claims" at bounding box center [112, 252] width 192 height 21
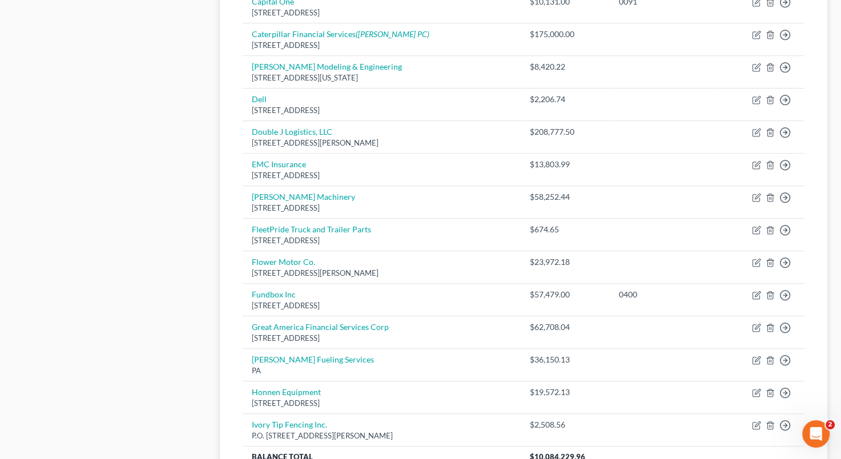
scroll to position [821, 0]
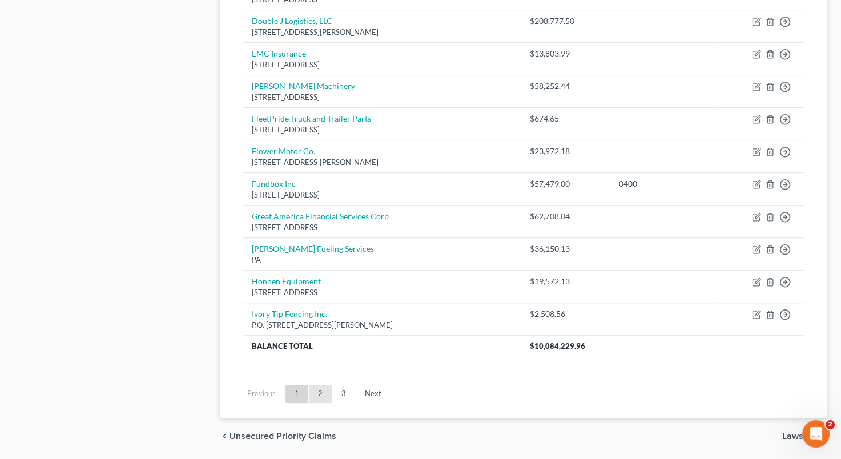
click at [325, 389] on link "2" at bounding box center [320, 394] width 23 height 18
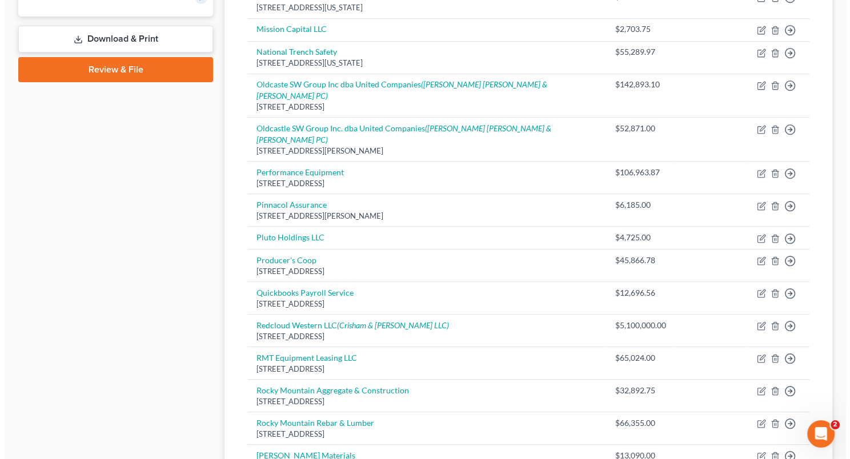
scroll to position [399, 0]
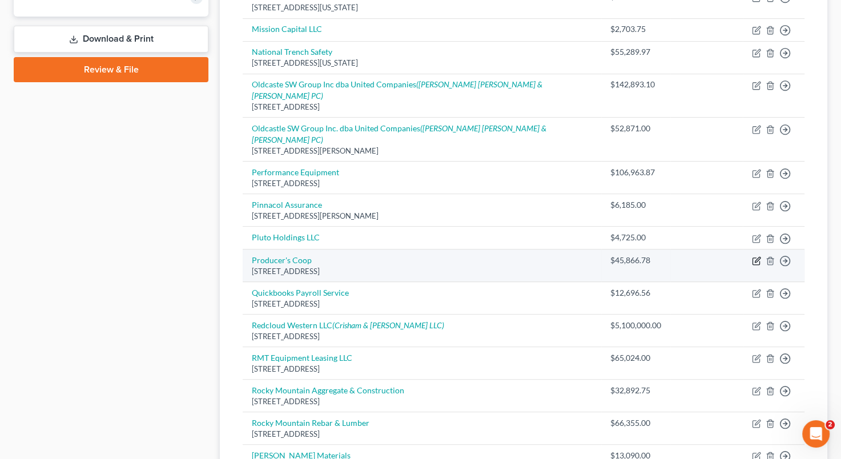
click at [758, 256] on icon "button" at bounding box center [756, 260] width 9 height 9
select select "5"
select select "11"
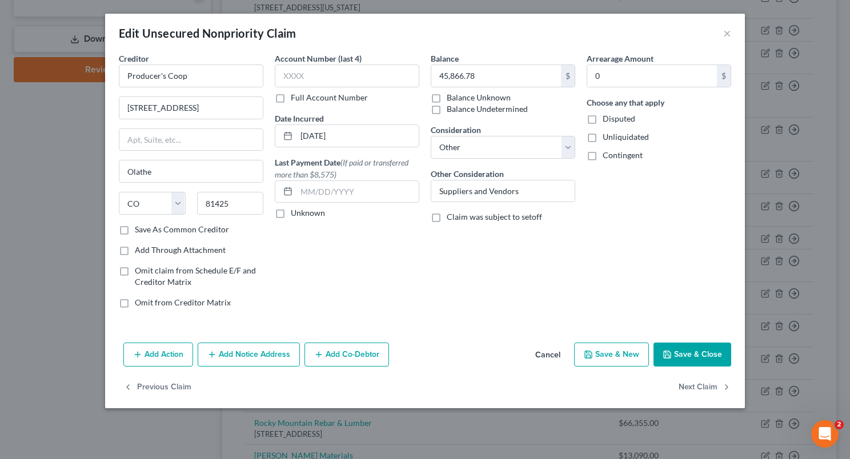
click at [253, 357] on button "Add Notice Address" at bounding box center [249, 355] width 102 height 24
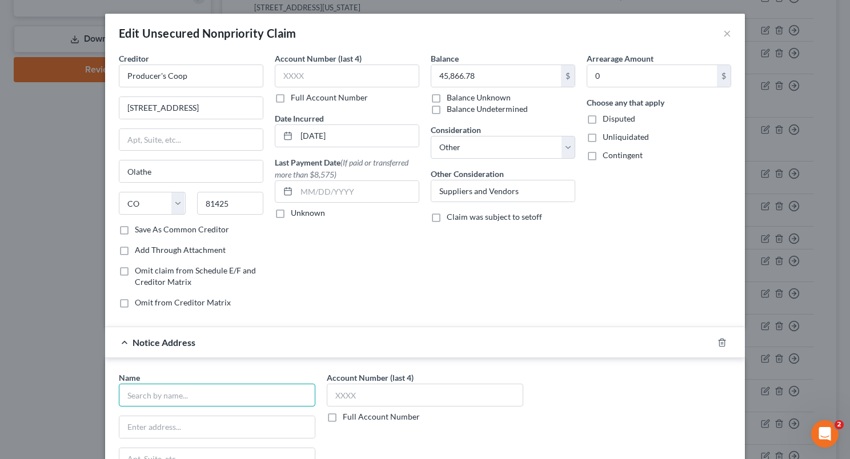
click at [204, 392] on input "text" at bounding box center [217, 395] width 196 height 23
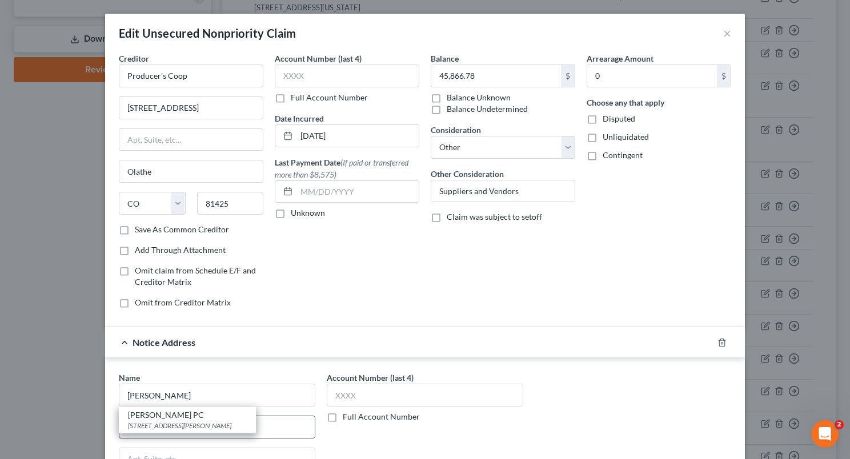
click at [199, 421] on div "[STREET_ADDRESS][PERSON_NAME]" at bounding box center [187, 426] width 119 height 10
type input "[PERSON_NAME] PC"
type input "[STREET_ADDRESS][PERSON_NAME]"
type input "Montrose"
select select "5"
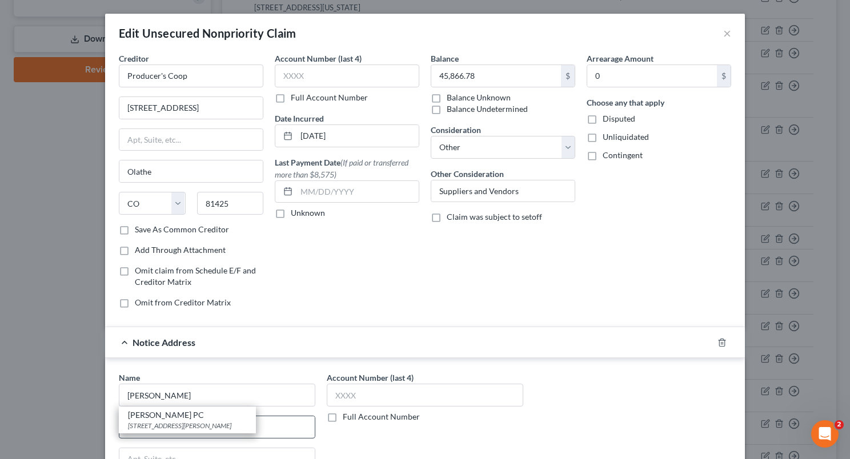
type input "81401"
click at [839, 287] on div "Edit Unsecured Nonpriority Claim × Creditor * Producer's Coop [STREET_ADDRESS][…" at bounding box center [425, 229] width 850 height 459
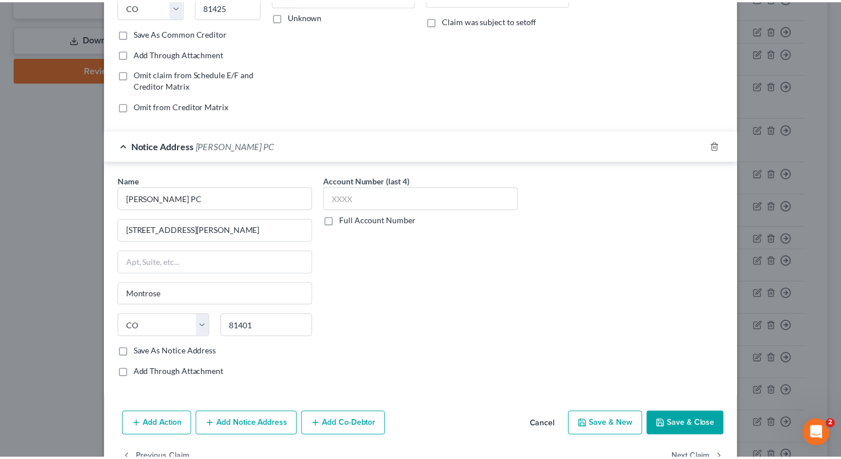
scroll to position [199, 0]
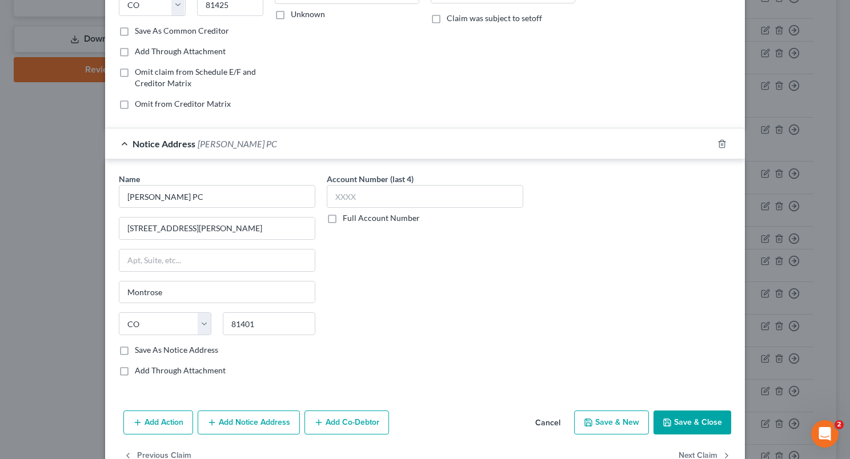
click at [674, 415] on button "Save & Close" at bounding box center [692, 423] width 78 height 24
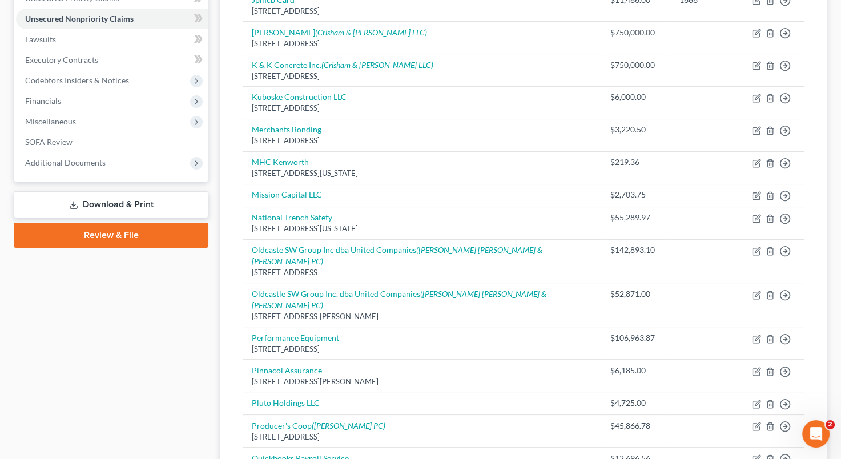
scroll to position [230, 0]
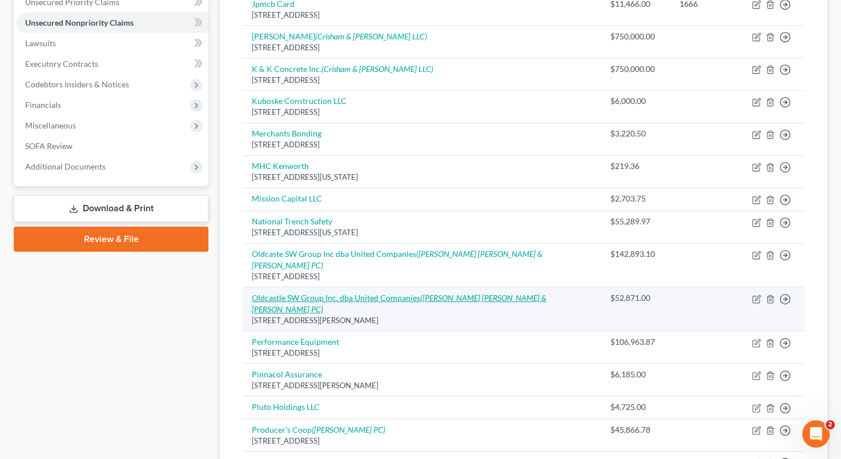
click at [374, 293] on link "Oldcastle SW Group Inc. dba United Companies ([PERSON_NAME] [PERSON_NAME] & [PE…" at bounding box center [399, 303] width 295 height 21
select select "5"
select select "11"
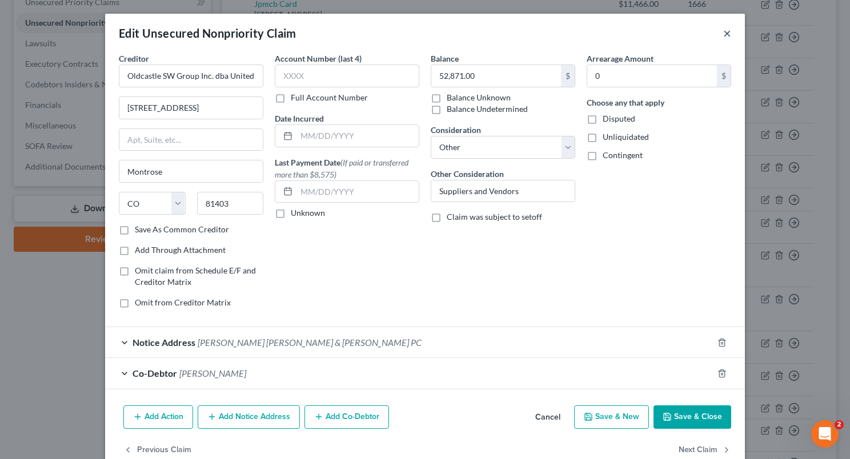
click at [723, 35] on button "×" at bounding box center [727, 33] width 8 height 14
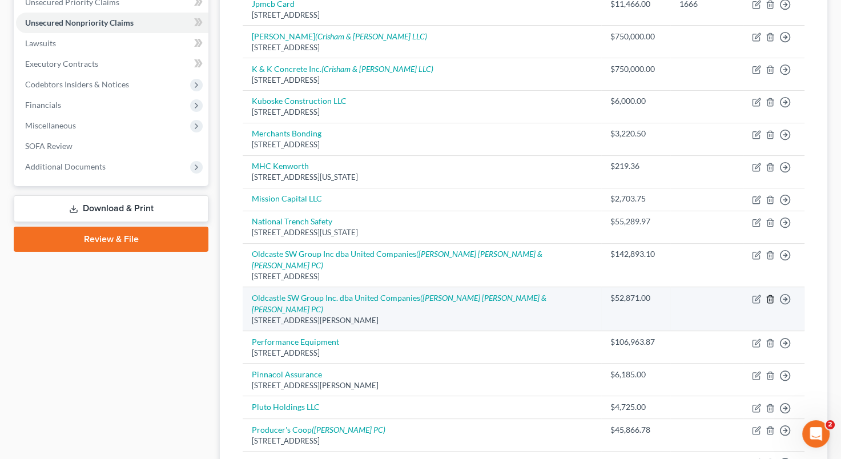
click at [771, 299] on line "button" at bounding box center [771, 300] width 0 height 2
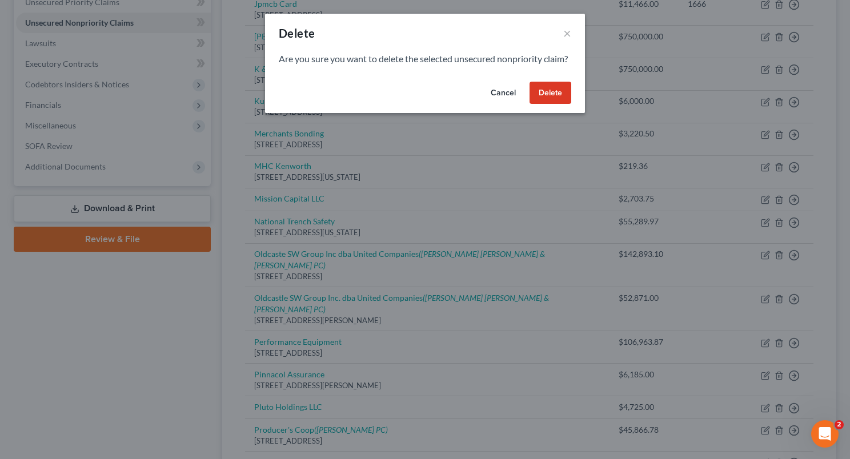
click at [558, 104] on button "Delete" at bounding box center [550, 93] width 42 height 23
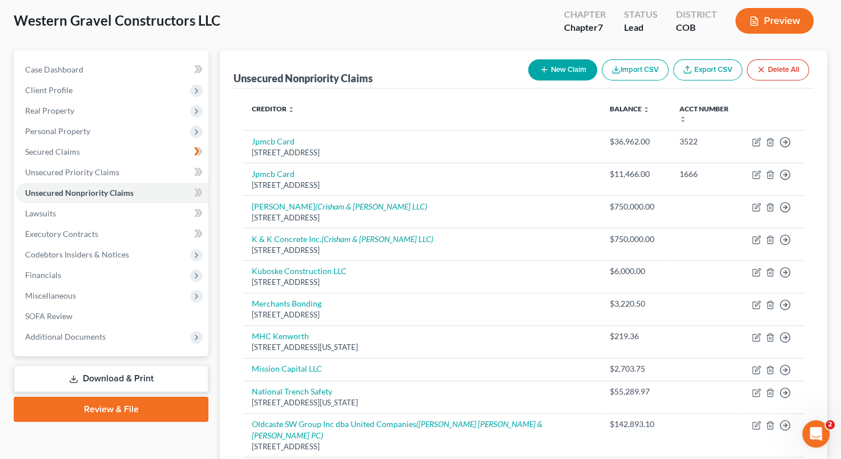
scroll to position [0, 0]
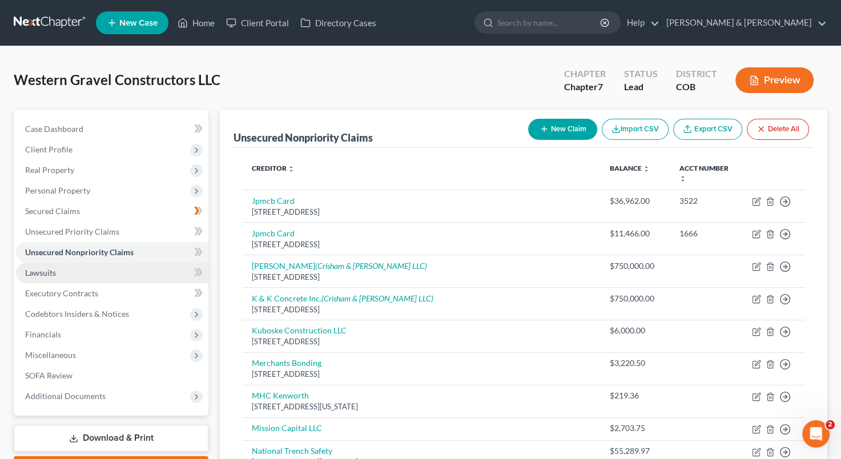
click at [130, 272] on link "Lawsuits" at bounding box center [112, 273] width 192 height 21
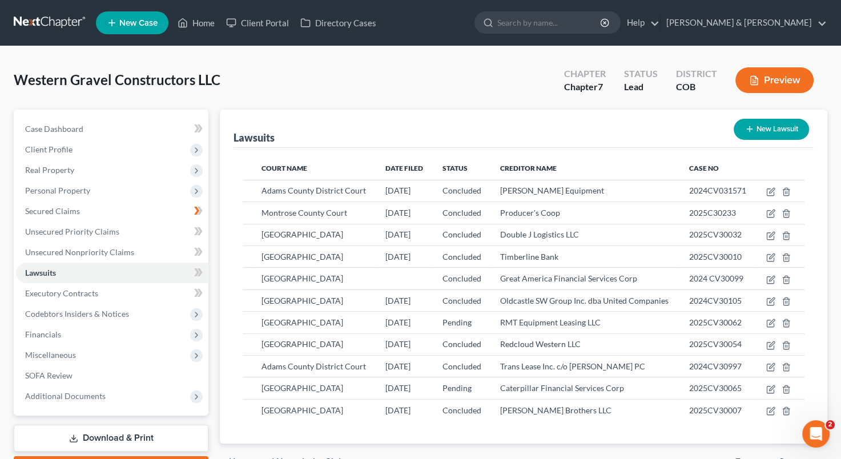
click at [530, 428] on div "Court Name Date Filed Status Creditor Name Case No Adams County District Court …" at bounding box center [524, 296] width 580 height 296
click at [111, 254] on span "Unsecured Nonpriority Claims" at bounding box center [79, 252] width 109 height 10
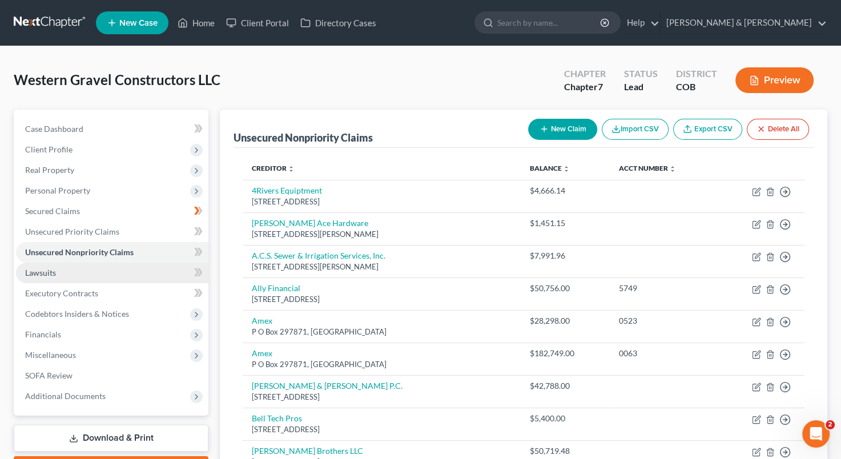
click at [89, 270] on link "Lawsuits" at bounding box center [112, 273] width 192 height 21
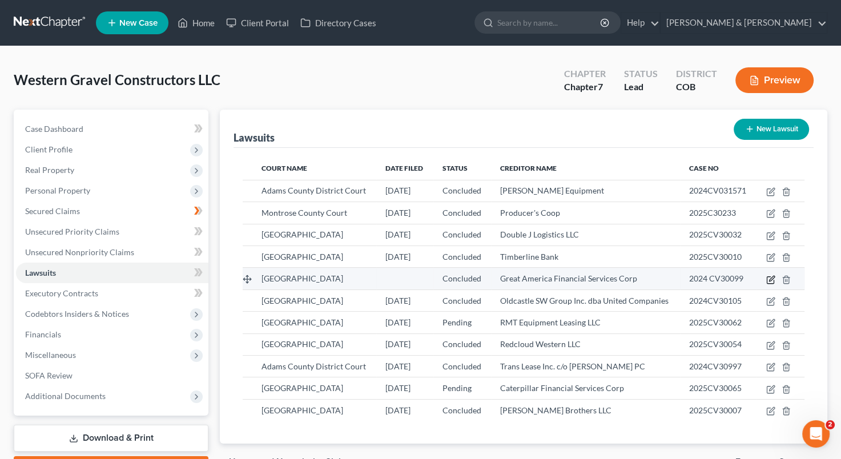
click at [772, 279] on icon "button" at bounding box center [770, 279] width 9 height 9
select select "5"
select select "2"
select select "3"
select select "16"
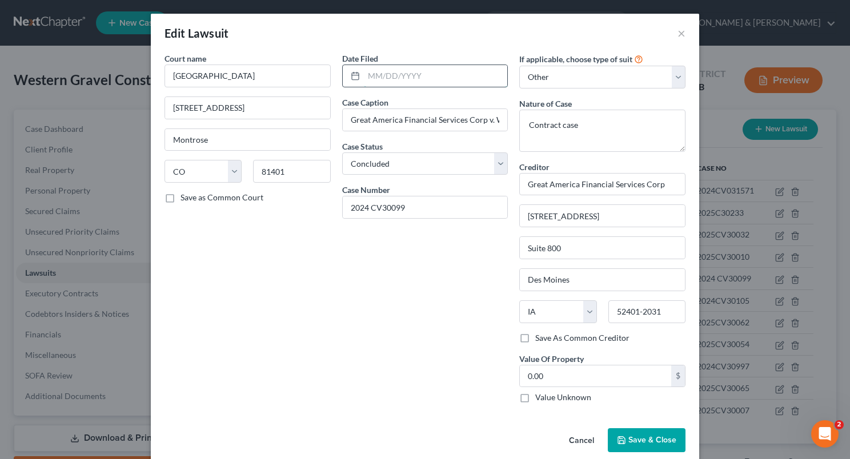
click at [364, 75] on input "text" at bounding box center [436, 76] width 144 height 22
type input "[DATE]"
click at [635, 435] on span "Save & Close" at bounding box center [652, 440] width 48 height 10
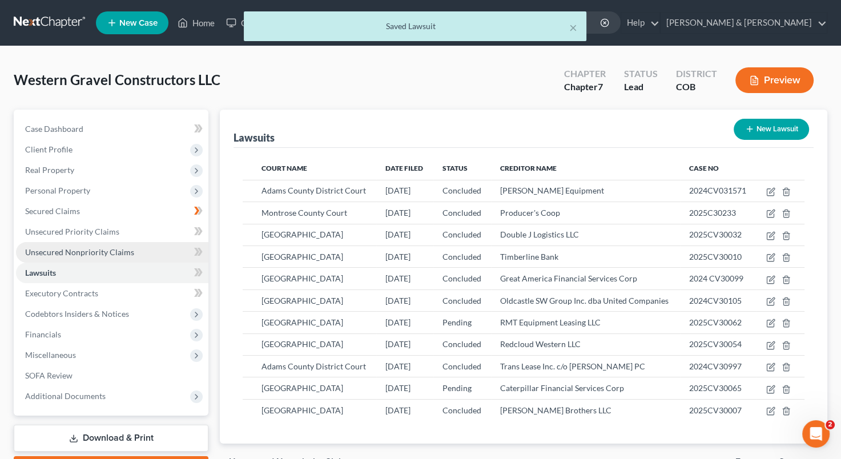
click at [149, 248] on link "Unsecured Nonpriority Claims" at bounding box center [112, 252] width 192 height 21
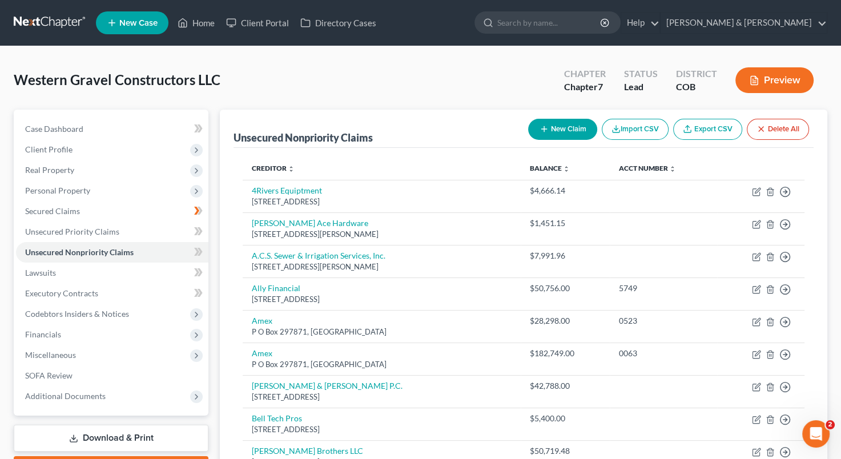
drag, startPoint x: 841, startPoint y: 195, endPoint x: 839, endPoint y: 249, distance: 54.3
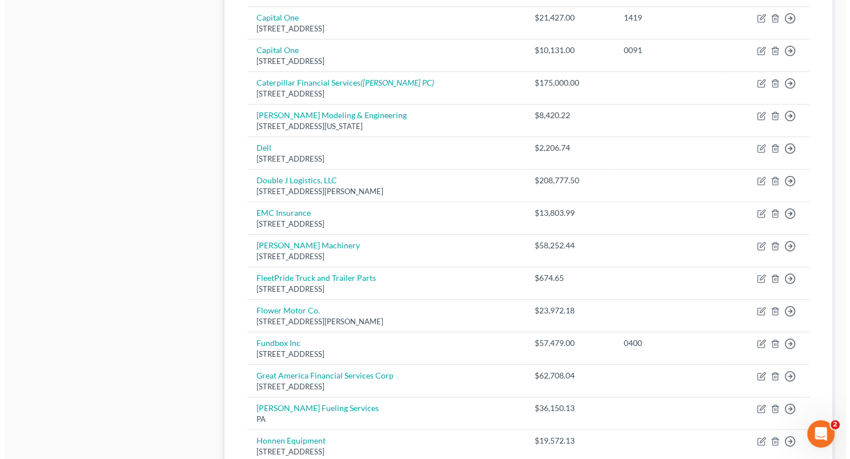
scroll to position [662, 0]
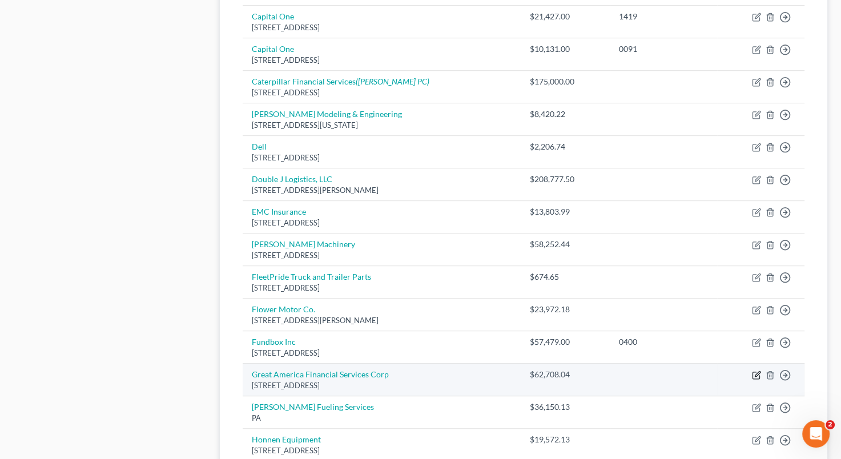
click at [756, 371] on icon "button" at bounding box center [756, 375] width 9 height 9
select select "16"
select select "8"
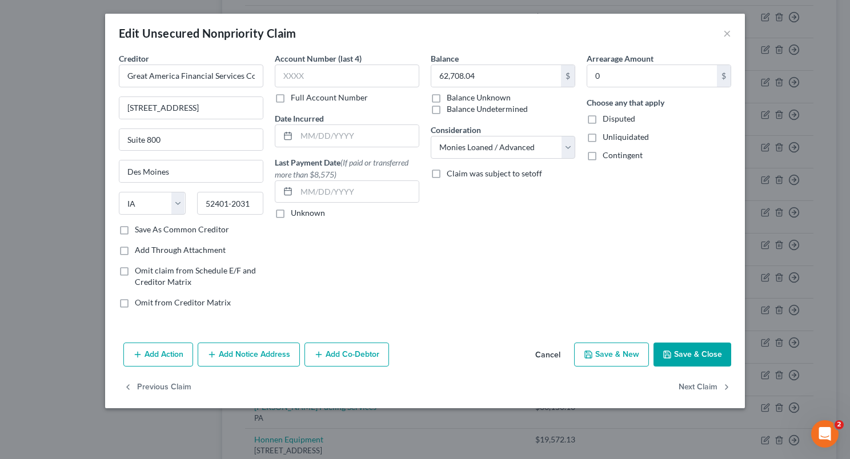
click at [269, 356] on button "Add Notice Address" at bounding box center [249, 355] width 102 height 24
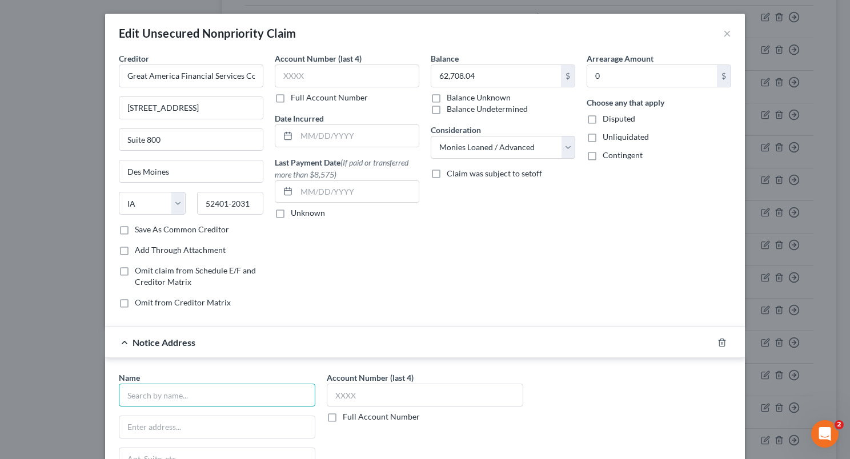
click at [206, 395] on input "text" at bounding box center [217, 395] width 196 height 23
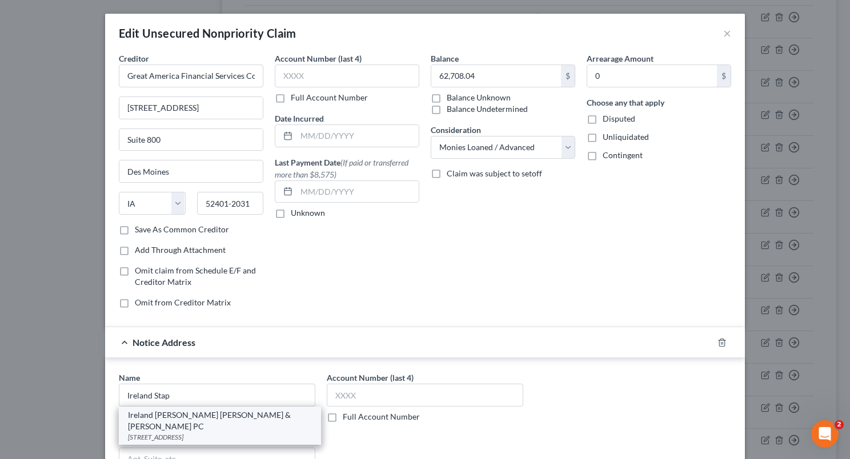
click at [206, 413] on div "Ireland [PERSON_NAME] [PERSON_NAME] & [PERSON_NAME] PC" at bounding box center [220, 420] width 184 height 23
type input "Ireland [PERSON_NAME] [PERSON_NAME] & [PERSON_NAME] PC"
type input "[STREET_ADDRESS]"
type input "Suite 3000"
type input "[GEOGRAPHIC_DATA]"
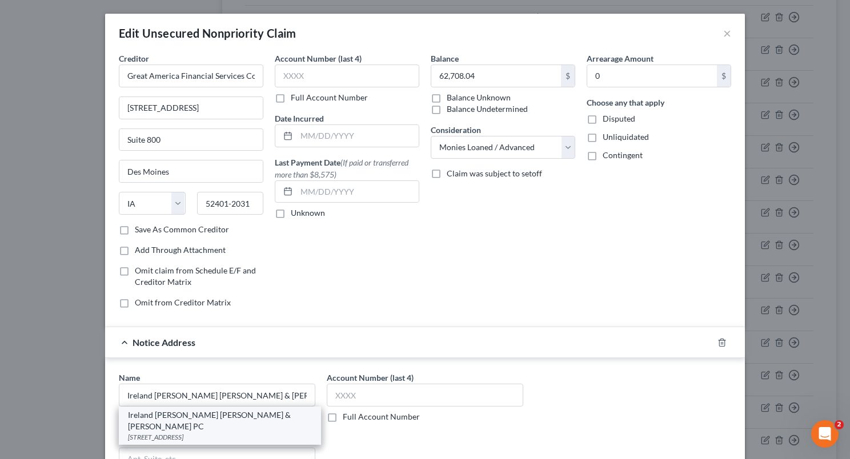
select select "5"
type input "80264"
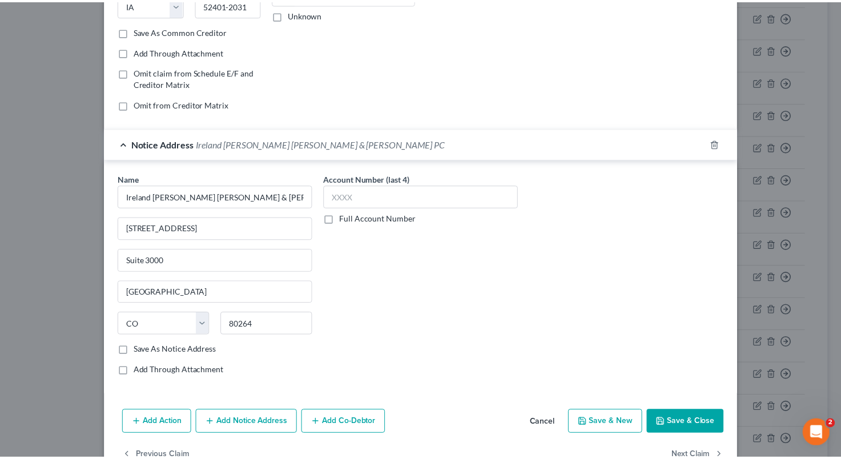
scroll to position [200, 0]
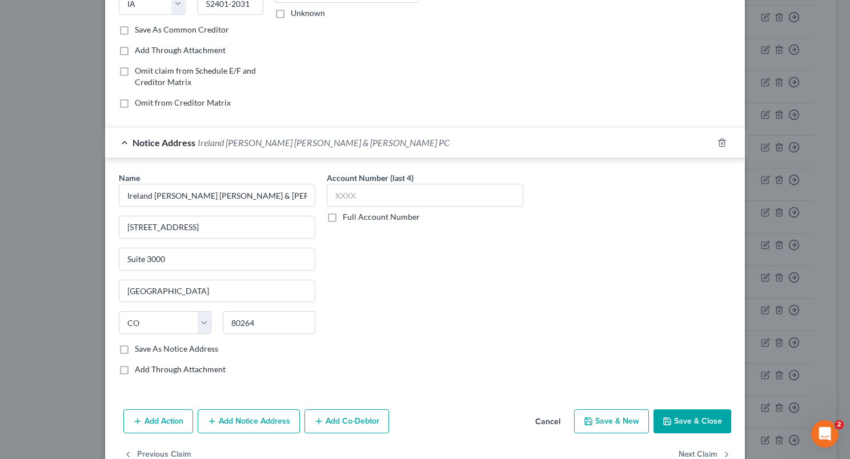
click at [683, 416] on button "Save & Close" at bounding box center [692, 421] width 78 height 24
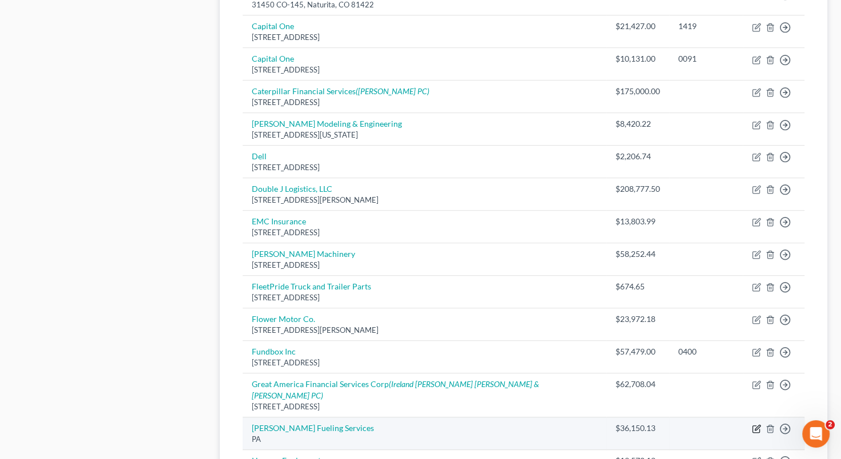
click at [758, 425] on icon "button" at bounding box center [757, 427] width 5 height 5
select select "39"
select select "11"
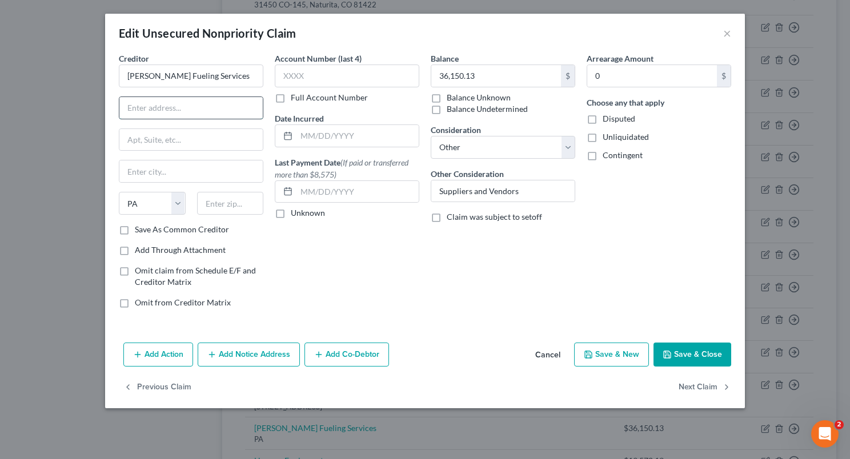
click at [211, 108] on input "text" at bounding box center [190, 108] width 143 height 22
type input "[STREET_ADDRESS][PERSON_NAME]"
type input "Media"
type input "19063"
click at [135, 226] on label "Save As Common Creditor" at bounding box center [182, 229] width 94 height 11
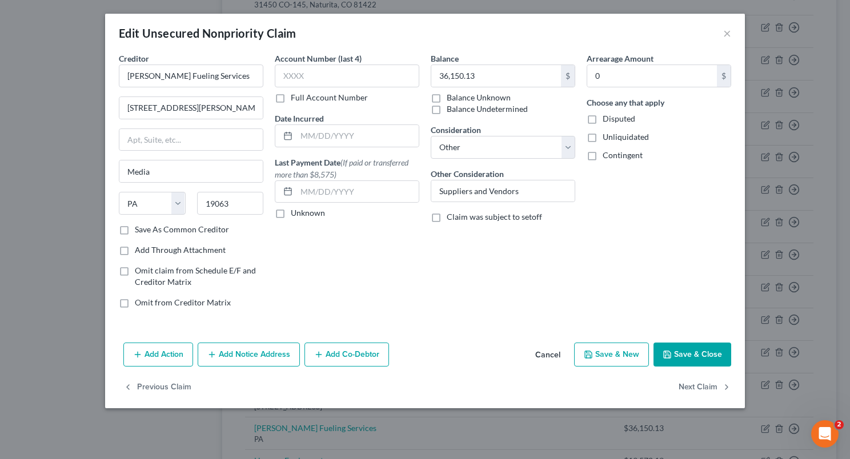
click at [139, 226] on input "Save As Common Creditor" at bounding box center [142, 227] width 7 height 7
click at [674, 354] on button "Save & Close" at bounding box center [692, 355] width 78 height 24
checkbox input "false"
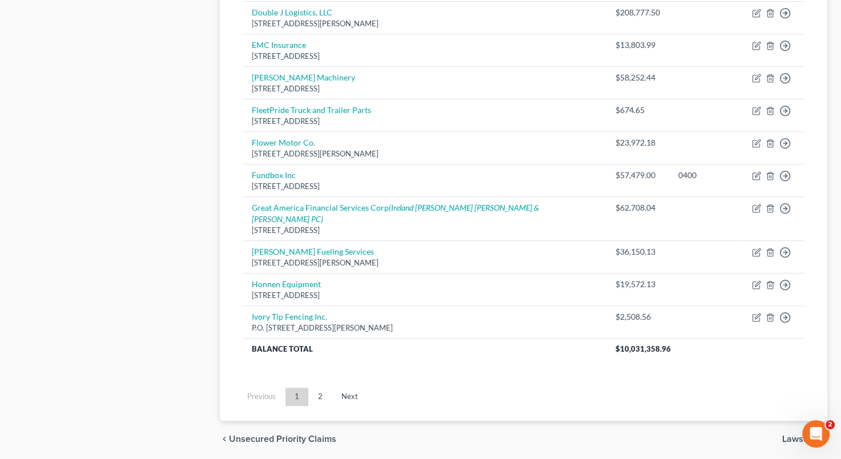
scroll to position [855, 0]
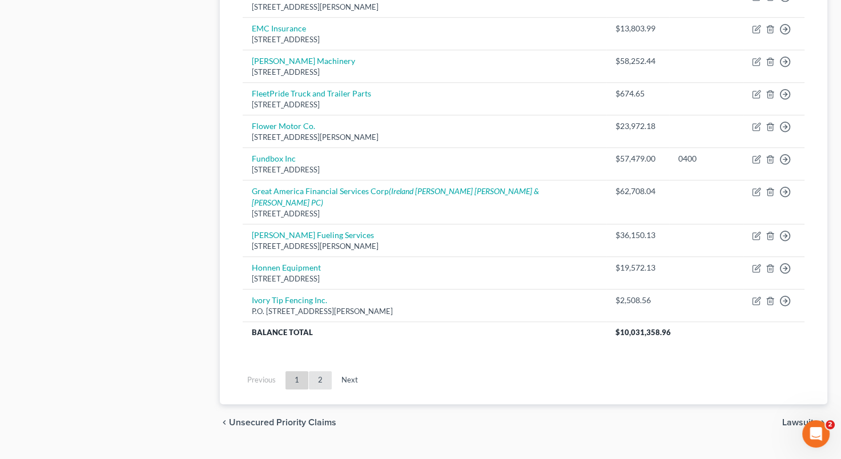
click at [316, 371] on link "2" at bounding box center [320, 380] width 23 height 18
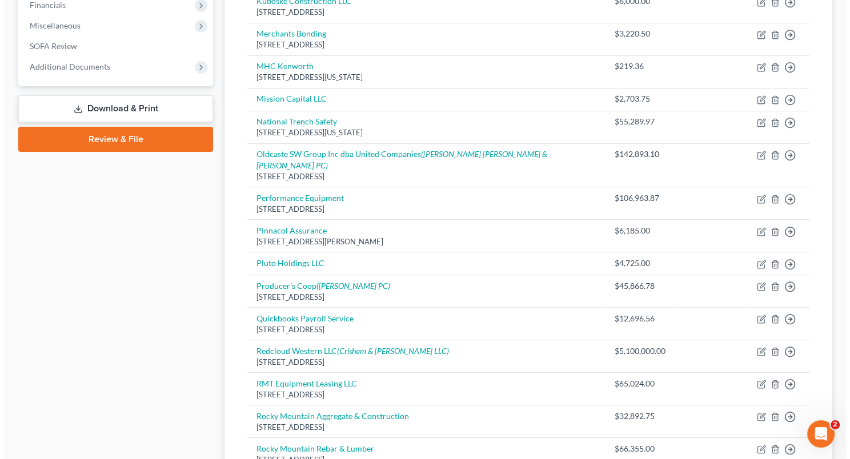
scroll to position [291, 0]
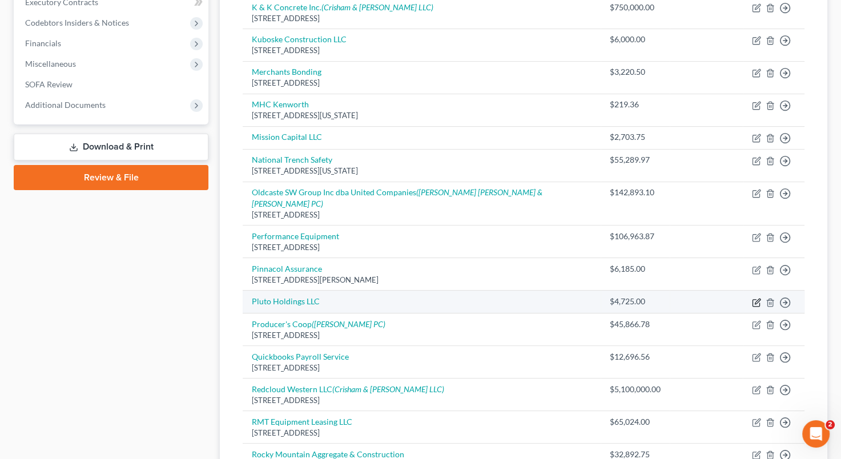
click at [756, 299] on icon "button" at bounding box center [757, 301] width 5 height 5
select select "11"
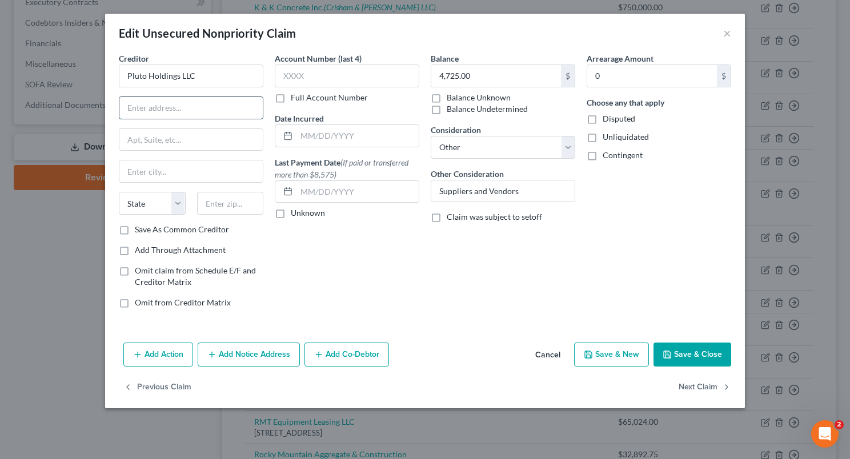
click at [180, 104] on input "text" at bounding box center [190, 108] width 143 height 22
type input "[STREET_ADDRESS][PERSON_NAME]"
click at [167, 166] on input "text" at bounding box center [190, 171] width 143 height 22
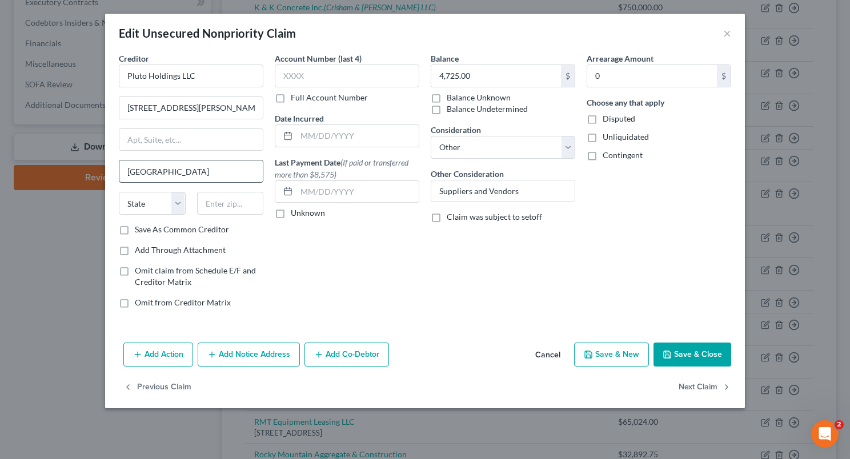
type input "[GEOGRAPHIC_DATA]"
click at [149, 210] on select "State [US_STATE] AK AR AZ CA CO CT DE DC [GEOGRAPHIC_DATA] [GEOGRAPHIC_DATA] GU…" at bounding box center [152, 203] width 67 height 23
select select "4"
click at [119, 192] on select "State [US_STATE] AK AR AZ CA CO CT DE DC [GEOGRAPHIC_DATA] [GEOGRAPHIC_DATA] GU…" at bounding box center [152, 203] width 67 height 23
click at [237, 203] on input "text" at bounding box center [230, 203] width 67 height 23
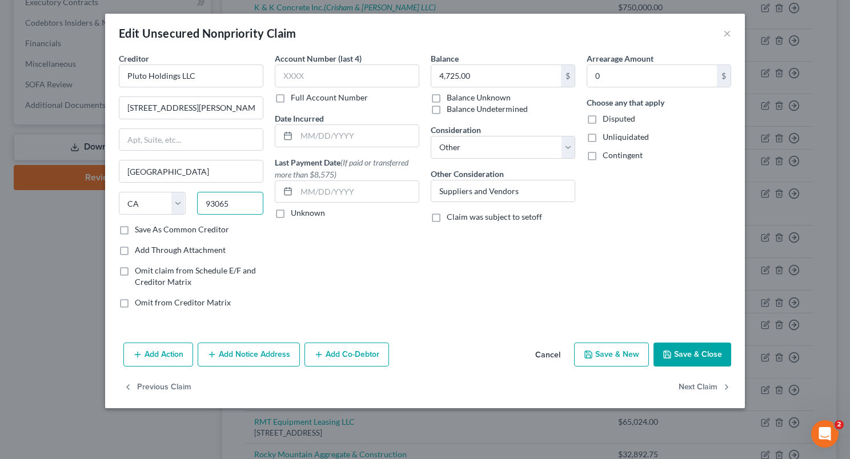
type input "93065"
click at [248, 350] on button "Add Notice Address" at bounding box center [249, 355] width 102 height 24
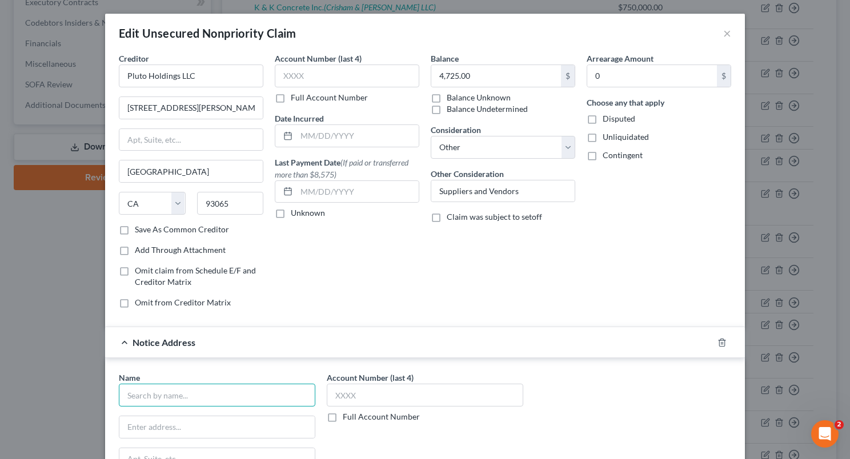
click at [226, 388] on input "text" at bounding box center [217, 395] width 196 height 23
type input "Pluto Holdings, LLC"
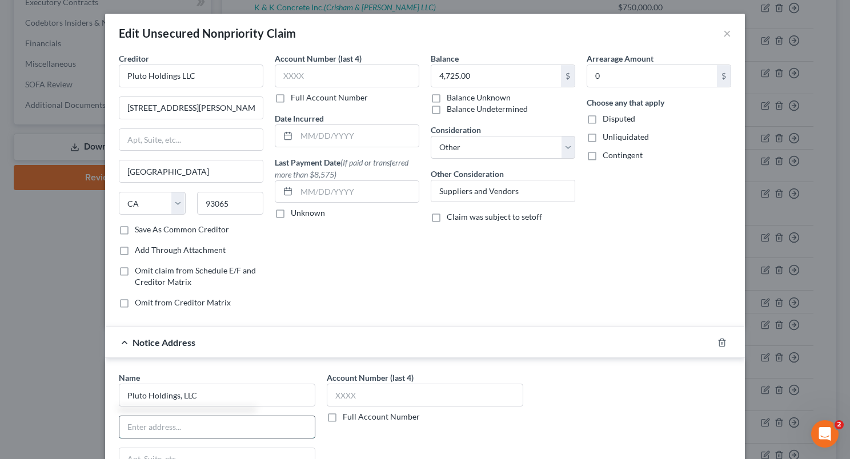
click at [178, 432] on input "text" at bounding box center [216, 427] width 195 height 22
type input "[STREET_ADDRESS][PERSON_NAME]"
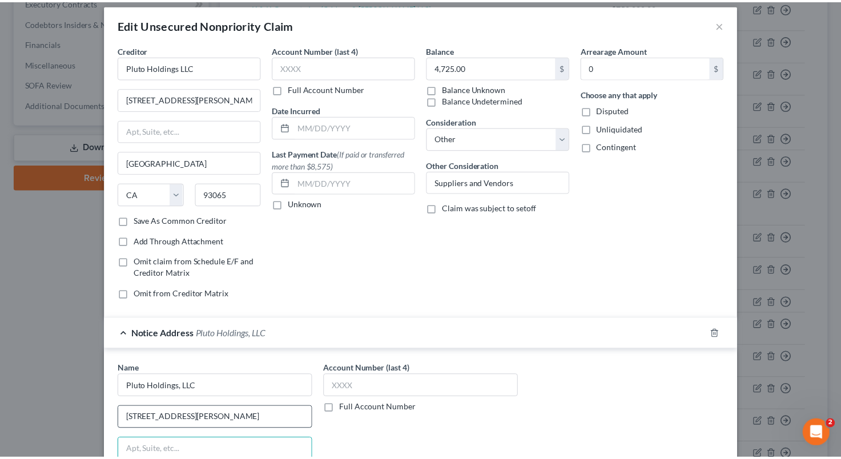
scroll to position [227, 0]
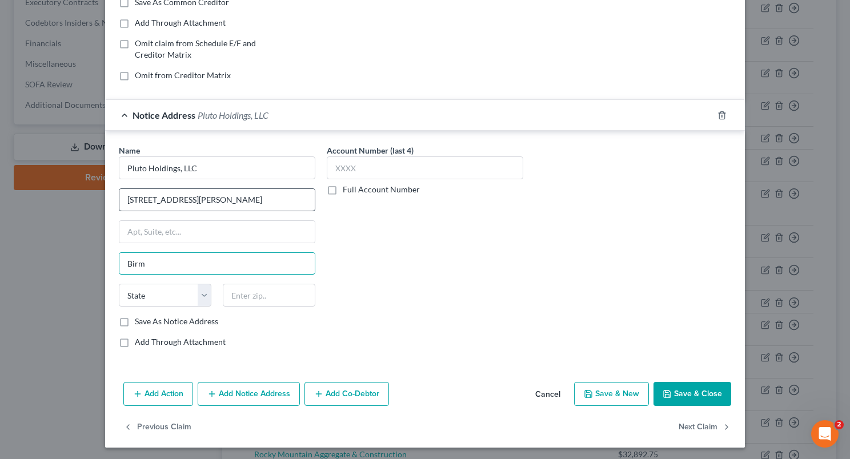
type input "[GEOGRAPHIC_DATA]"
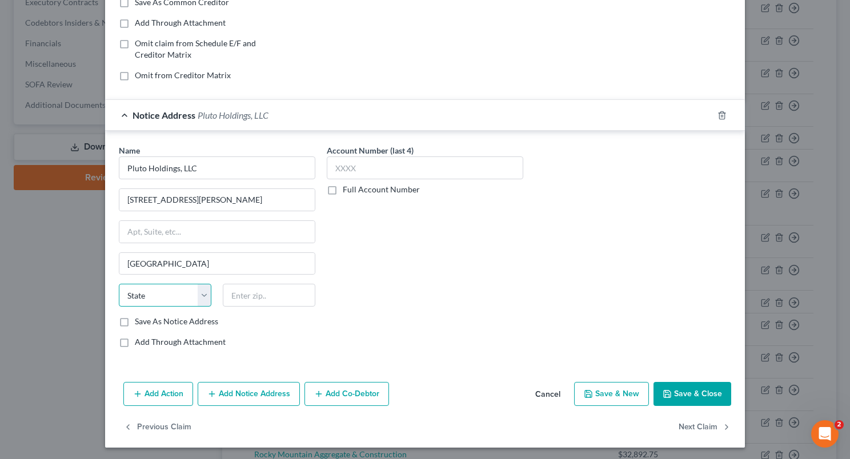
click at [198, 290] on select "State [US_STATE] AK AR AZ CA CO CT DE DC [GEOGRAPHIC_DATA] [GEOGRAPHIC_DATA] GU…" at bounding box center [165, 295] width 93 height 23
select select "23"
click at [119, 284] on select "State [US_STATE] AK AR AZ CA CO CT DE DC [GEOGRAPHIC_DATA] [GEOGRAPHIC_DATA] GU…" at bounding box center [165, 295] width 93 height 23
click at [201, 298] on select "State [US_STATE] AK AR AZ CA CO CT DE DC [GEOGRAPHIC_DATA] [GEOGRAPHIC_DATA] GU…" at bounding box center [165, 295] width 93 height 23
click at [119, 284] on select "State [US_STATE] AK AR AZ CA CO CT DE DC [GEOGRAPHIC_DATA] [GEOGRAPHIC_DATA] GU…" at bounding box center [165, 295] width 93 height 23
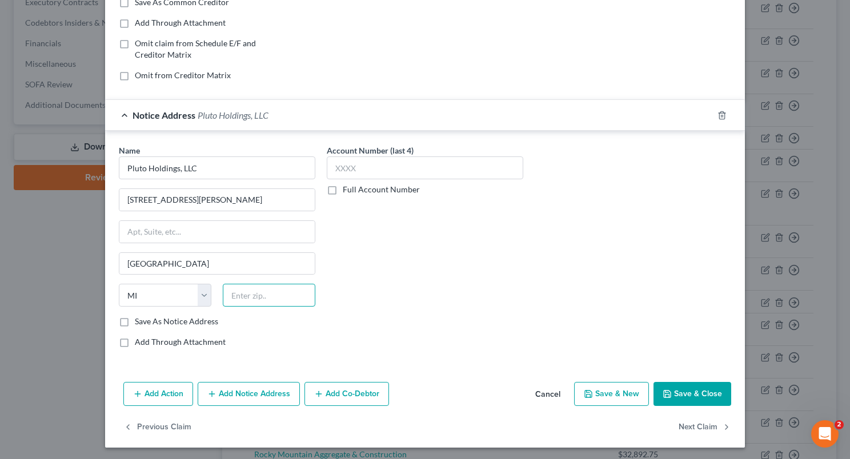
click at [281, 297] on input "text" at bounding box center [269, 295] width 93 height 23
type input "48009"
click at [692, 391] on button "Save & Close" at bounding box center [692, 394] width 78 height 24
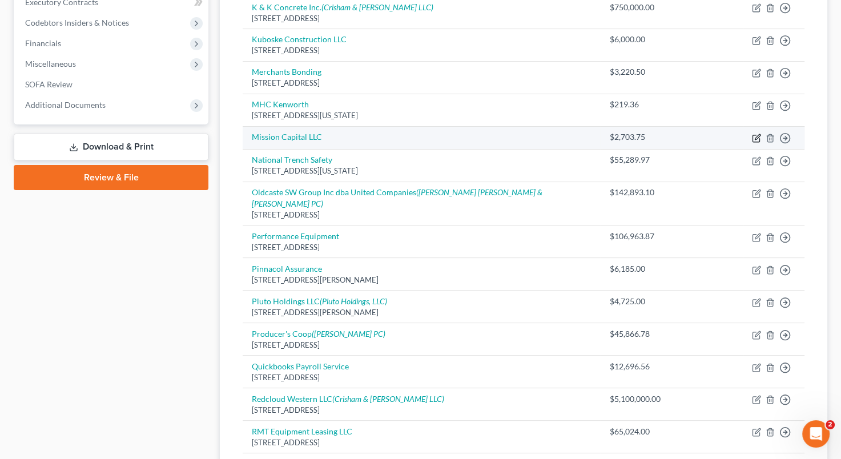
click at [754, 134] on icon "button" at bounding box center [756, 138] width 9 height 9
select select "11"
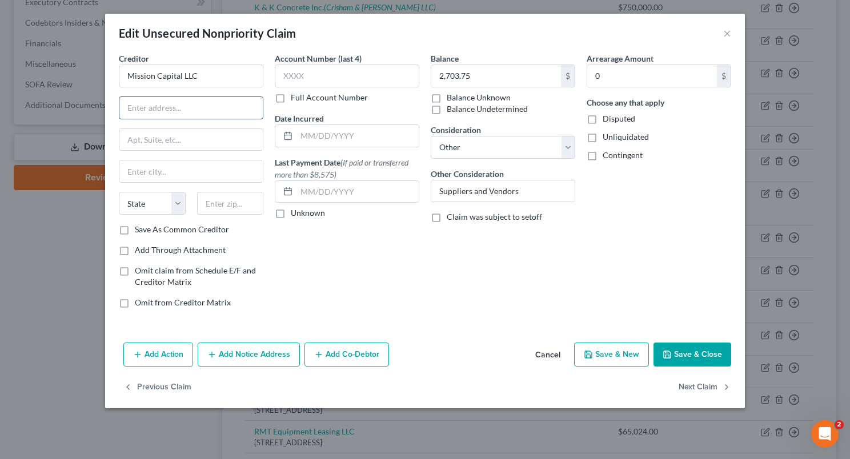
click at [200, 104] on input "text" at bounding box center [190, 108] width 143 height 22
type input "[STREET_ADDRESS][US_STATE]"
type input "Austin"
select select "45"
type input "78746"
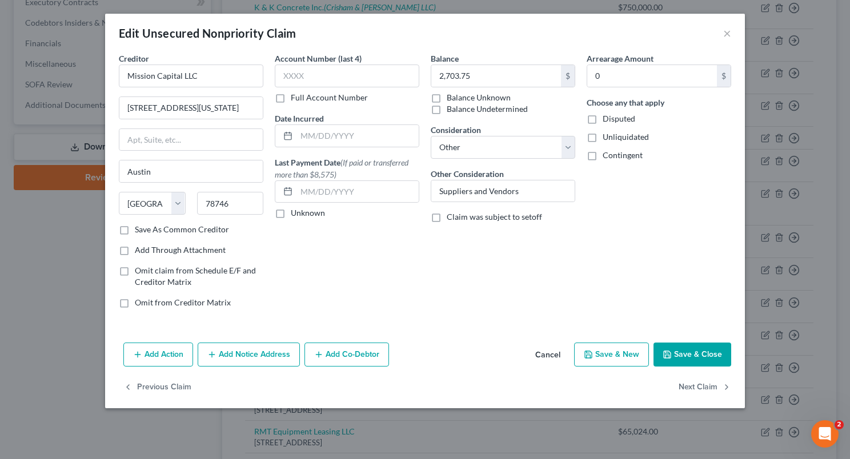
click at [680, 360] on button "Save & Close" at bounding box center [692, 355] width 78 height 24
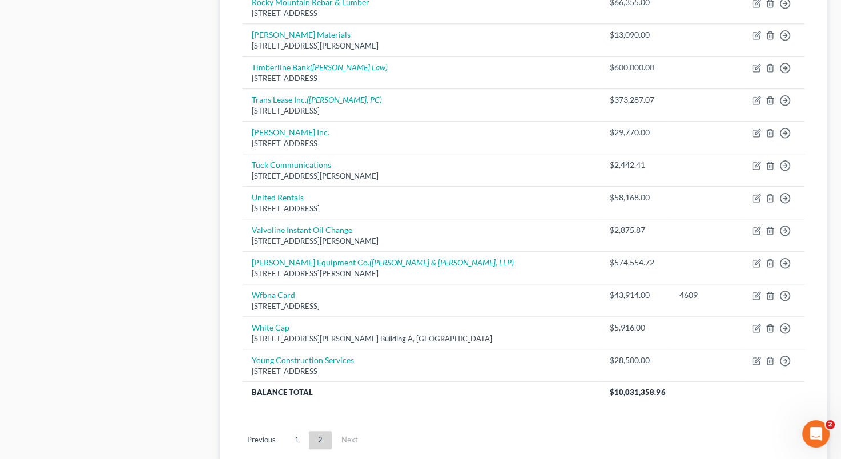
scroll to position [833, 0]
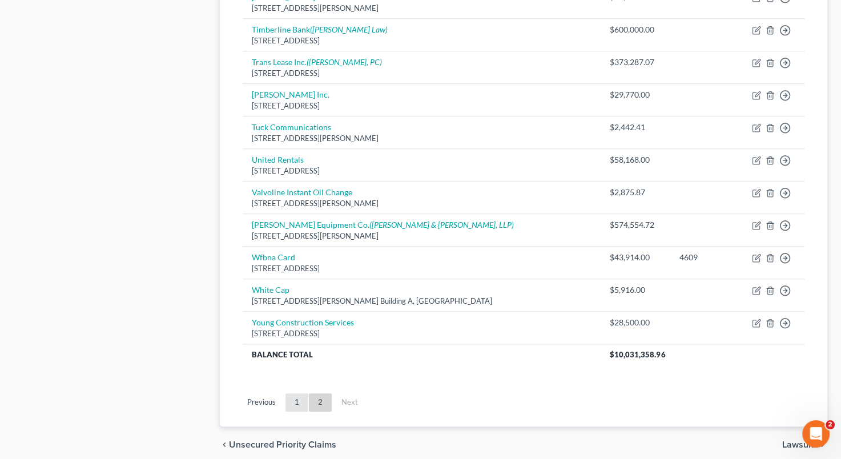
click at [296, 393] on link "1" at bounding box center [297, 402] width 23 height 18
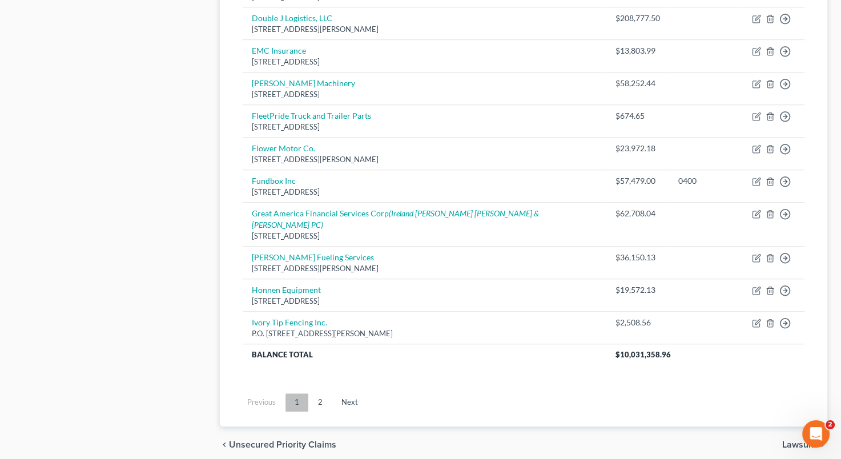
click at [296, 393] on link "1" at bounding box center [297, 402] width 23 height 18
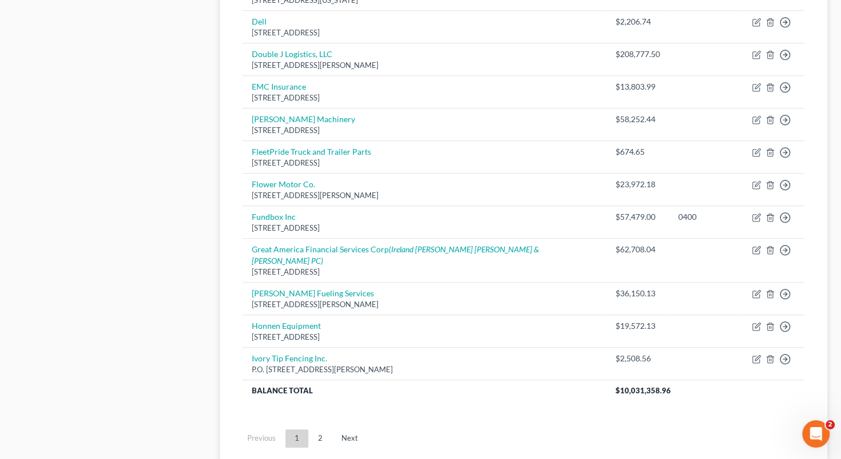
scroll to position [805, 0]
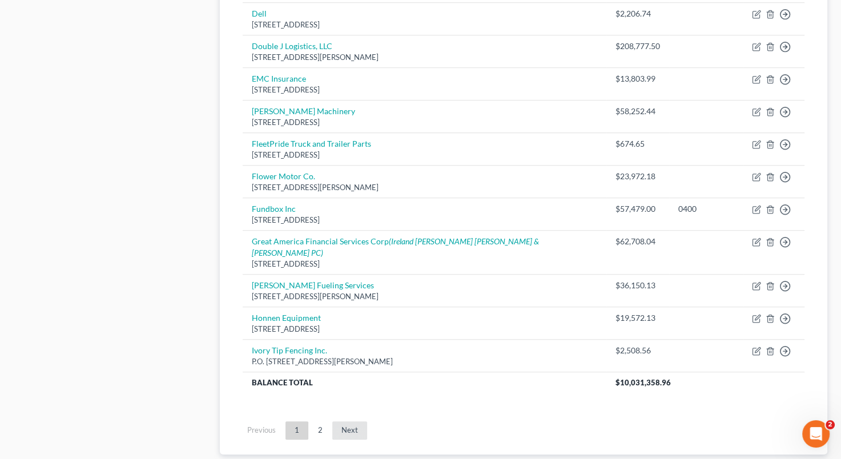
click at [342, 421] on link "Next" at bounding box center [349, 430] width 35 height 18
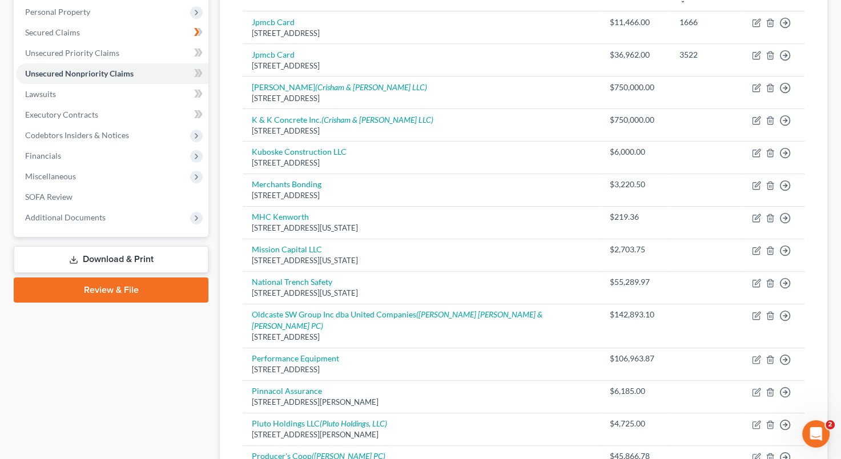
scroll to position [36, 0]
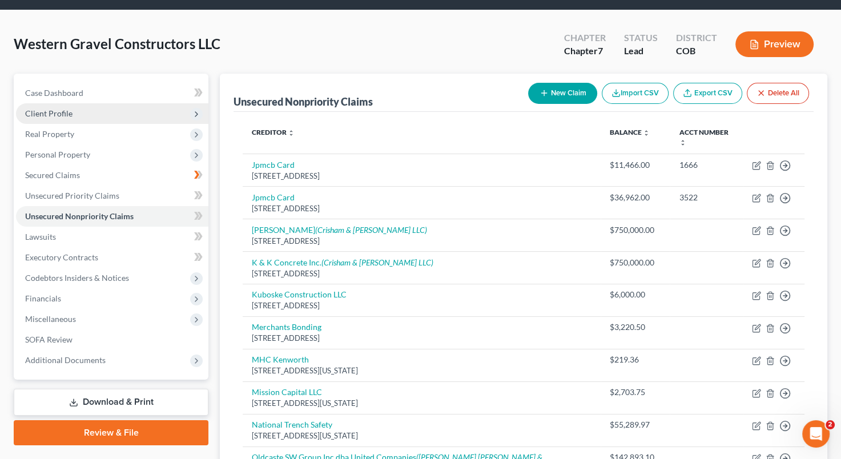
click at [110, 113] on span "Client Profile" at bounding box center [112, 113] width 192 height 21
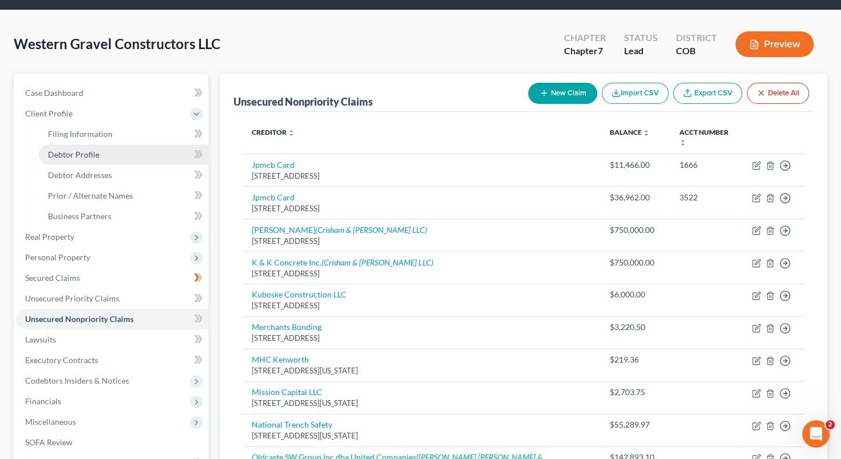
click at [98, 151] on link "Debtor Profile" at bounding box center [124, 154] width 170 height 21
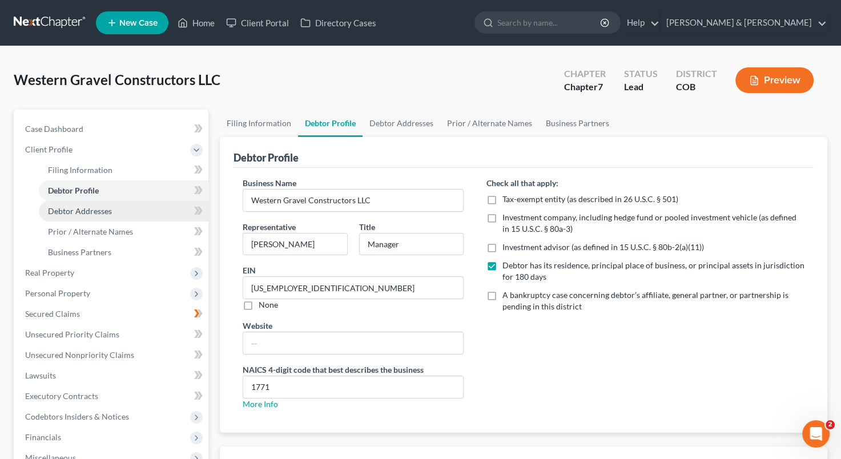
click at [98, 213] on span "Debtor Addresses" at bounding box center [80, 211] width 64 height 10
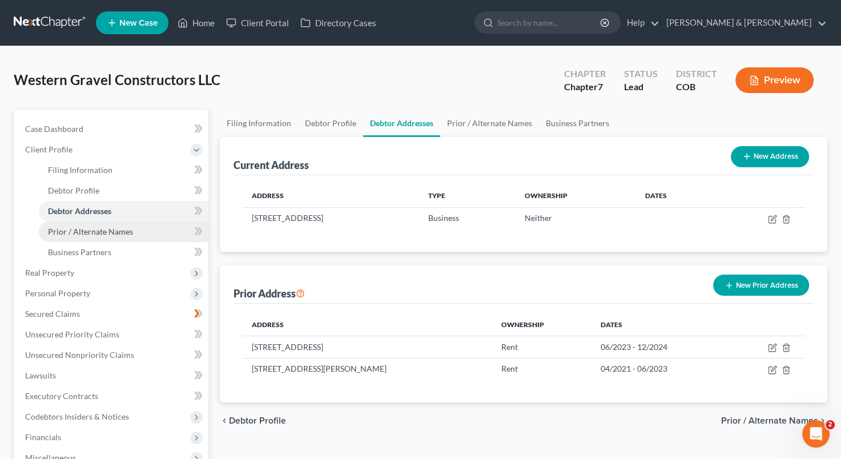
click at [132, 233] on link "Prior / Alternate Names" at bounding box center [124, 232] width 170 height 21
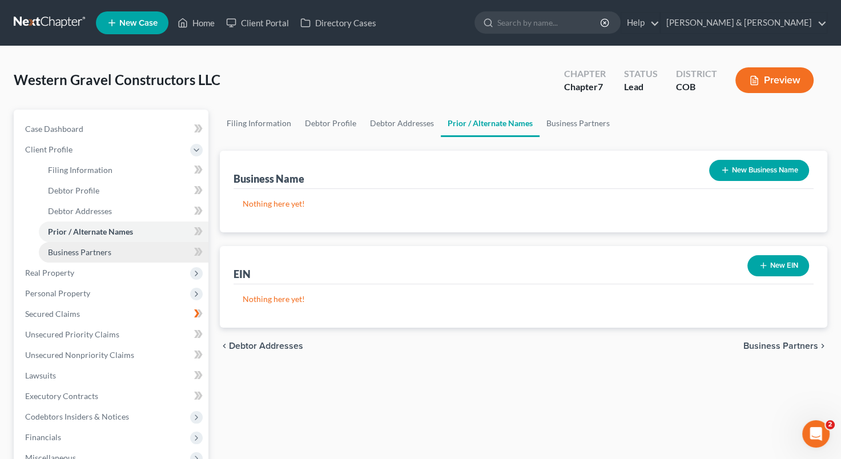
click at [123, 249] on link "Business Partners" at bounding box center [124, 252] width 170 height 21
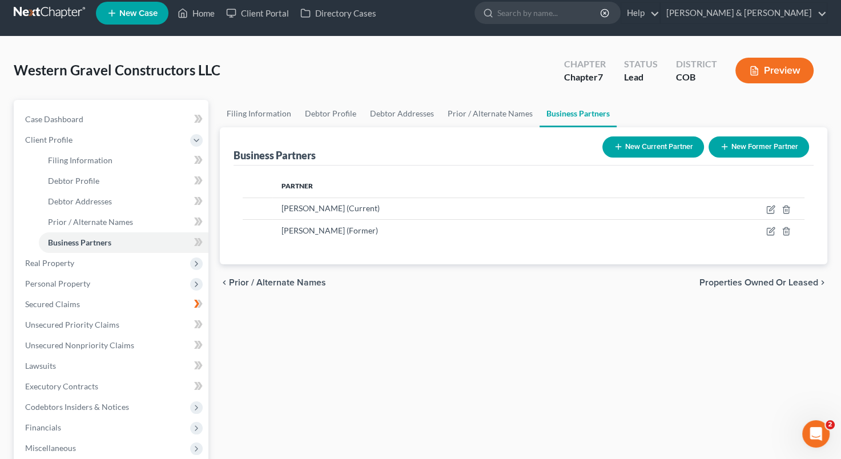
scroll to position [45, 0]
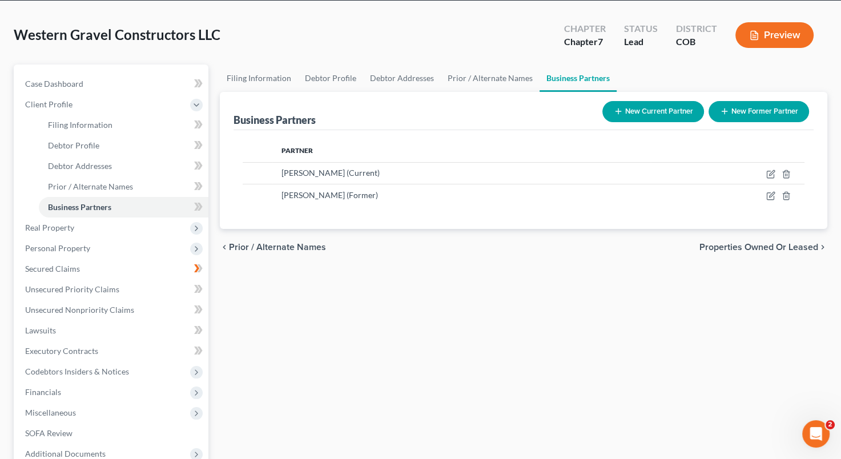
drag, startPoint x: 375, startPoint y: 241, endPoint x: 335, endPoint y: 230, distance: 41.4
drag, startPoint x: 335, startPoint y: 230, endPoint x: 148, endPoint y: 228, distance: 186.2
click at [148, 228] on span "Real Property" at bounding box center [112, 228] width 192 height 21
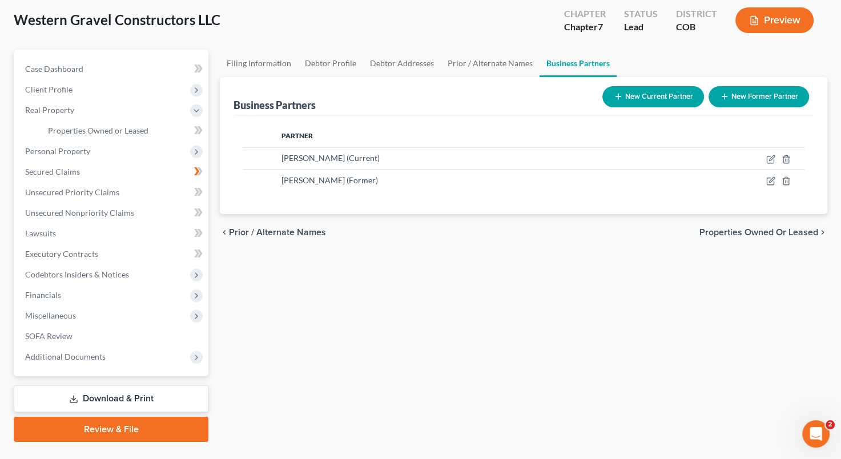
scroll to position [85, 0]
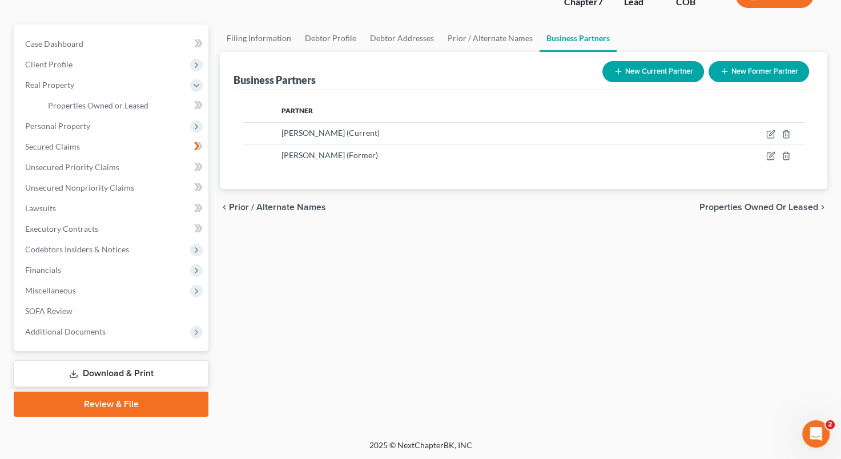
click at [132, 371] on link "Download & Print" at bounding box center [111, 373] width 195 height 27
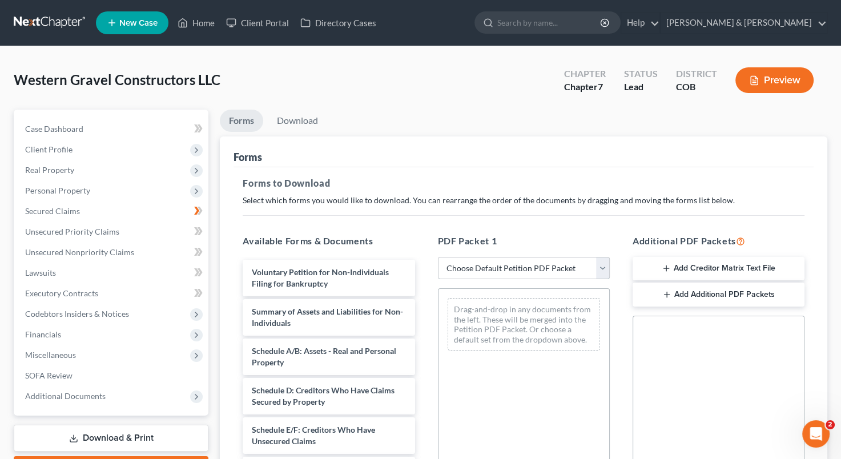
click at [609, 267] on select "Choose Default Petition PDF Packet Complete Bankruptcy Petition (all forms and …" at bounding box center [524, 268] width 172 height 23
select select "0"
click at [438, 257] on select "Choose Default Petition PDF Packet Complete Bankruptcy Petition (all forms and …" at bounding box center [524, 268] width 172 height 23
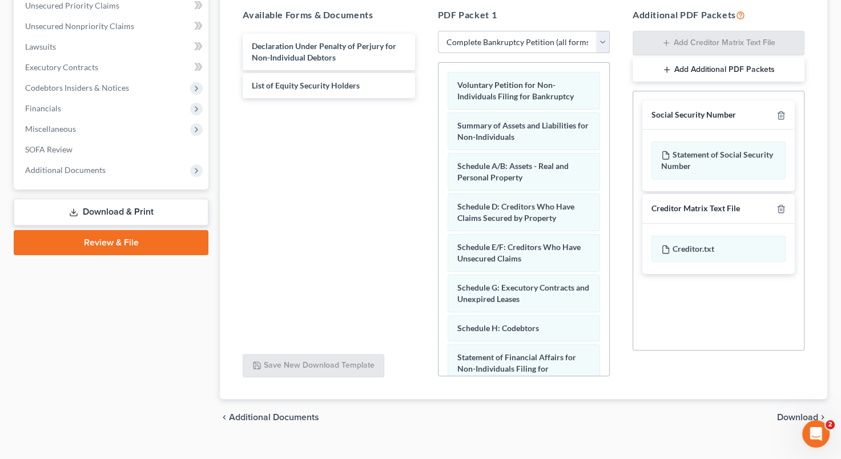
scroll to position [227, 0]
click at [779, 113] on icon "button" at bounding box center [781, 114] width 9 height 9
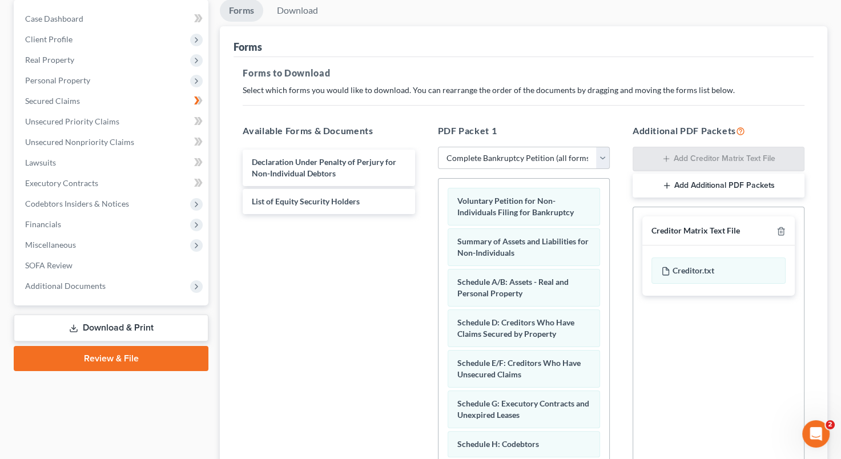
scroll to position [245, 0]
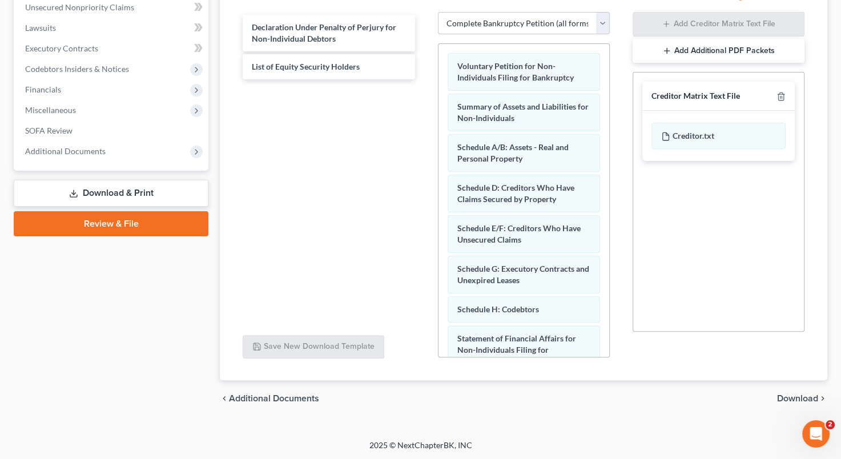
click at [790, 395] on span "Download" at bounding box center [797, 398] width 41 height 9
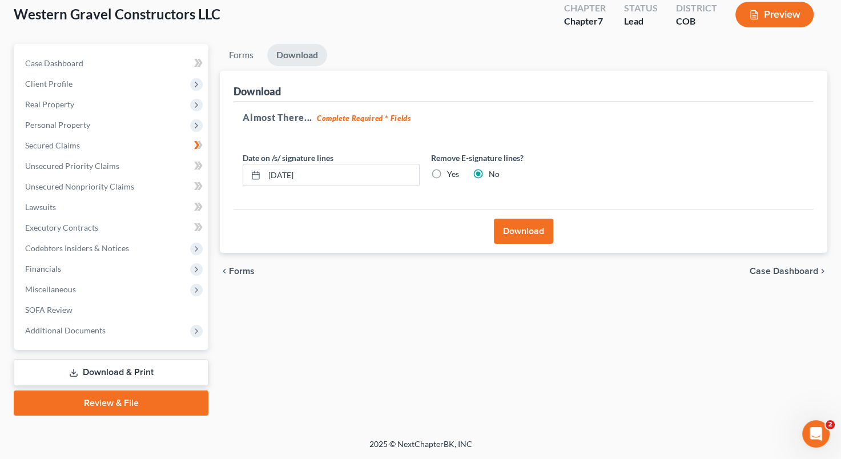
scroll to position [65, 0]
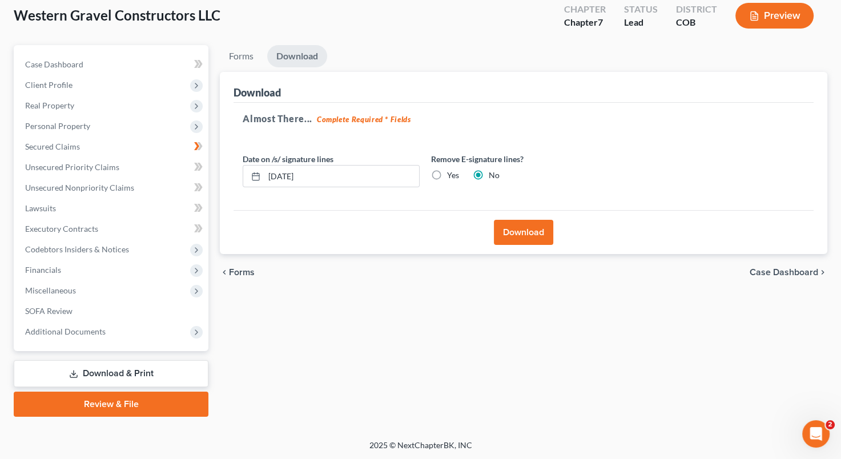
click at [447, 175] on label "Yes" at bounding box center [453, 175] width 12 height 11
click at [452, 175] on input "Yes" at bounding box center [455, 173] width 7 height 7
radio input "true"
radio input "false"
click at [534, 233] on button "Download" at bounding box center [523, 232] width 59 height 25
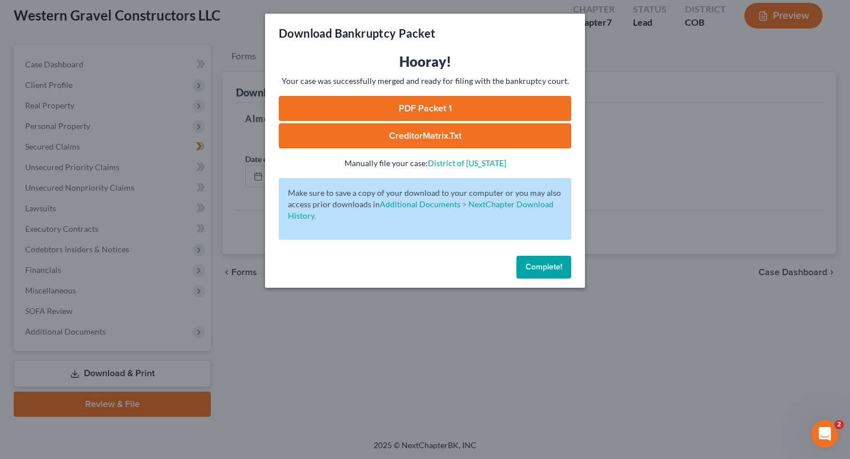
click at [427, 106] on link "PDF Packet 1" at bounding box center [425, 108] width 292 height 25
click at [445, 139] on link "CreditorMatrix.txt" at bounding box center [425, 135] width 292 height 25
click at [683, 203] on div "Download Bankruptcy Packet Hooray! Your case was successfully merged and ready …" at bounding box center [425, 229] width 850 height 459
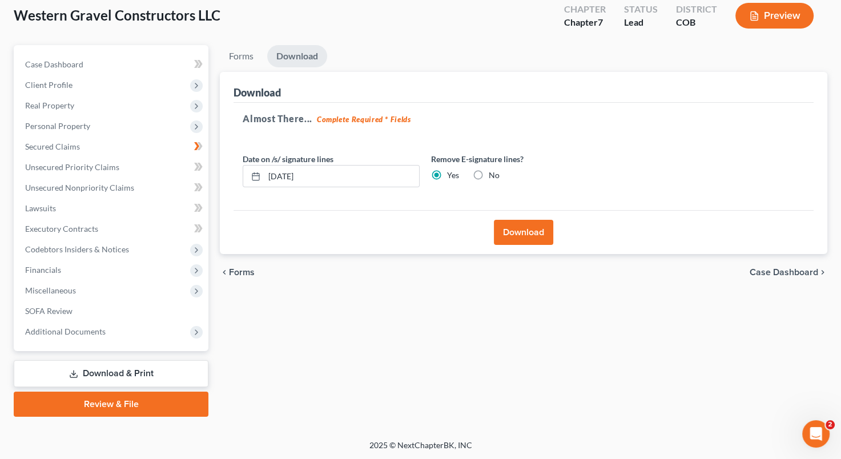
click at [100, 403] on link "Review & File" at bounding box center [111, 404] width 195 height 25
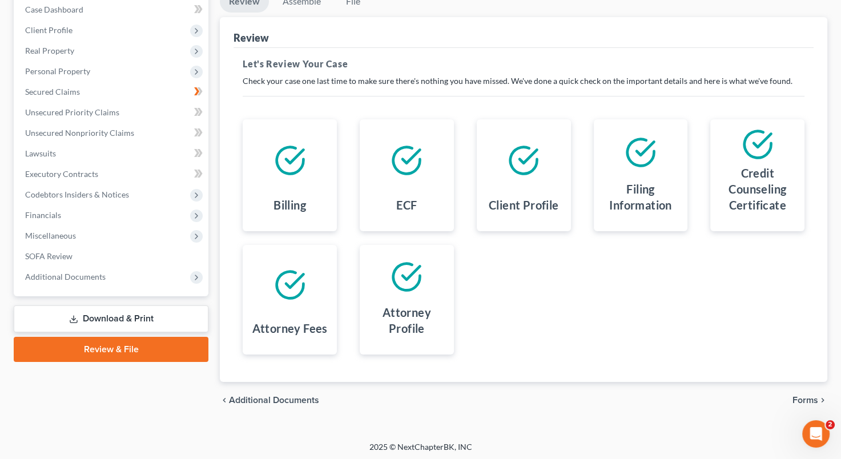
scroll to position [121, 0]
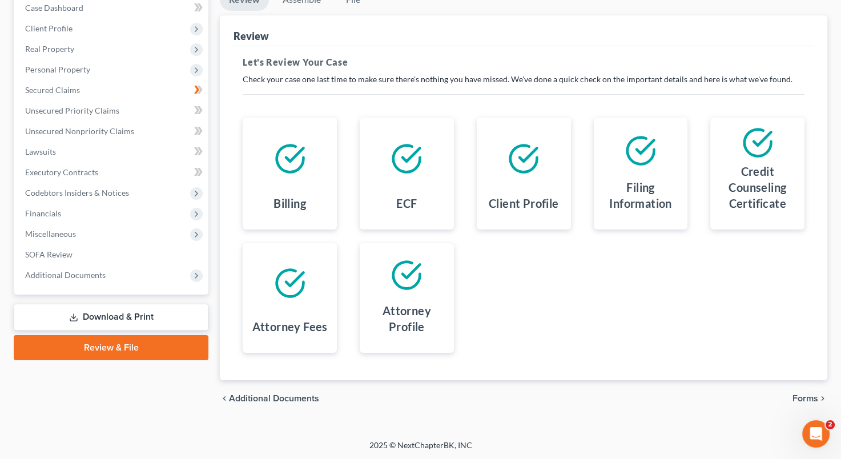
click at [809, 394] on span "Forms" at bounding box center [806, 398] width 26 height 9
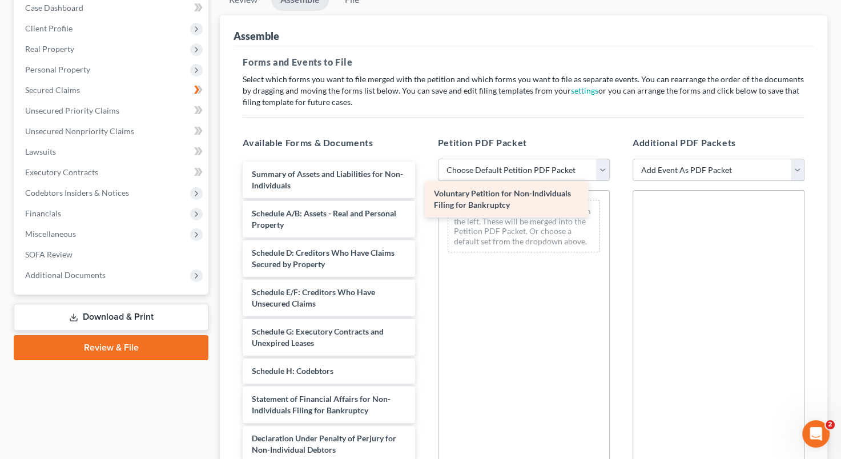
drag, startPoint x: 316, startPoint y: 178, endPoint x: 498, endPoint y: 198, distance: 183.3
click at [424, 198] on div "Voluntary Petition for Non-Individuals Filing for Bankruptcy Voluntary Petition…" at bounding box center [329, 368] width 190 height 413
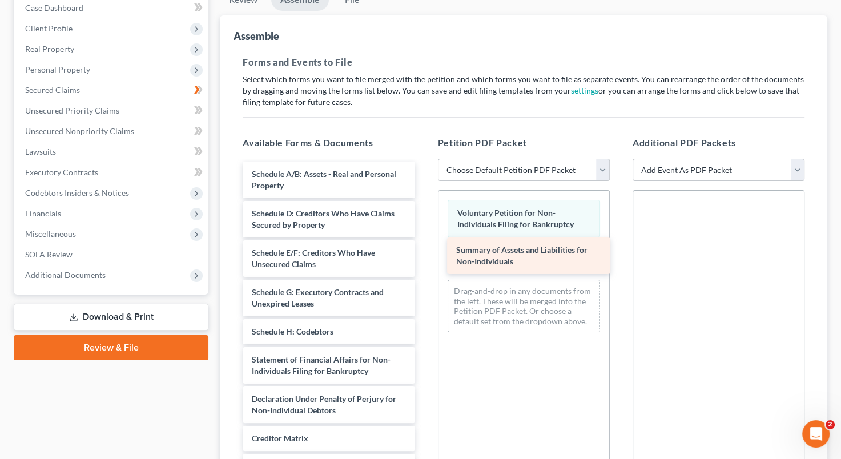
drag, startPoint x: 330, startPoint y: 184, endPoint x: 523, endPoint y: 256, distance: 206.0
click at [424, 259] on div "Summary of Assets and Liabilities for Non-Individuals Summary of Assets and Lia…" at bounding box center [329, 348] width 190 height 373
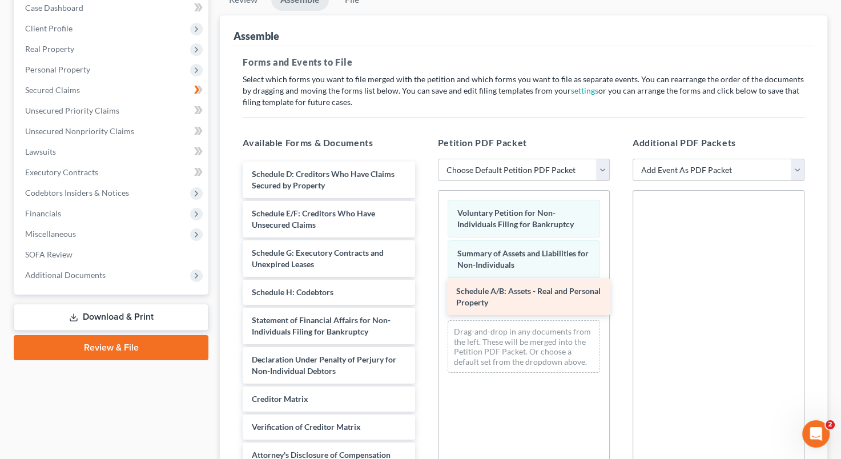
drag, startPoint x: 306, startPoint y: 178, endPoint x: 505, endPoint y: 289, distance: 227.8
click at [424, 292] on div "Schedule A/B: Assets - Real and Personal Property Schedule A/B: Assets - Real a…" at bounding box center [329, 329] width 190 height 334
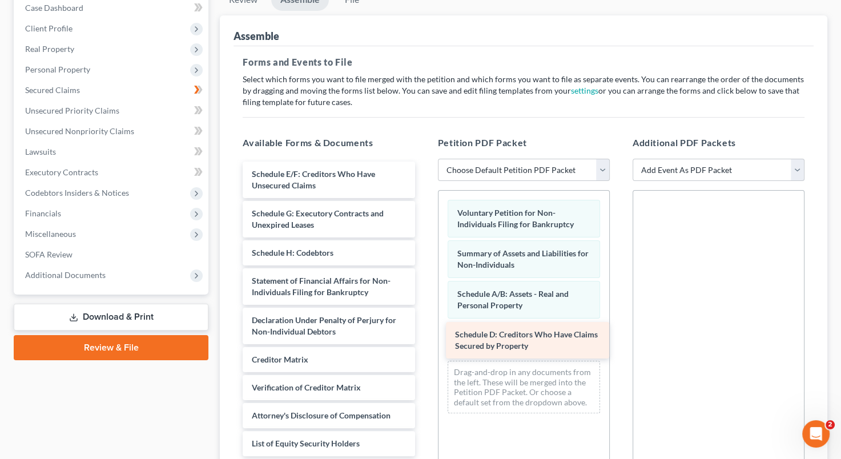
drag, startPoint x: 315, startPoint y: 181, endPoint x: 517, endPoint y: 336, distance: 254.5
click at [424, 340] on div "Schedule D: Creditors Who Have Claims Secured by Property Schedule D: Creditors…" at bounding box center [329, 309] width 190 height 295
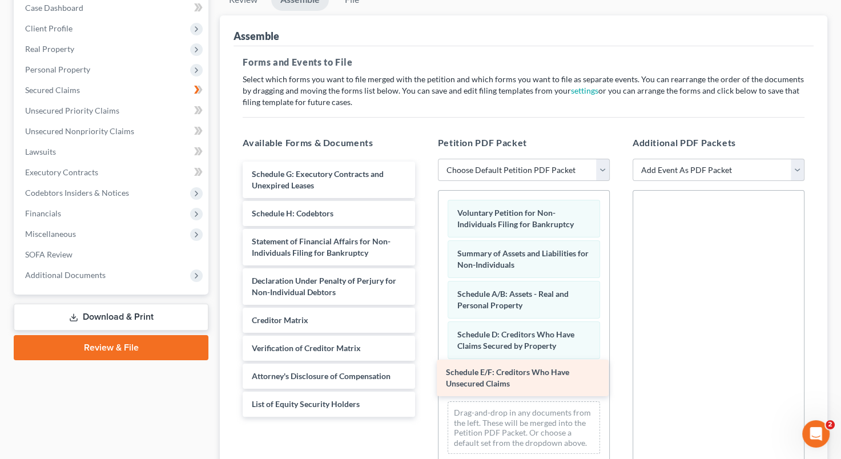
drag, startPoint x: 306, startPoint y: 174, endPoint x: 497, endPoint y: 366, distance: 270.9
click at [424, 369] on div "Schedule E/F: Creditors Who Have Unsecured Claims Schedule E/F: Creditors Who H…" at bounding box center [329, 289] width 190 height 255
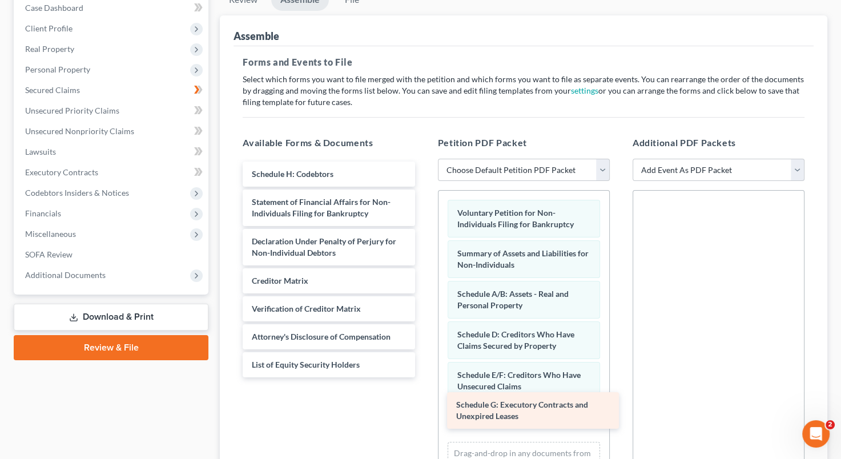
drag, startPoint x: 319, startPoint y: 170, endPoint x: 518, endPoint y: 398, distance: 303.1
click at [424, 377] on div "Schedule G: Executory Contracts and Unexpired Leases Schedule G: Executory Cont…" at bounding box center [329, 270] width 190 height 216
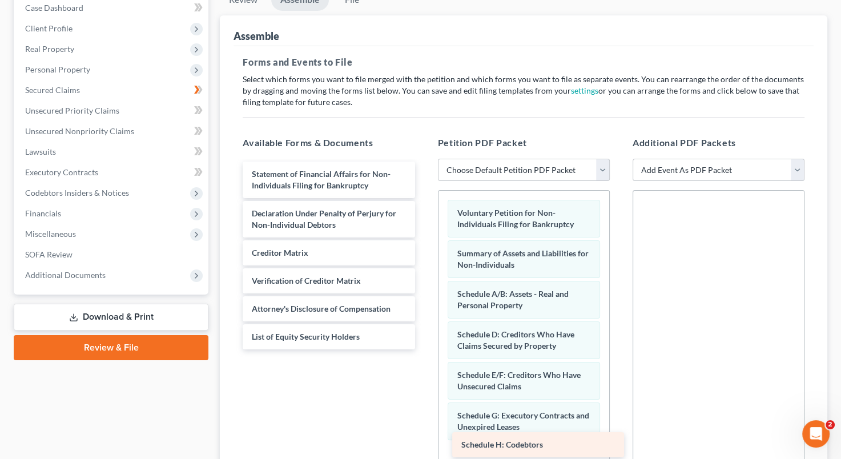
drag, startPoint x: 300, startPoint y: 174, endPoint x: 507, endPoint y: 432, distance: 331.0
click at [424, 349] on div "Schedule H: Codebtors Schedule H: Codebtors Statement of Financial Affairs for …" at bounding box center [329, 256] width 190 height 188
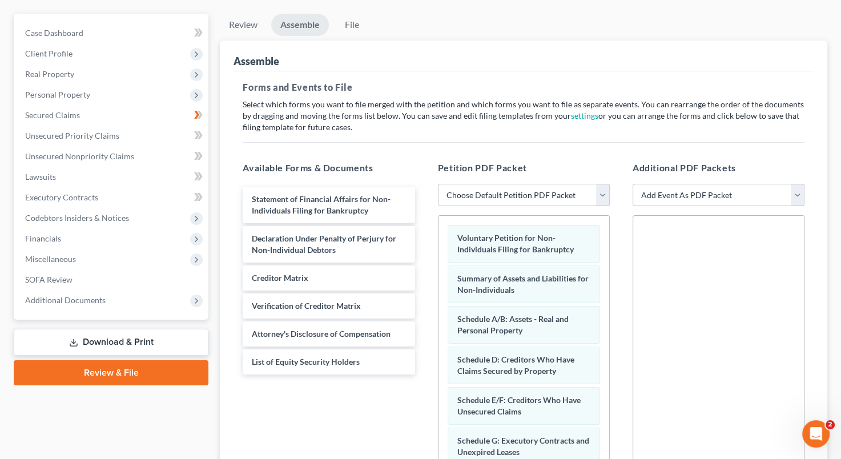
scroll to position [95, 0]
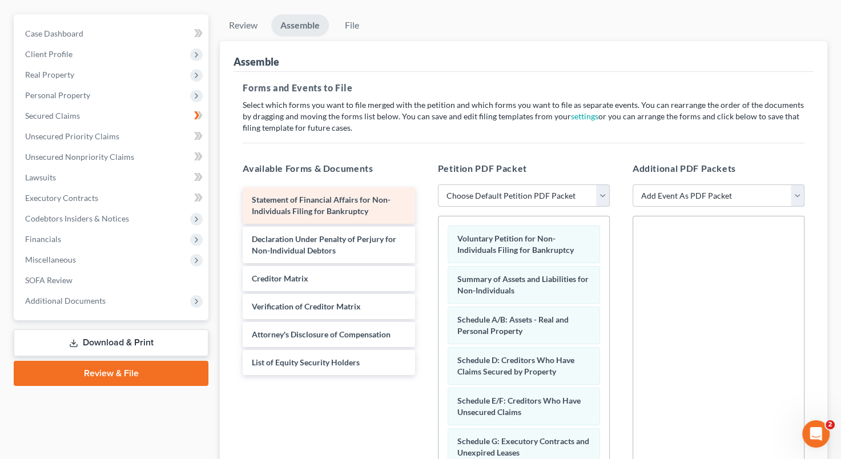
click at [312, 208] on span "Statement of Financial Affairs for Non-Individuals Filing for Bankruptcy" at bounding box center [321, 205] width 139 height 21
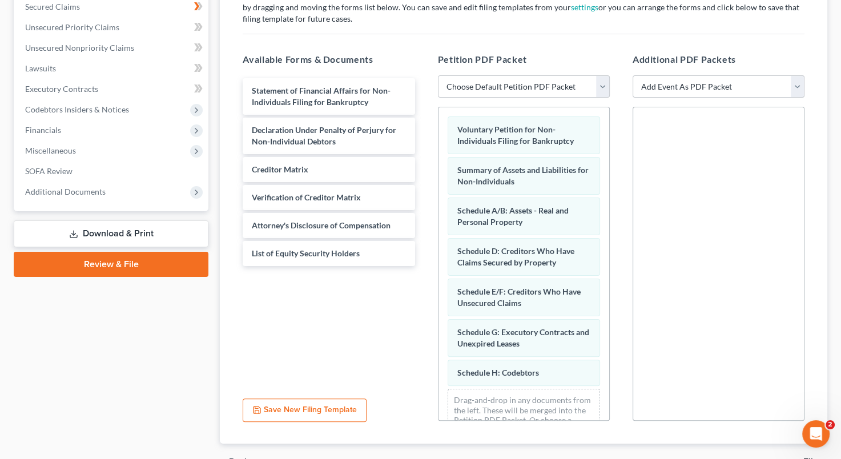
scroll to position [207, 0]
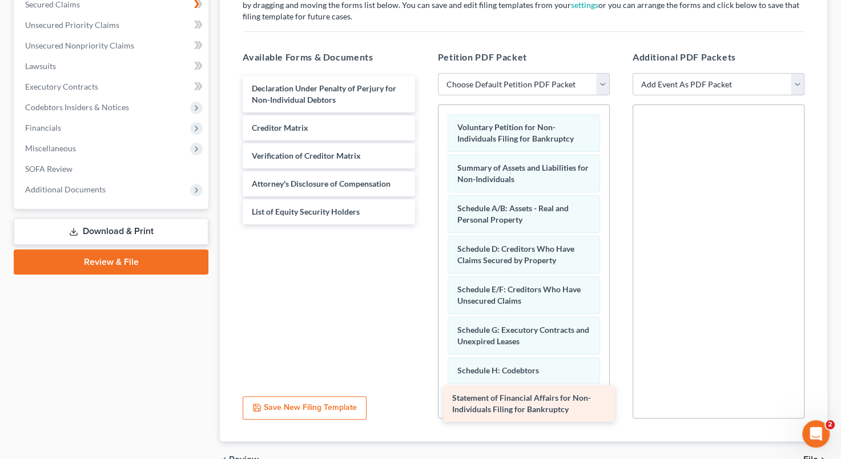
drag, startPoint x: 293, startPoint y: 90, endPoint x: 490, endPoint y: 388, distance: 357.3
click at [424, 224] on div "Statement of Financial Affairs for Non-Individuals Filing for Bankruptcy Statem…" at bounding box center [329, 150] width 190 height 148
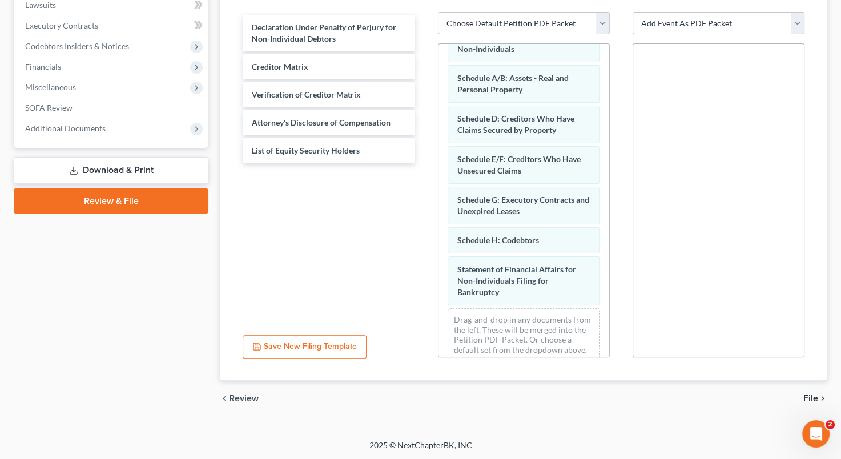
scroll to position [89, 0]
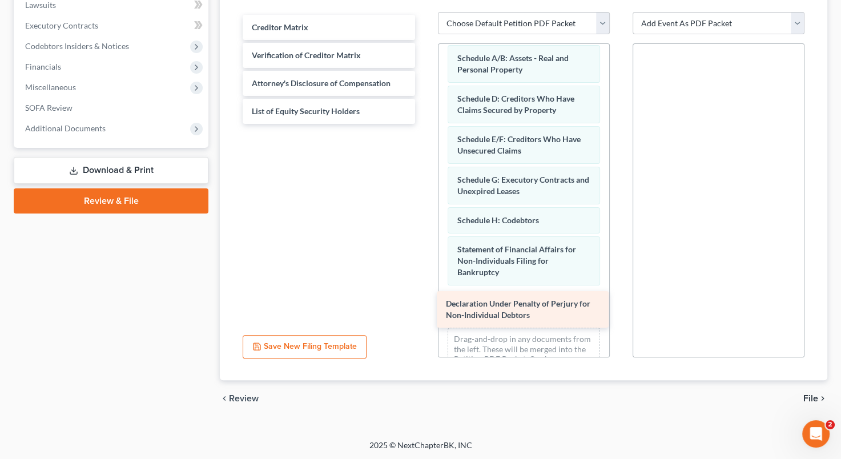
drag, startPoint x: 283, startPoint y: 33, endPoint x: 475, endPoint y: 306, distance: 333.6
click at [424, 124] on div "Declaration Under Penalty of Perjury for Non-Individual Debtors Declaration Und…" at bounding box center [329, 69] width 190 height 109
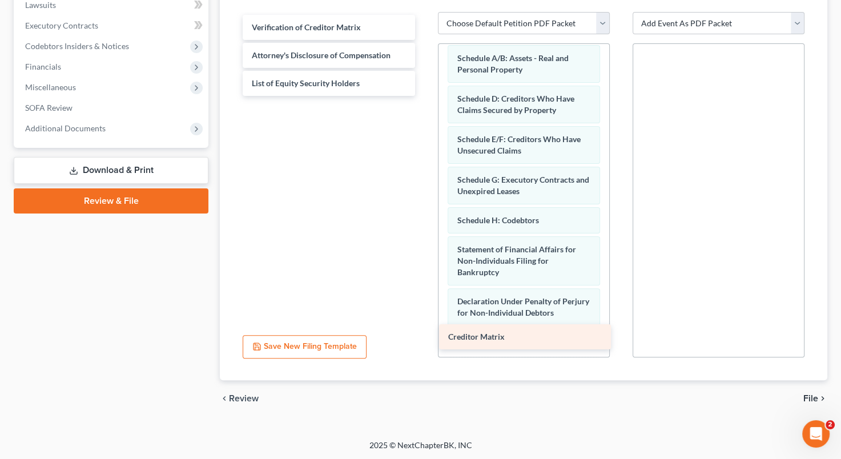
drag, startPoint x: 300, startPoint y: 25, endPoint x: 497, endPoint y: 336, distance: 367.5
click at [424, 96] on div "Creditor Matrix Creditor Matrix Verification of Creditor Matrix Attorney's Disc…" at bounding box center [329, 55] width 190 height 81
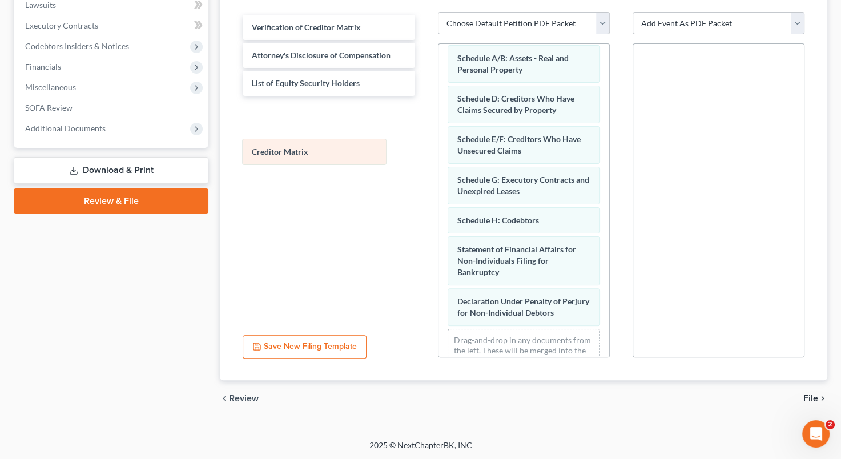
drag, startPoint x: 515, startPoint y: 335, endPoint x: 311, endPoint y: 150, distance: 274.9
click at [439, 150] on div "Creditor Matrix Voluntary Petition for Non-Individuals Filing for Bankruptcy Su…" at bounding box center [524, 173] width 171 height 436
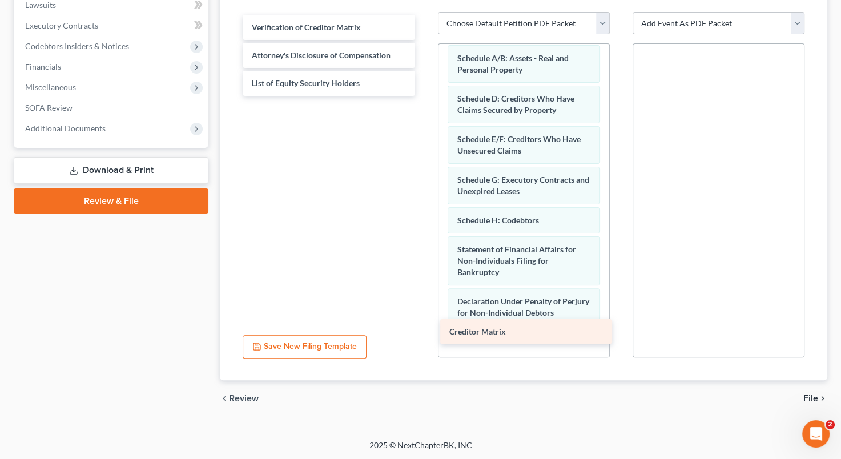
drag, startPoint x: 317, startPoint y: 112, endPoint x: 509, endPoint y: 333, distance: 293.1
click at [424, 96] on div "Creditor Matrix Verification of Creditor Matrix Attorney's Disclosure of Compen…" at bounding box center [329, 55] width 190 height 81
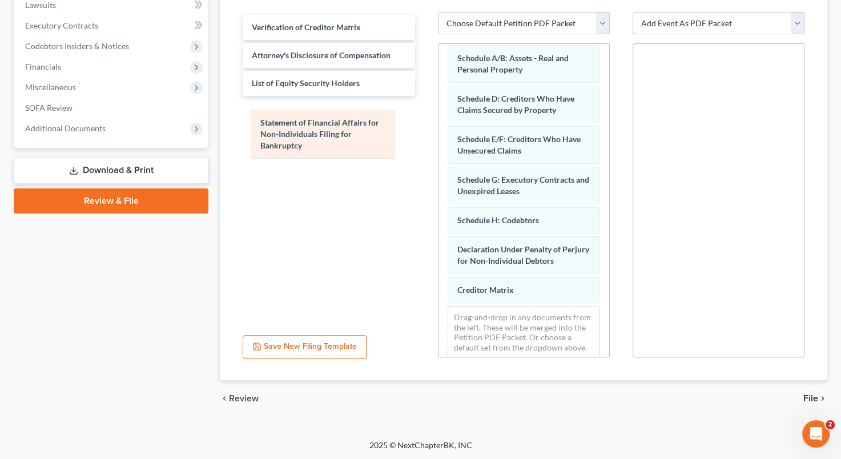
drag, startPoint x: 516, startPoint y: 260, endPoint x: 320, endPoint y: 137, distance: 231.9
click at [439, 137] on div "Statement of Financial Affairs for Non-Individuals Filing for Bankruptcy Volunt…" at bounding box center [524, 161] width 171 height 413
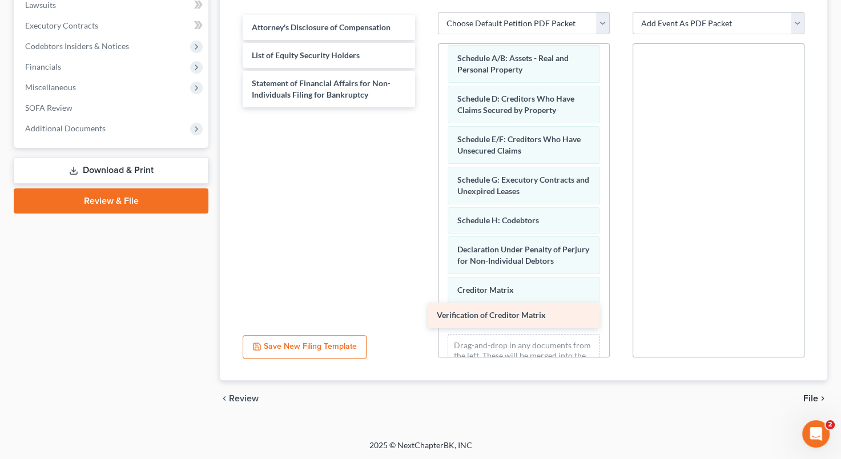
drag, startPoint x: 329, startPoint y: 25, endPoint x: 514, endPoint y: 313, distance: 343.1
click at [424, 107] on div "Verification of Creditor Matrix Verification of Creditor Matrix Attorney's Disc…" at bounding box center [329, 61] width 190 height 93
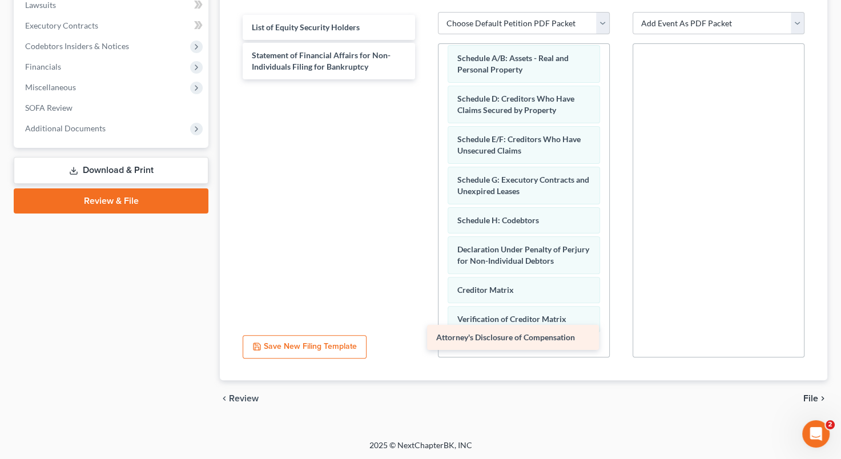
drag, startPoint x: 349, startPoint y: 22, endPoint x: 534, endPoint y: 333, distance: 362.0
click at [424, 79] on div "Attorney's Disclosure of Compensation Attorney's Disclosure of Compensation Lis…" at bounding box center [329, 47] width 190 height 65
click at [795, 19] on select "Add Event As PDF Packet 1009-1.1 Notice of Amendments Amended Voluntary Petitio…" at bounding box center [719, 23] width 172 height 23
select select "35"
click at [633, 12] on select "Add Event As PDF Packet 1009-1.1 Notice of Amendments Amended Voluntary Petitio…" at bounding box center [719, 23] width 172 height 23
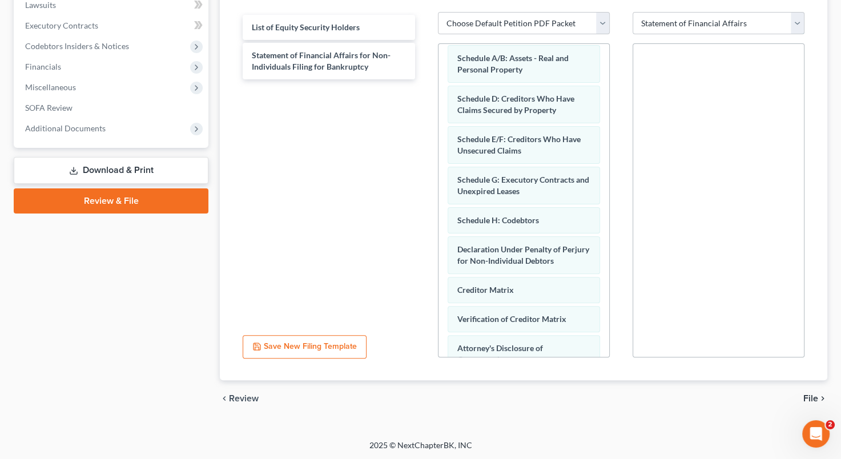
select select
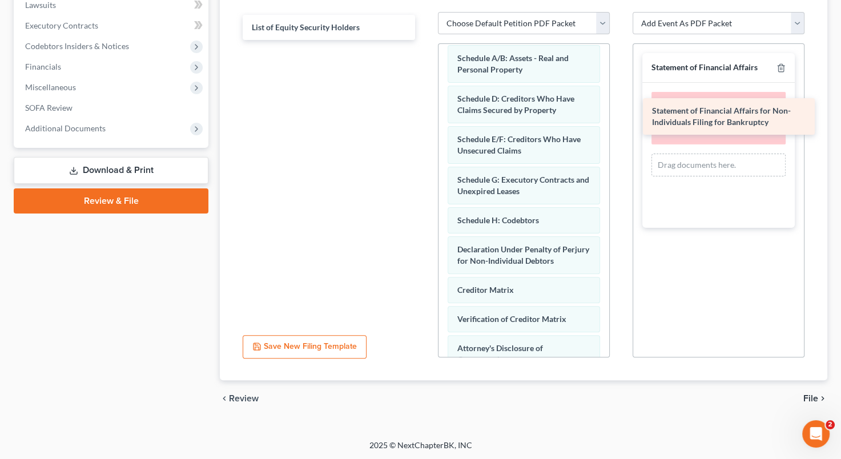
drag, startPoint x: 339, startPoint y: 62, endPoint x: 739, endPoint y: 118, distance: 404.3
click at [424, 40] on div "Statement of Financial Affairs for Non-Individuals Filing for Bankruptcy List o…" at bounding box center [329, 27] width 190 height 25
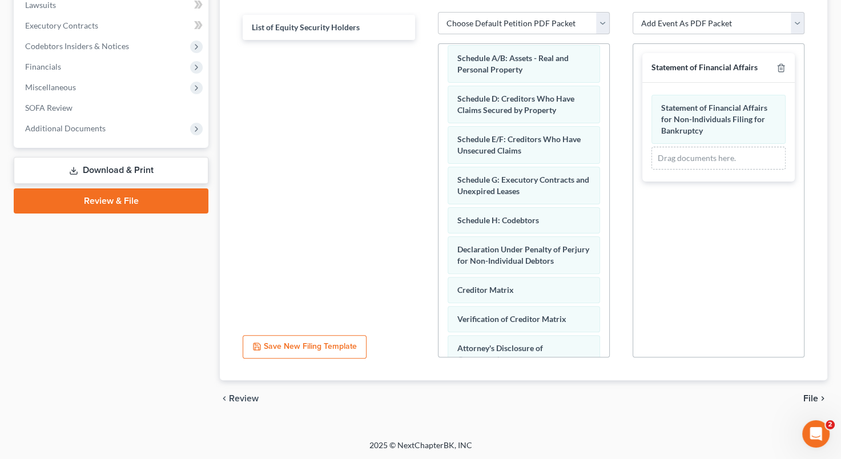
scroll to position [176, 0]
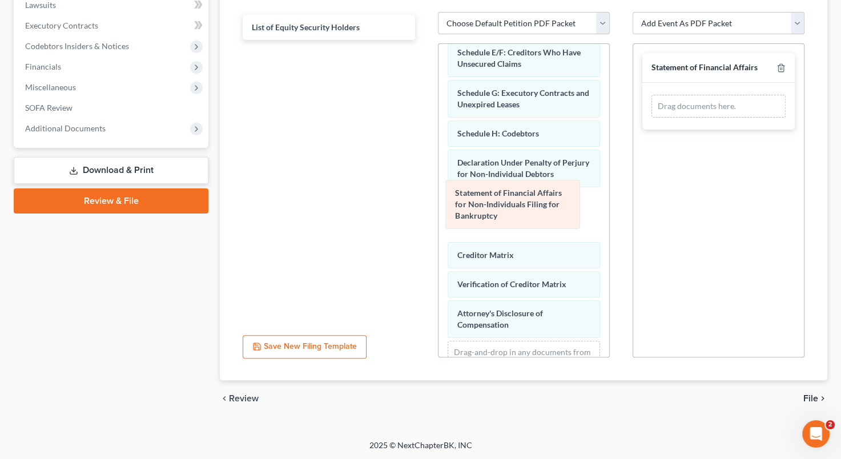
drag, startPoint x: 708, startPoint y: 118, endPoint x: 505, endPoint y: 199, distance: 218.6
click at [652, 118] on div "Statement of Financial Affairs for Non-Individuals Filing for Bankruptcy Amende…" at bounding box center [719, 106] width 134 height 23
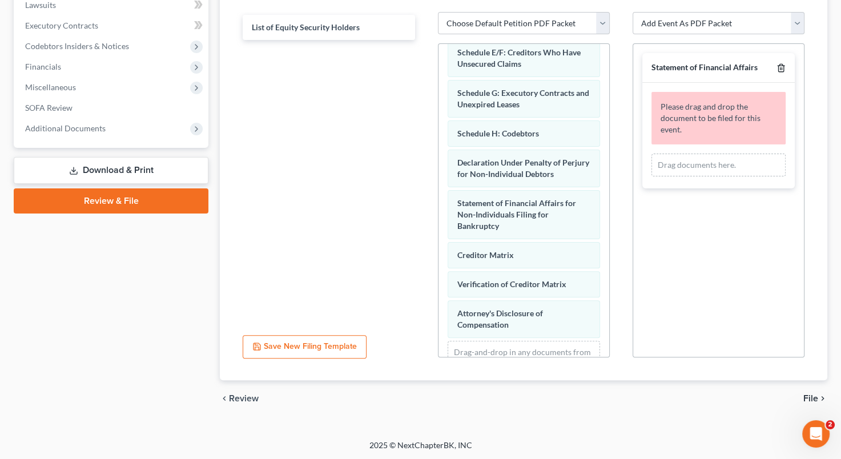
click at [781, 66] on icon "button" at bounding box center [781, 67] width 9 height 9
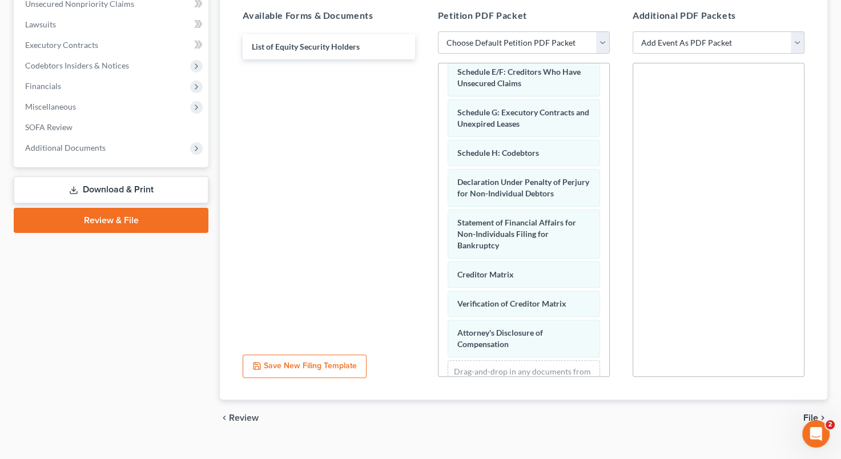
scroll to position [268, 0]
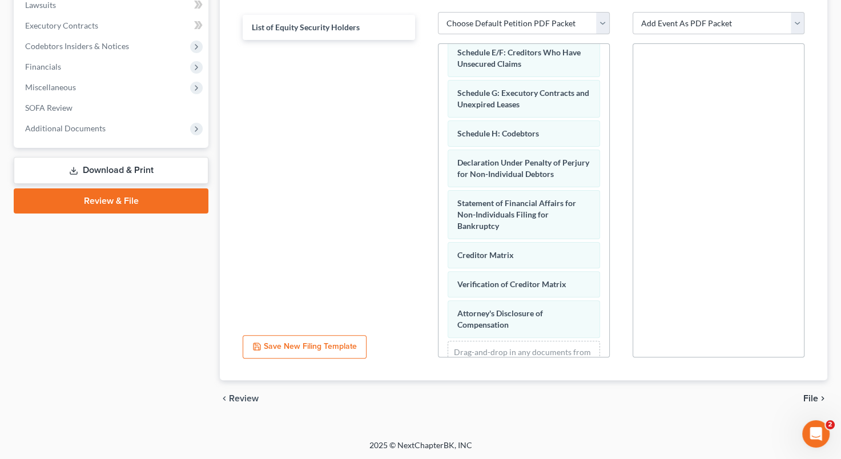
click at [811, 397] on span "File" at bounding box center [810, 398] width 15 height 9
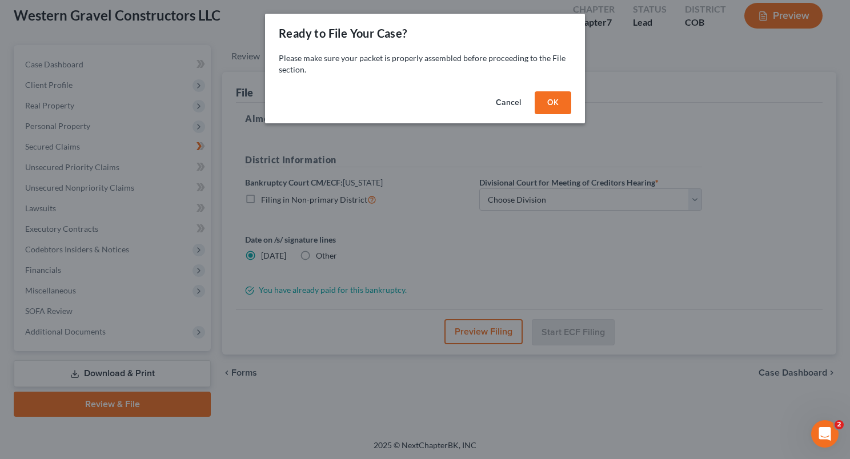
click at [548, 104] on button "OK" at bounding box center [552, 102] width 37 height 23
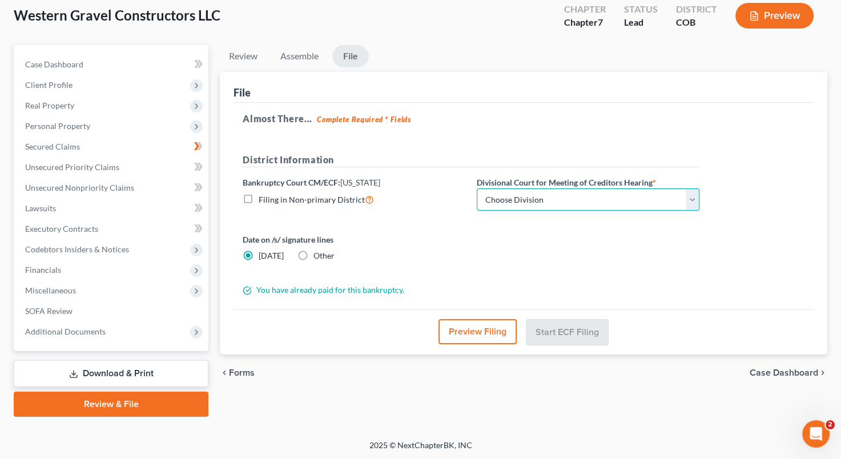
click at [508, 203] on select "Choose Division [GEOGRAPHIC_DATA]" at bounding box center [588, 199] width 223 height 23
select select "0"
click at [477, 188] on select "Choose Division [GEOGRAPHIC_DATA]" at bounding box center [588, 199] width 223 height 23
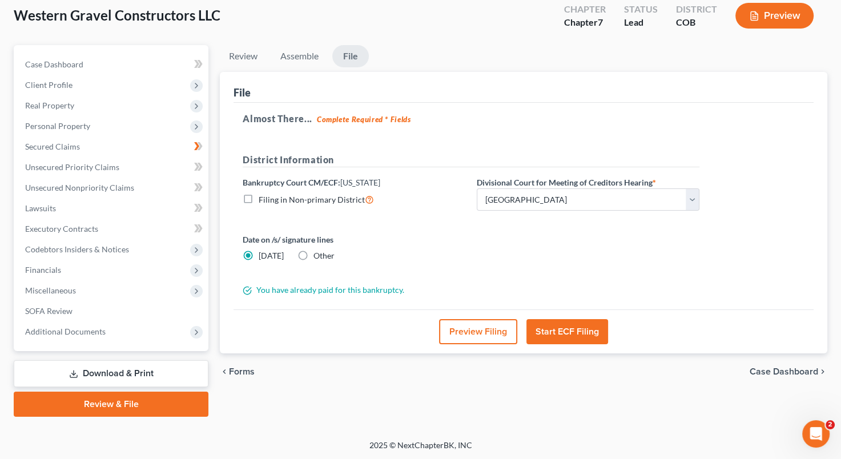
click at [560, 335] on button "Start ECF Filing" at bounding box center [567, 331] width 82 height 25
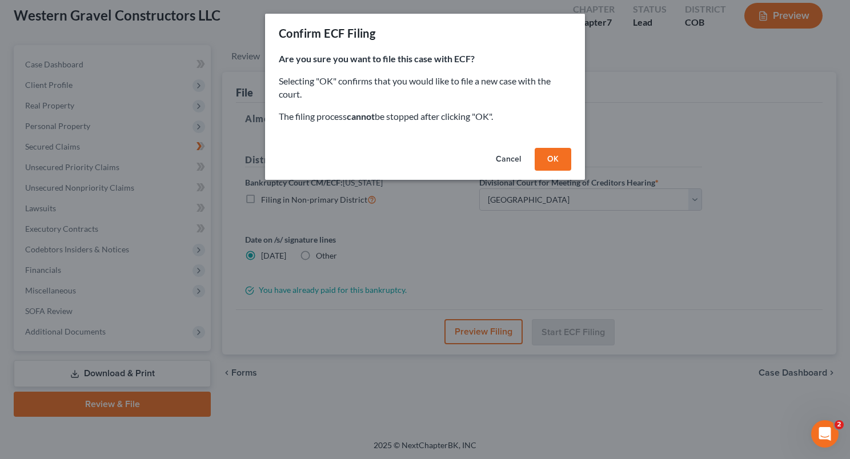
click at [553, 158] on button "OK" at bounding box center [552, 159] width 37 height 23
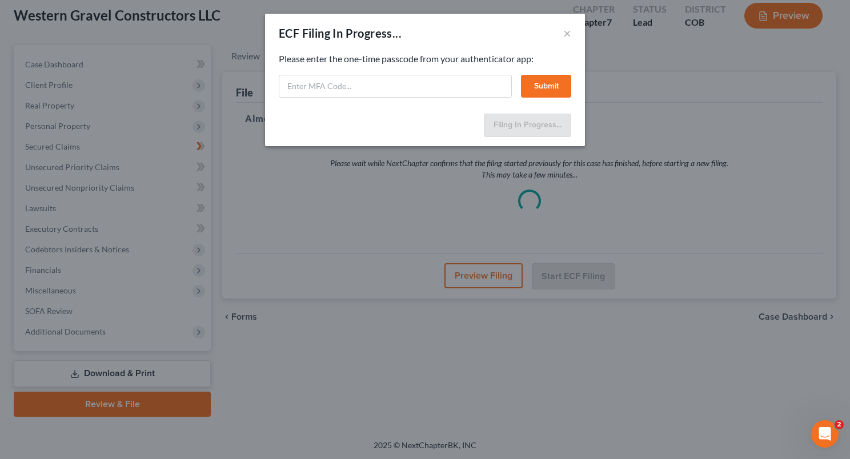
select select "0"
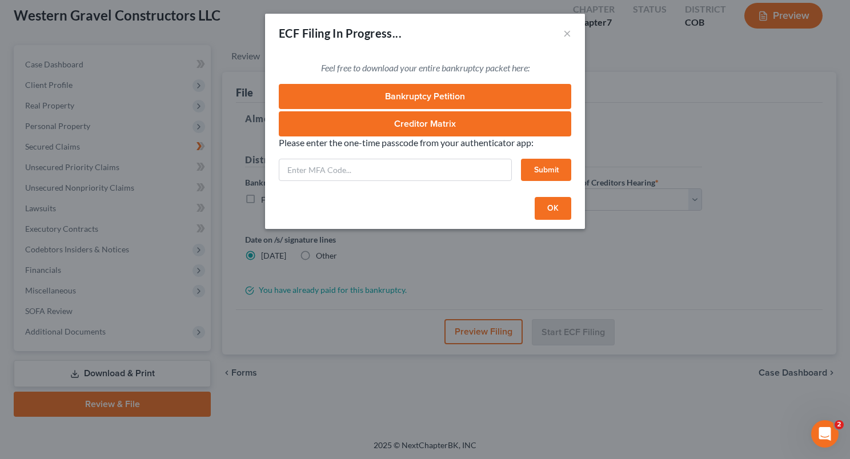
click at [597, 163] on div "ECF Filing In Progress... × Feel free to download your entire bankruptcy packet…" at bounding box center [425, 229] width 850 height 459
drag, startPoint x: 658, startPoint y: 135, endPoint x: 589, endPoint y: 85, distance: 85.4
click at [589, 85] on div "ECF Filing In Progress... × Feel free to download your entire bankruptcy packet…" at bounding box center [425, 229] width 850 height 459
click at [630, 121] on div "ECF Filing In Progress... × Feel free to download your entire bankruptcy packet…" at bounding box center [425, 229] width 850 height 459
drag, startPoint x: 630, startPoint y: 121, endPoint x: 496, endPoint y: 102, distance: 135.5
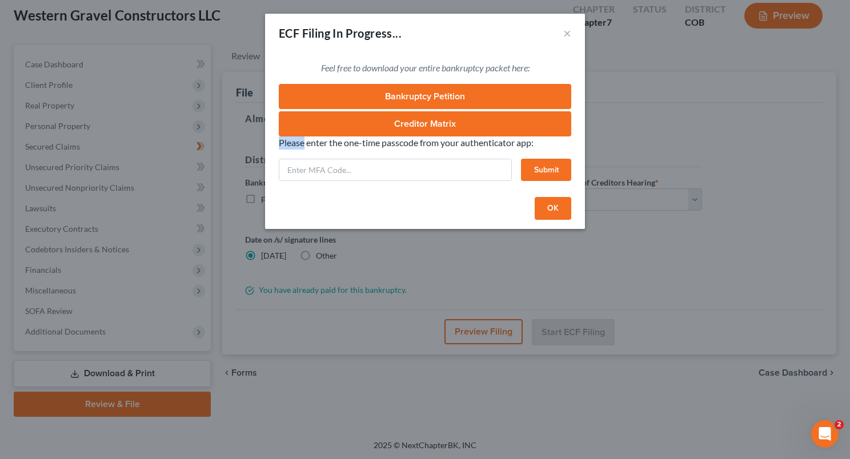
click at [496, 102] on div "ECF Filing In Progress... × Feel free to download your entire bankruptcy packet…" at bounding box center [425, 229] width 850 height 459
click at [413, 160] on input "[URL][DOMAIN_NAME]" at bounding box center [395, 170] width 233 height 23
type input "f"
type input "971276"
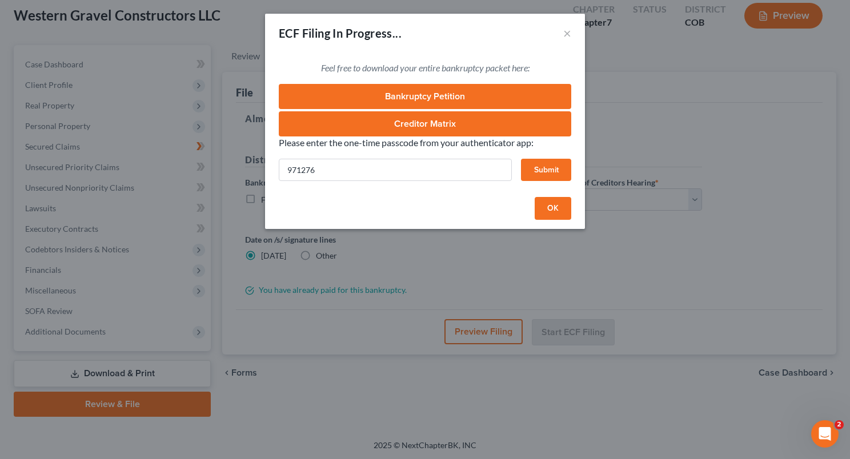
click at [532, 172] on button "Submit" at bounding box center [546, 170] width 50 height 23
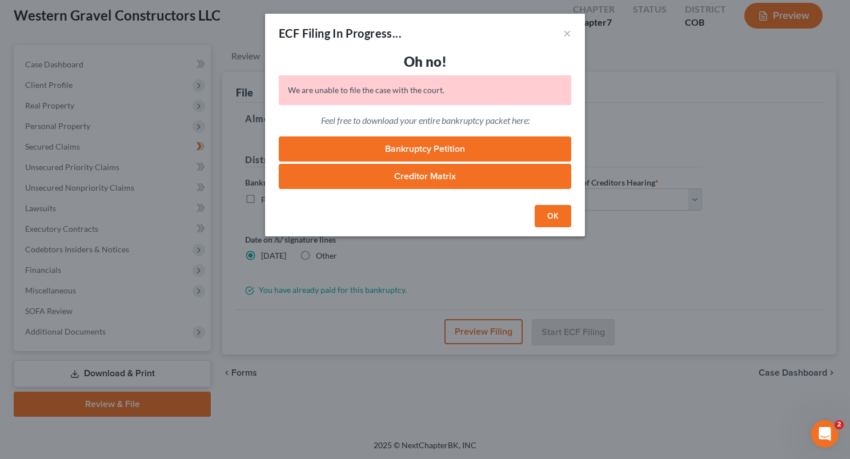
click at [467, 203] on div "OK" at bounding box center [425, 218] width 320 height 37
drag, startPoint x: 487, startPoint y: 204, endPoint x: 552, endPoint y: 224, distance: 67.5
drag, startPoint x: 552, startPoint y: 224, endPoint x: 541, endPoint y: 217, distance: 12.4
click at [541, 217] on button "OK" at bounding box center [552, 216] width 37 height 23
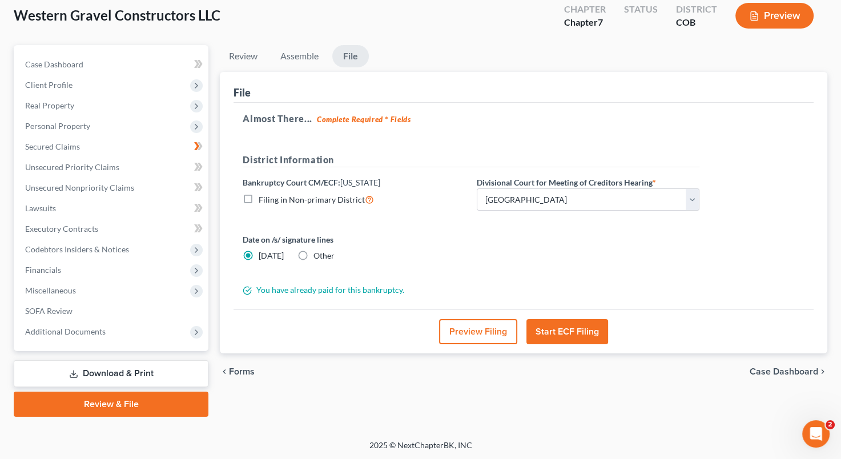
click at [567, 326] on button "Start ECF Filing" at bounding box center [567, 331] width 82 height 25
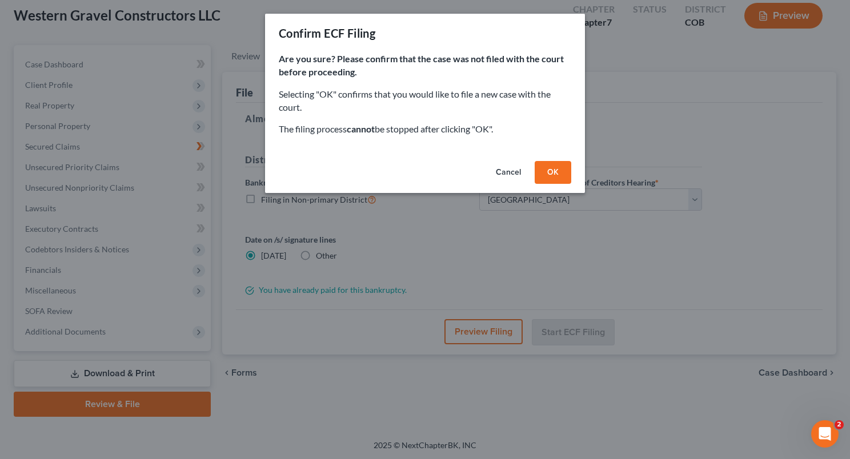
click at [548, 175] on button "OK" at bounding box center [552, 172] width 37 height 23
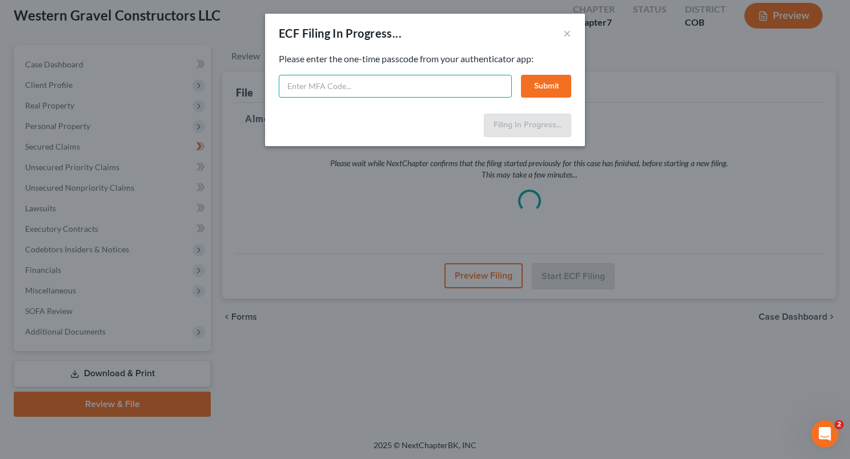
click at [405, 78] on input "text" at bounding box center [395, 86] width 233 height 23
type input "604753"
click at [554, 87] on button "Submit" at bounding box center [546, 86] width 50 height 23
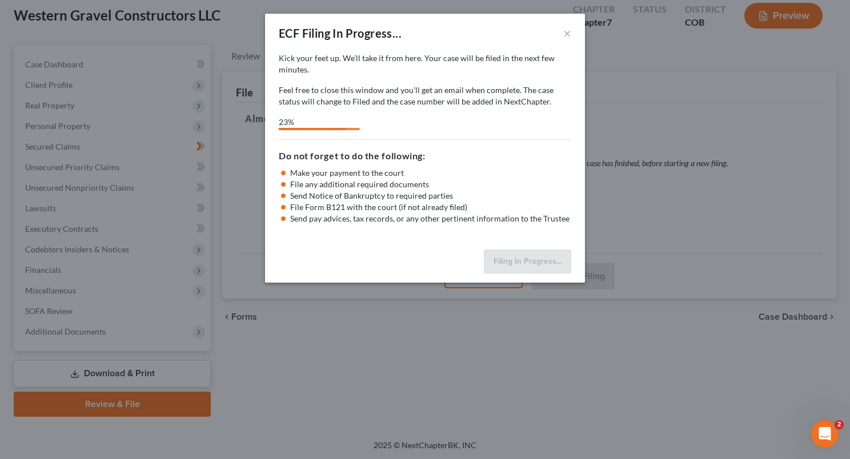
select select "0"
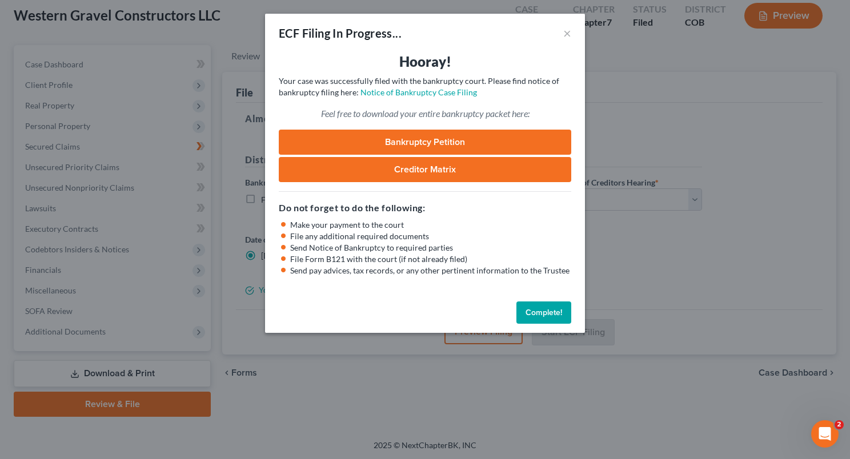
drag, startPoint x: 600, startPoint y: 429, endPoint x: 754, endPoint y: 329, distance: 184.0
click at [754, 329] on div "ECF Filing In Progress... × Hooray! Your case was successfully filed with the b…" at bounding box center [425, 229] width 850 height 459
drag, startPoint x: 754, startPoint y: 329, endPoint x: 793, endPoint y: 311, distance: 42.4
click at [793, 311] on div "ECF Filing In Progress... × Hooray! Your case was successfully filed with the b…" at bounding box center [425, 229] width 850 height 459
drag, startPoint x: 793, startPoint y: 311, endPoint x: 684, endPoint y: 286, distance: 111.8
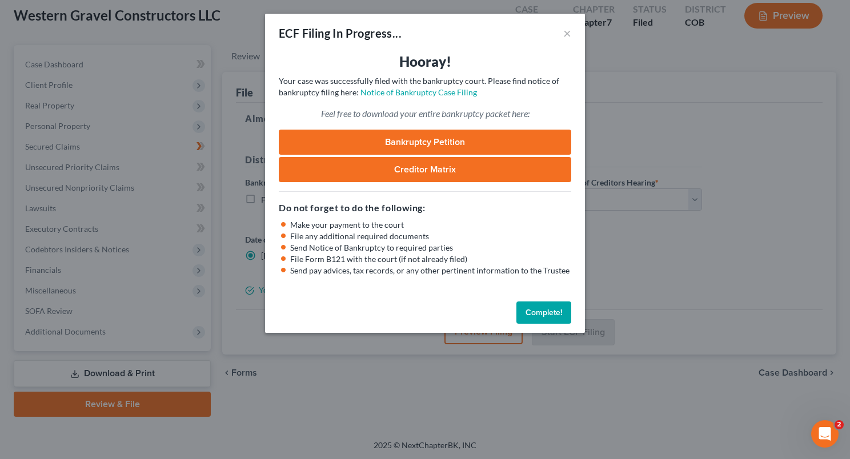
click at [684, 286] on div "ECF Filing In Progress... × Hooray! Your case was successfully filed with the b…" at bounding box center [425, 229] width 850 height 459
drag, startPoint x: 684, startPoint y: 286, endPoint x: 555, endPoint y: 312, distance: 131.0
click at [555, 312] on div "ECF Filing In Progress... × Hooray! Your case was successfully filed with the b…" at bounding box center [425, 229] width 850 height 459
drag, startPoint x: 555, startPoint y: 312, endPoint x: 516, endPoint y: 333, distance: 45.0
drag, startPoint x: 516, startPoint y: 333, endPoint x: 470, endPoint y: 290, distance: 63.4
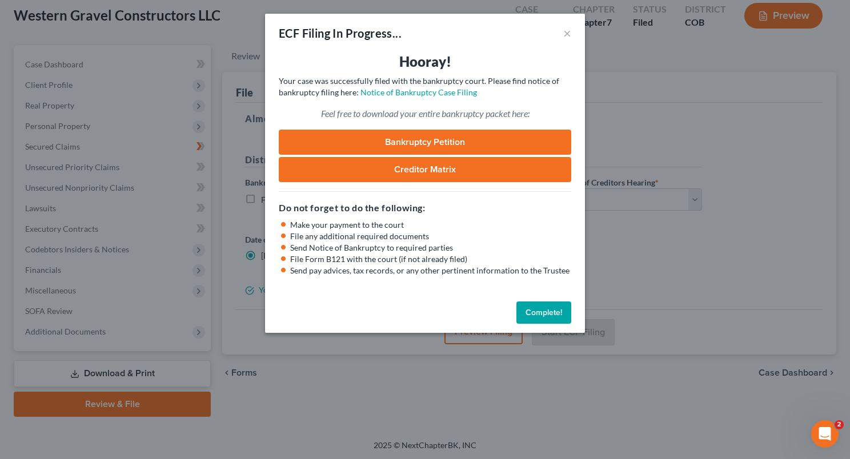
click at [470, 287] on div "Hooray! Your case was successfully filed with the bankruptcy court. Please find…" at bounding box center [425, 175] width 320 height 244
click at [539, 315] on button "Complete!" at bounding box center [543, 312] width 55 height 23
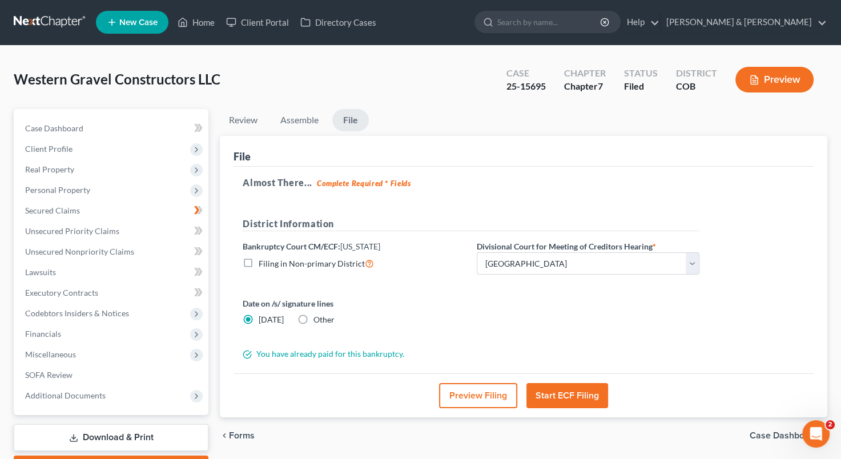
scroll to position [0, 0]
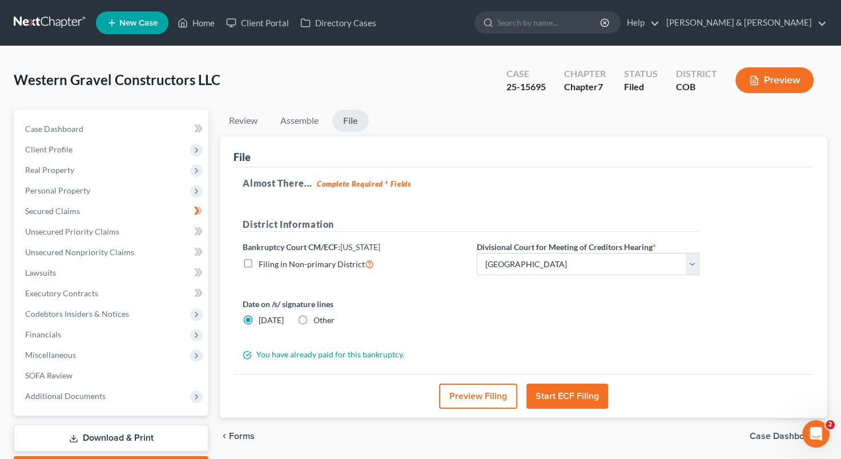
click at [443, 75] on div "Western Gravel Constructors LLC Upgraded Case 25-15695 Chapter Chapter 7 Status…" at bounding box center [421, 85] width 814 height 50
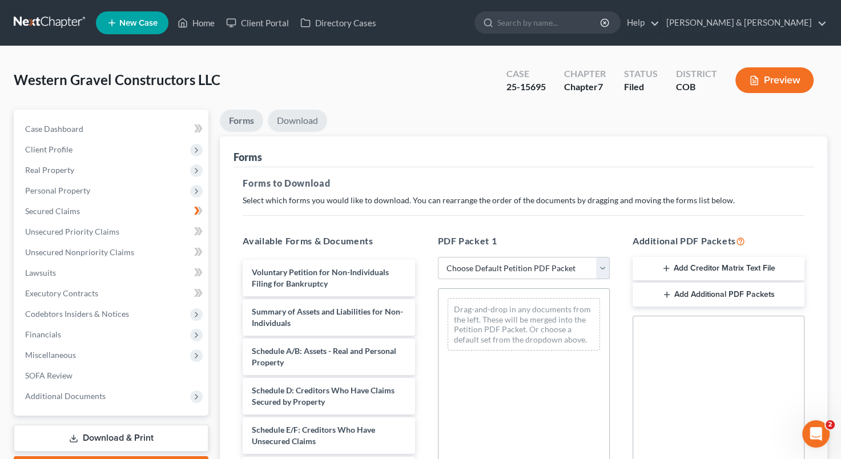
click at [312, 115] on link "Download" at bounding box center [297, 121] width 59 height 22
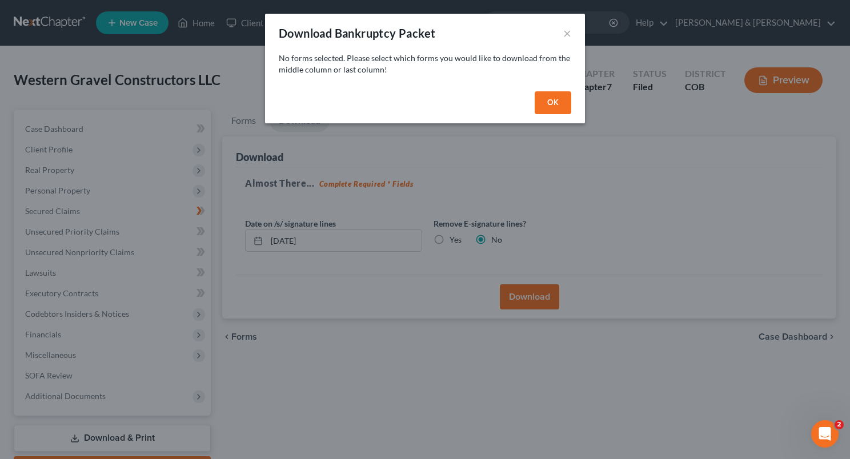
click at [553, 98] on button "OK" at bounding box center [552, 102] width 37 height 23
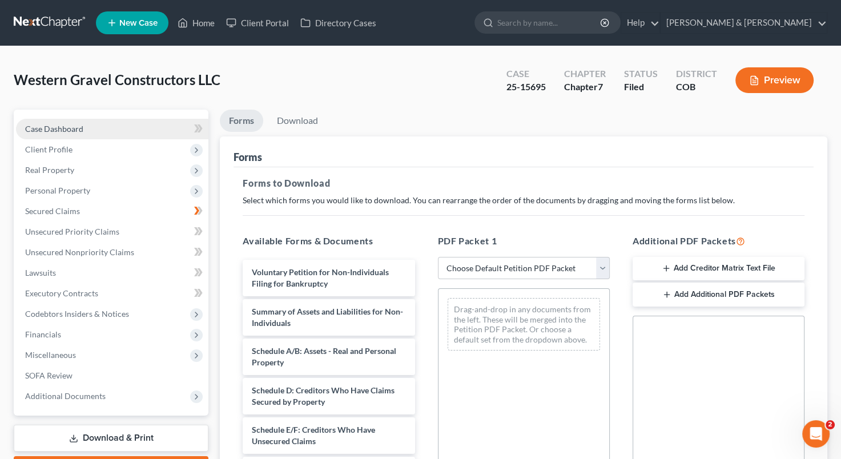
click at [96, 131] on link "Case Dashboard" at bounding box center [112, 129] width 192 height 21
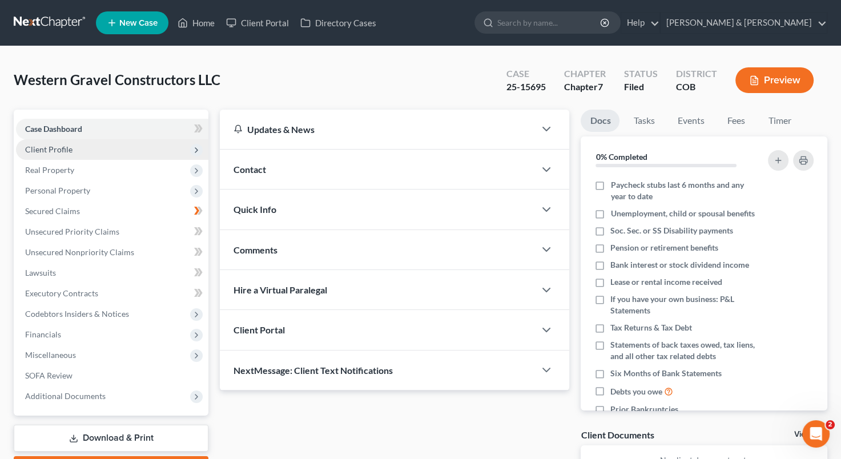
click at [107, 142] on span "Client Profile" at bounding box center [112, 149] width 192 height 21
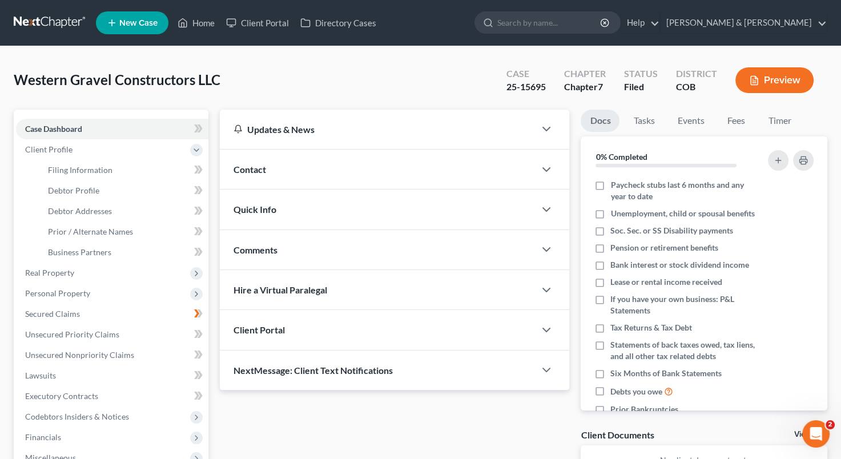
click at [289, 87] on div "Western Gravel Constructors LLC Upgraded Case 25-15695 Chapter Chapter 7 Status…" at bounding box center [421, 85] width 814 height 50
click at [768, 76] on button "Preview" at bounding box center [774, 80] width 78 height 26
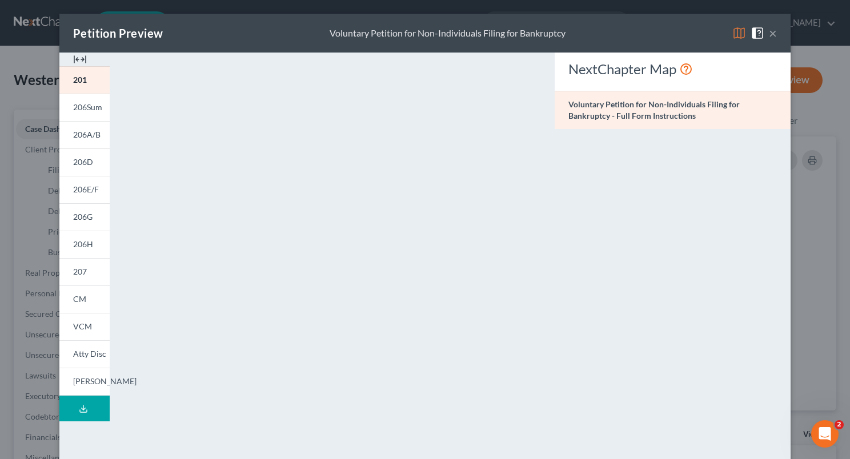
click at [770, 33] on button "×" at bounding box center [773, 33] width 8 height 14
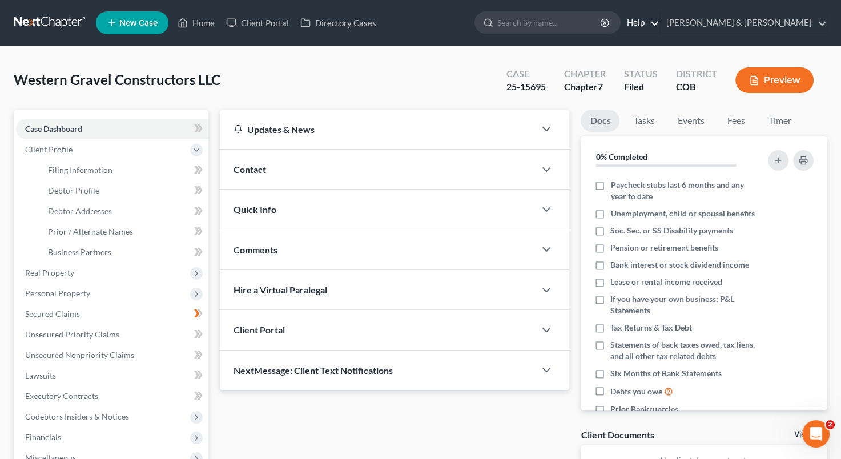
click at [660, 21] on link "Help" at bounding box center [640, 23] width 38 height 21
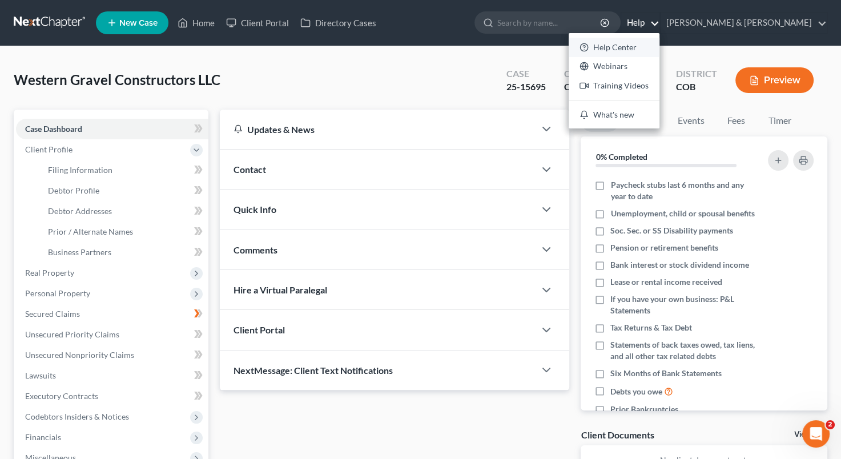
click at [660, 44] on link "Help Center" at bounding box center [614, 47] width 91 height 19
